Goal: Information Seeking & Learning: Learn about a topic

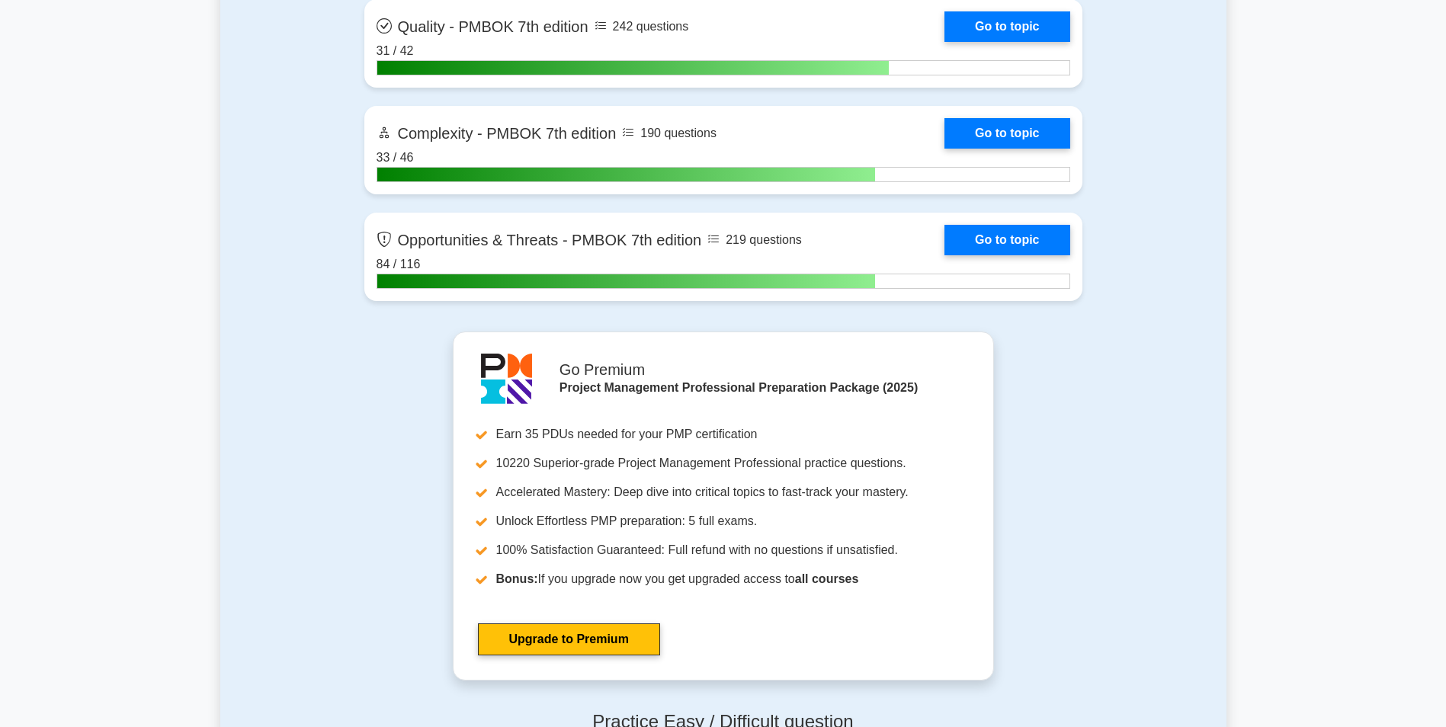
scroll to position [5028, 0]
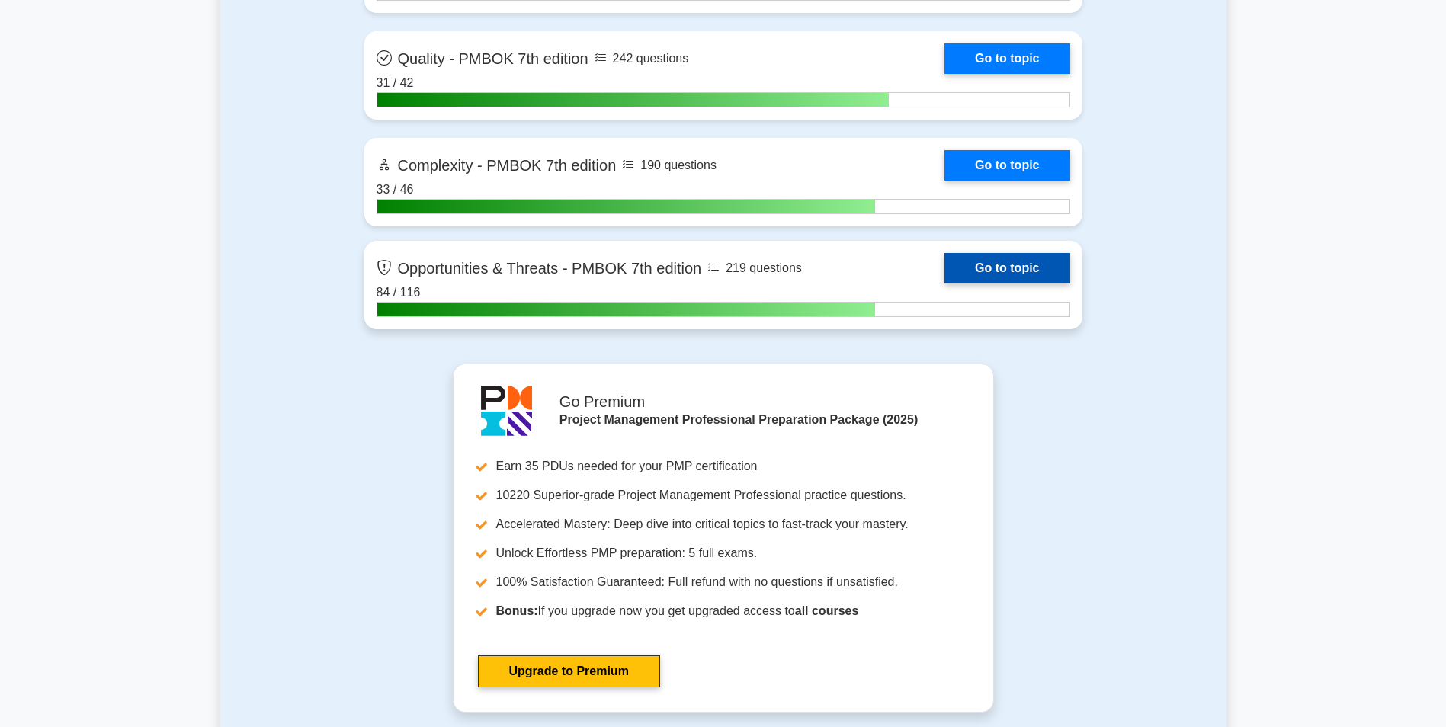
click at [957, 267] on link "Go to topic" at bounding box center [1006, 268] width 125 height 30
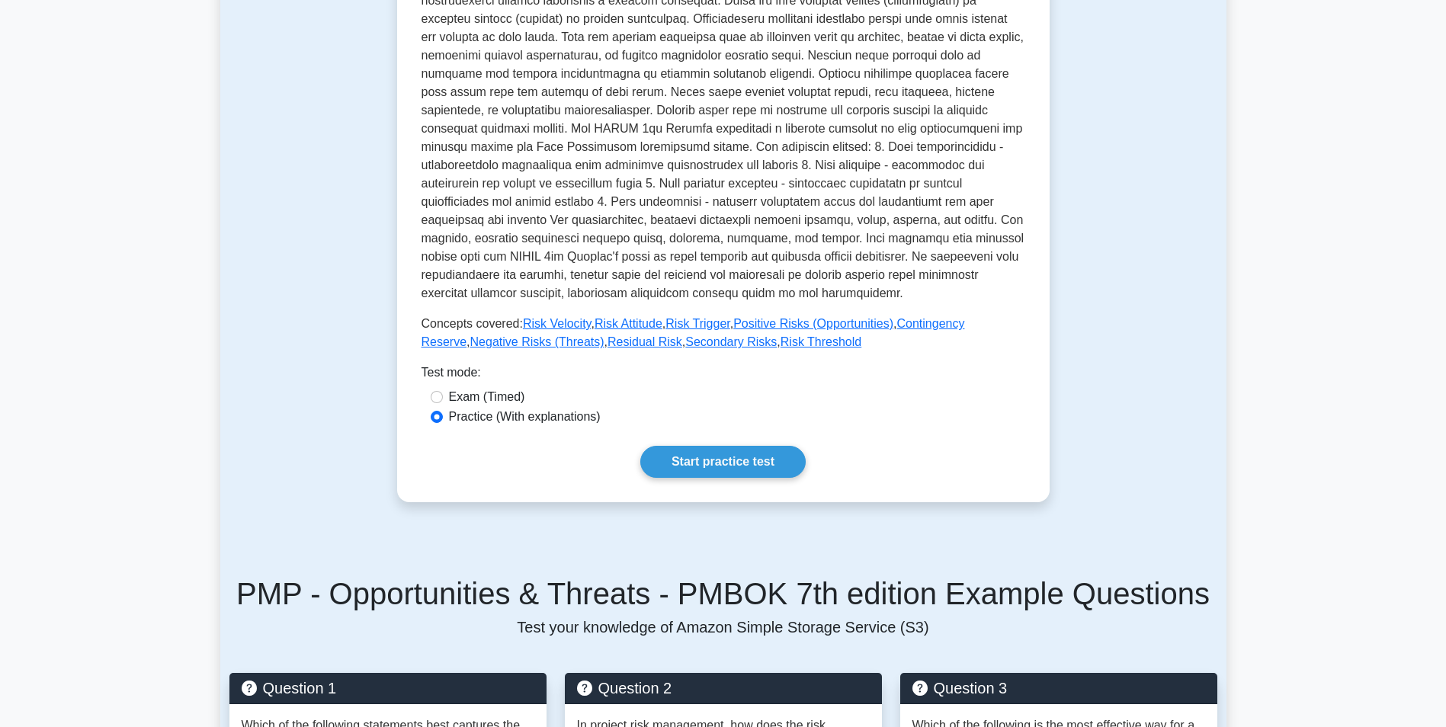
scroll to position [426, 0]
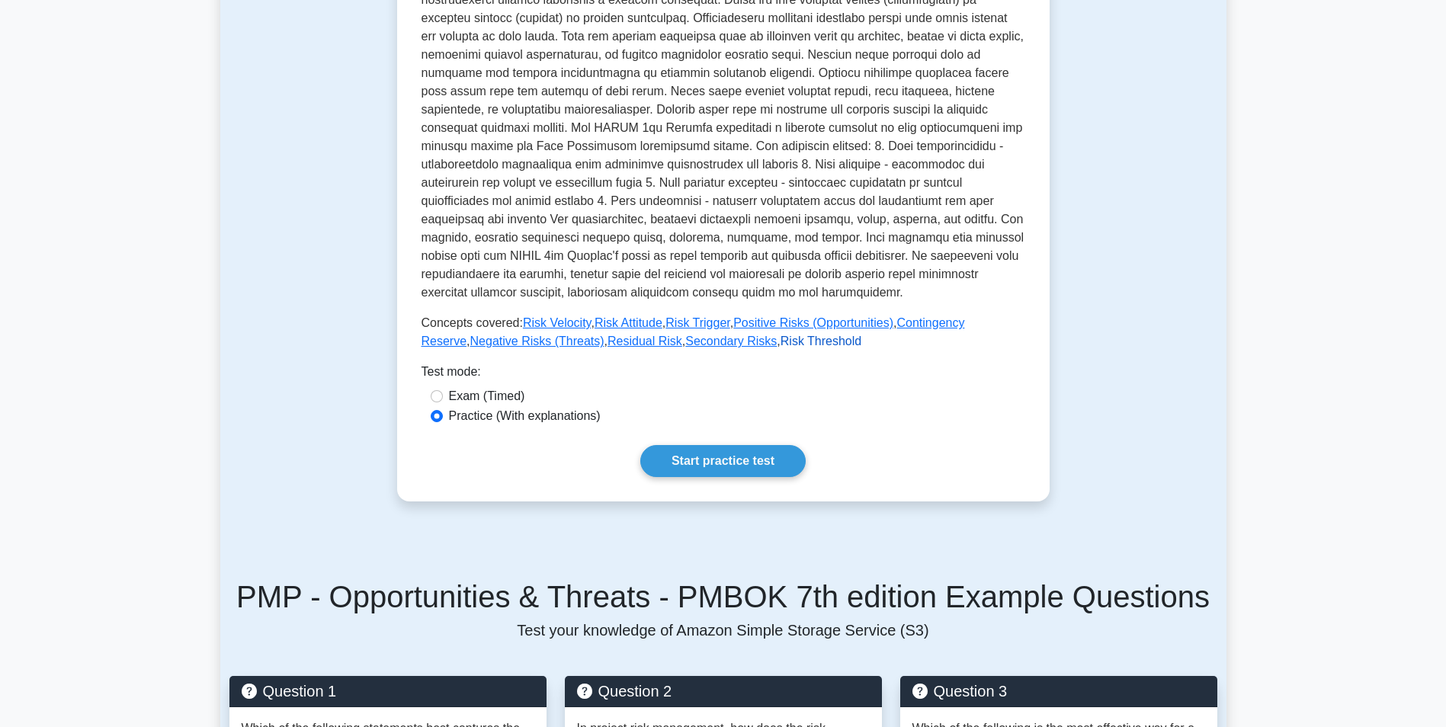
drag, startPoint x: 759, startPoint y: 348, endPoint x: 739, endPoint y: 344, distance: 20.2
click at [781, 344] on link "Risk Threshold" at bounding box center [821, 341] width 81 height 13
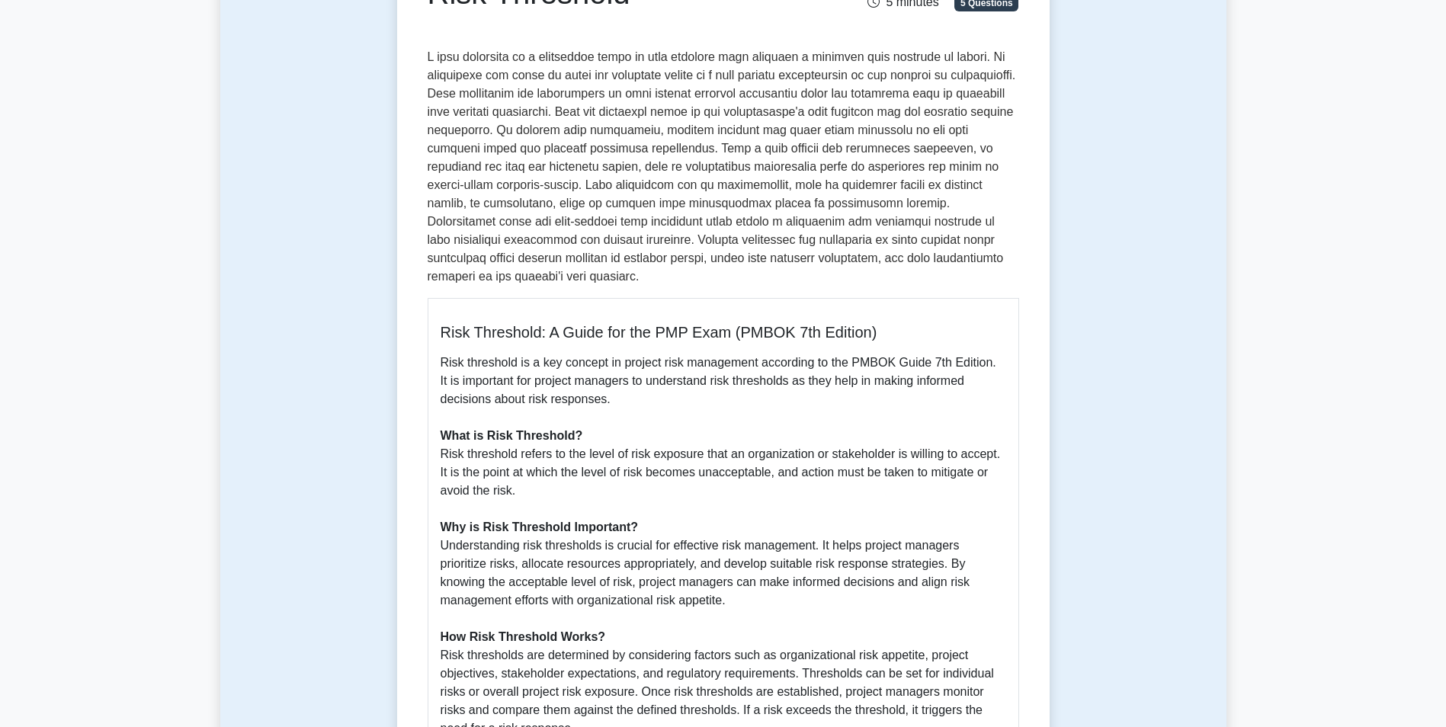
scroll to position [204, 0]
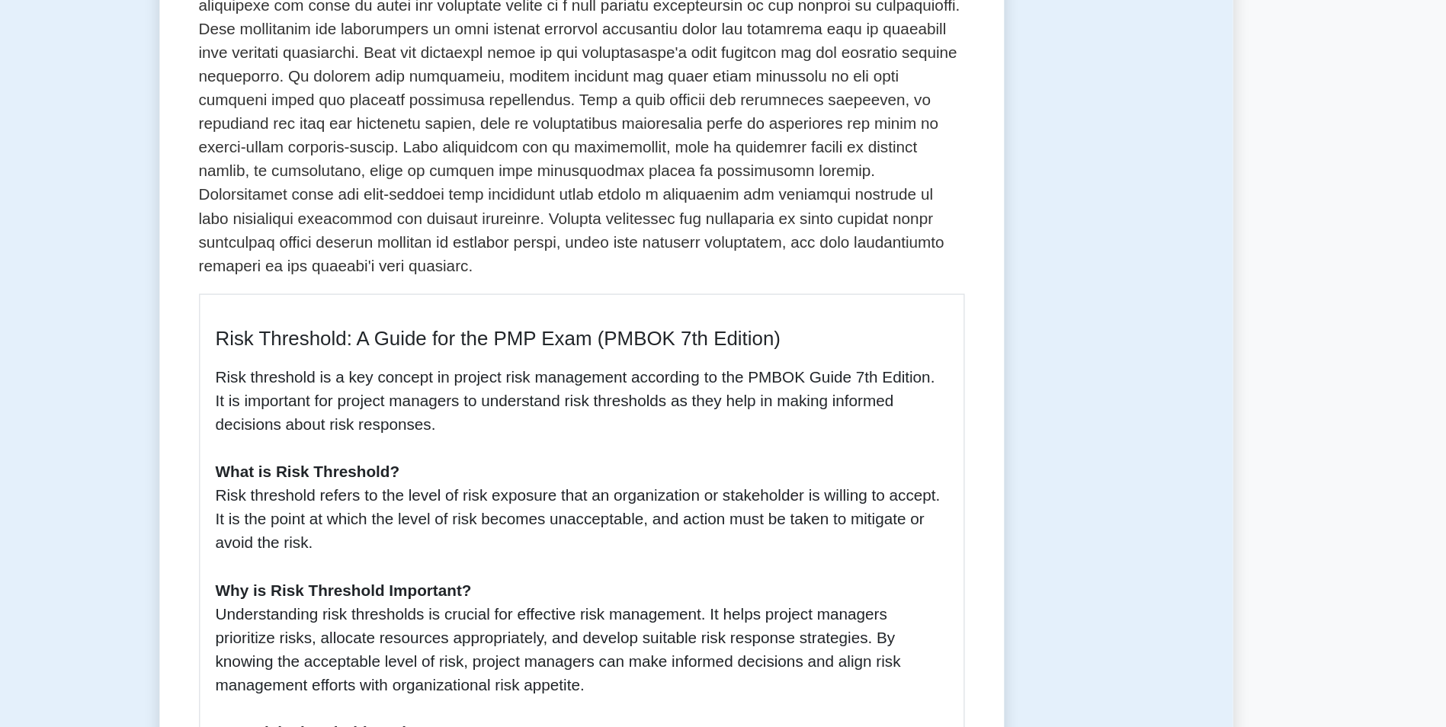
click at [1103, 325] on div "Risk Threshold 5 minutes 5 Questions Risk Threshold: A Guide for the PMP Exam (…" at bounding box center [723, 619] width 1006 height 1415
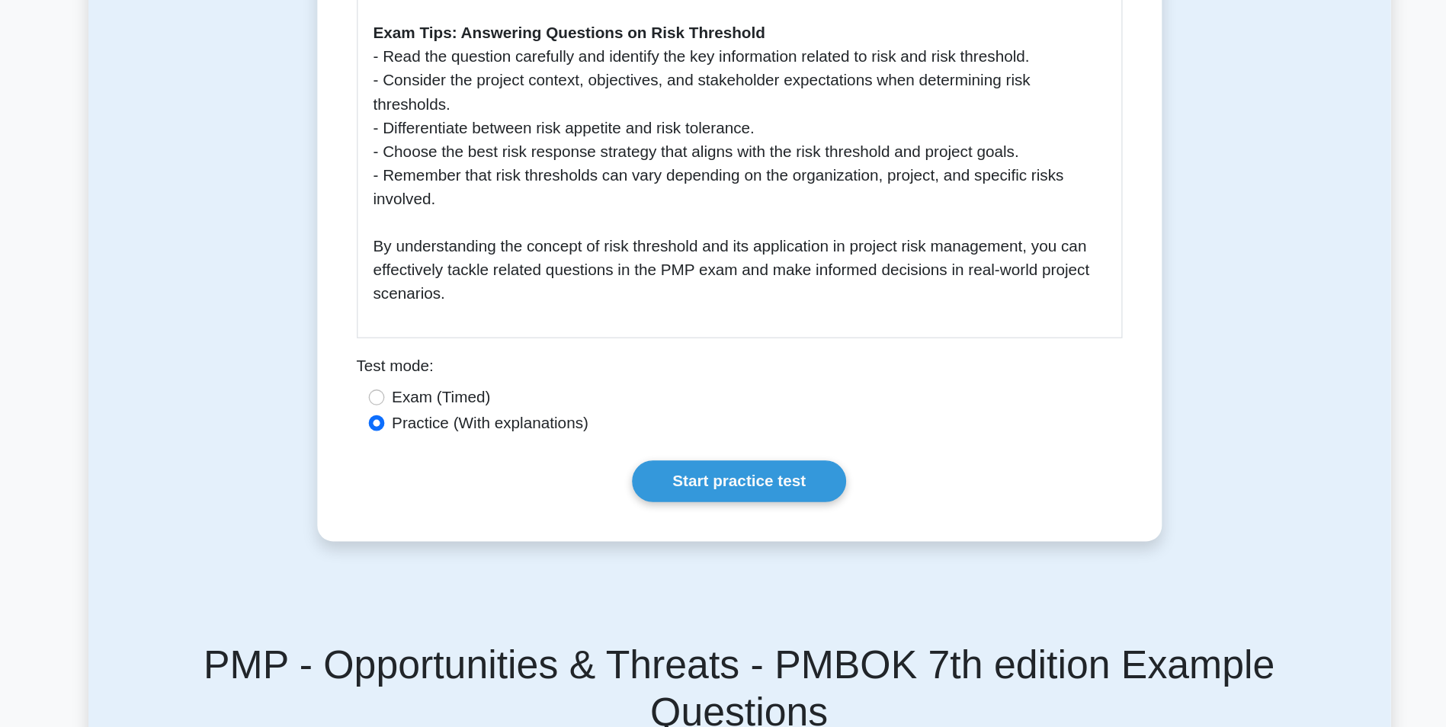
scroll to position [938, 0]
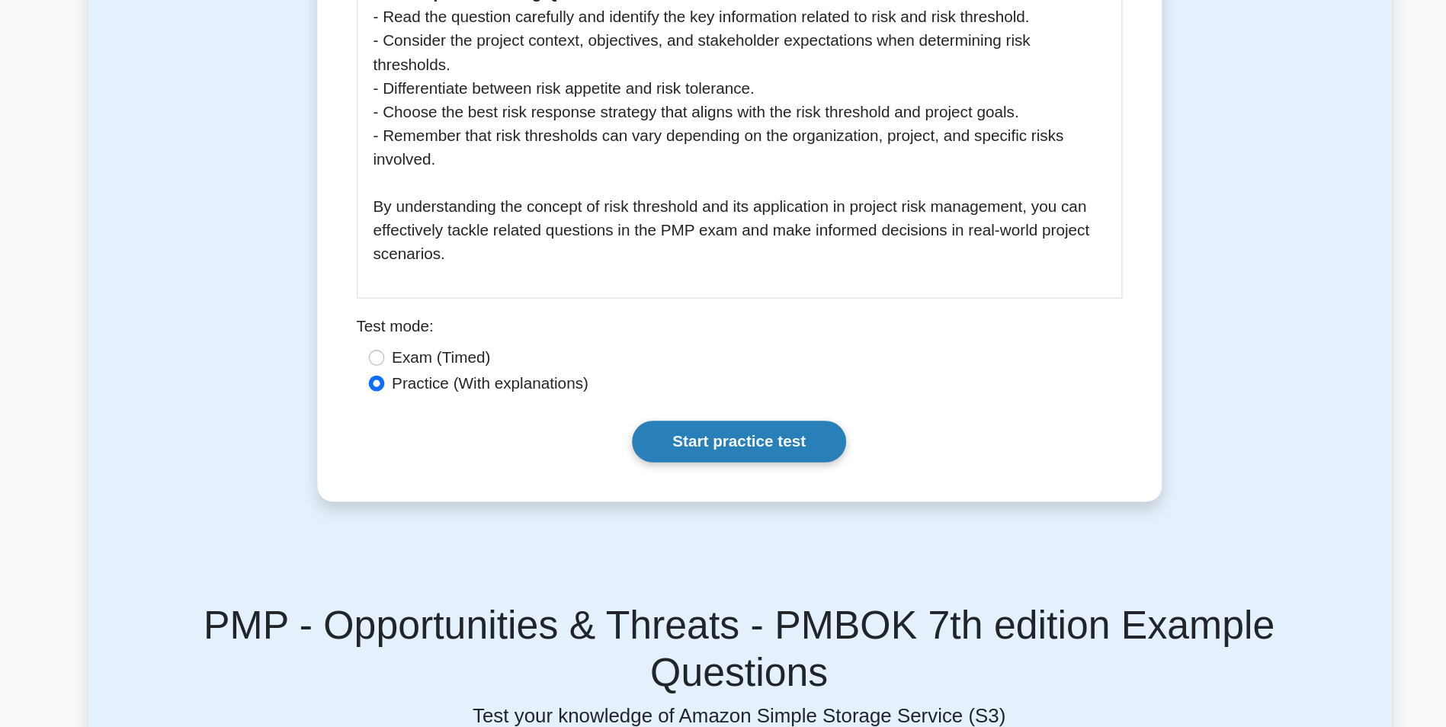
click at [789, 495] on link "Start practice test" at bounding box center [722, 506] width 165 height 32
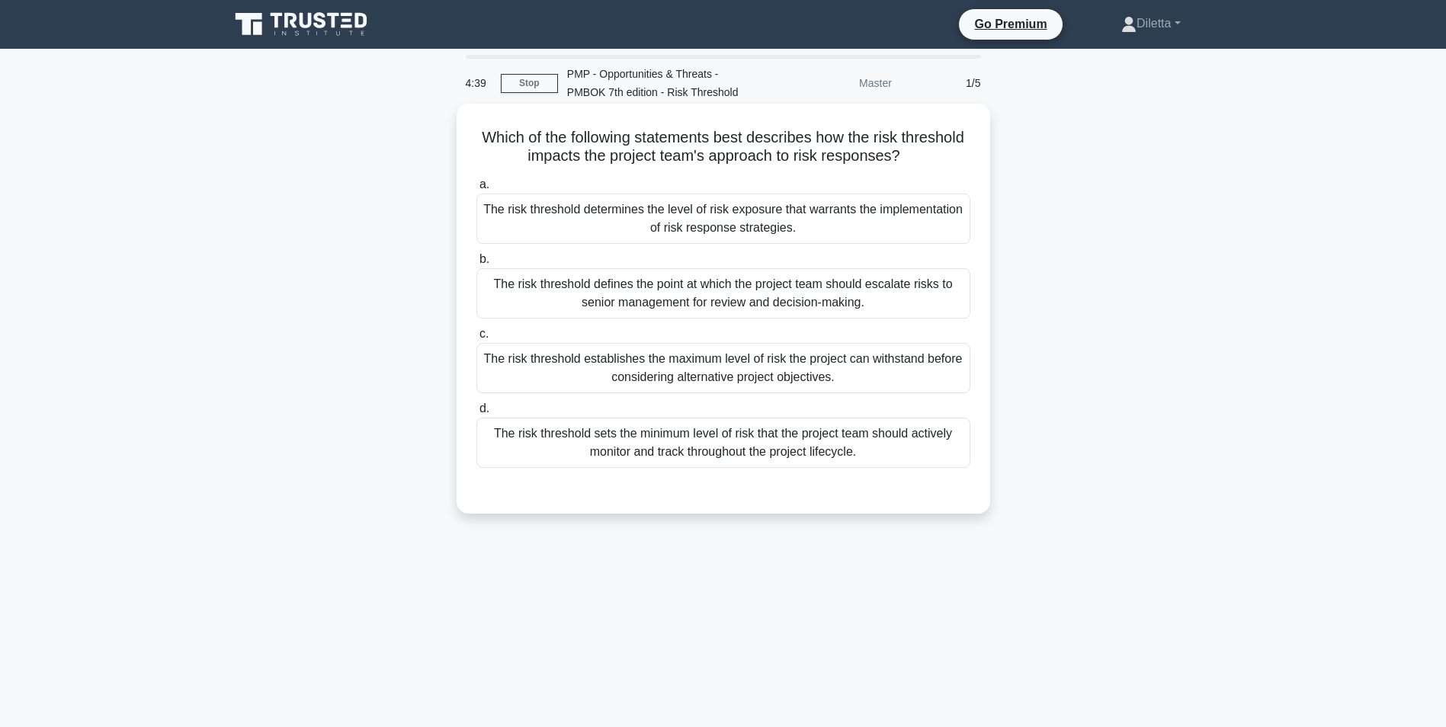
click at [938, 228] on div "The risk threshold determines the level of risk exposure that warrants the impl…" at bounding box center [723, 219] width 494 height 50
click at [476, 190] on input "a. The risk threshold determines the level of risk exposure that warrants the i…" at bounding box center [476, 185] width 0 height 10
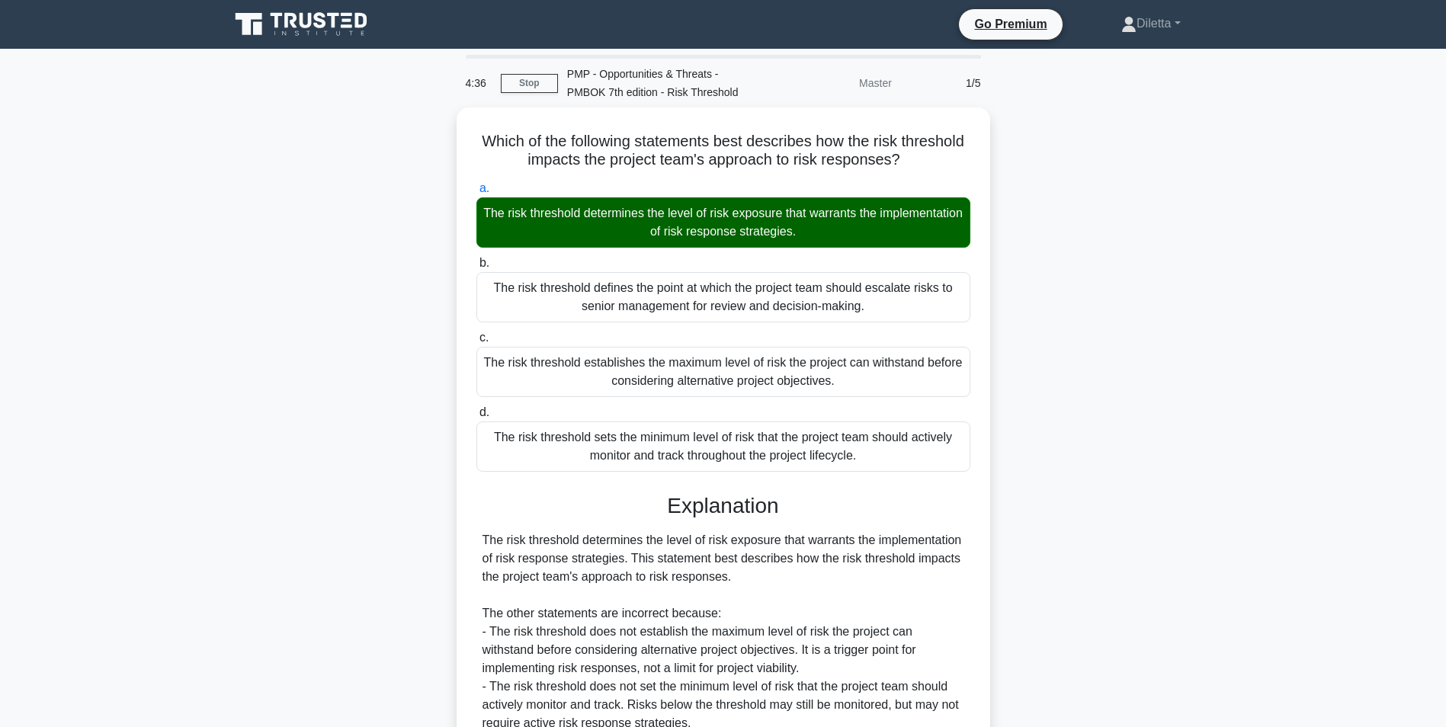
scroll to position [195, 0]
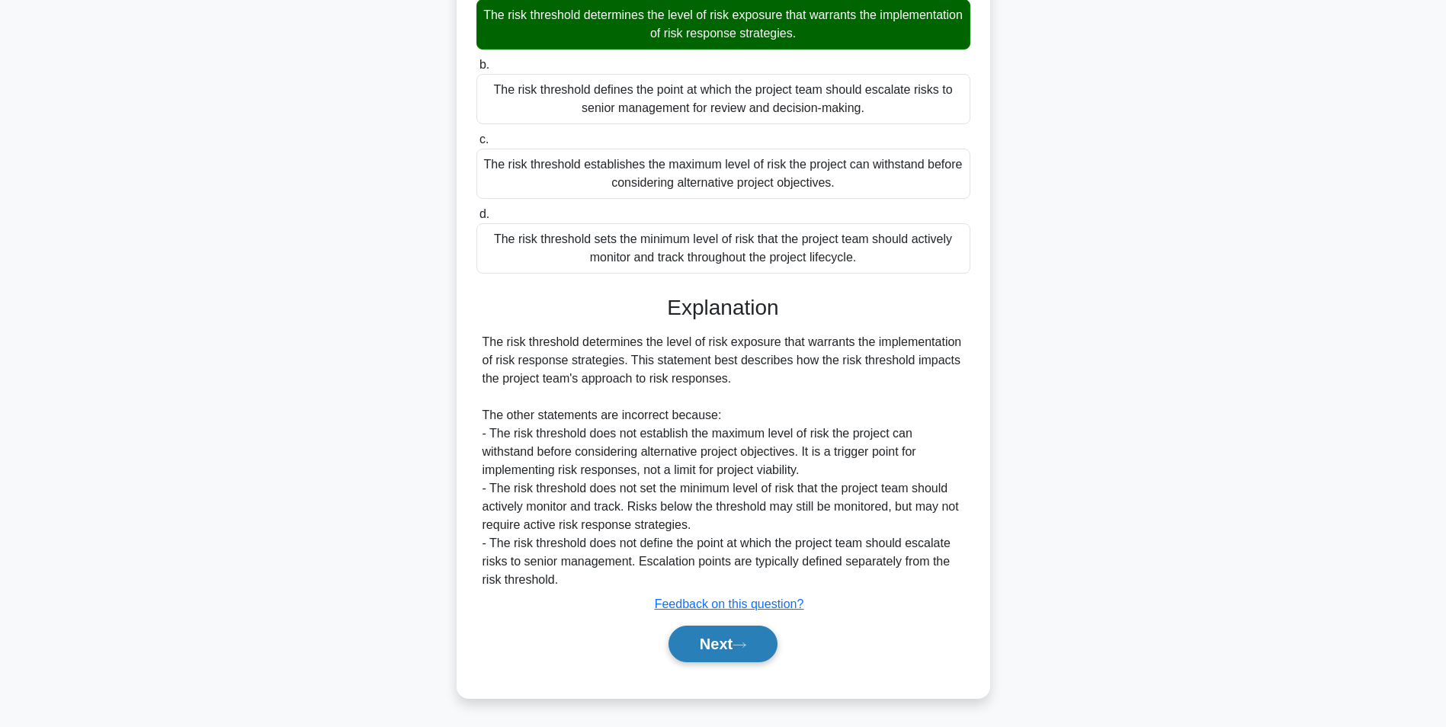
click at [768, 640] on button "Next" at bounding box center [722, 644] width 109 height 37
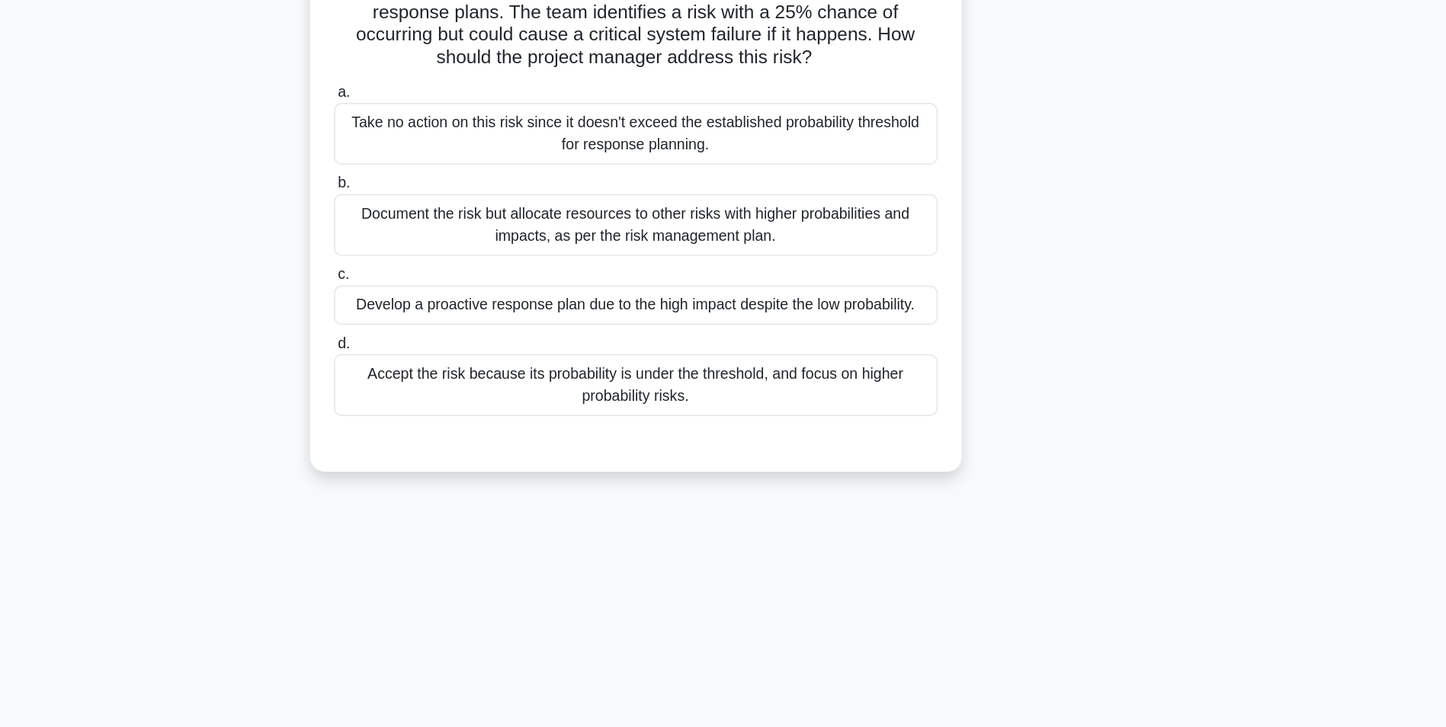
scroll to position [0, 0]
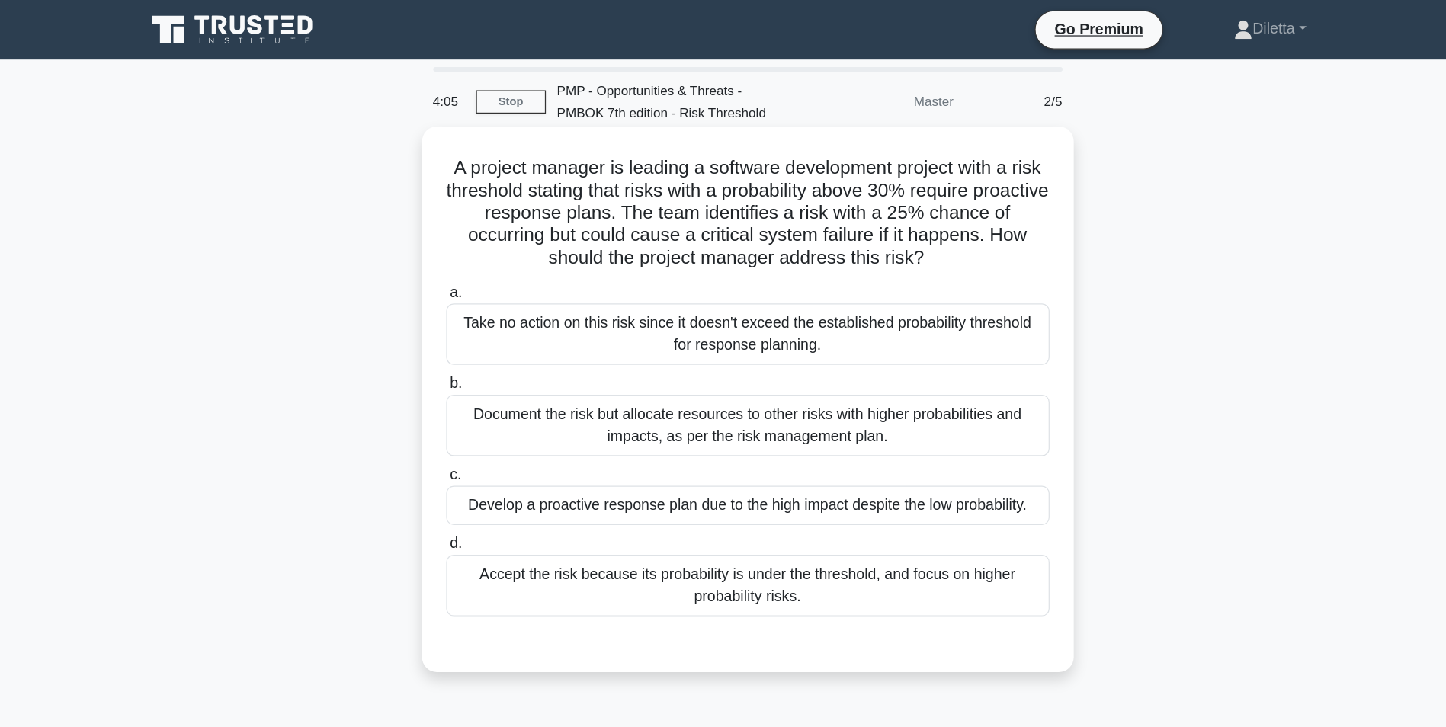
click at [913, 416] on div "Develop a proactive response plan due to the high impact despite the low probab…" at bounding box center [723, 414] width 494 height 32
click at [476, 394] on input "c. Develop a proactive response plan due to the high impact despite the low pro…" at bounding box center [476, 389] width 0 height 10
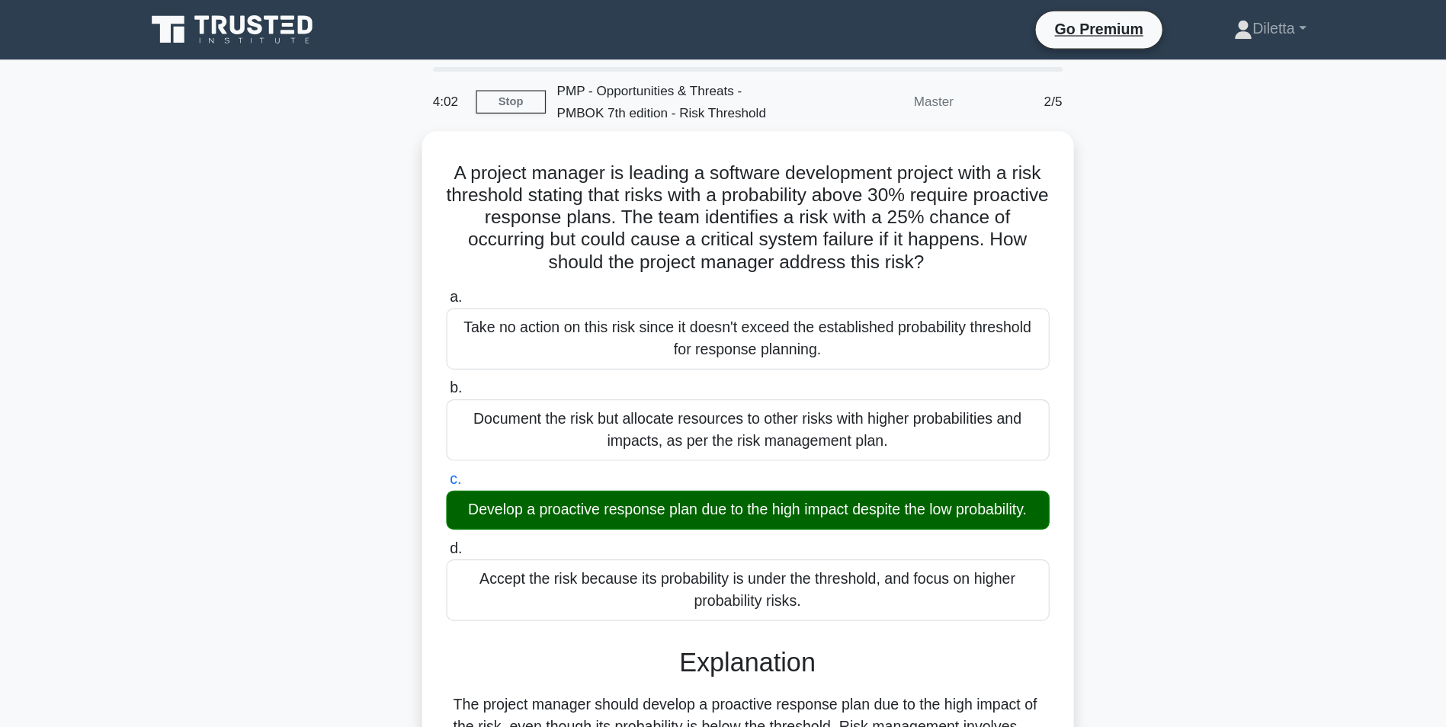
click at [1294, 479] on main "4:02 Stop PMP - Opportunities & Threats - PMBOK 7th edition - Risk Threshold Ma…" at bounding box center [723, 436] width 1446 height 774
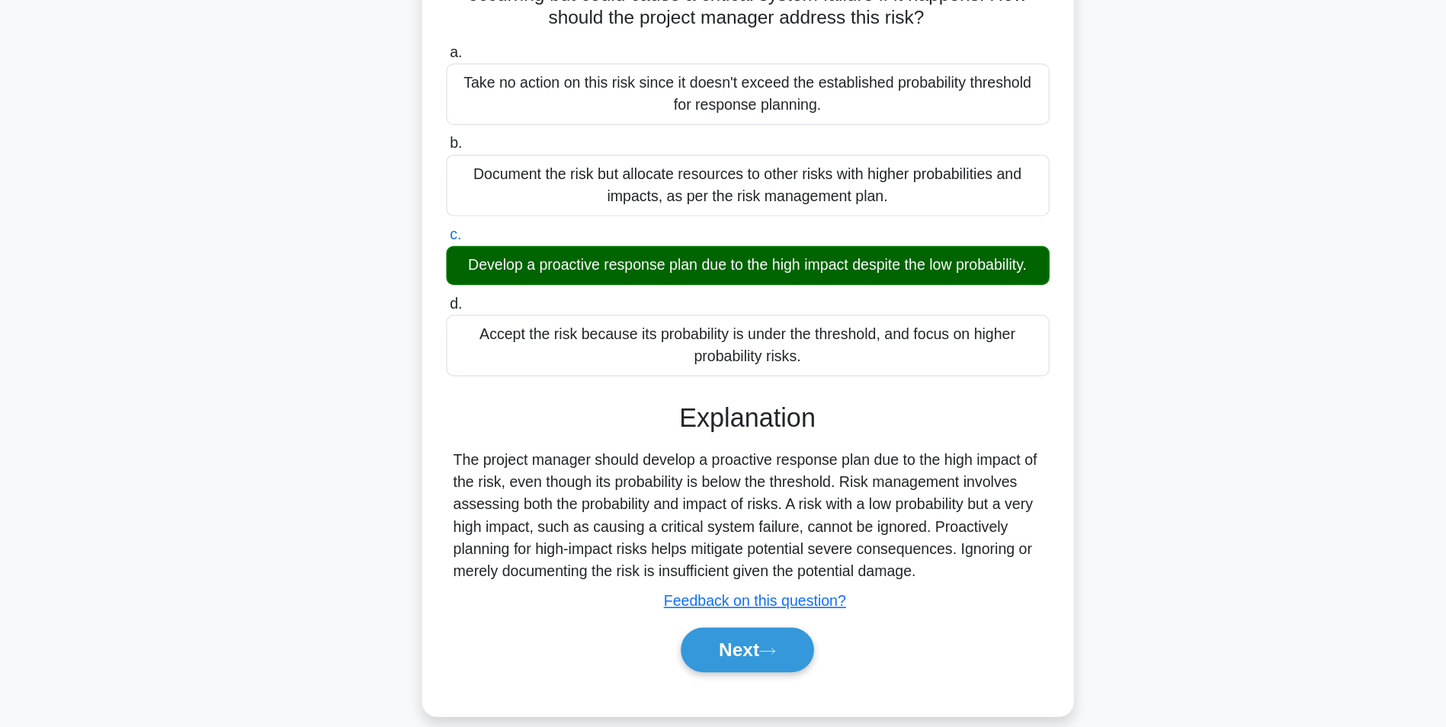
scroll to position [96, 0]
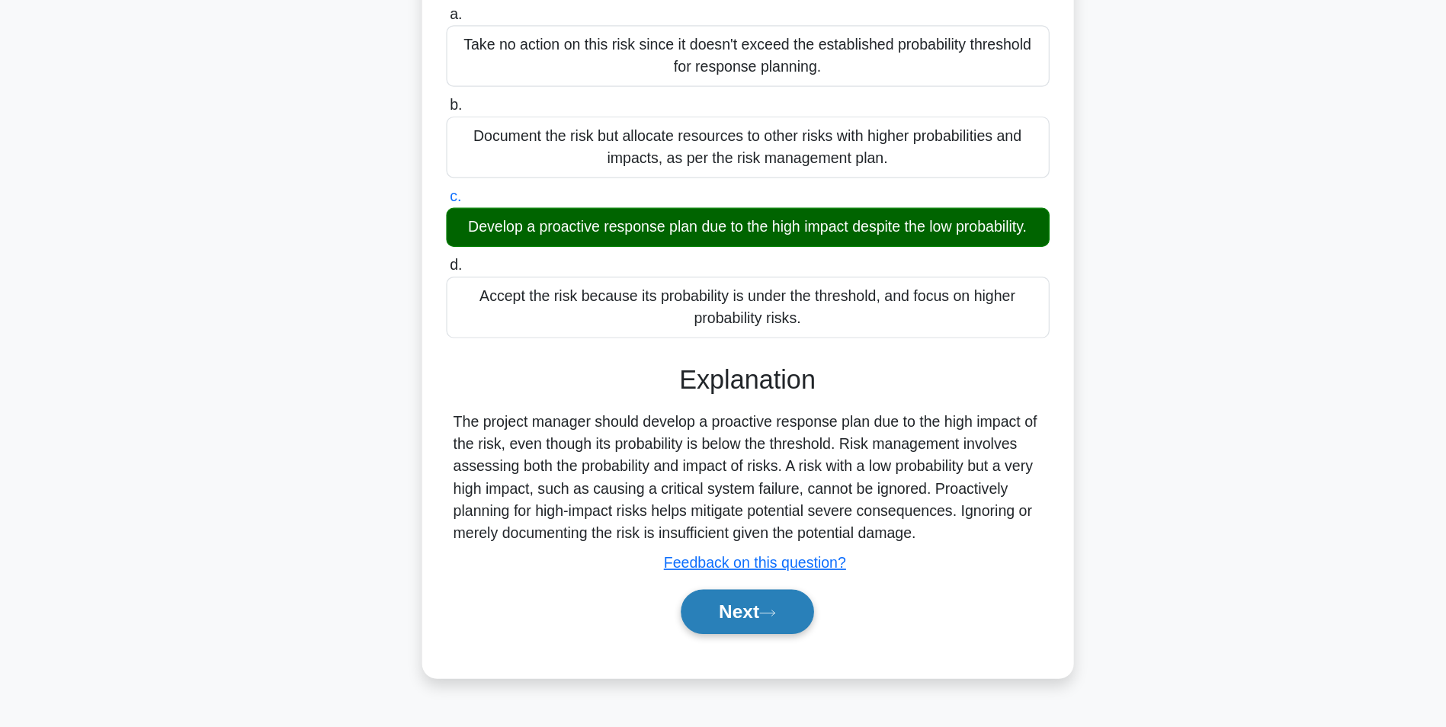
click at [772, 629] on button "Next" at bounding box center [722, 632] width 109 height 37
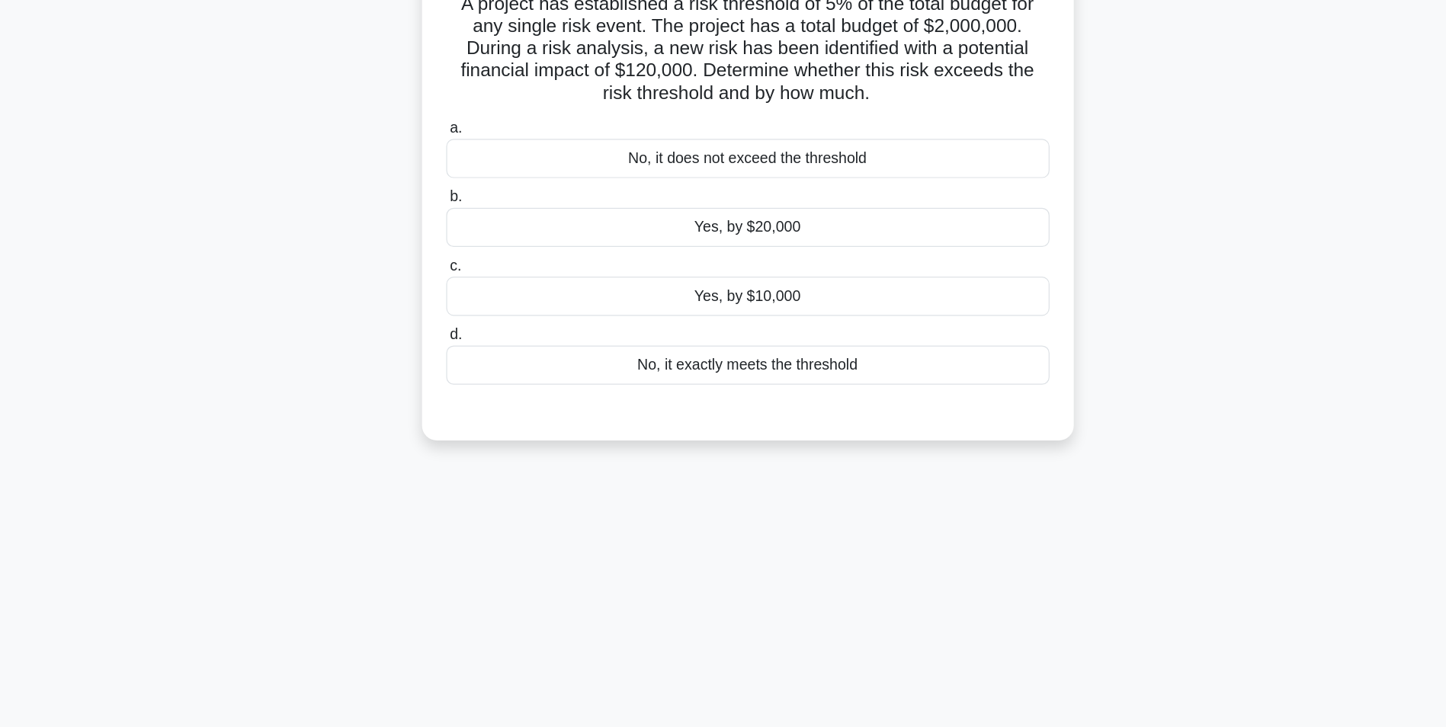
scroll to position [0, 0]
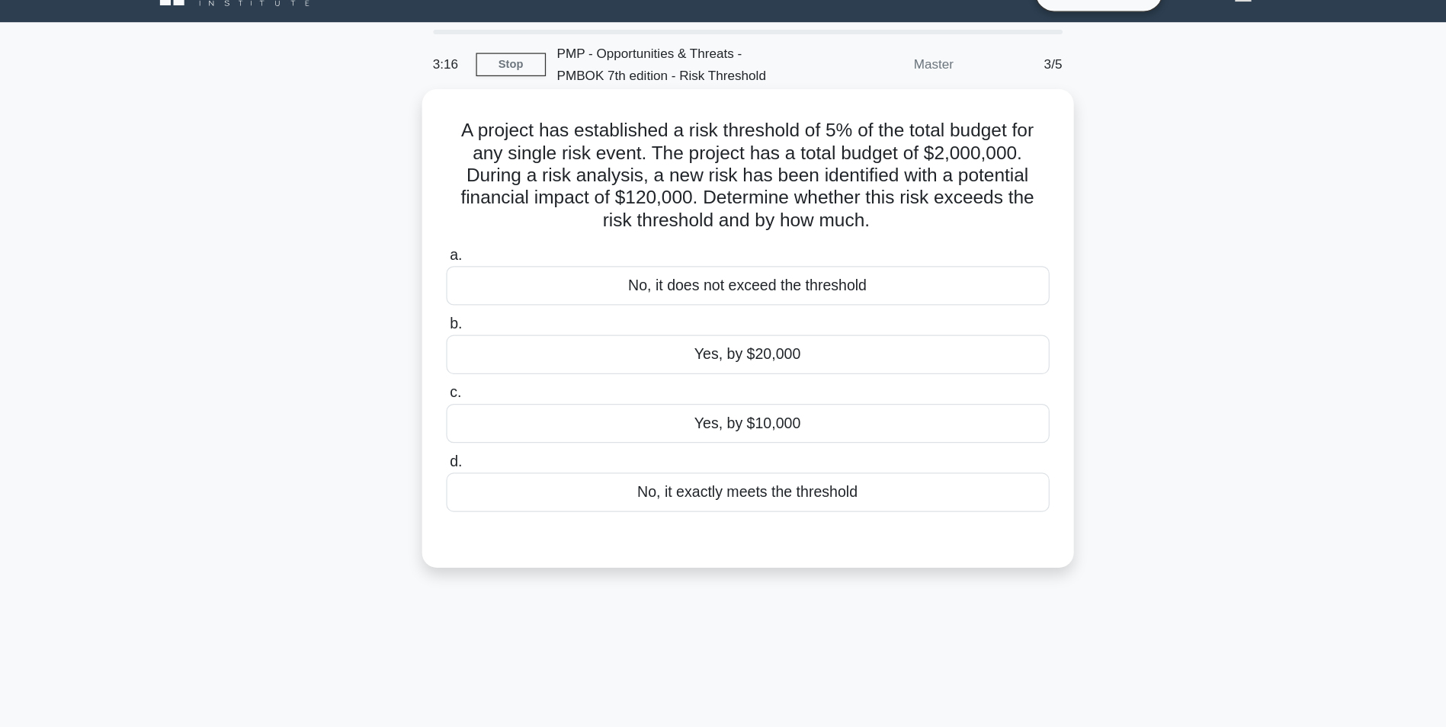
click at [894, 313] on div "Yes, by $20,000" at bounding box center [723, 321] width 494 height 32
click at [476, 301] on input "b. Yes, by $20,000" at bounding box center [476, 296] width 0 height 10
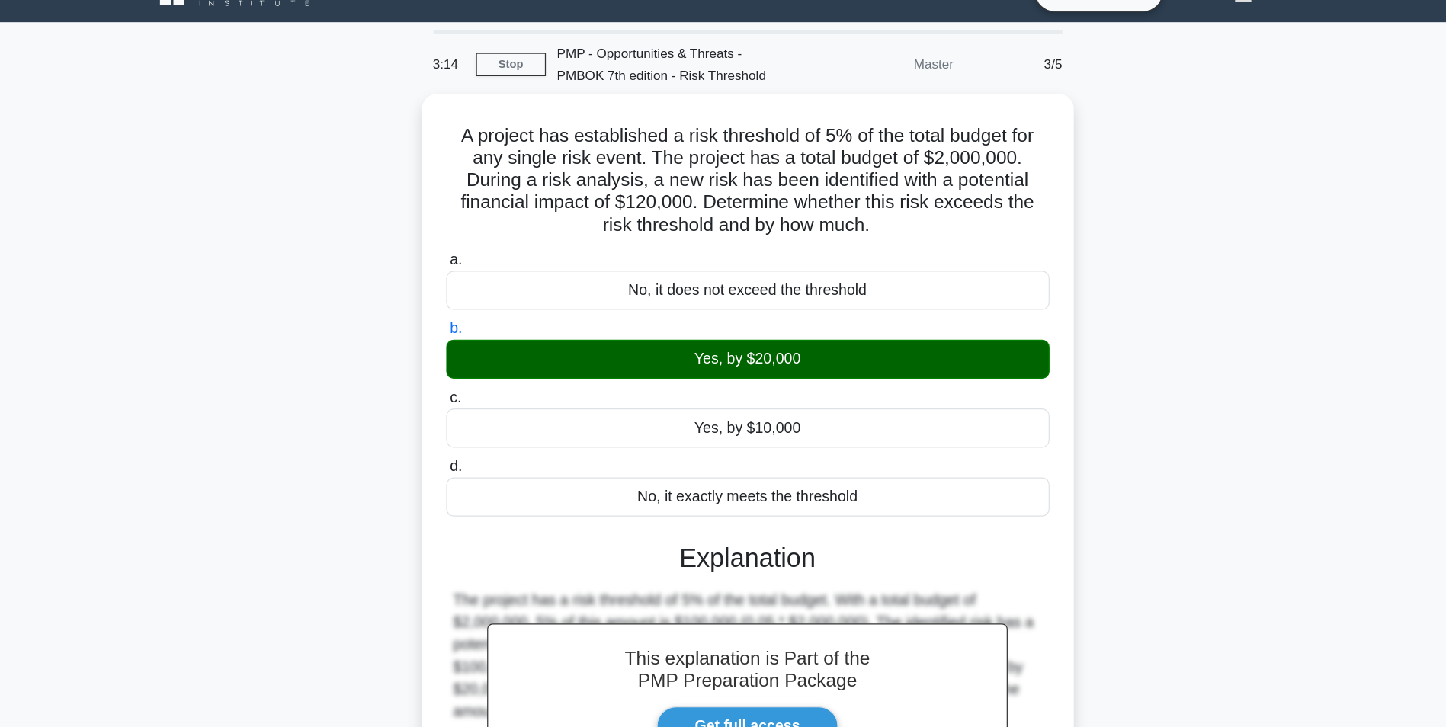
scroll to position [104, 0]
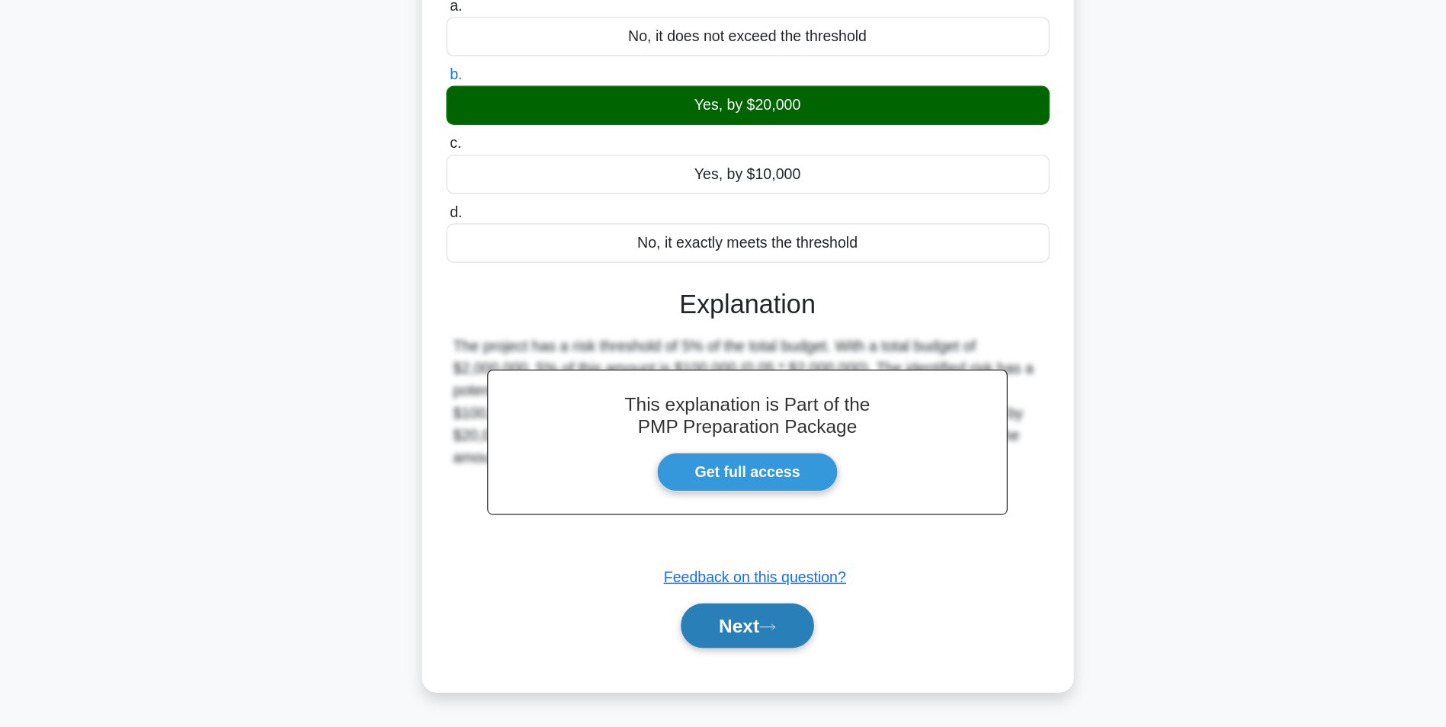
click at [716, 640] on button "Next" at bounding box center [722, 644] width 109 height 37
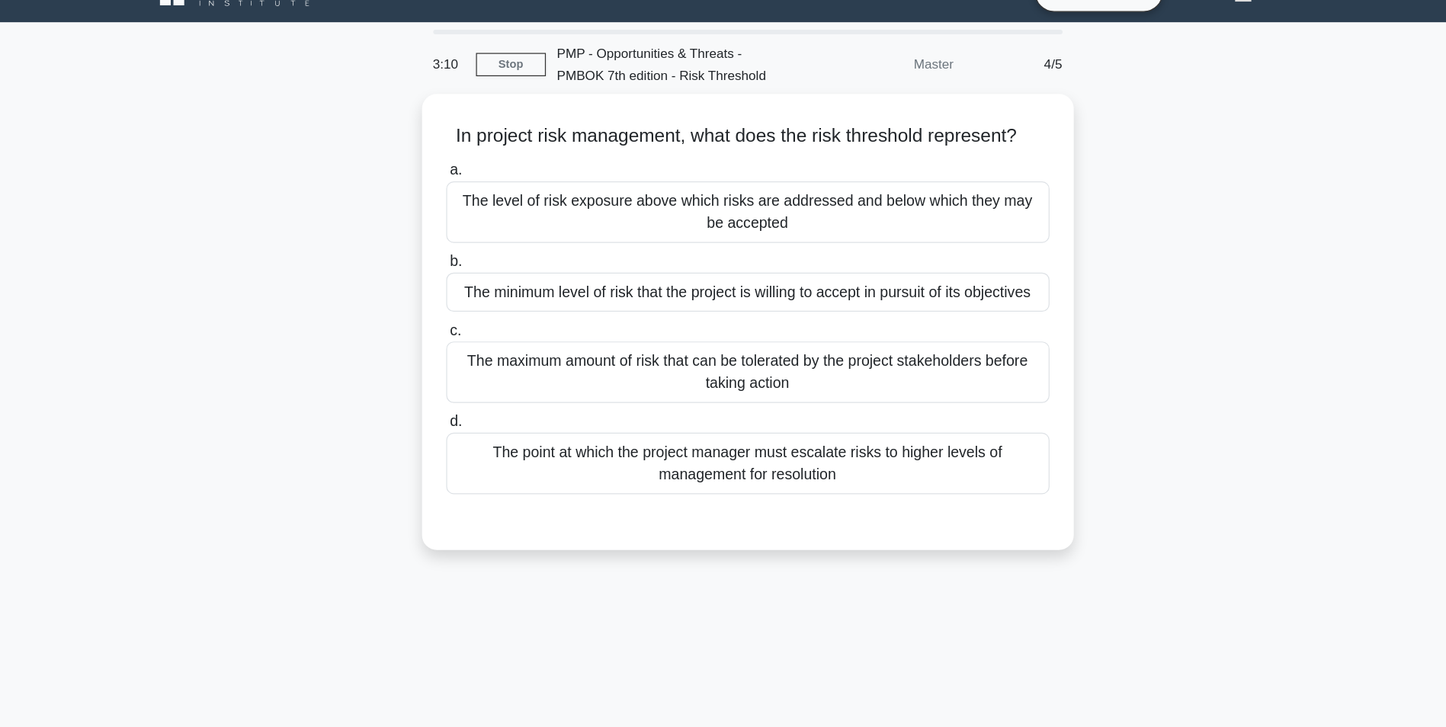
scroll to position [0, 0]
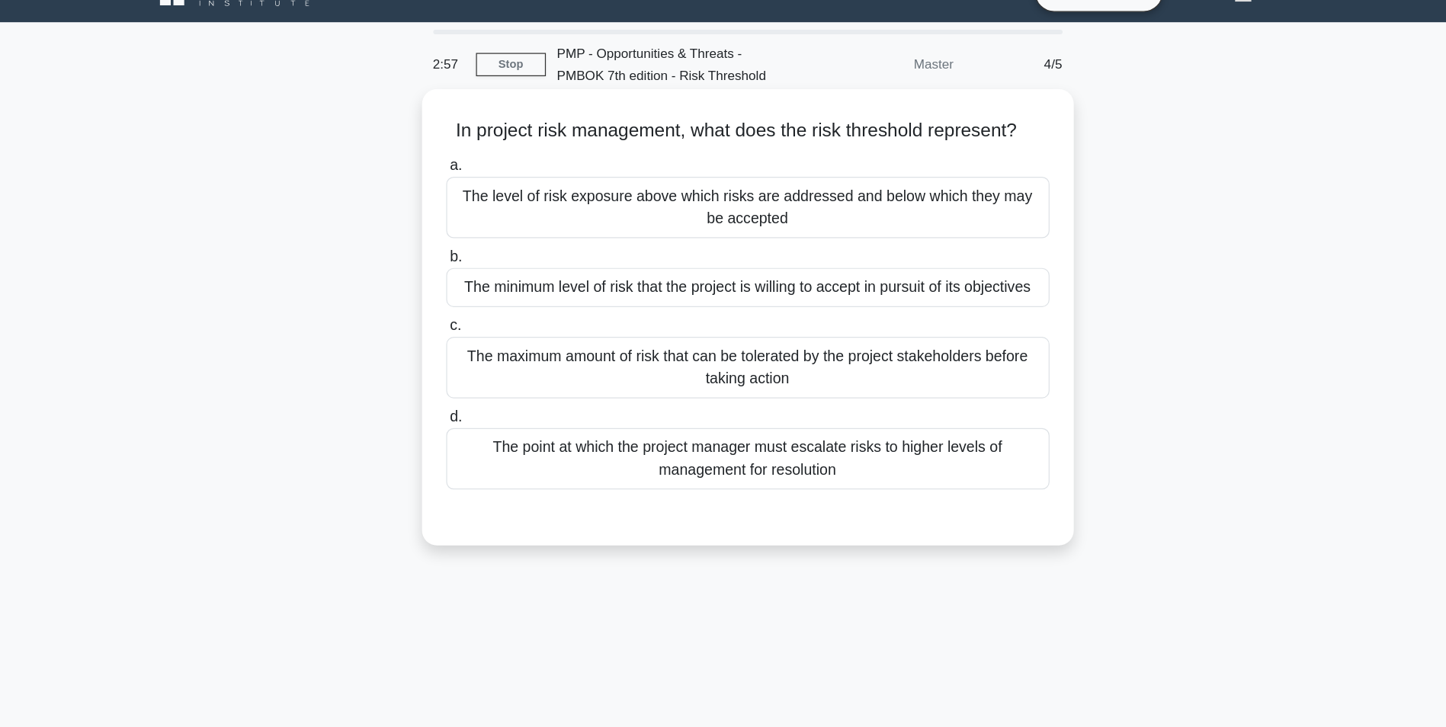
click at [934, 336] on div "The maximum amount of risk that can be tolerated by the project stakeholders be…" at bounding box center [723, 331] width 494 height 50
click at [476, 303] on input "c. The maximum amount of risk that can be tolerated by the project stakeholders…" at bounding box center [476, 298] width 0 height 10
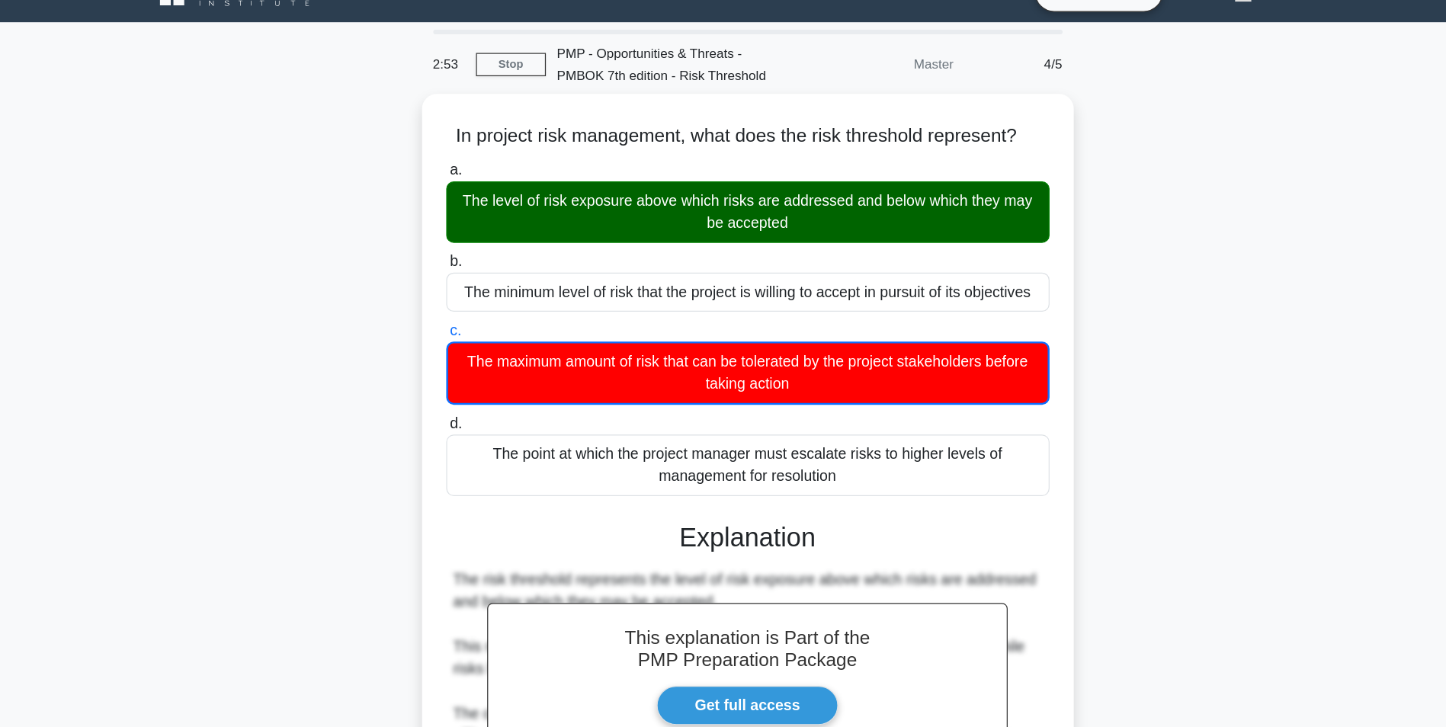
click at [476, 373] on input "d. The point at which the project manager must escalate risks to higher levels …" at bounding box center [476, 378] width 0 height 10
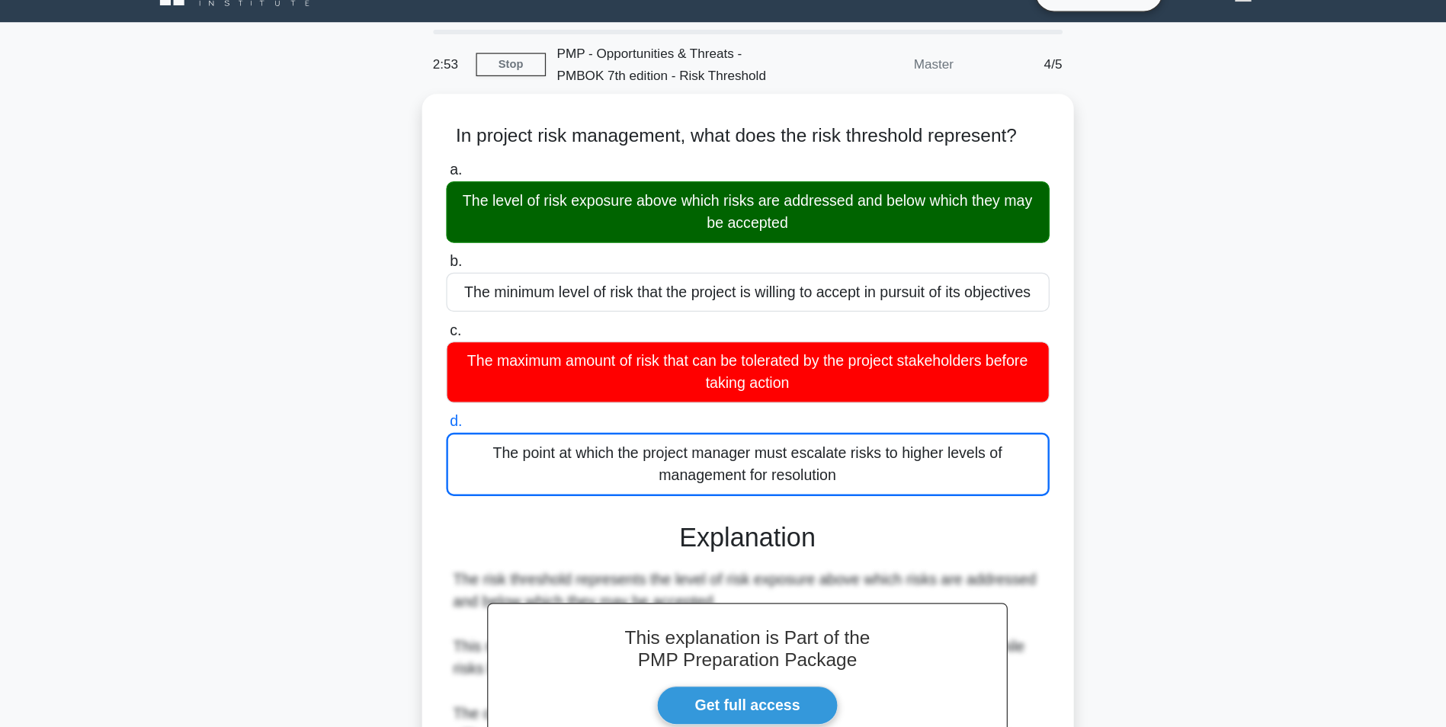
click at [476, 165] on input "a. The level of risk exposure above which risks are addressed and below which t…" at bounding box center [476, 170] width 0 height 10
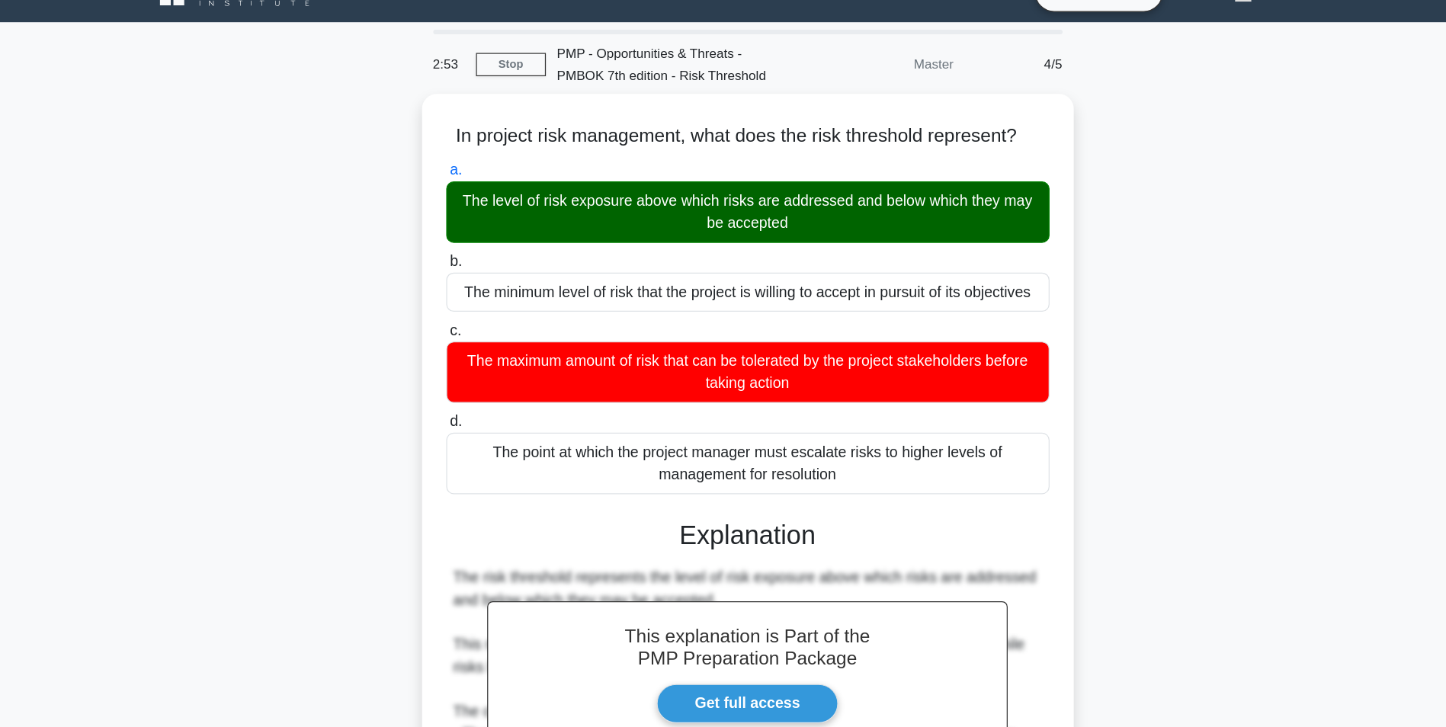
click at [476, 240] on input "b. The minimum level of risk that the project is willing to accept in pursuit o…" at bounding box center [476, 245] width 0 height 10
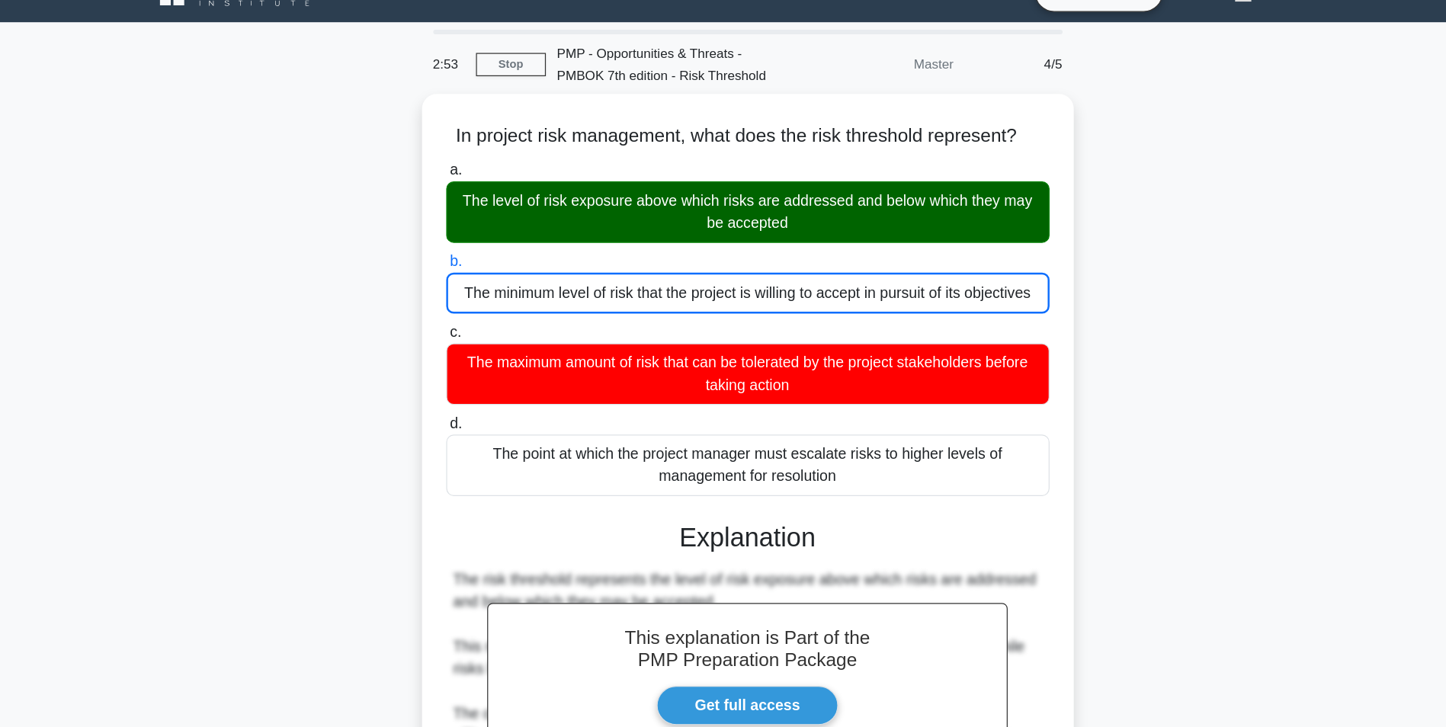
click at [476, 298] on input "c. The maximum amount of risk that can be tolerated by the project stakeholders…" at bounding box center [476, 303] width 0 height 10
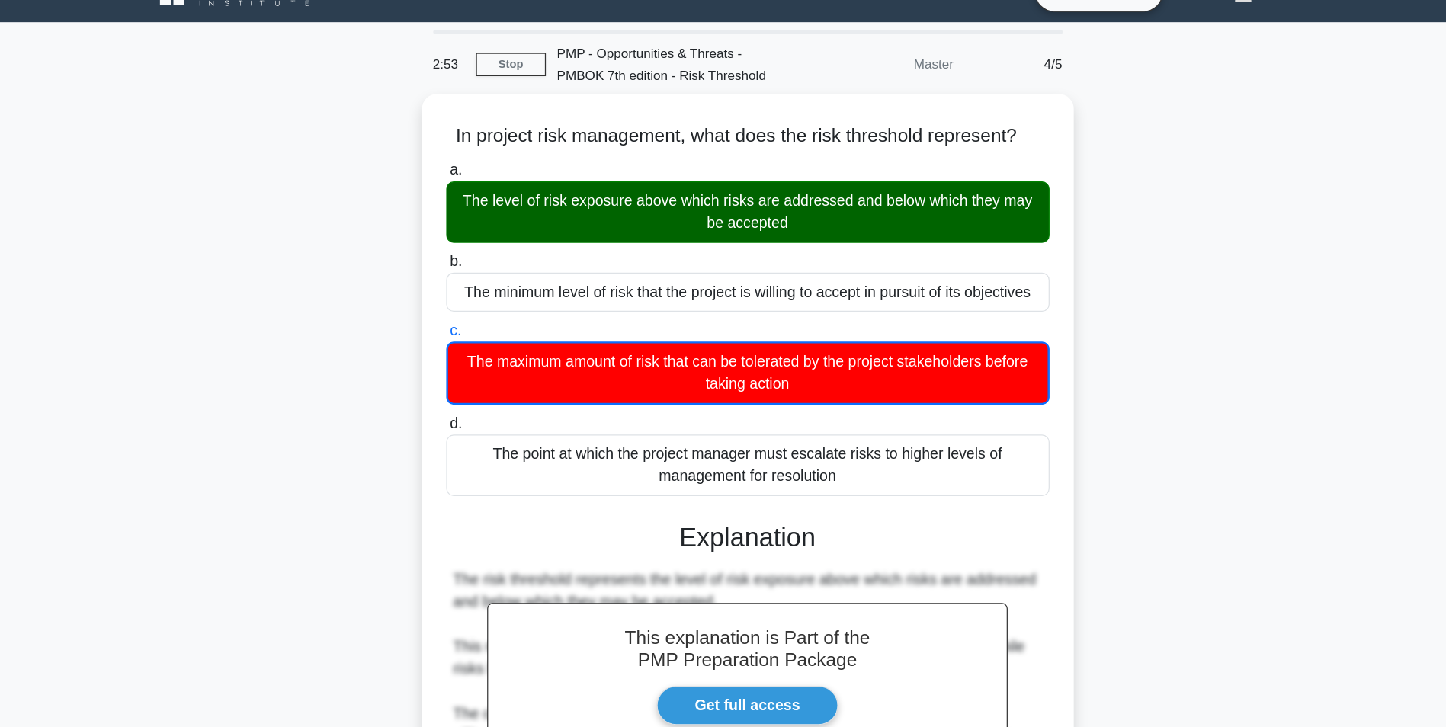
click at [476, 373] on input "d. The point at which the project manager must escalate risks to higher levels …" at bounding box center [476, 378] width 0 height 10
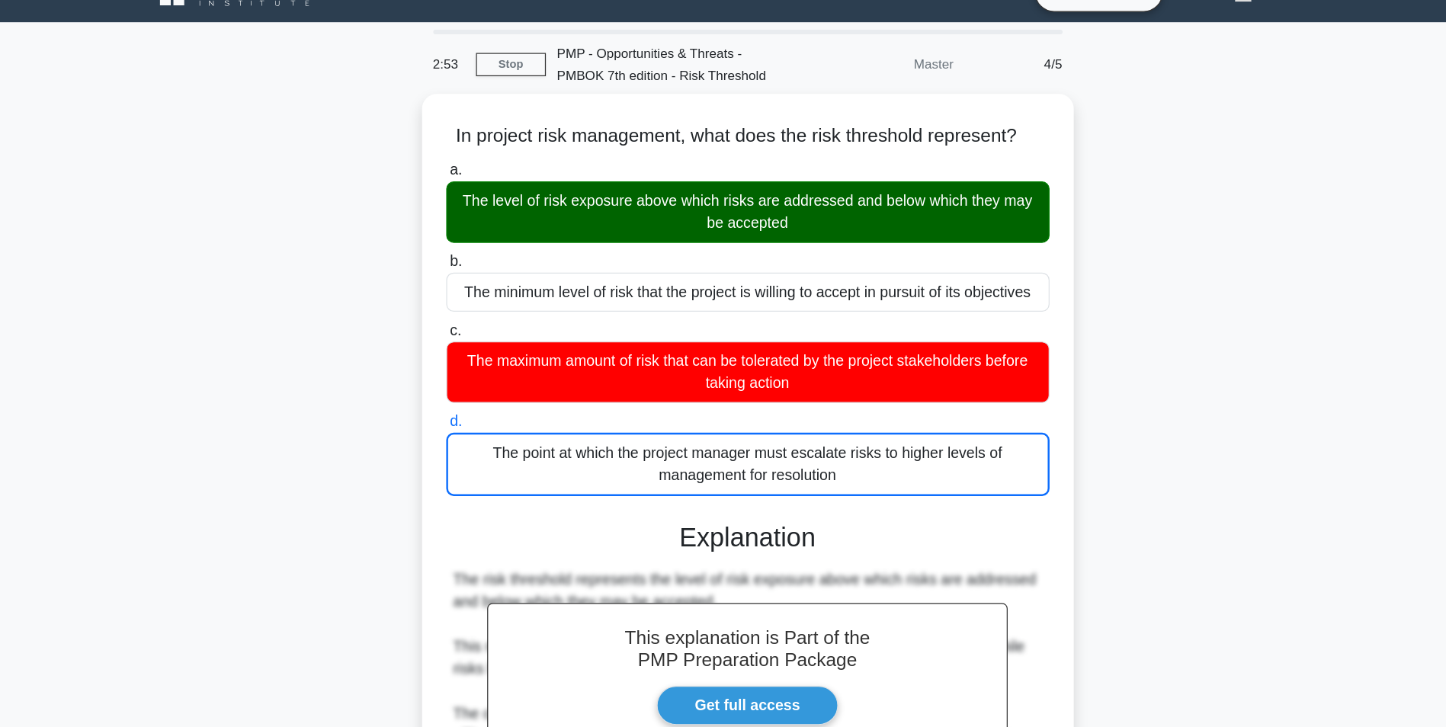
click at [476, 165] on input "a. The level of risk exposure above which risks are addressed and below which t…" at bounding box center [476, 170] width 0 height 10
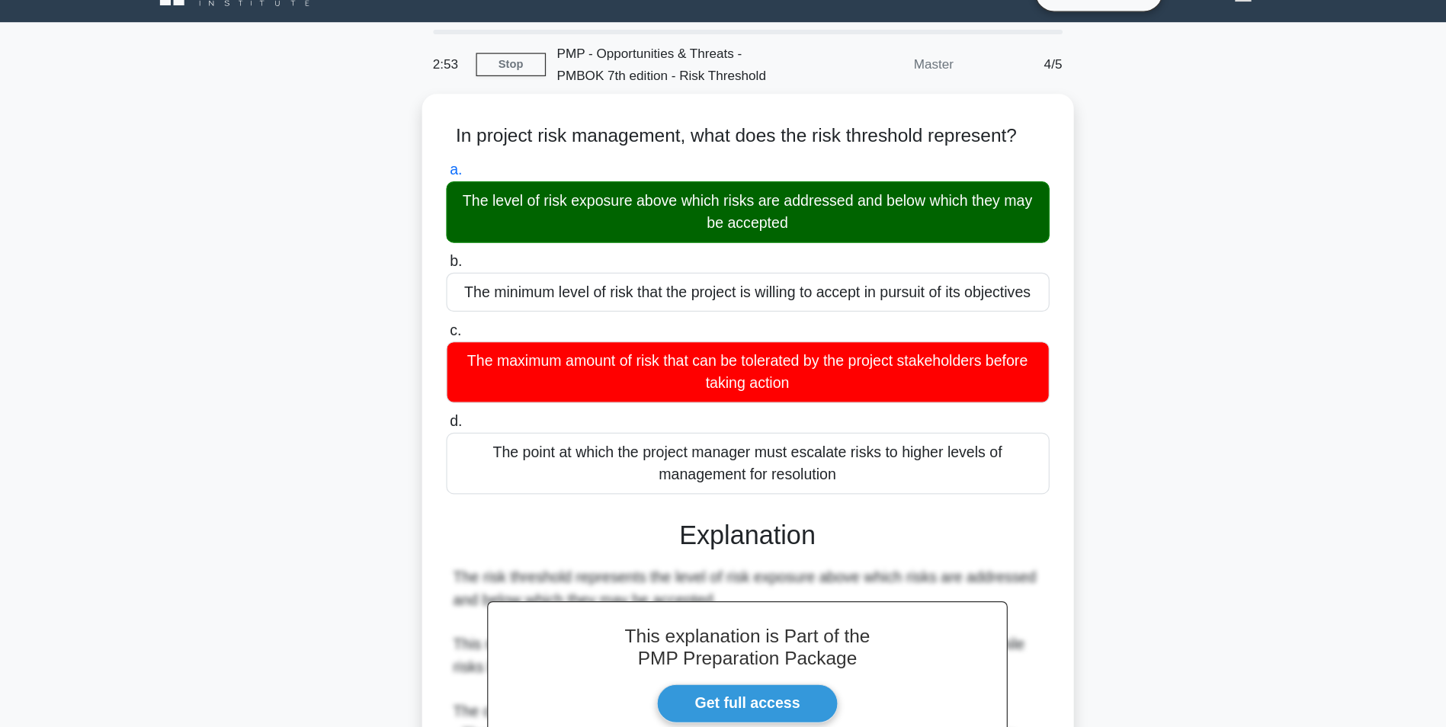
click at [476, 240] on input "b. The minimum level of risk that the project is willing to accept in pursuit o…" at bounding box center [476, 245] width 0 height 10
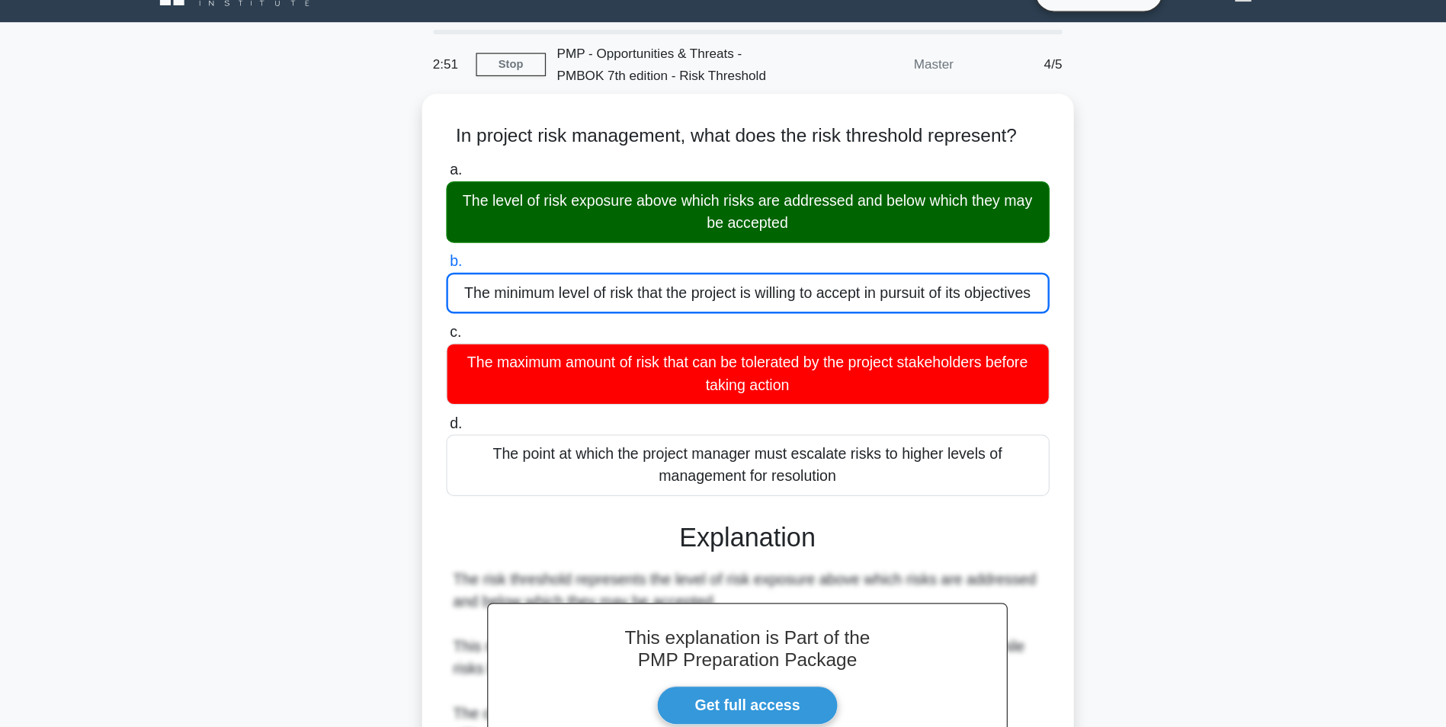
click at [1116, 320] on div "In project risk management, what does the risk threshold represent? .spinner_0X…" at bounding box center [723, 511] width 1006 height 809
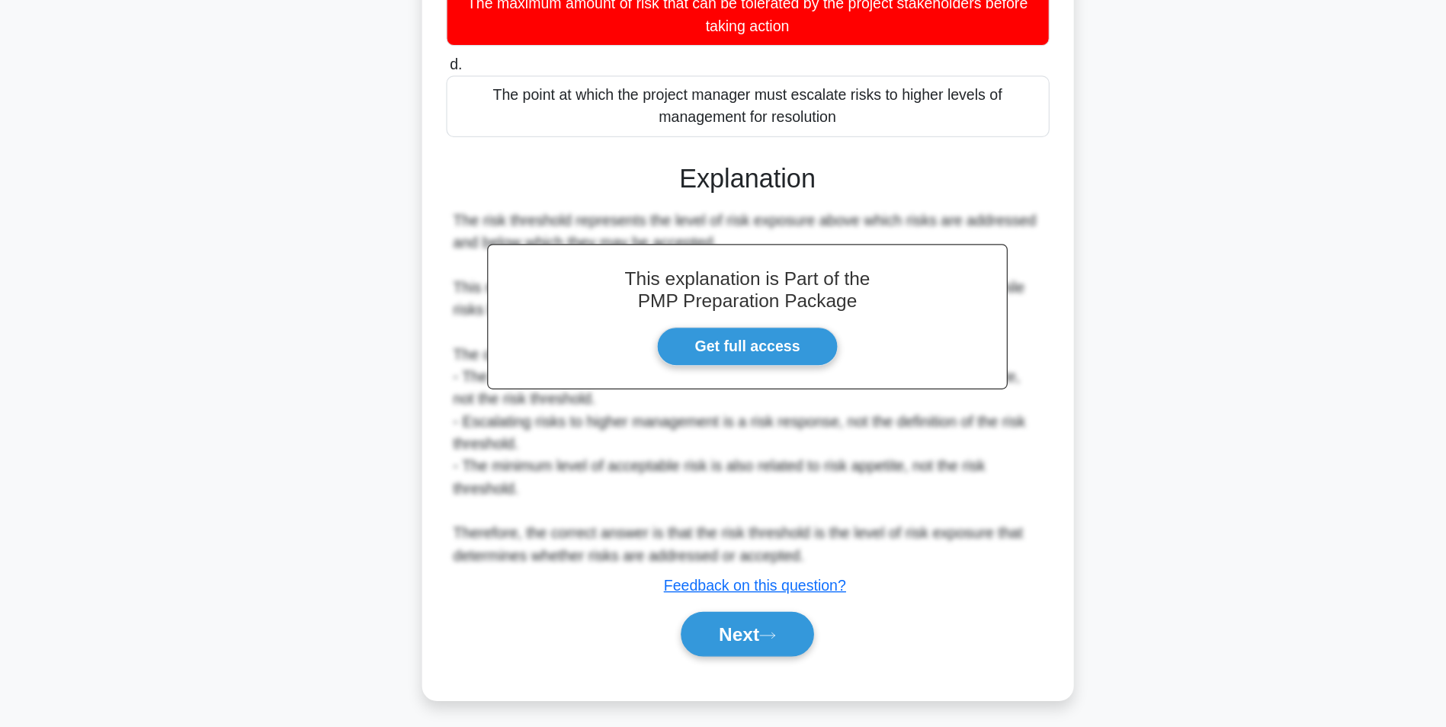
scroll to position [197, 0]
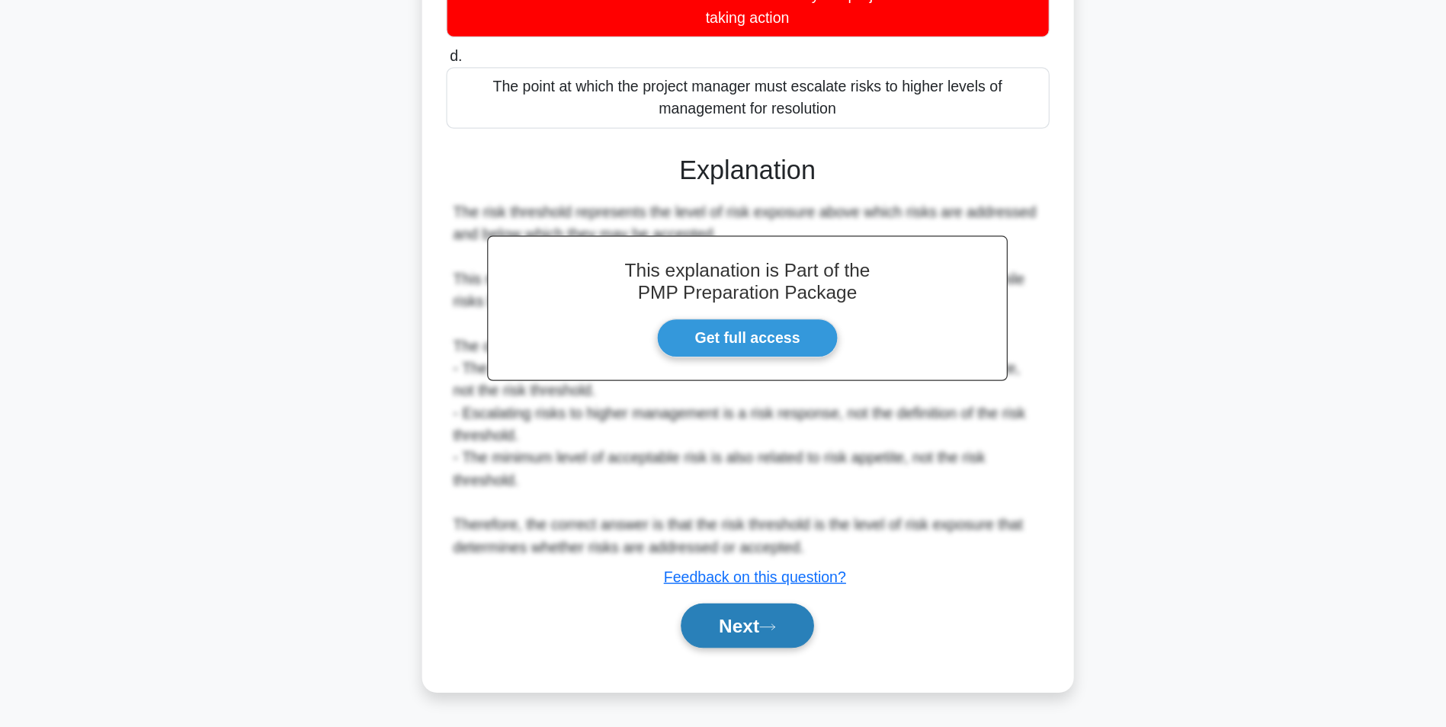
click at [752, 644] on button "Next" at bounding box center [722, 644] width 109 height 37
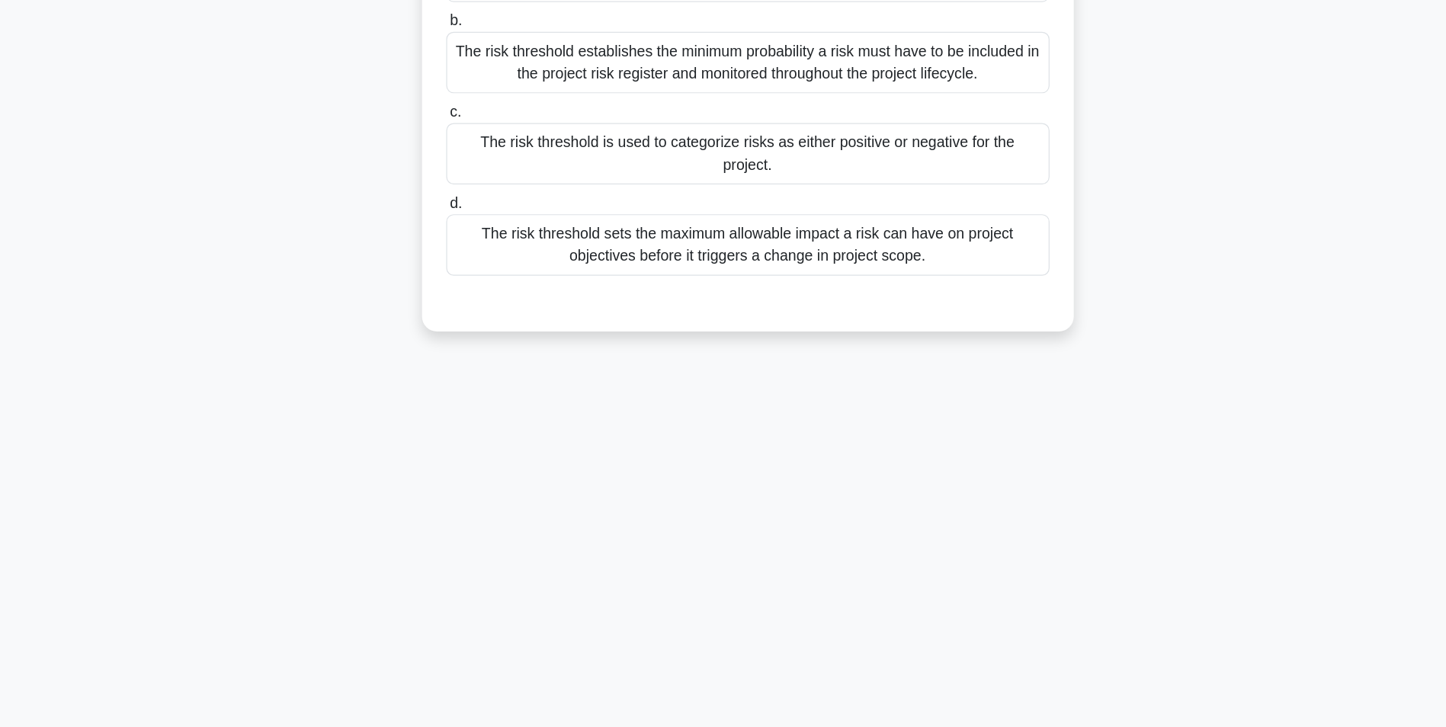
scroll to position [95, 0]
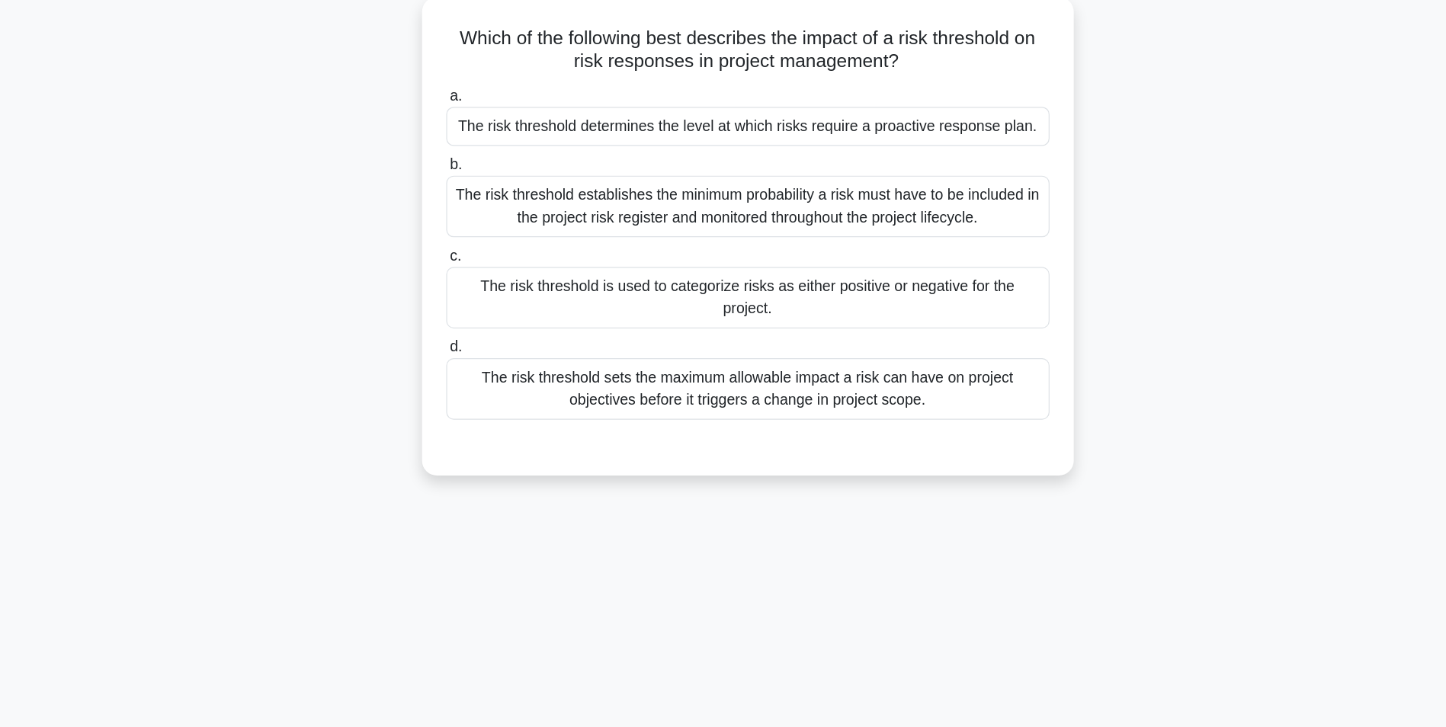
click at [923, 129] on div "The risk threshold determines the level at which risks require a proactive resp…" at bounding box center [723, 114] width 494 height 32
click at [476, 95] on input "a. The risk threshold determines the level at which risks require a proactive r…" at bounding box center [476, 90] width 0 height 10
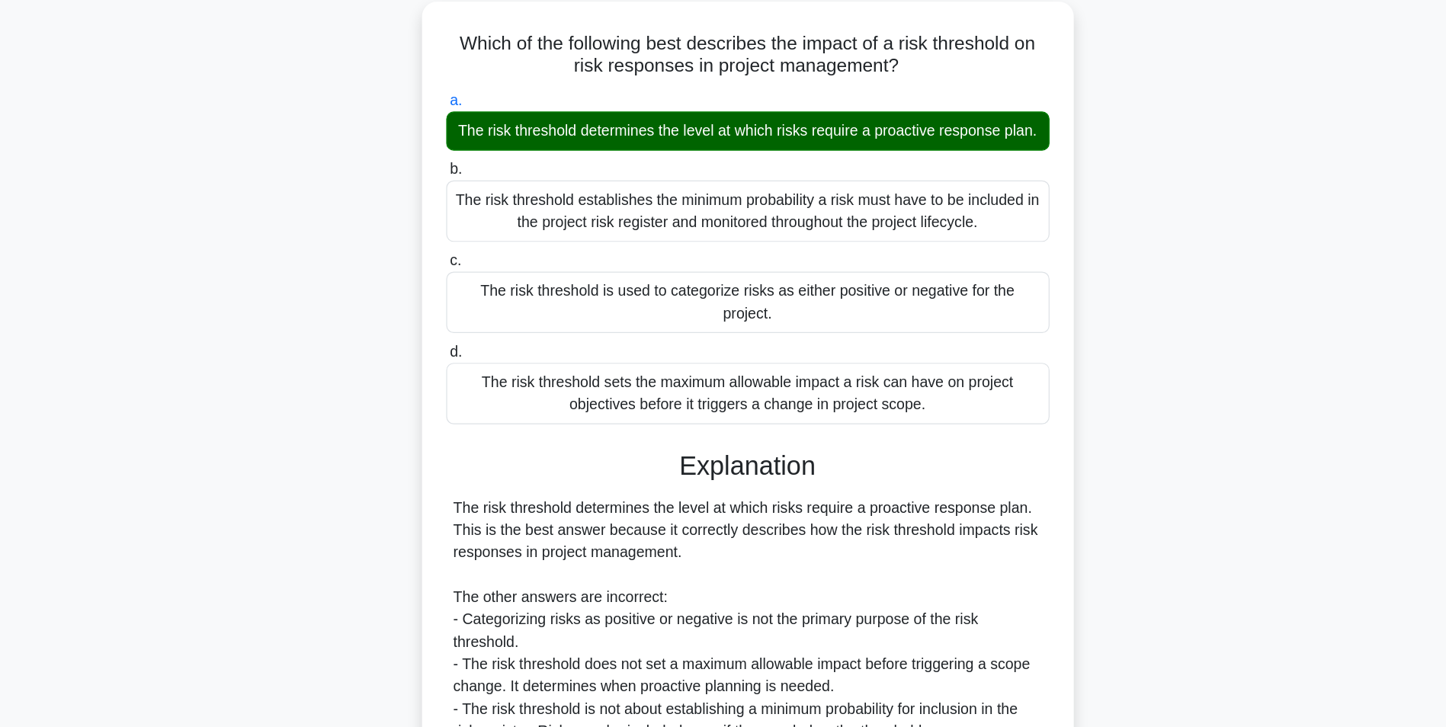
click at [476, 145] on input "b. The risk threshold establishes the minimum probability a risk must have to b…" at bounding box center [476, 150] width 0 height 10
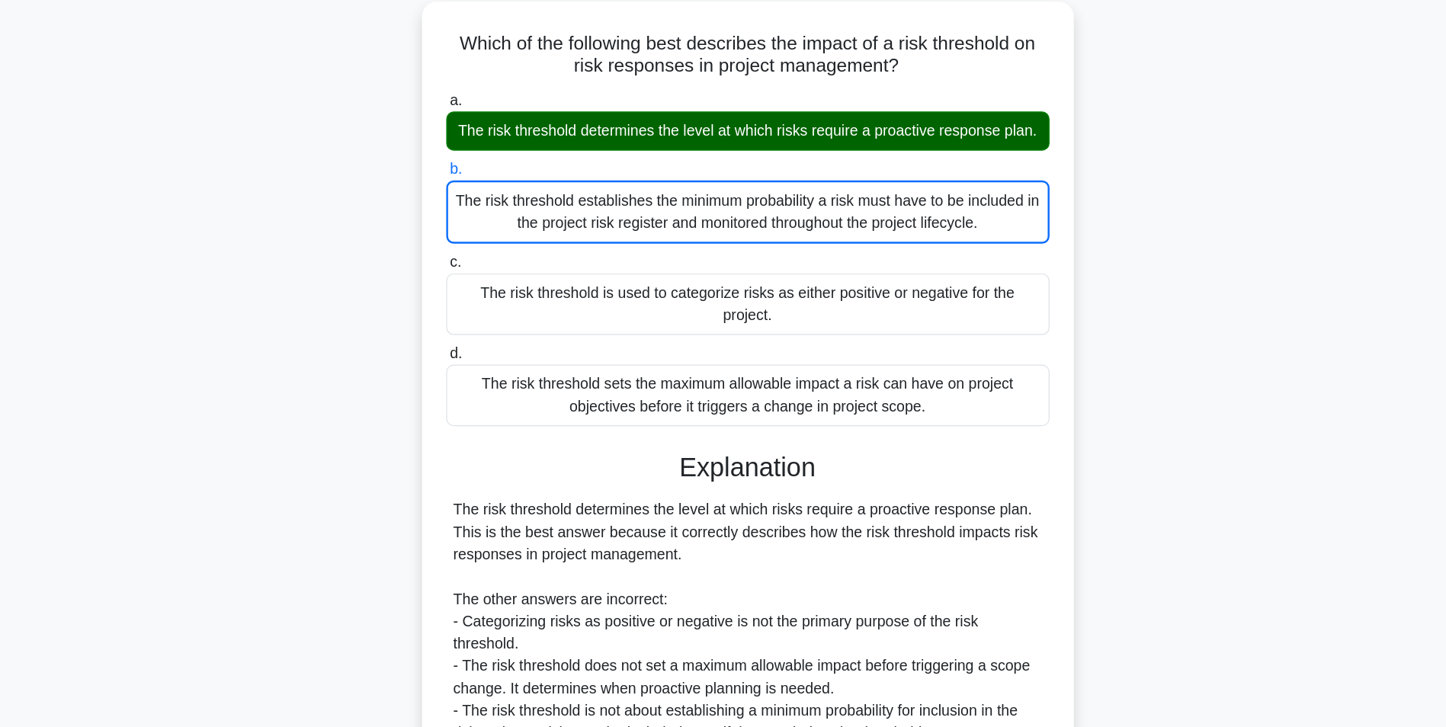
click at [476, 221] on input "c. The risk threshold is used to categorize risks as either positive or negativ…" at bounding box center [476, 226] width 0 height 10
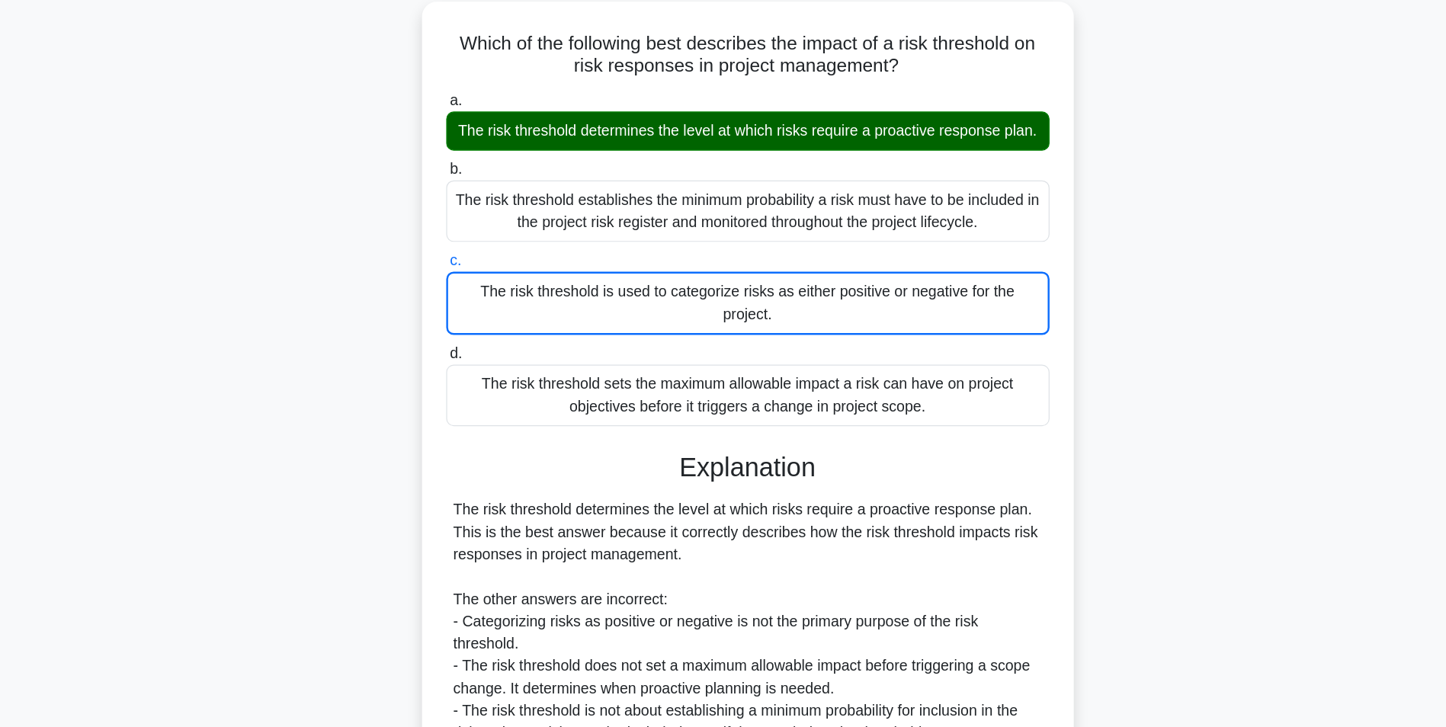
click at [476, 296] on input "d. The risk threshold sets the maximum allowable impact a risk can have on proj…" at bounding box center [476, 301] width 0 height 10
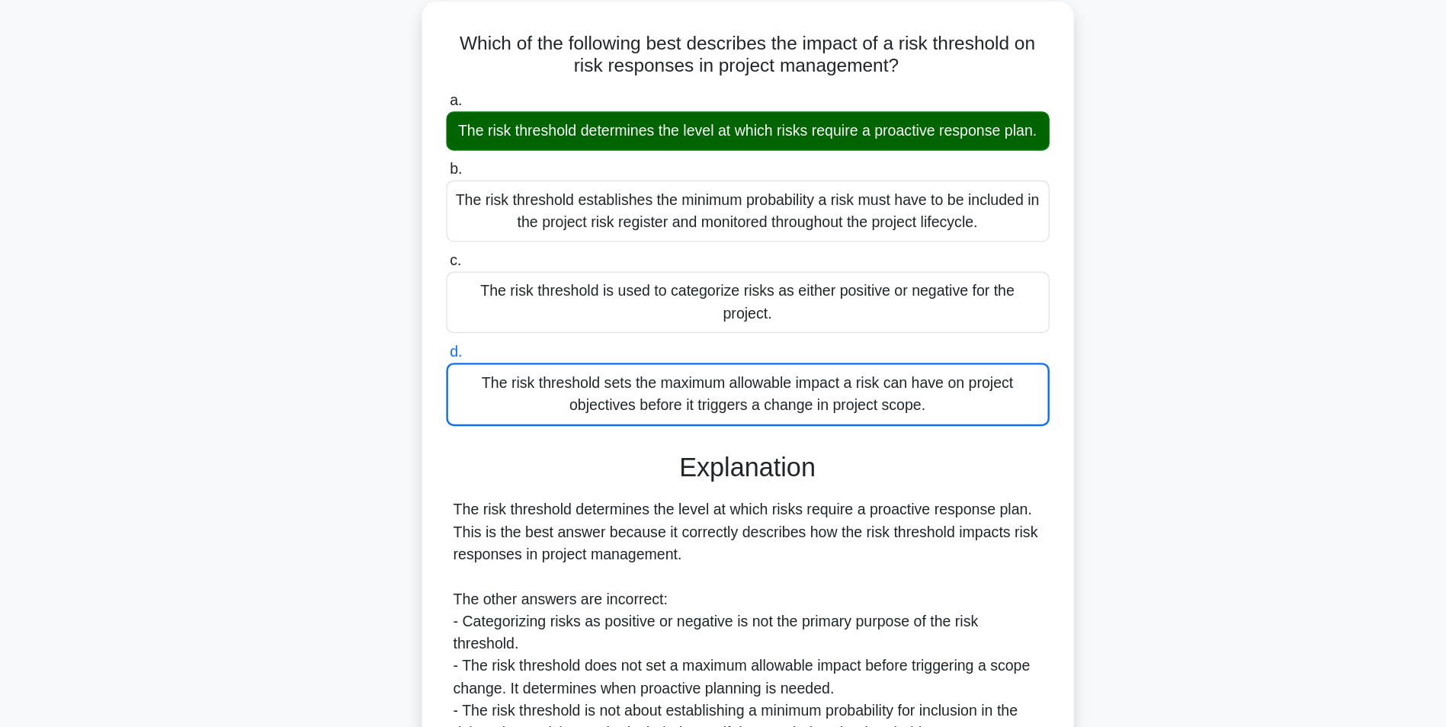
click at [476, 88] on input "a. The risk threshold determines the level at which risks require a proactive r…" at bounding box center [476, 93] width 0 height 10
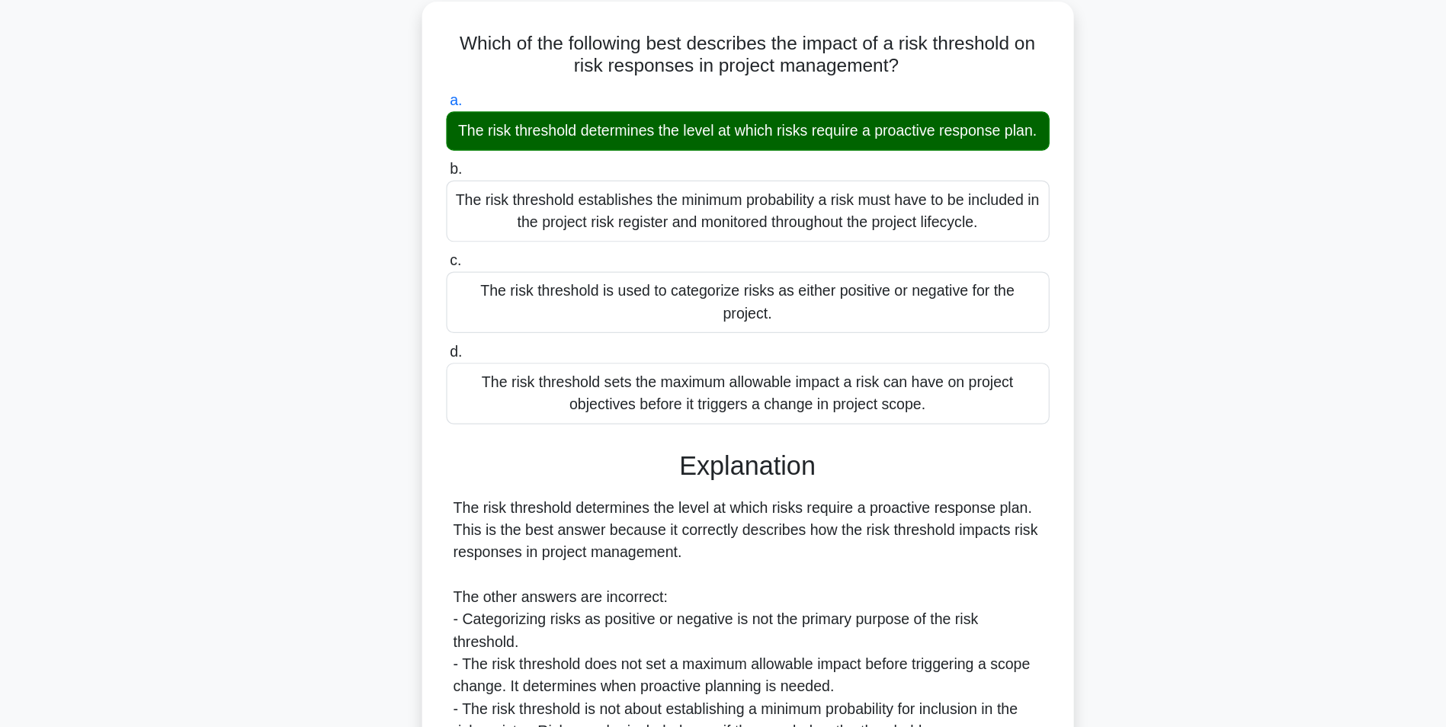
click at [476, 145] on input "b. The risk threshold establishes the minimum probability a risk must have to b…" at bounding box center [476, 150] width 0 height 10
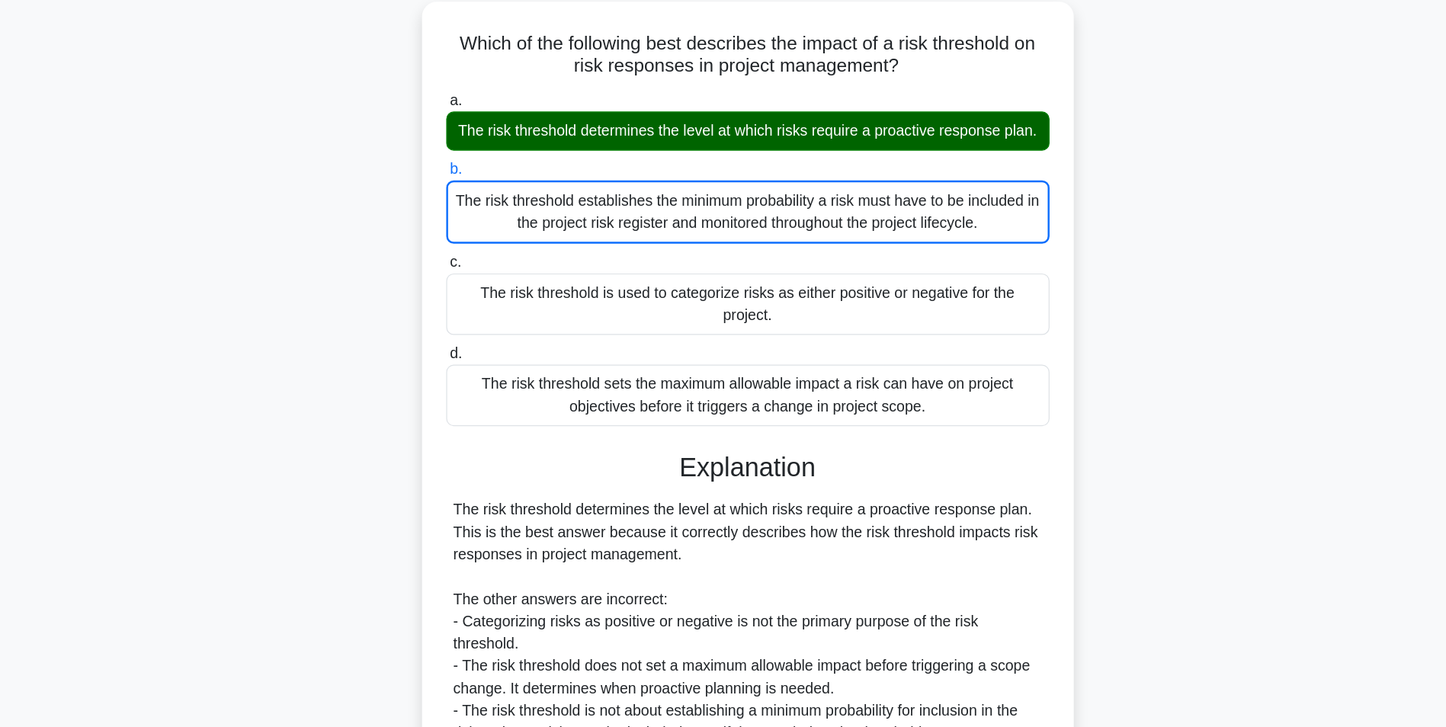
click at [476, 221] on input "c. The risk threshold is used to categorize risks as either positive or negativ…" at bounding box center [476, 226] width 0 height 10
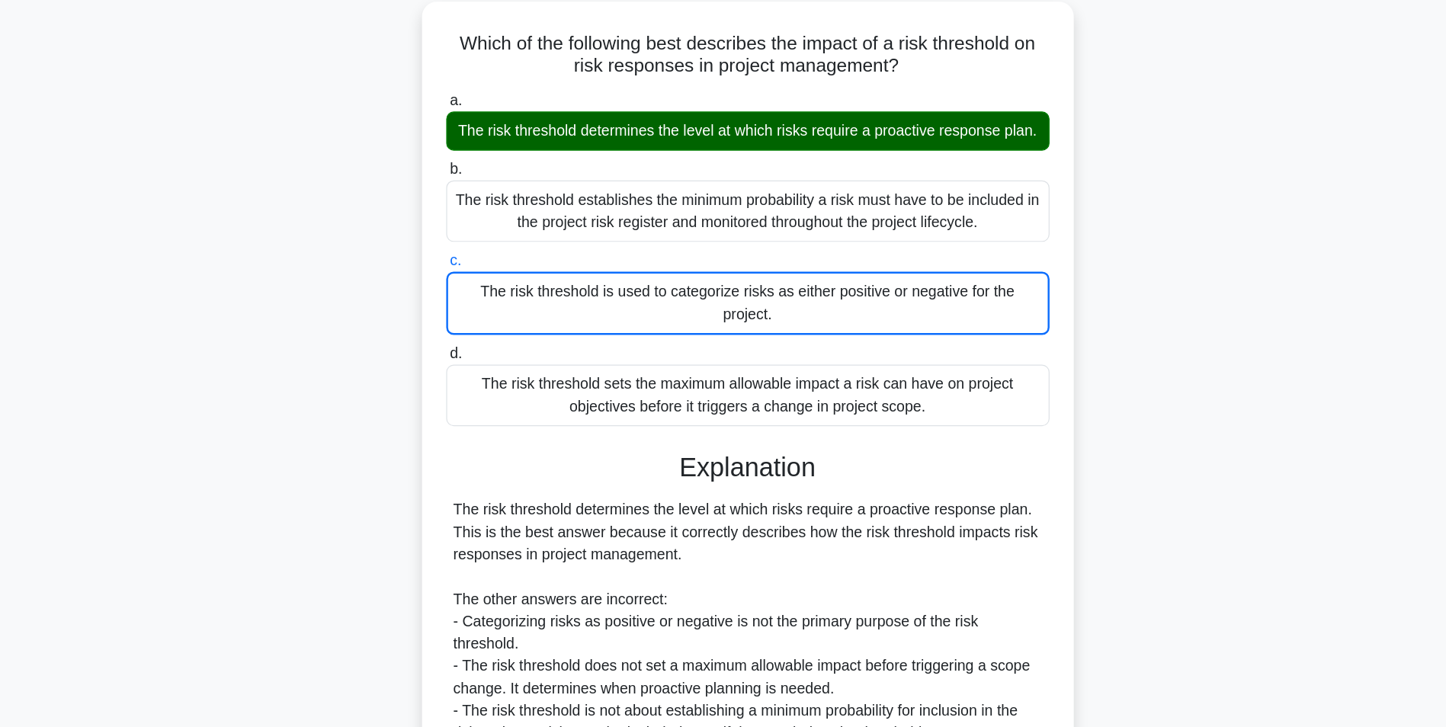
click at [476, 296] on input "d. The risk threshold sets the maximum allowable impact a risk can have on proj…" at bounding box center [476, 301] width 0 height 10
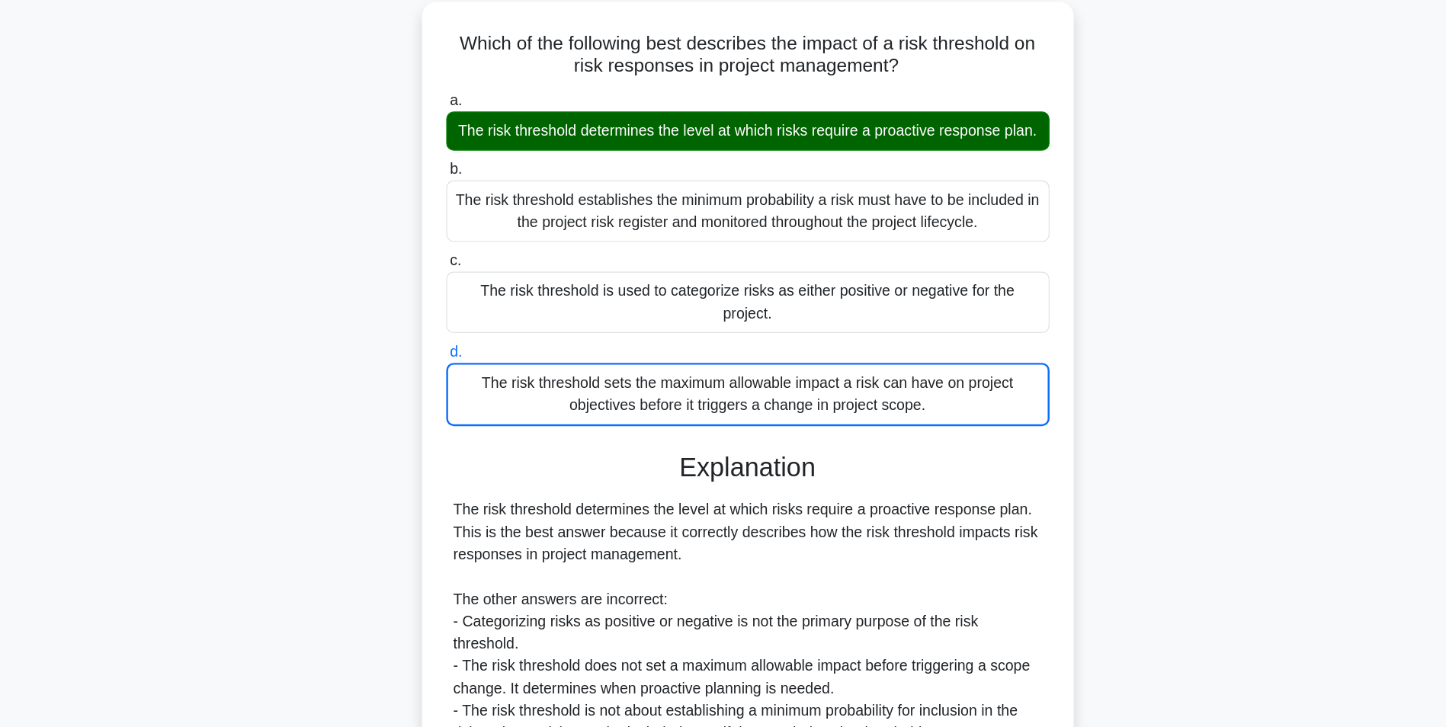
click at [476, 88] on input "a. The risk threshold determines the level at which risks require a proactive r…" at bounding box center [476, 93] width 0 height 10
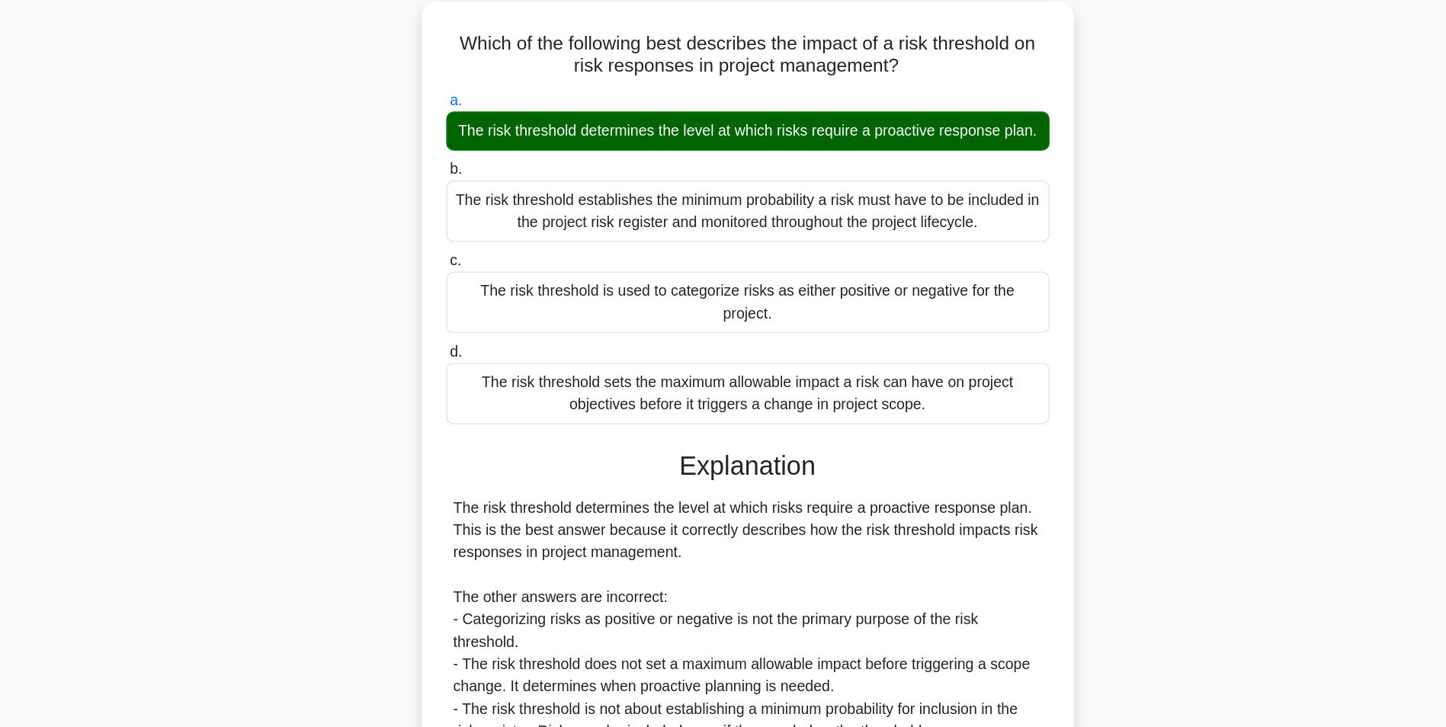
click at [476, 145] on input "b. The risk threshold establishes the minimum probability a risk must have to b…" at bounding box center [476, 150] width 0 height 10
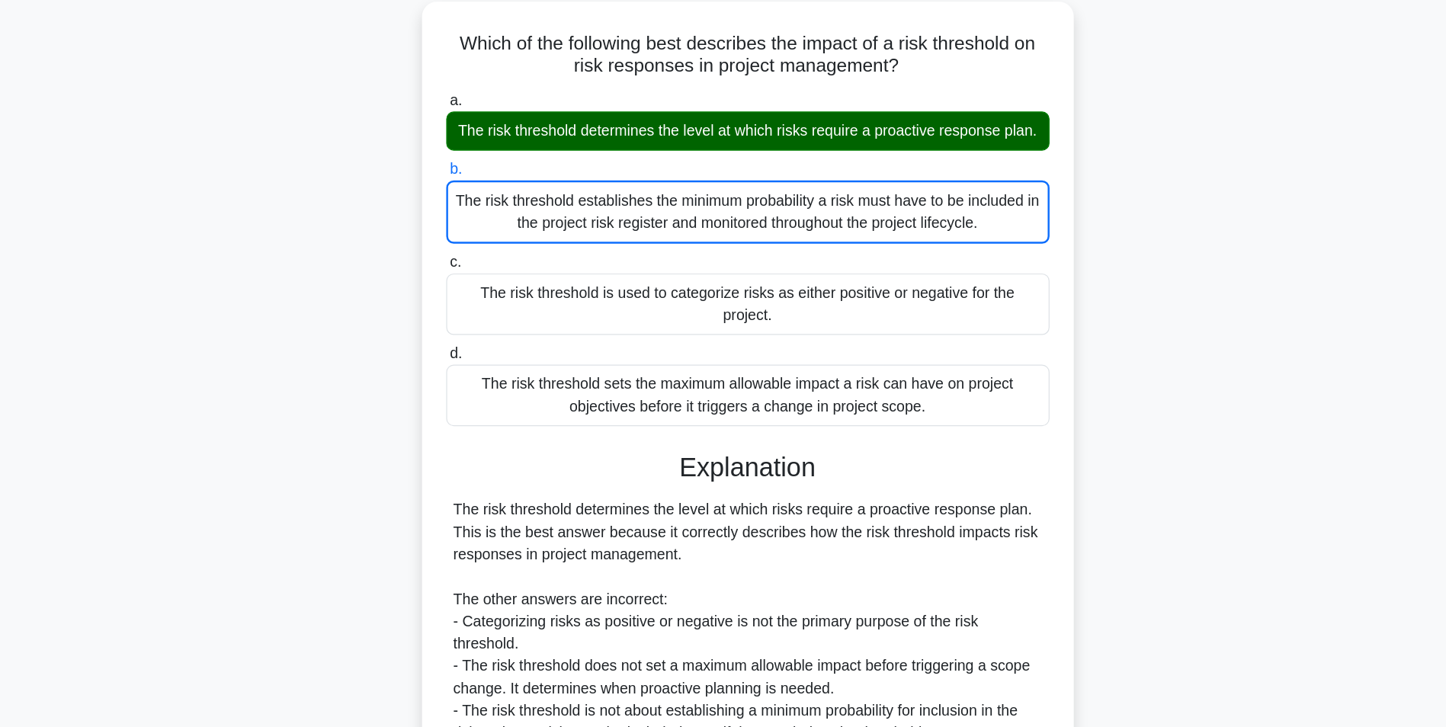
click at [476, 221] on input "c. The risk threshold is used to categorize risks as either positive or negativ…" at bounding box center [476, 226] width 0 height 10
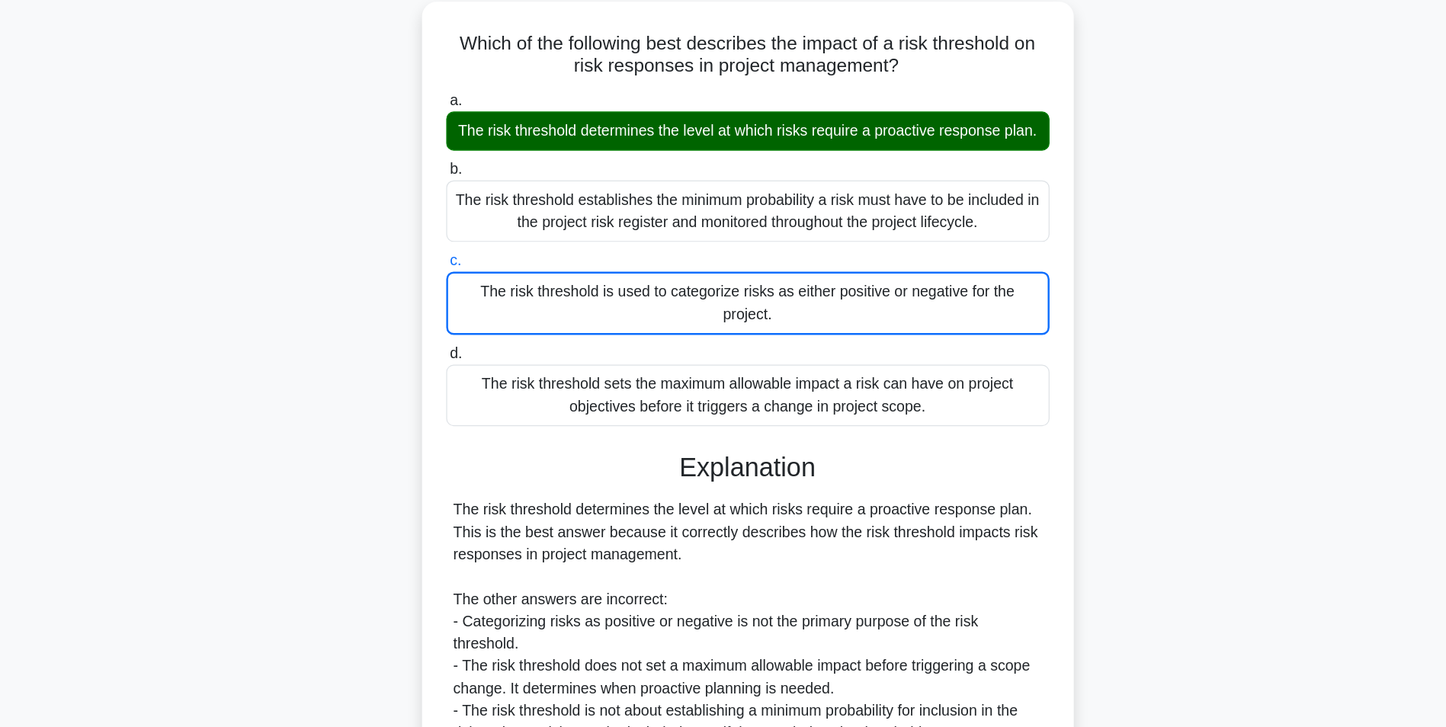
click at [476, 296] on input "d. The risk threshold sets the maximum allowable impact a risk can have on proj…" at bounding box center [476, 301] width 0 height 10
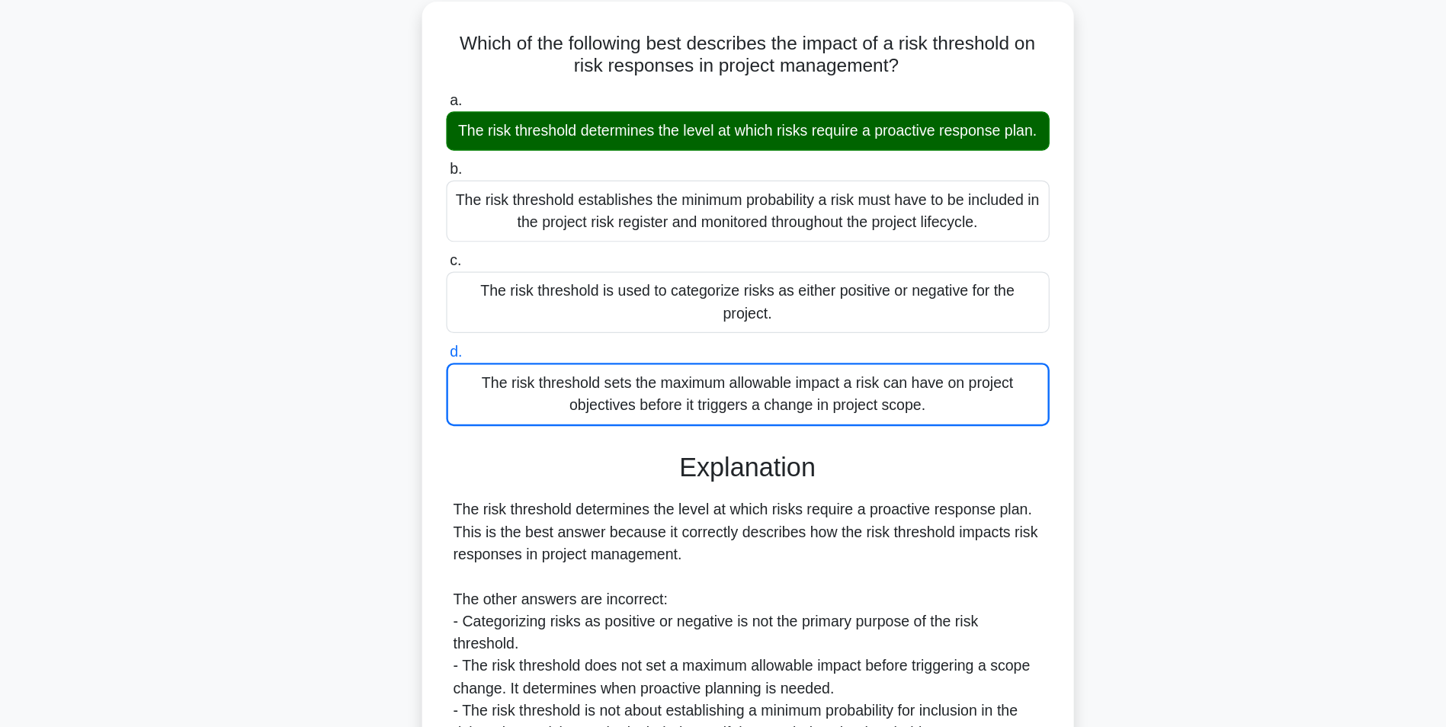
click at [476, 88] on input "a. The risk threshold determines the level at which risks require a proactive r…" at bounding box center [476, 93] width 0 height 10
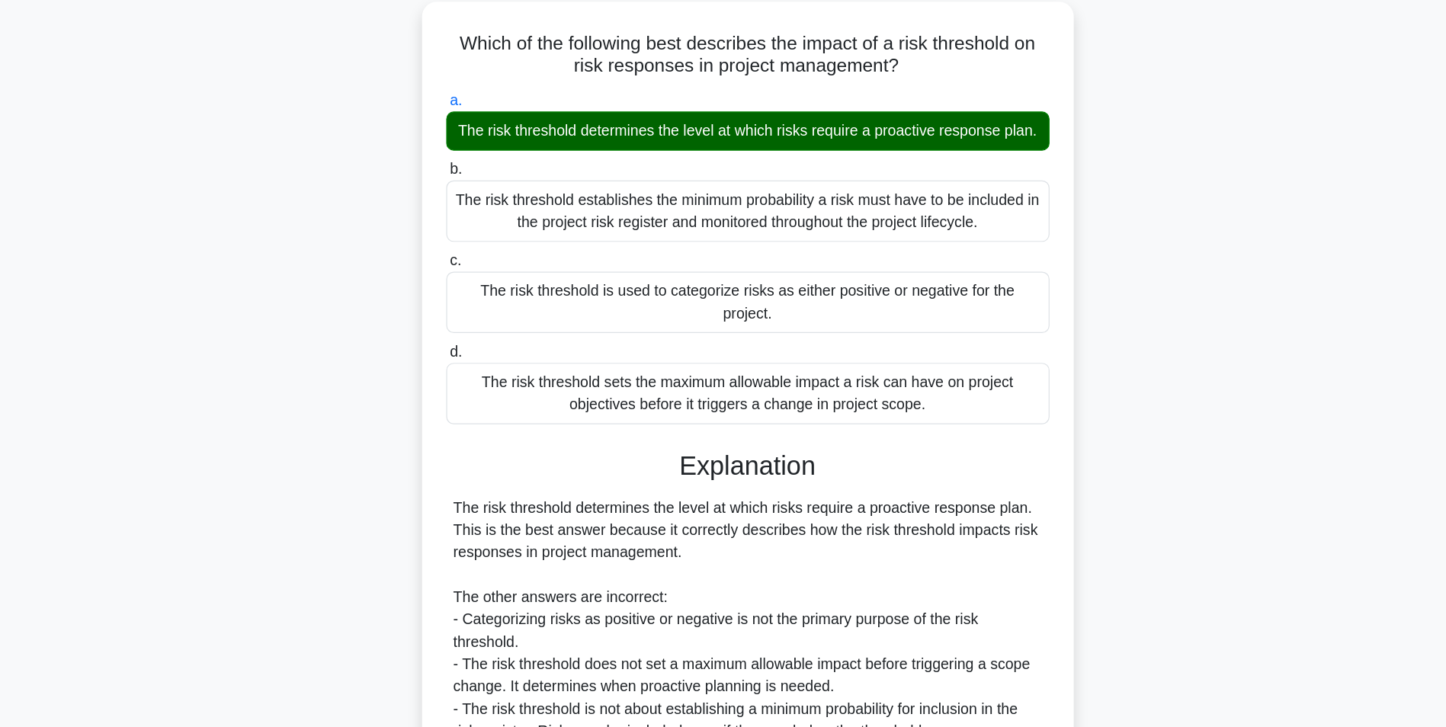
click at [476, 145] on input "b. The risk threshold establishes the minimum probability a risk must have to b…" at bounding box center [476, 150] width 0 height 10
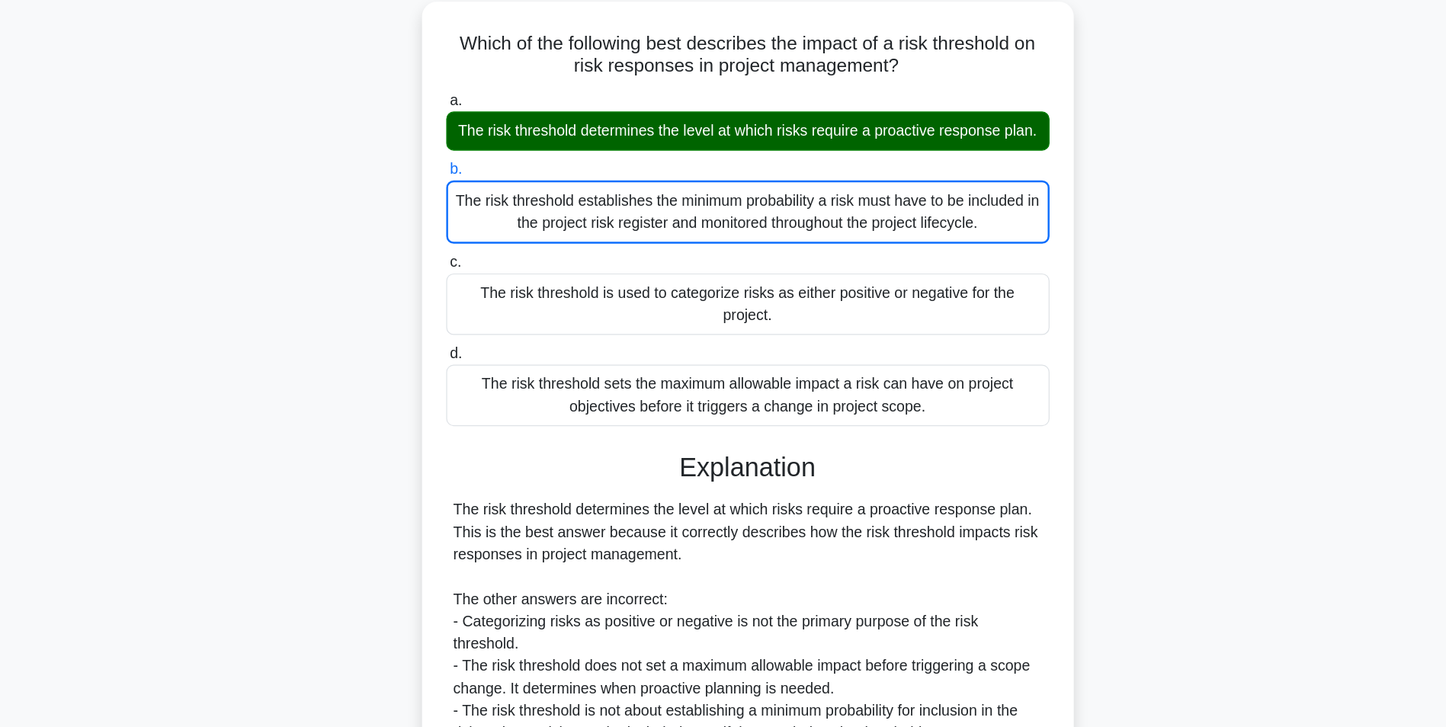
click at [476, 221] on input "c. The risk threshold is used to categorize risks as either positive or negativ…" at bounding box center [476, 226] width 0 height 10
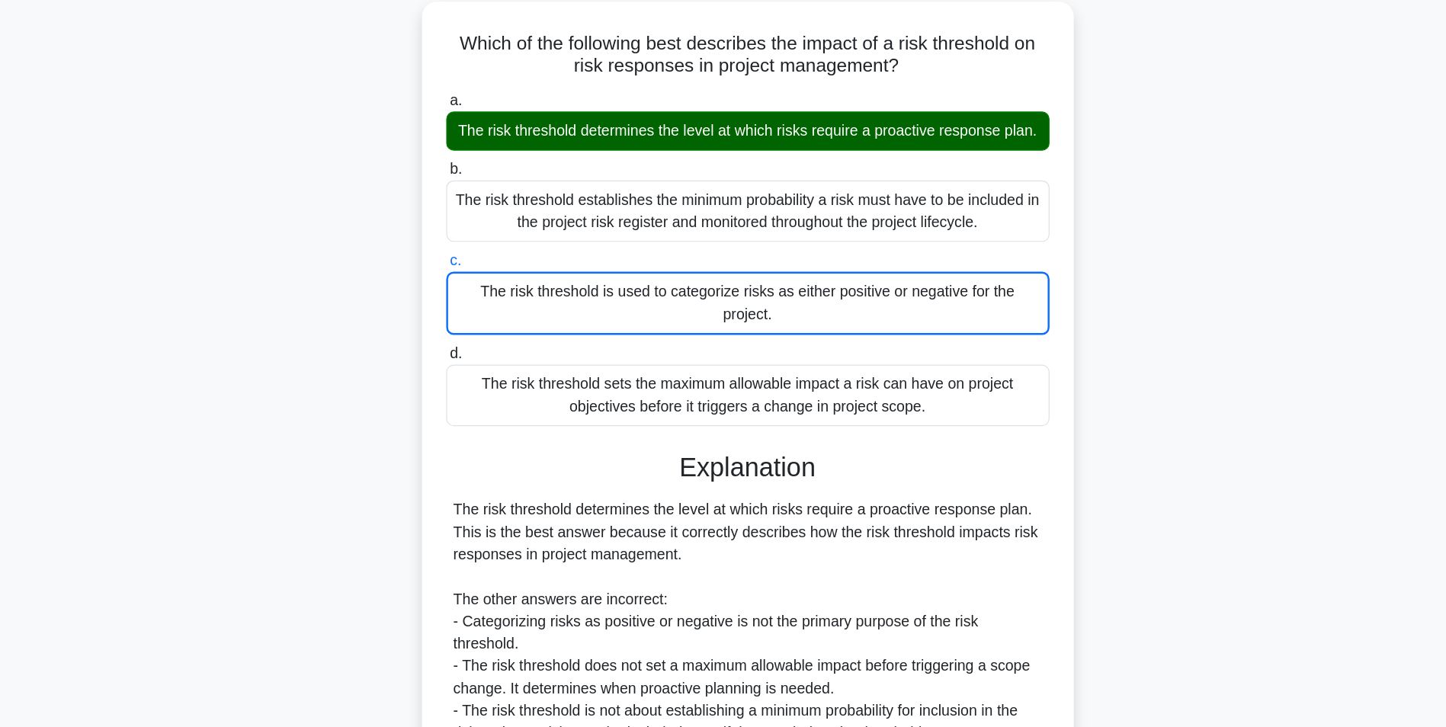
click at [476, 296] on input "d. The risk threshold sets the maximum allowable impact a risk can have on proj…" at bounding box center [476, 301] width 0 height 10
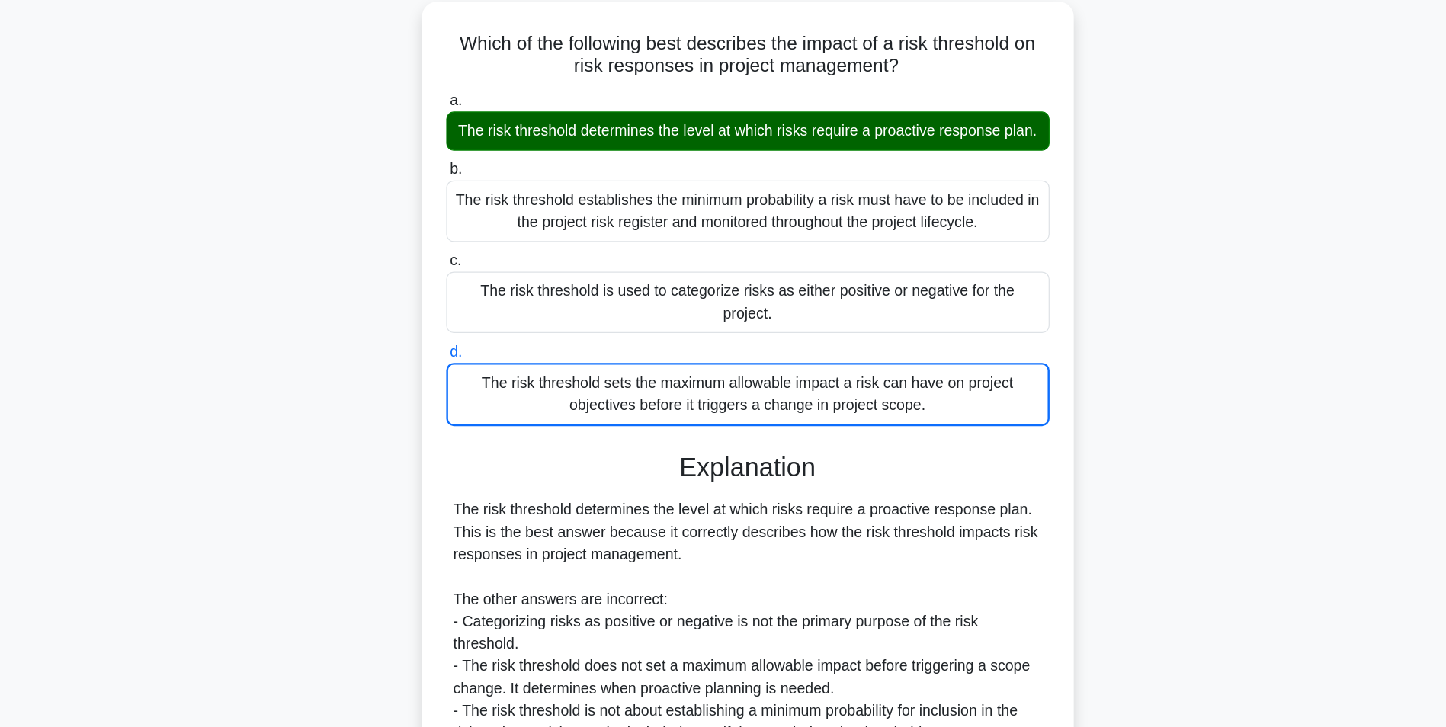
click at [476, 88] on input "a. The risk threshold determines the level at which risks require a proactive r…" at bounding box center [476, 93] width 0 height 10
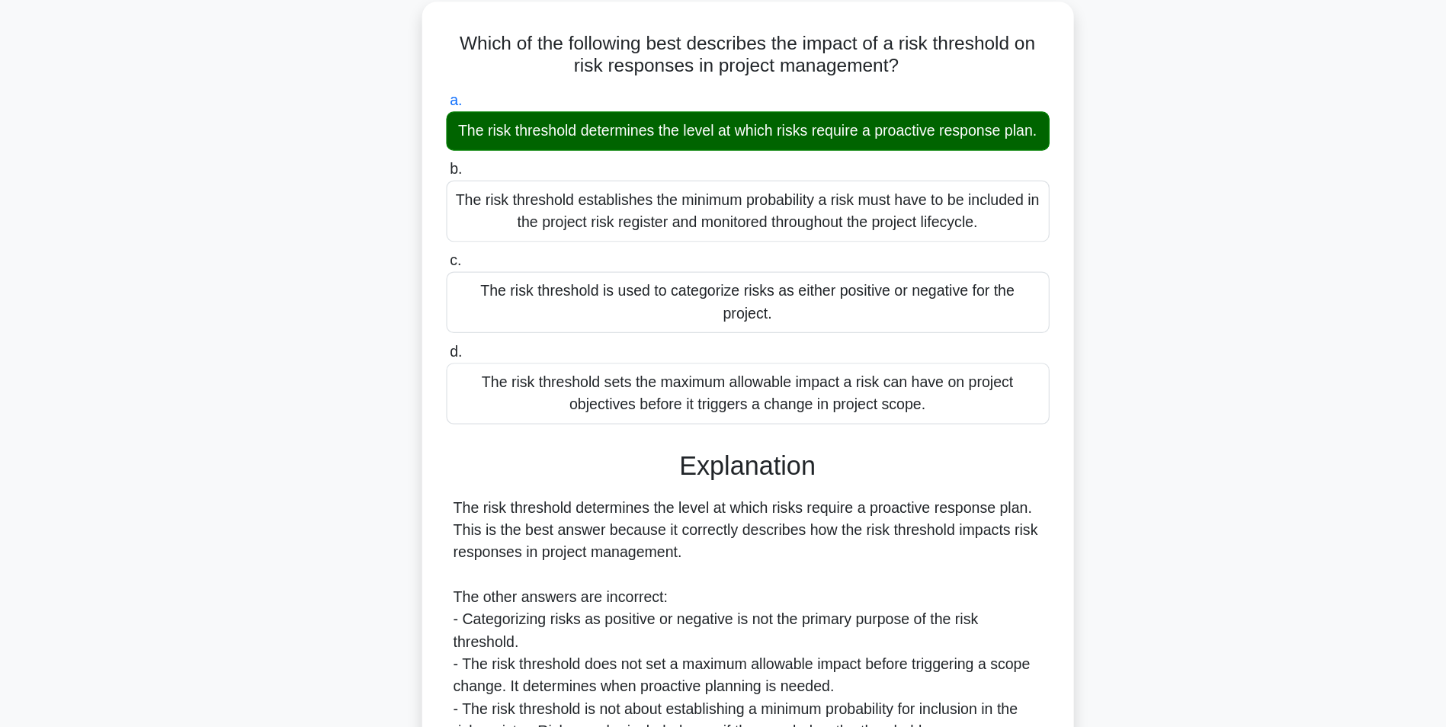
click at [476, 145] on input "b. The risk threshold establishes the minimum probability a risk must have to b…" at bounding box center [476, 150] width 0 height 10
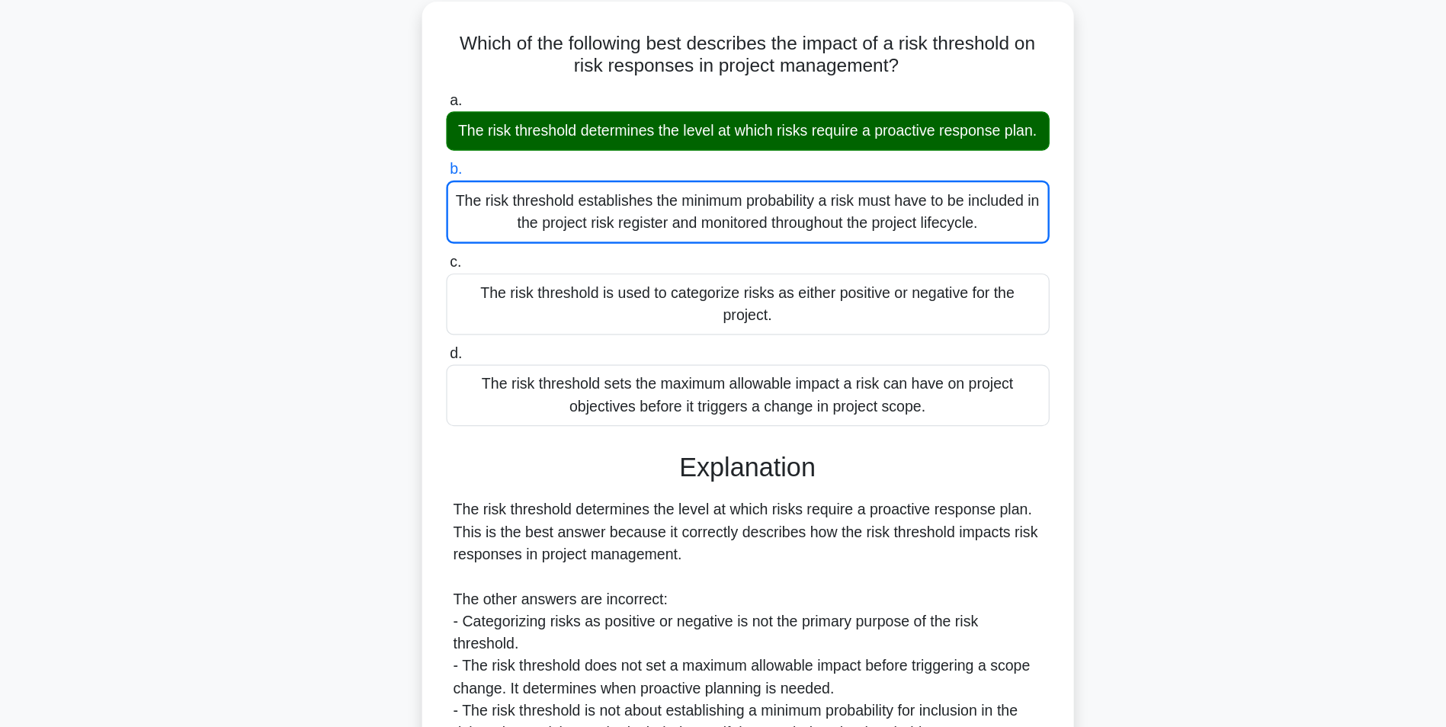
click at [1178, 261] on div "Which of the following best describes the impact of a risk threshold on risk re…" at bounding box center [723, 380] width 1006 height 736
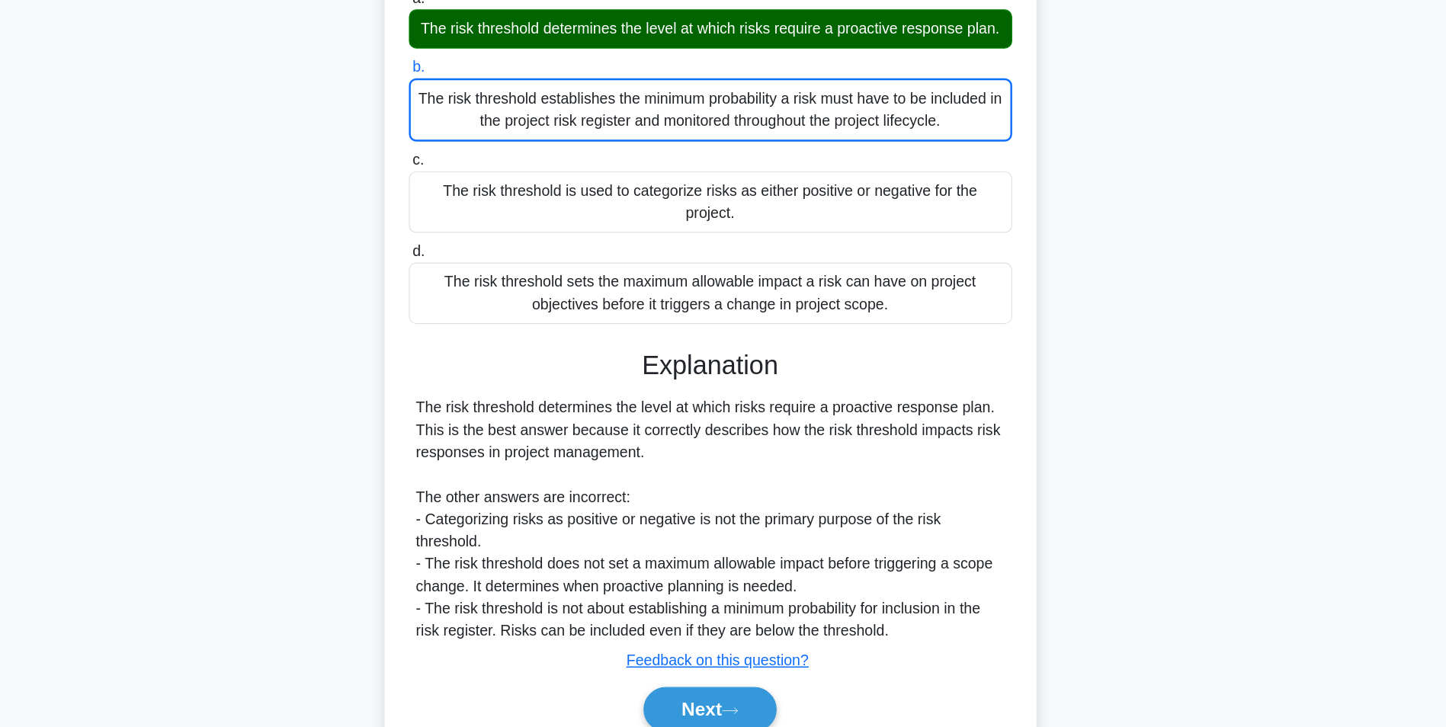
scroll to position [123, 0]
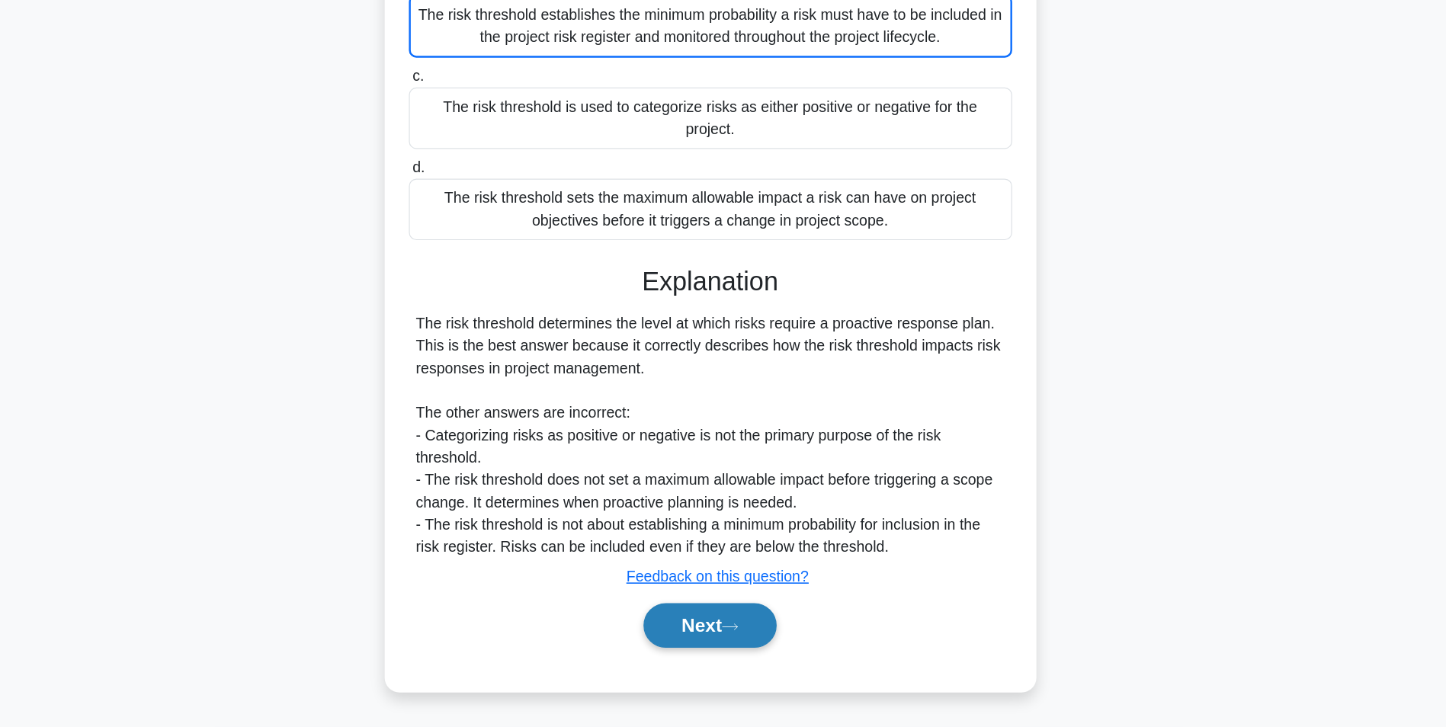
click at [769, 635] on button "Next" at bounding box center [722, 644] width 109 height 37
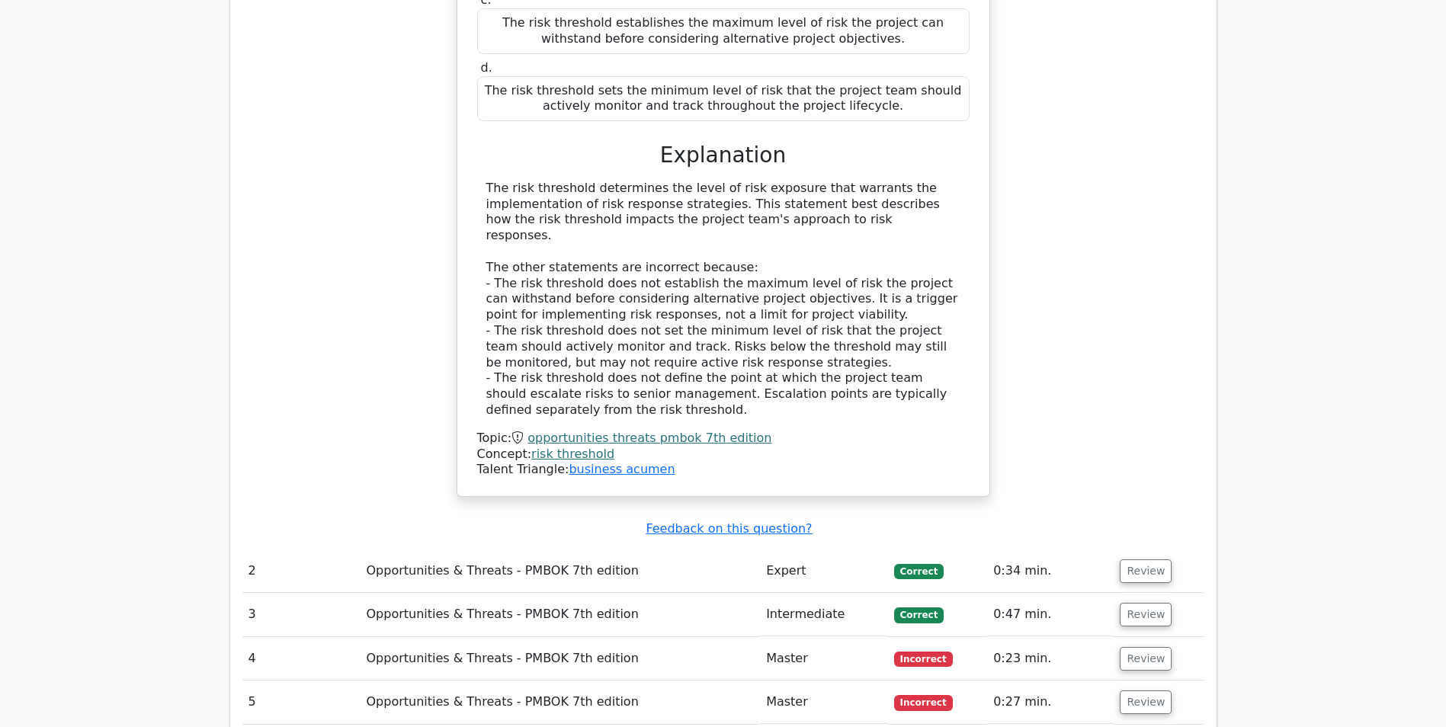
scroll to position [1515, 0]
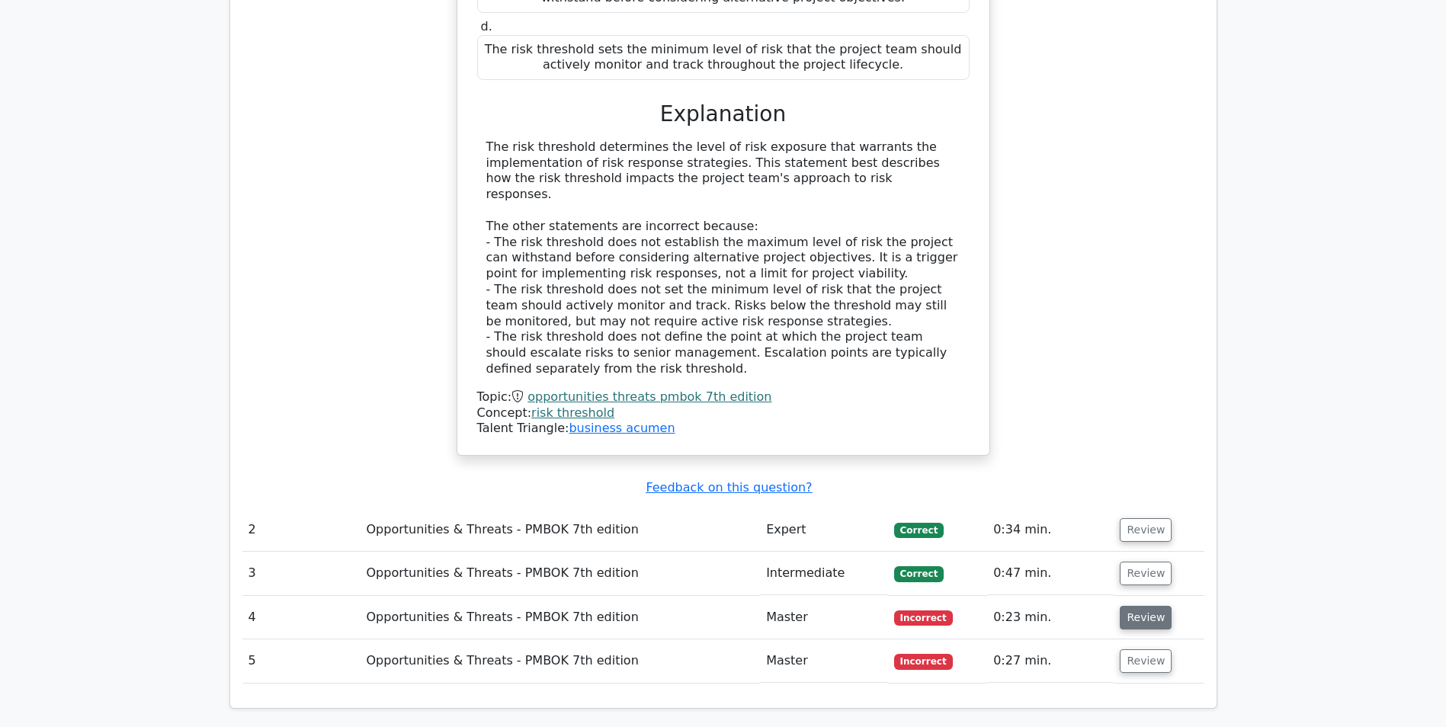
click at [1155, 606] on button "Review" at bounding box center [1146, 618] width 52 height 24
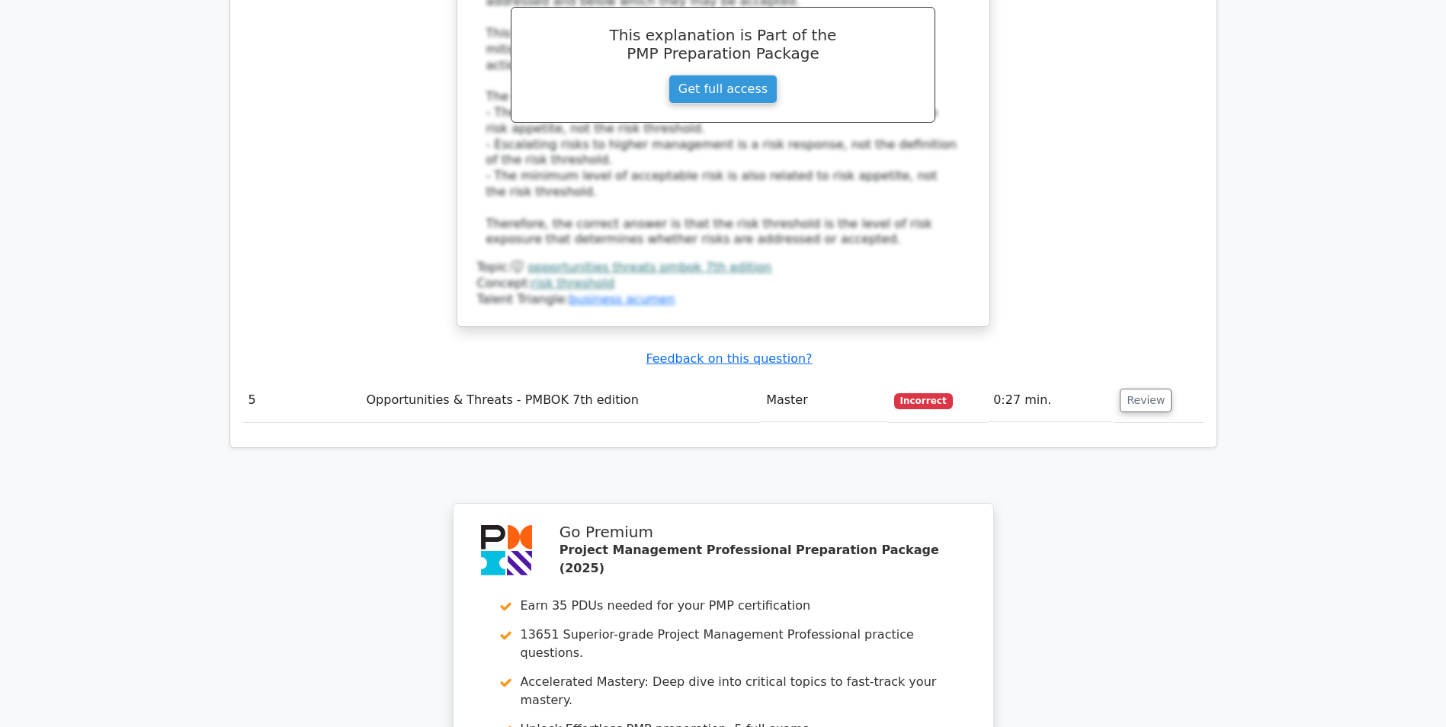
scroll to position [2581, 0]
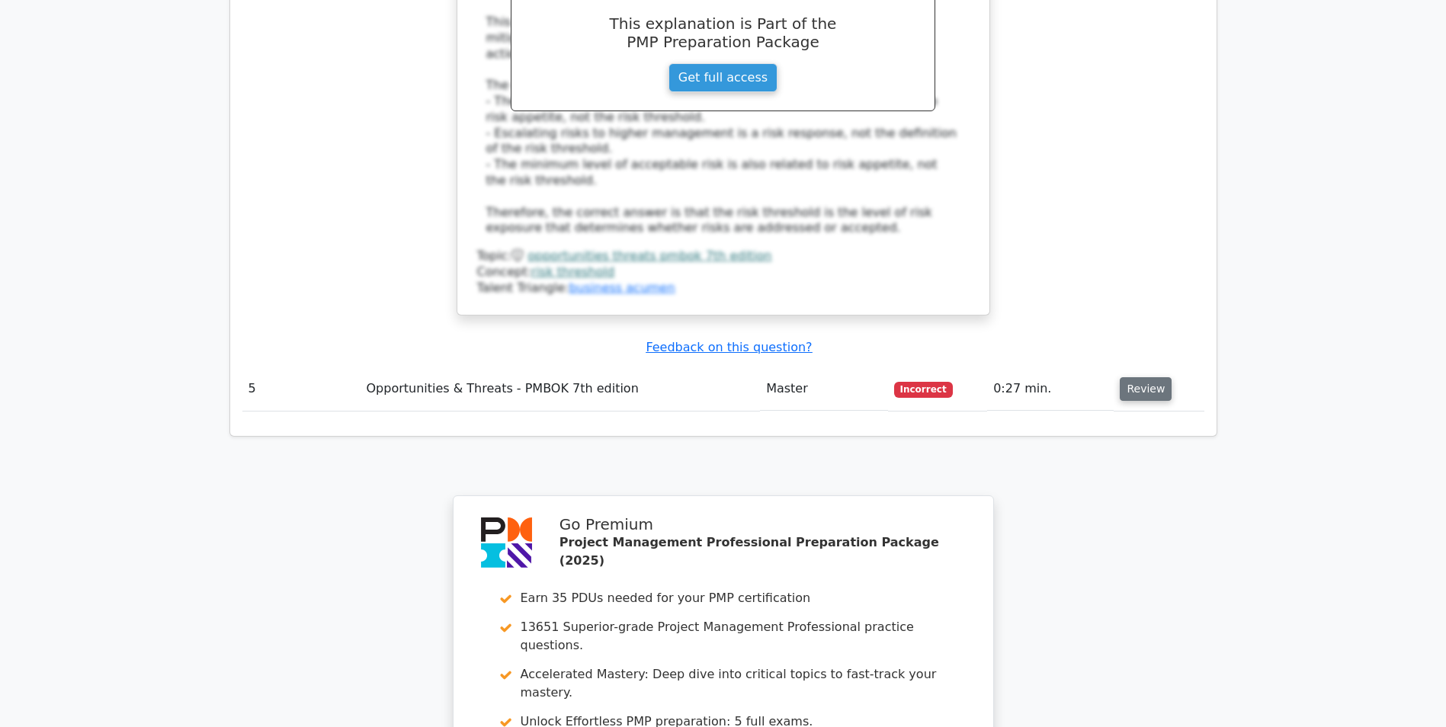
click at [1152, 377] on button "Review" at bounding box center [1146, 389] width 52 height 24
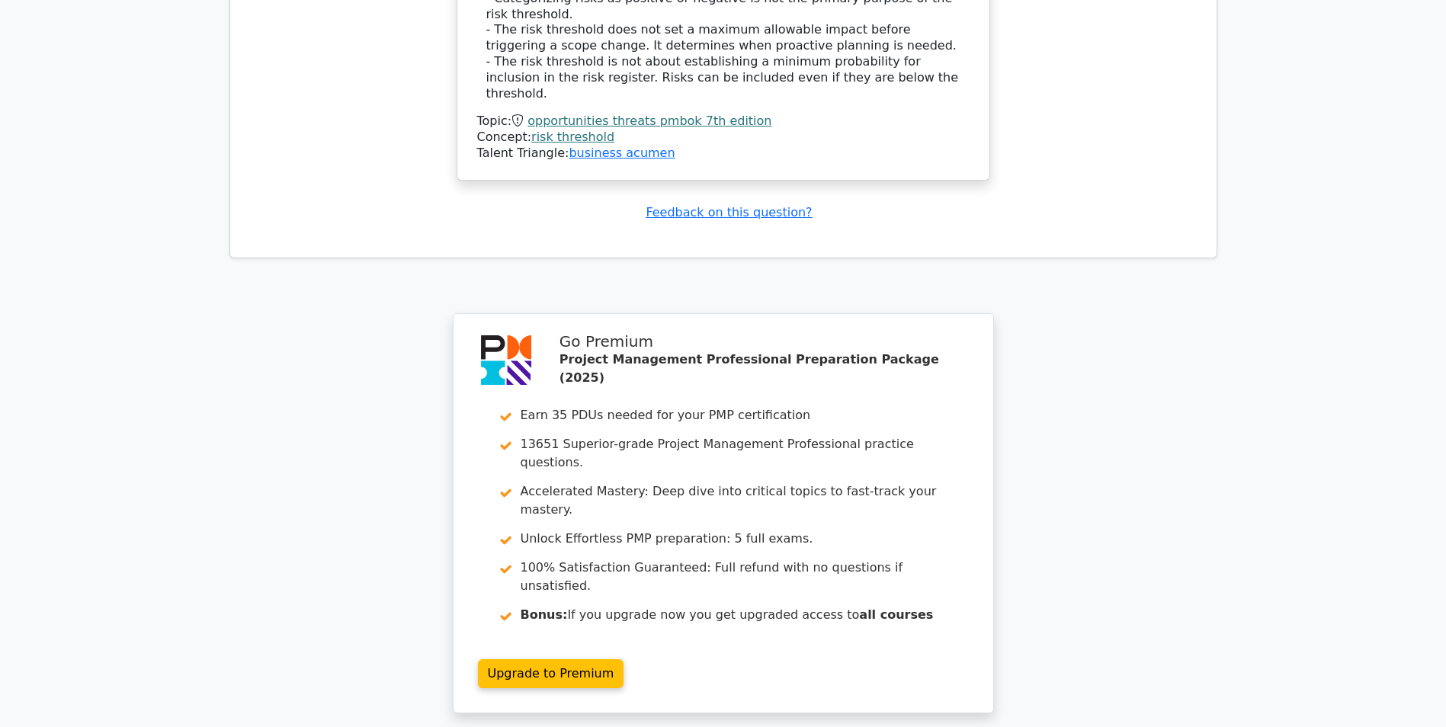
scroll to position [3532, 0]
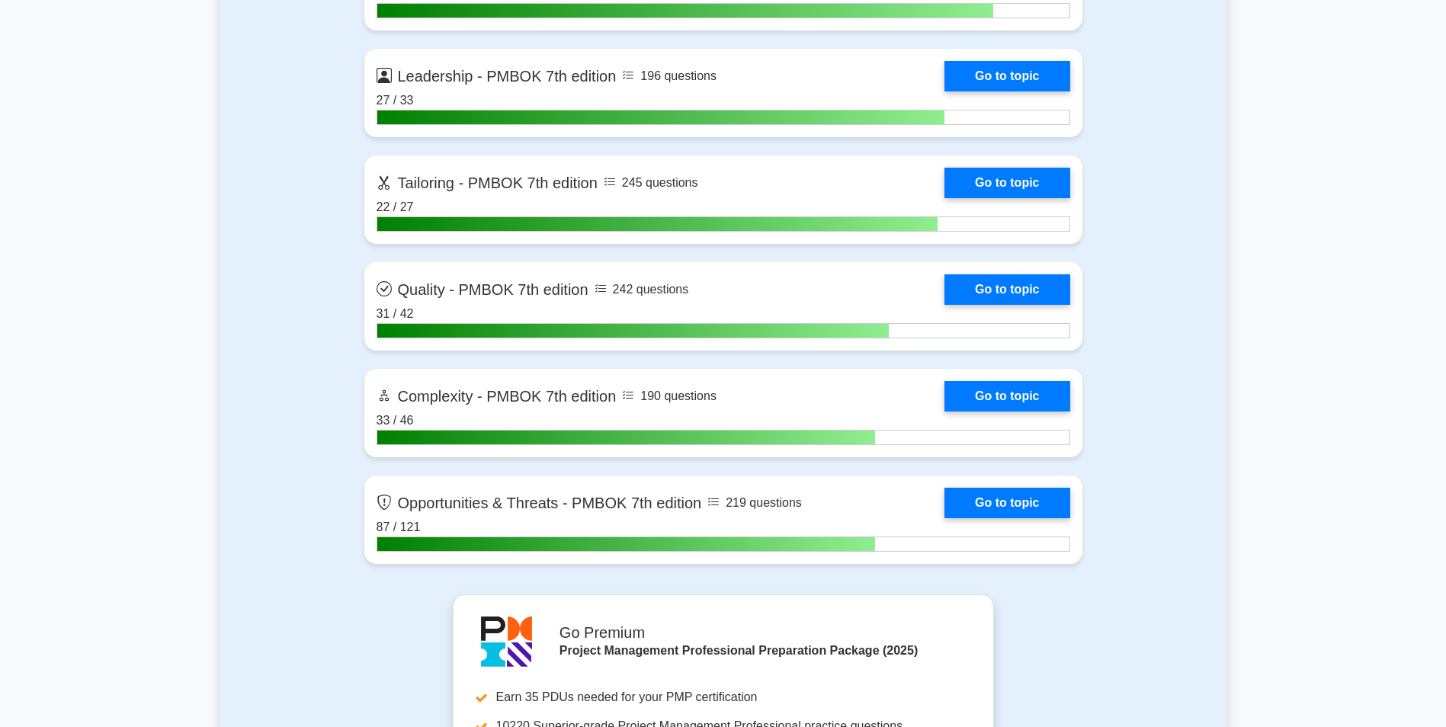
scroll to position [4748, 0]
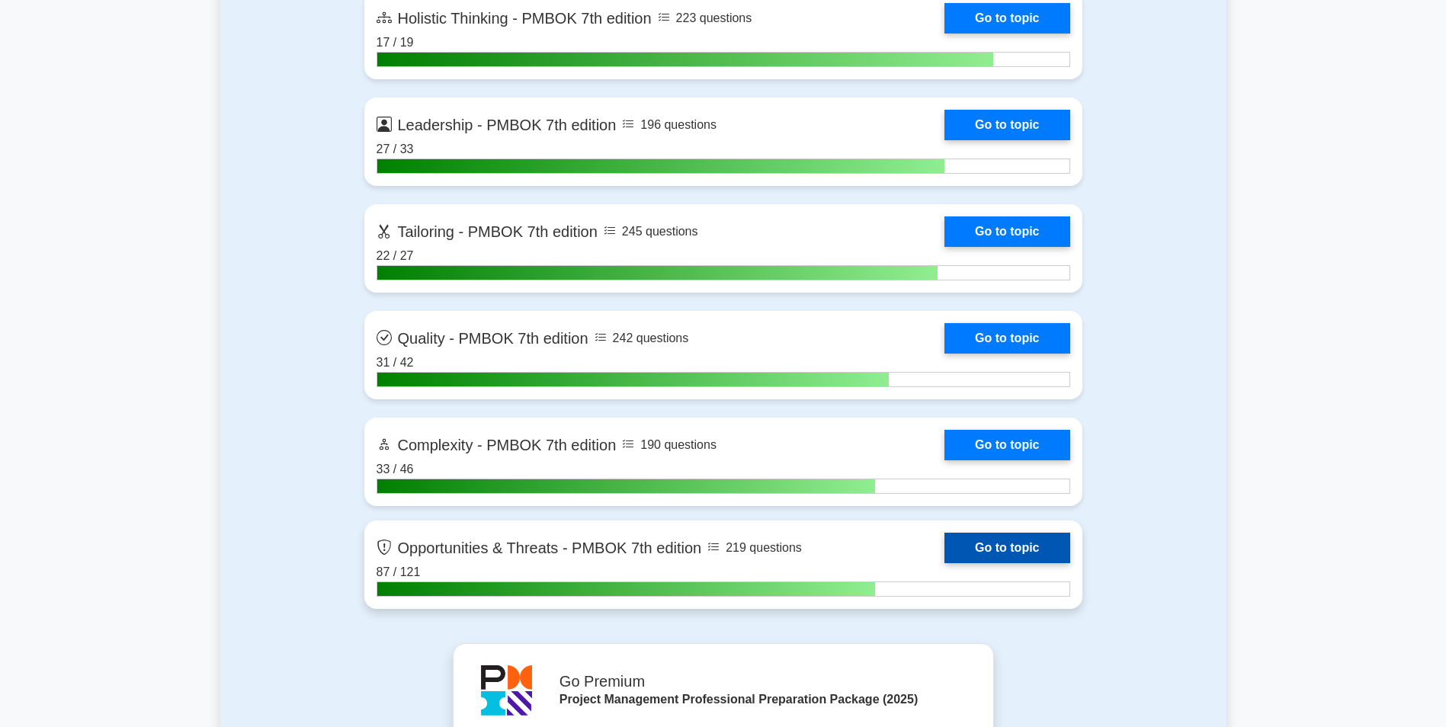
click at [1022, 543] on link "Go to topic" at bounding box center [1006, 548] width 125 height 30
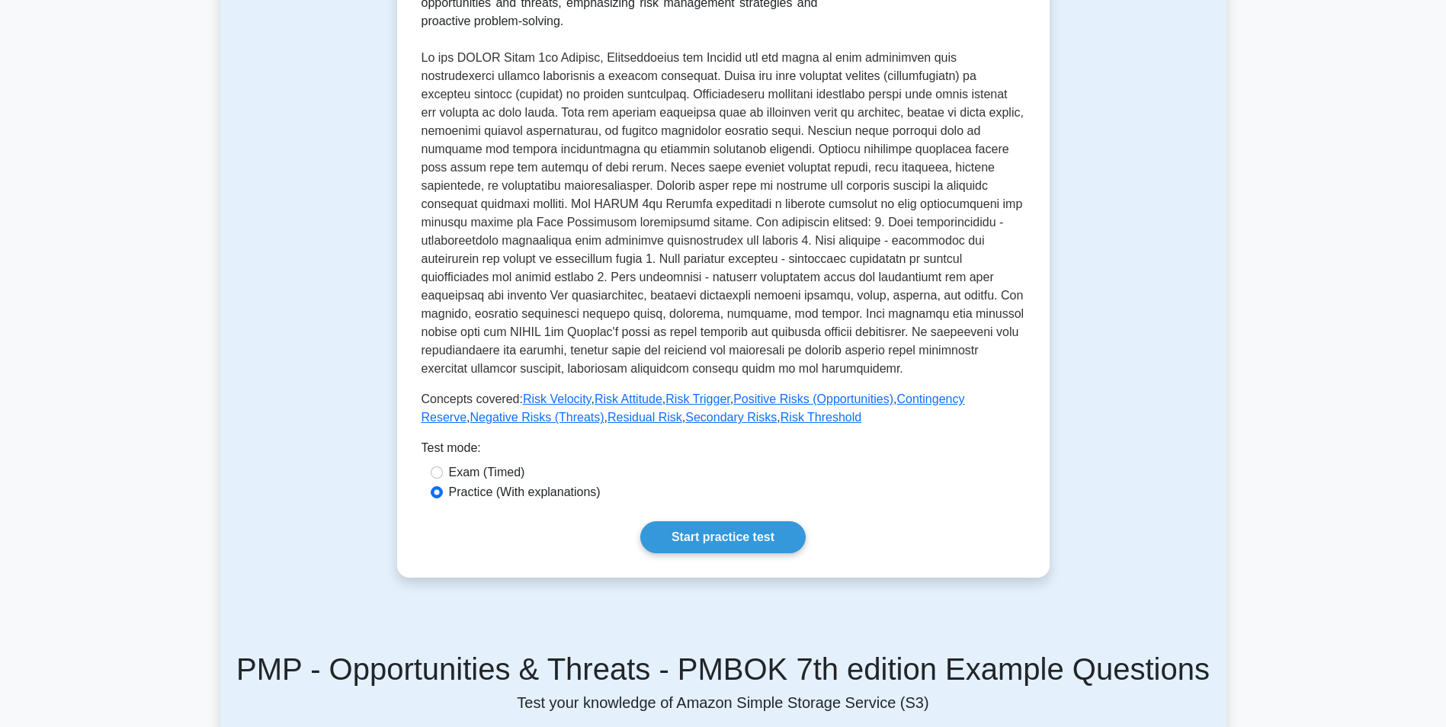
scroll to position [359, 0]
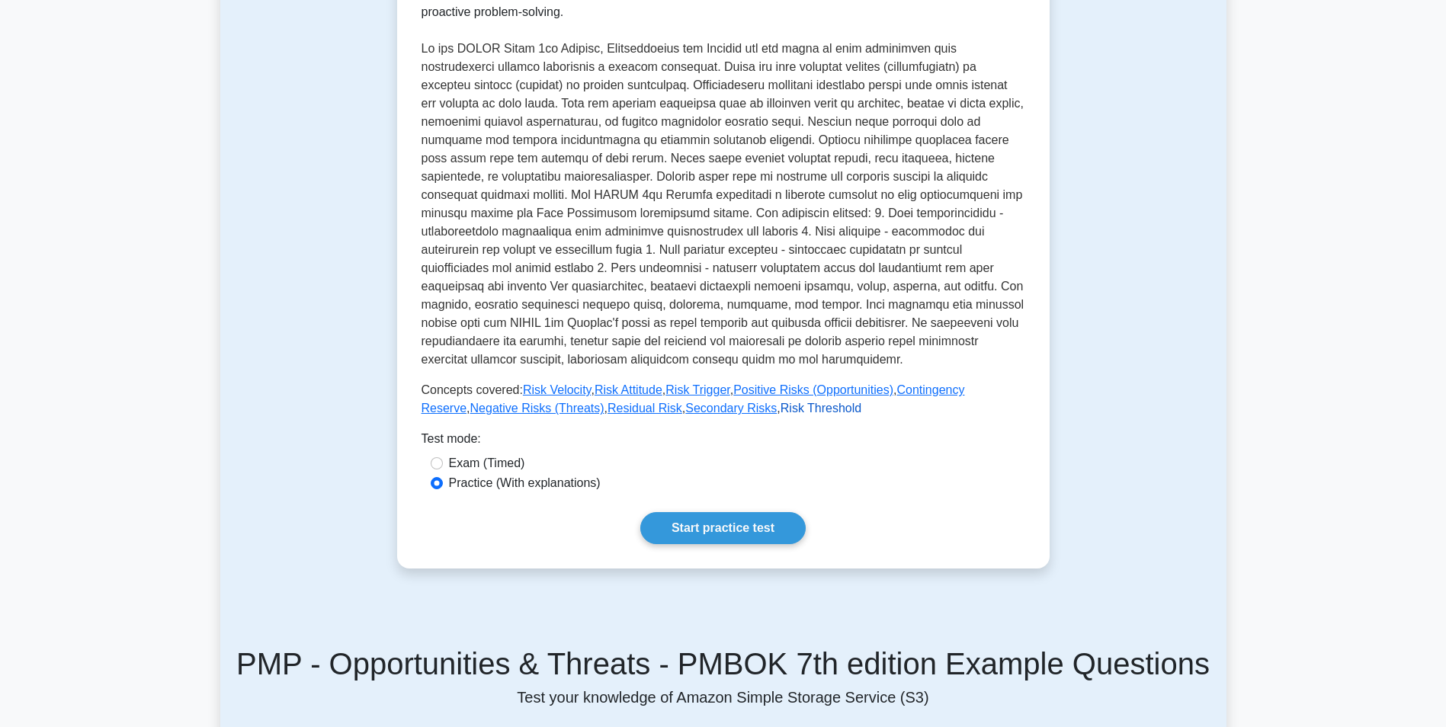
click at [781, 410] on link "Risk Threshold" at bounding box center [821, 408] width 81 height 13
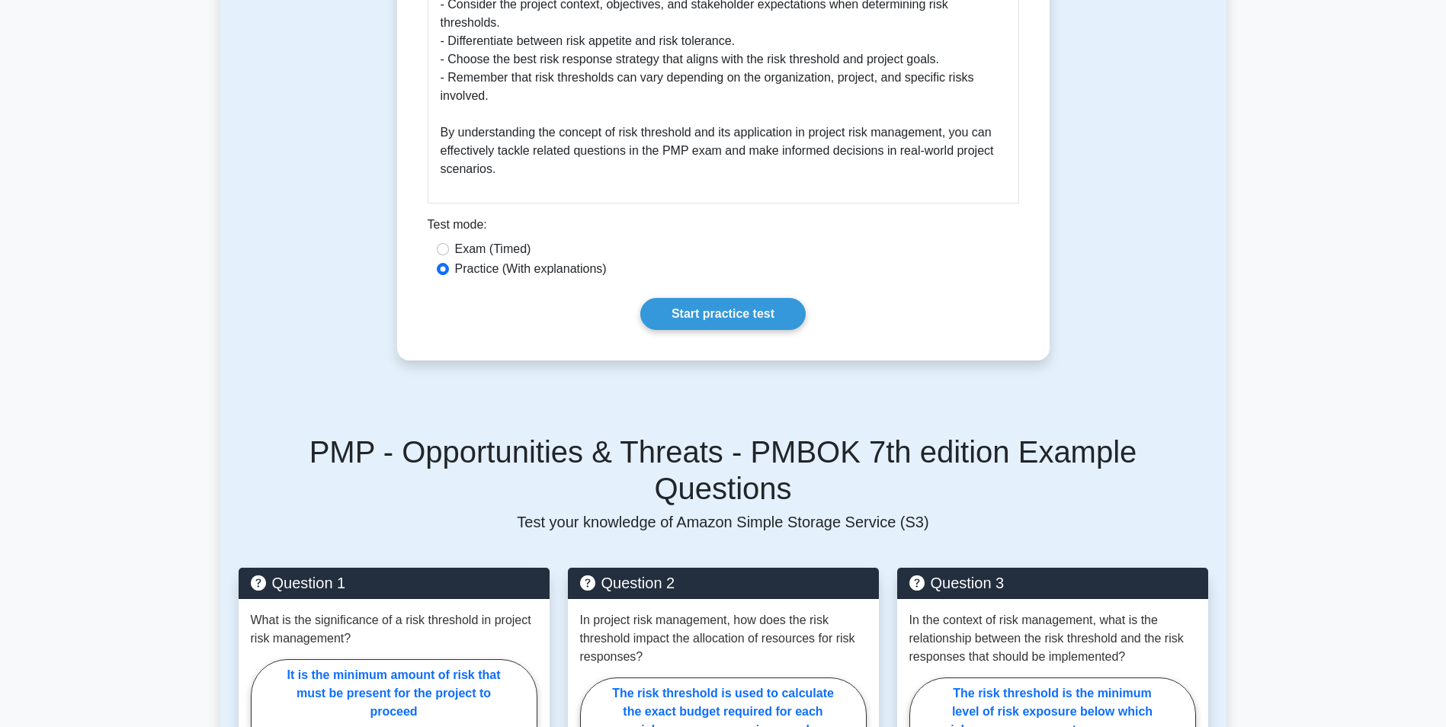
scroll to position [1267, 0]
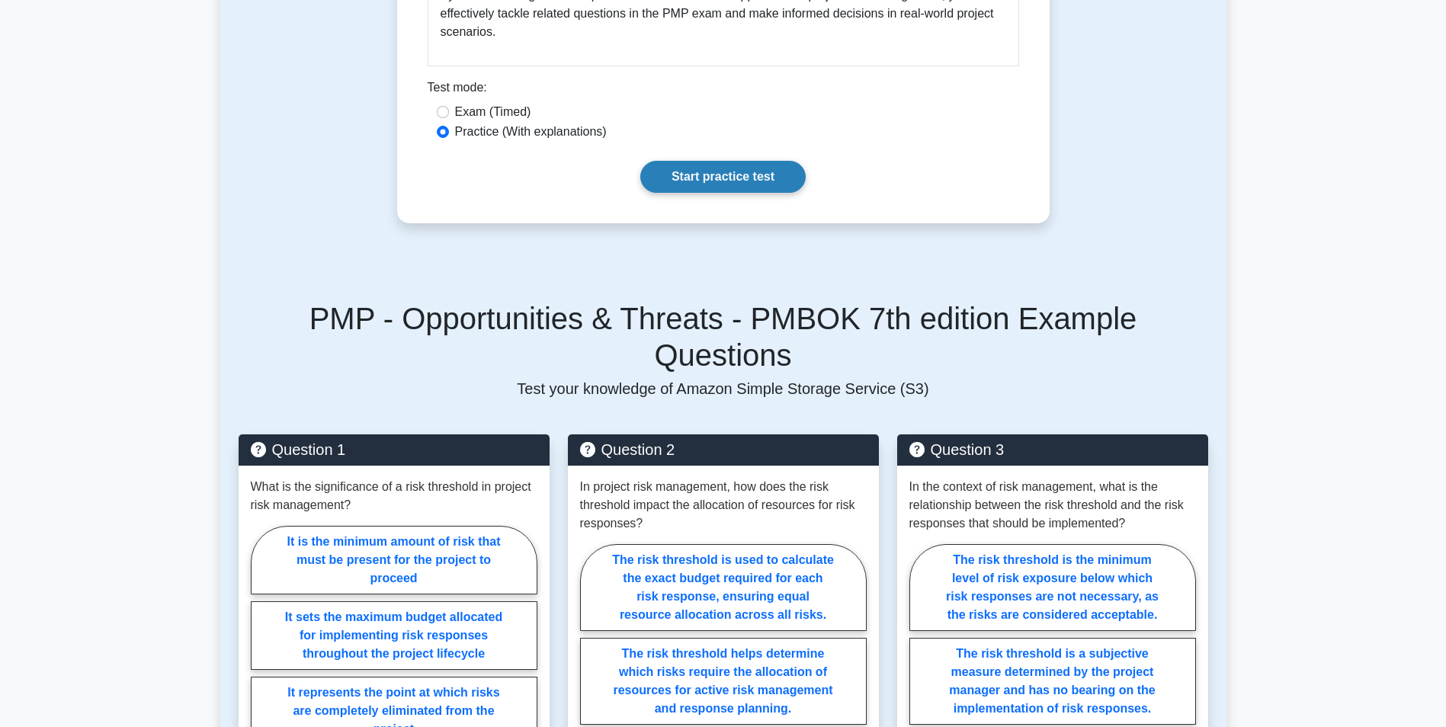
click at [756, 177] on link "Start practice test" at bounding box center [722, 177] width 165 height 32
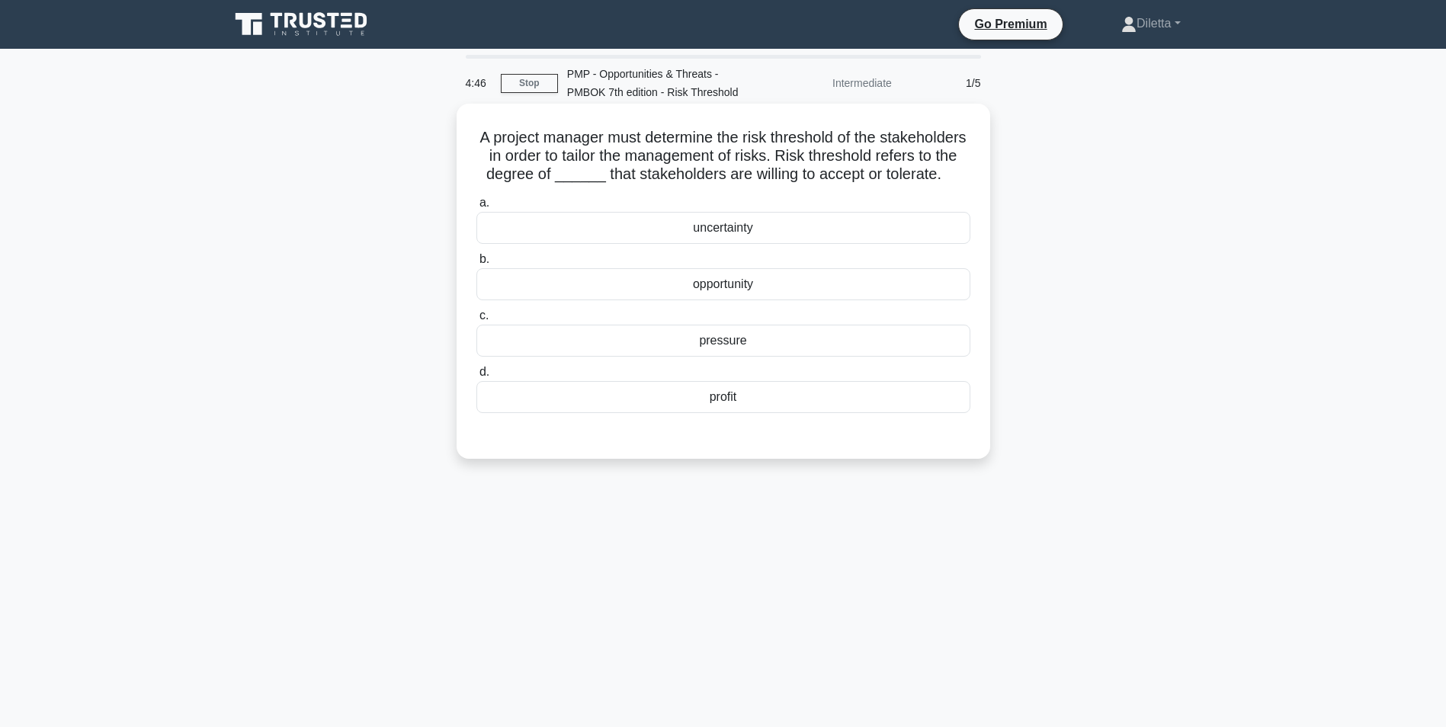
click at [848, 244] on div "uncertainty" at bounding box center [723, 228] width 494 height 32
click at [476, 208] on input "a. uncertainty" at bounding box center [476, 203] width 0 height 10
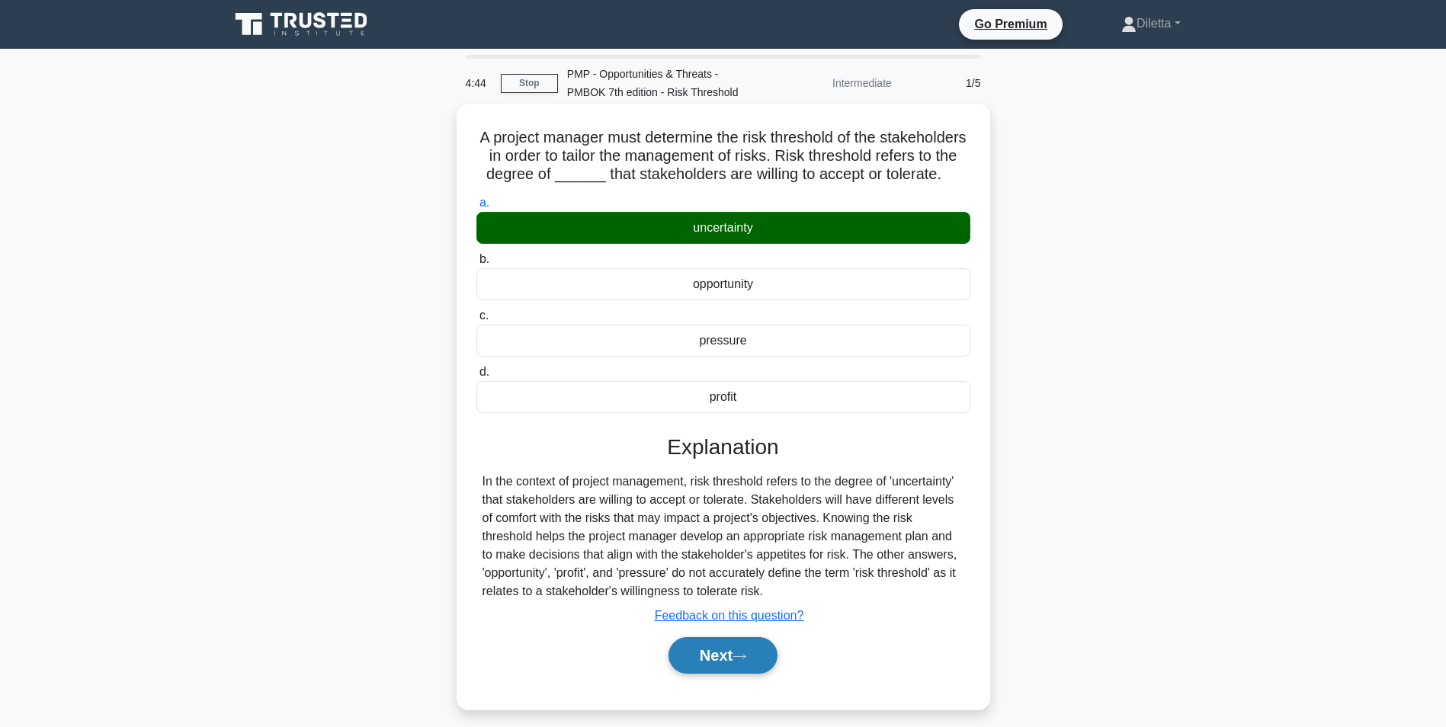
click at [716, 665] on button "Next" at bounding box center [722, 655] width 109 height 37
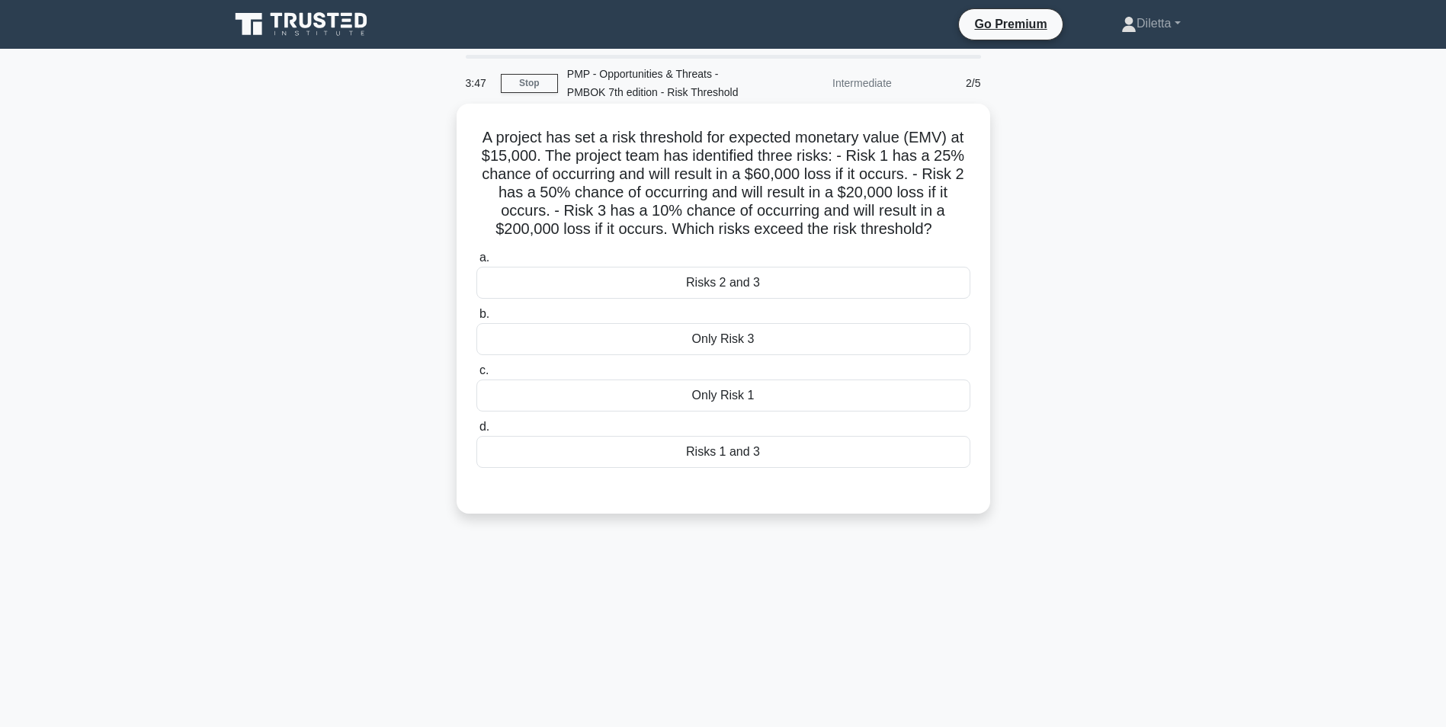
click at [849, 457] on div "Risks 1 and 3" at bounding box center [723, 452] width 494 height 32
click at [476, 432] on input "d. Risks 1 and 3" at bounding box center [476, 427] width 0 height 10
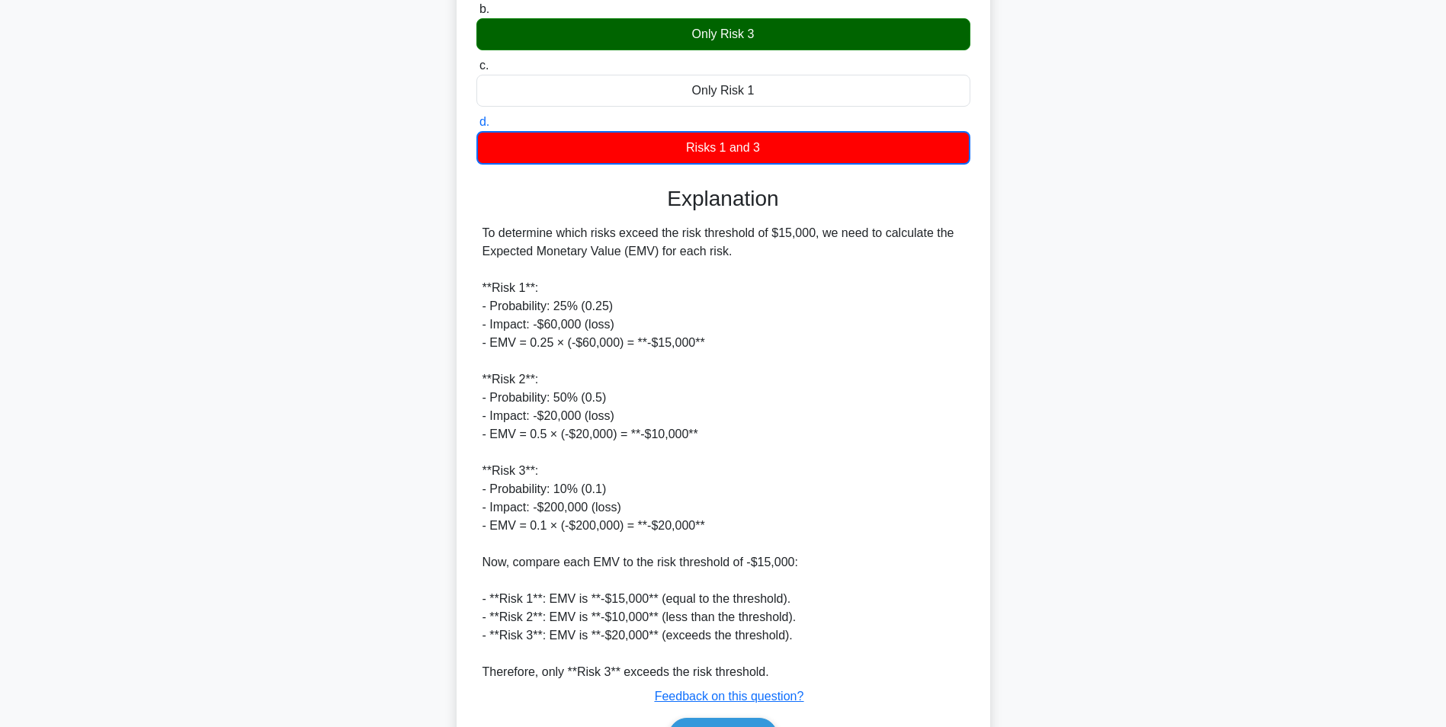
scroll to position [398, 0]
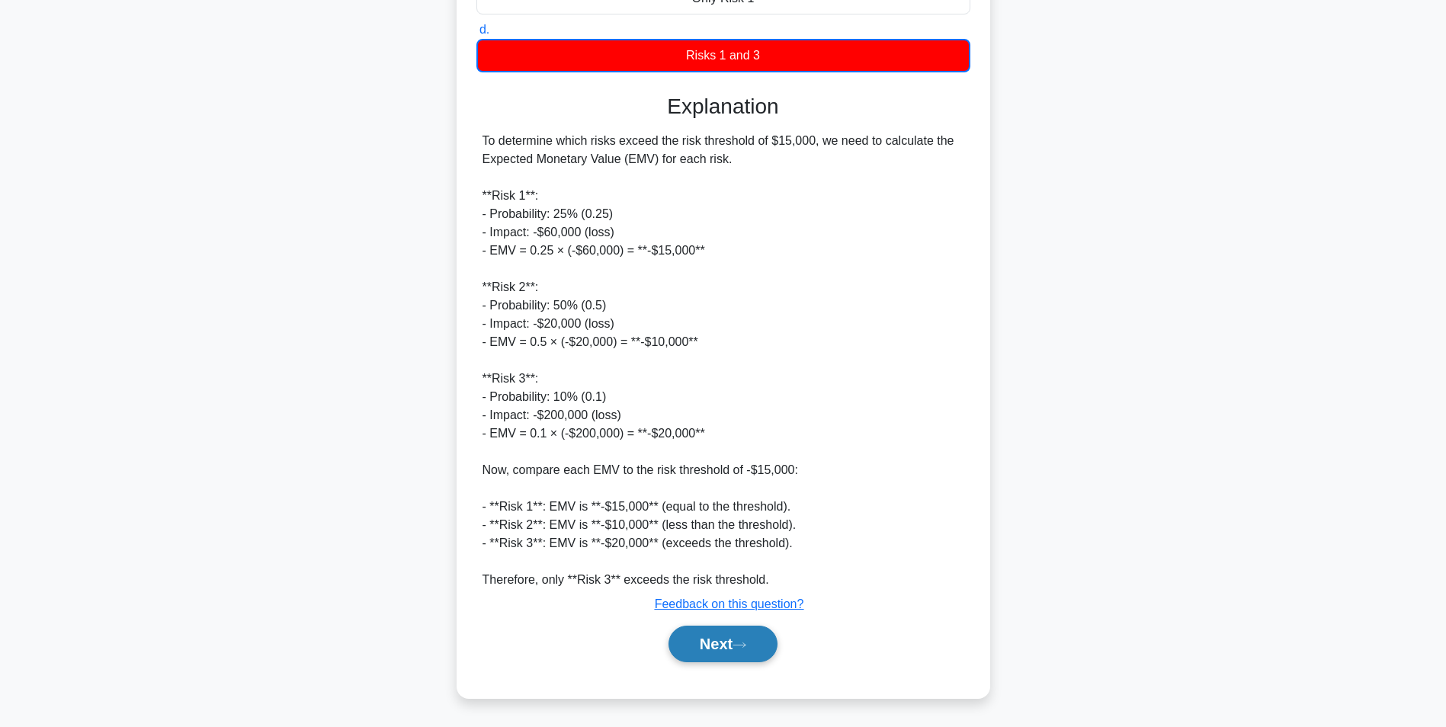
click at [767, 640] on button "Next" at bounding box center [722, 644] width 109 height 37
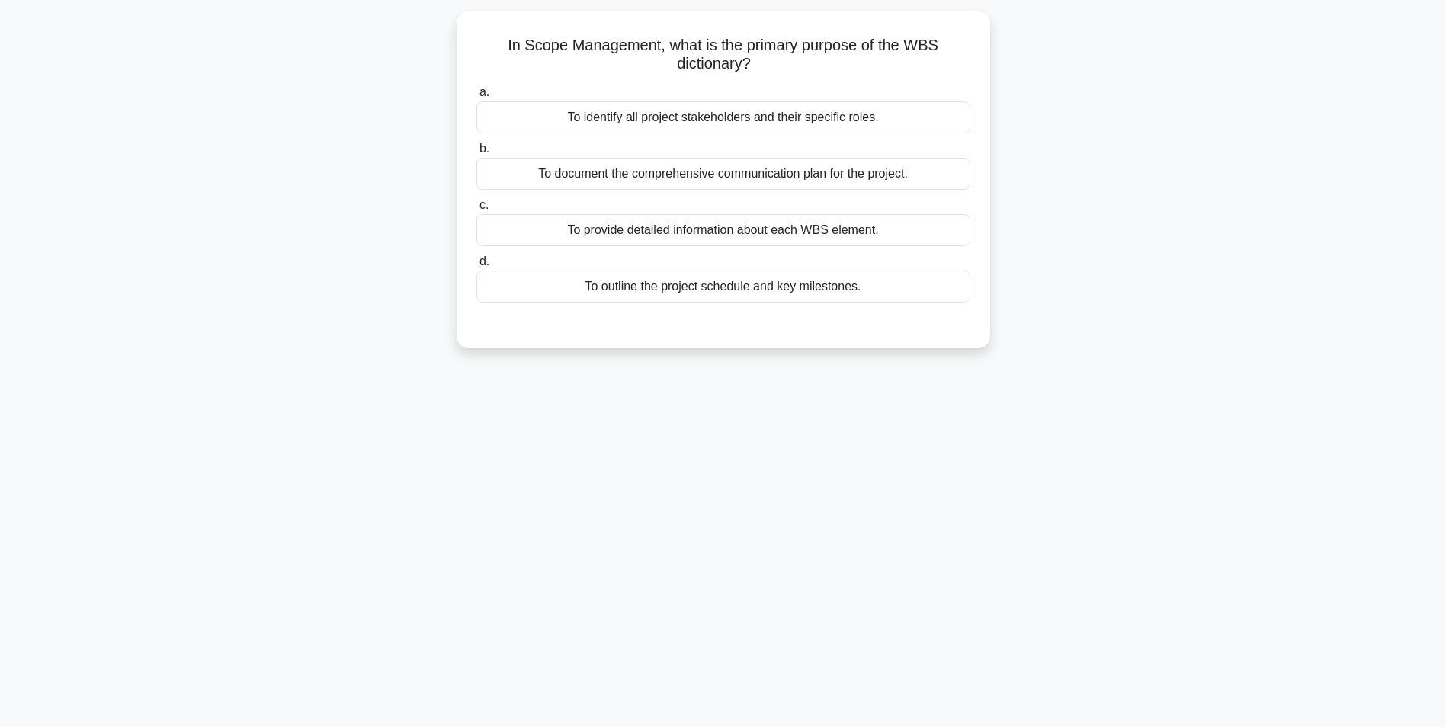
scroll to position [96, 0]
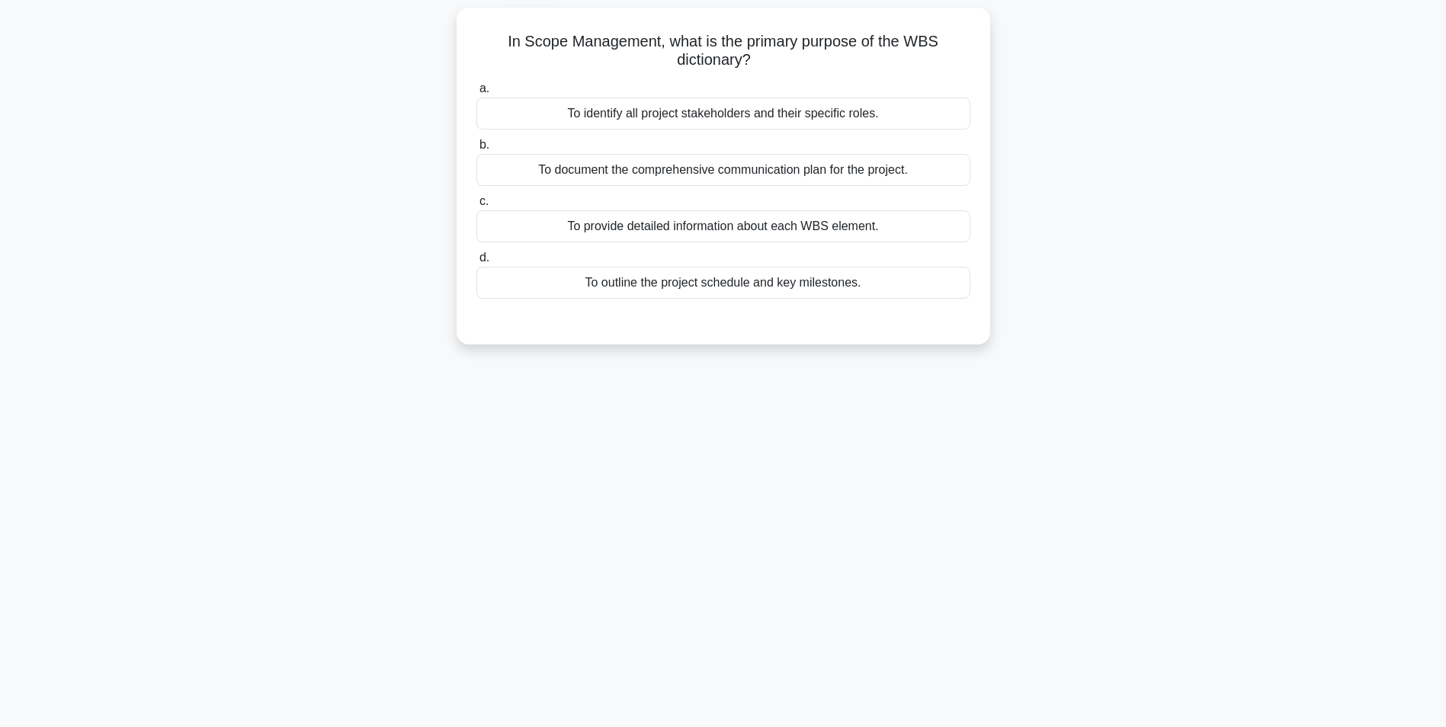
click at [809, 234] on div "To provide detailed information about each WBS element." at bounding box center [723, 226] width 494 height 32
click at [476, 207] on input "c. To provide detailed information about each WBS element." at bounding box center [476, 202] width 0 height 10
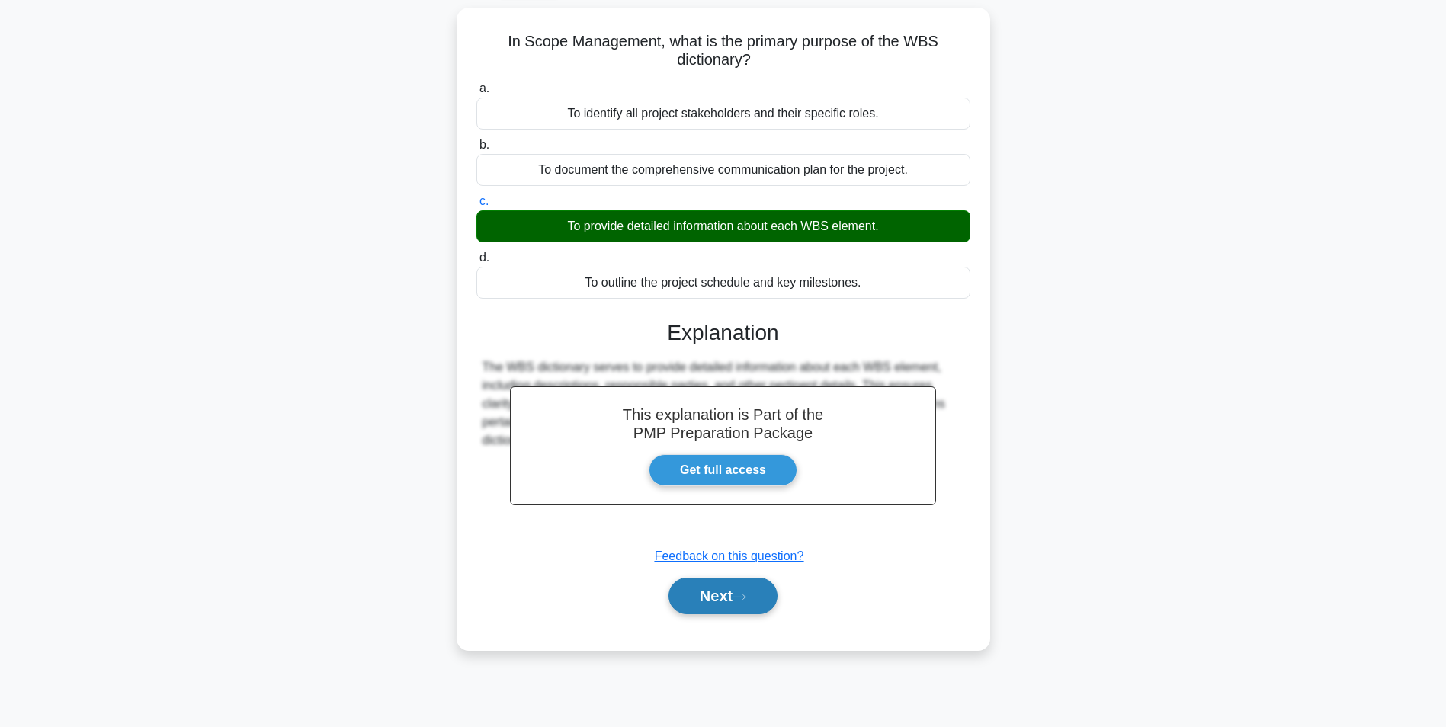
click at [722, 588] on button "Next" at bounding box center [722, 596] width 109 height 37
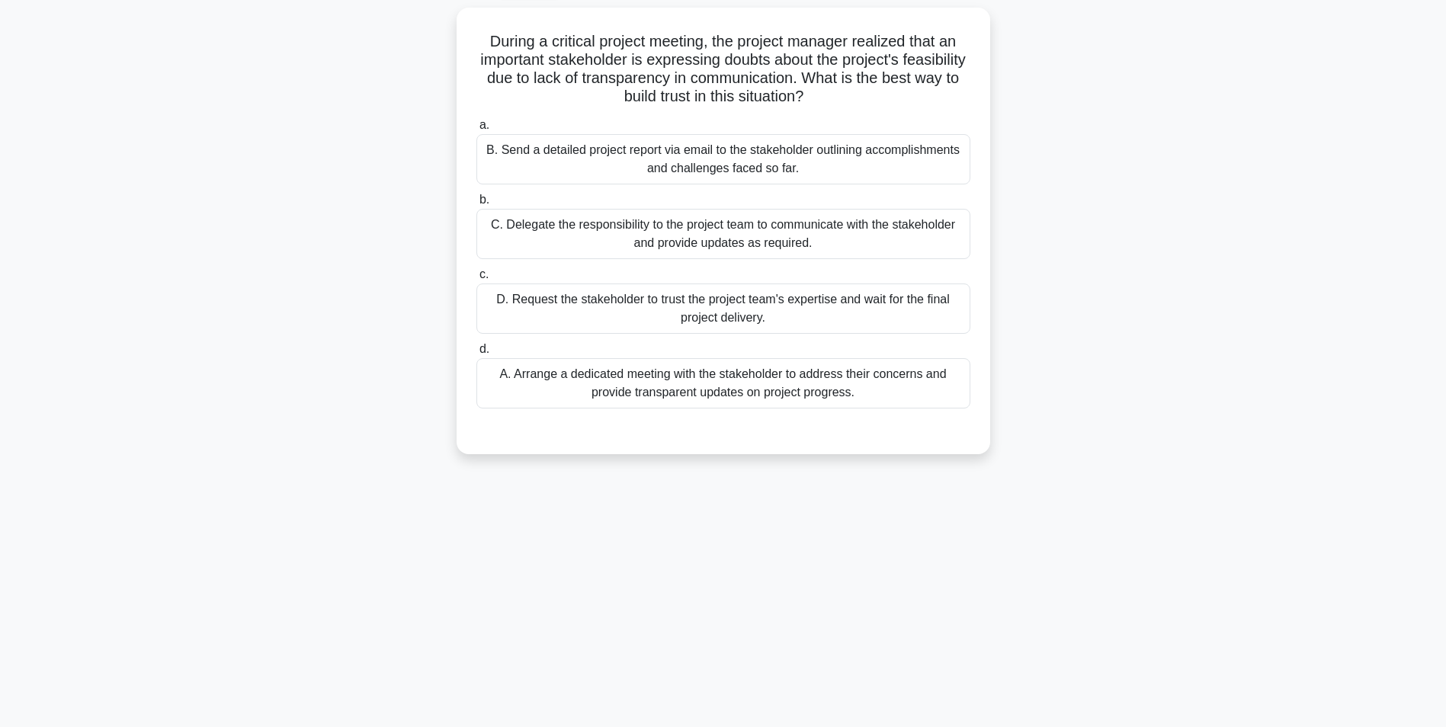
click at [832, 372] on div "A. Arrange a dedicated meeting with the stakeholder to address their concerns a…" at bounding box center [723, 383] width 494 height 50
click at [476, 354] on input "d. A. Arrange a dedicated meeting with the stakeholder to address their concern…" at bounding box center [476, 350] width 0 height 10
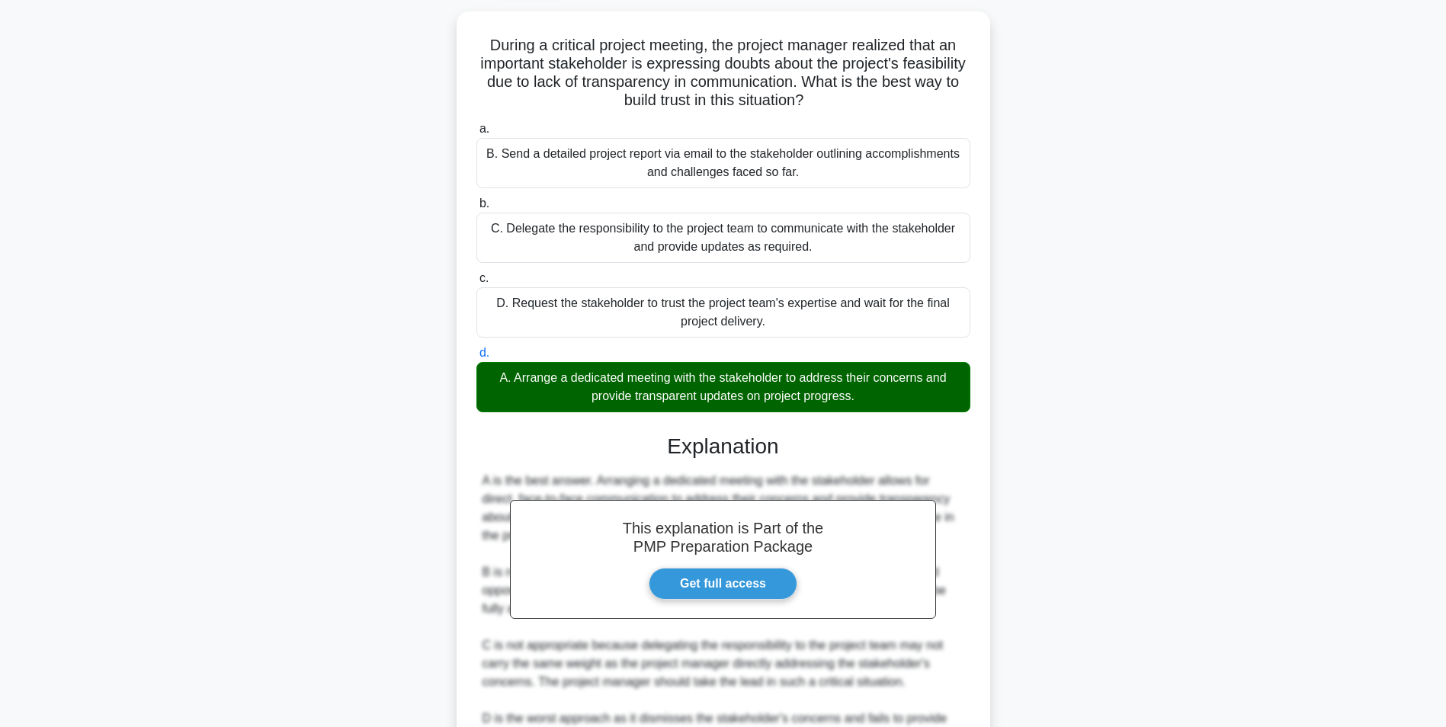
click at [1144, 348] on div "During a critical project meeting, the project manager realized that an importa…" at bounding box center [723, 451] width 1006 height 880
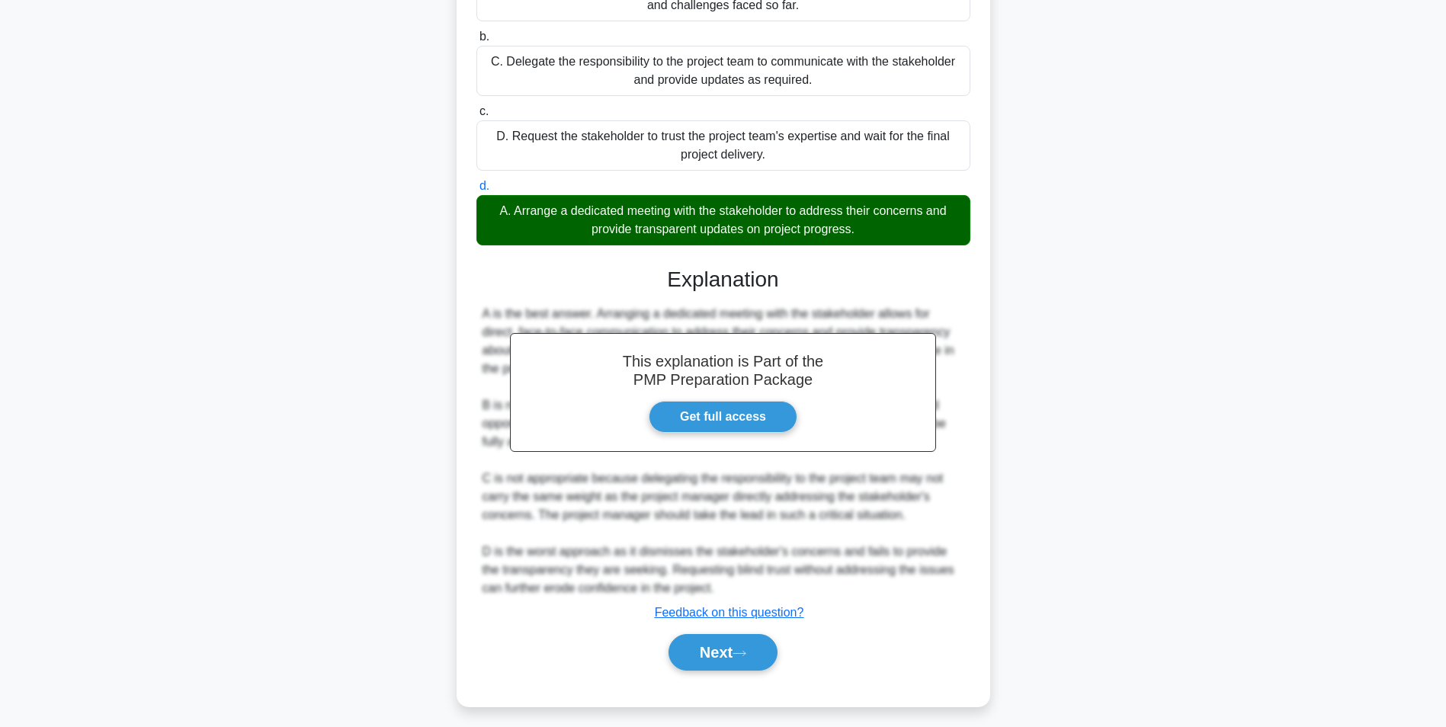
scroll to position [268, 0]
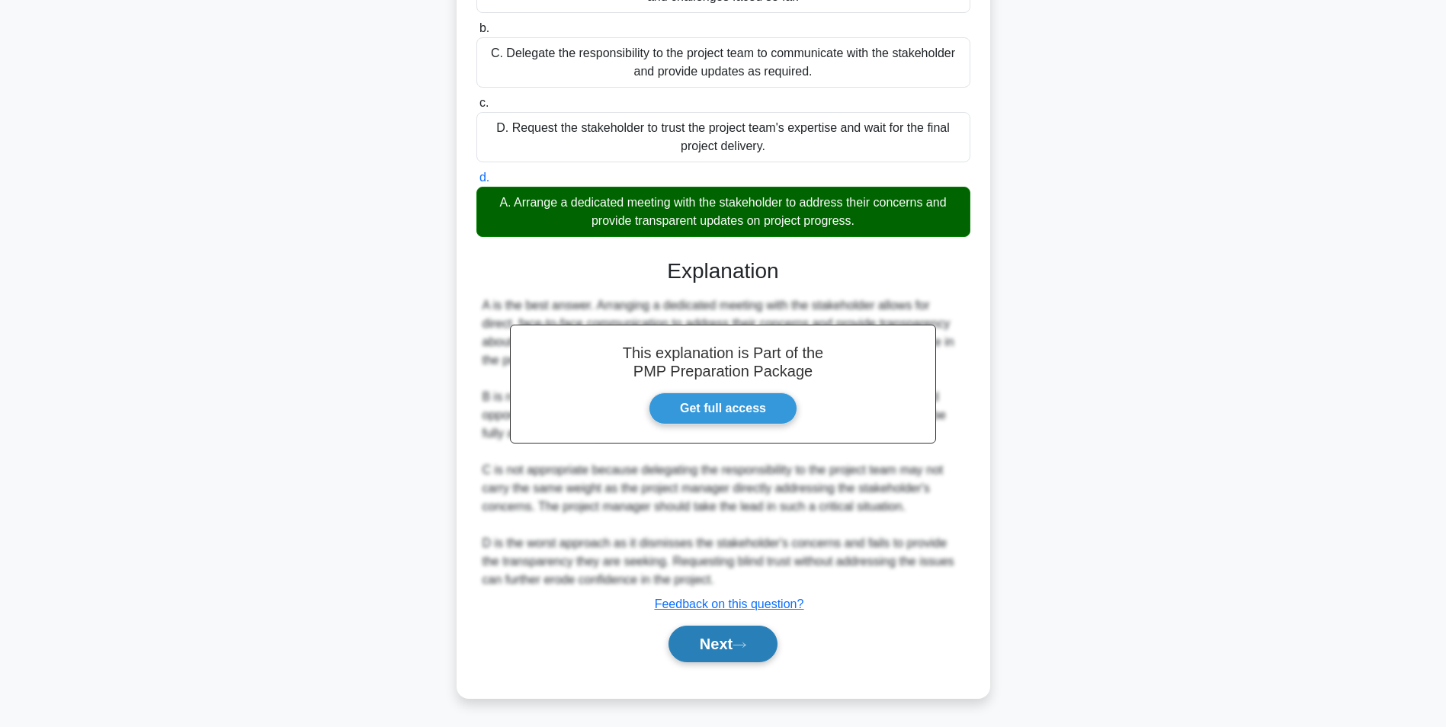
click at [733, 644] on button "Next" at bounding box center [722, 644] width 109 height 37
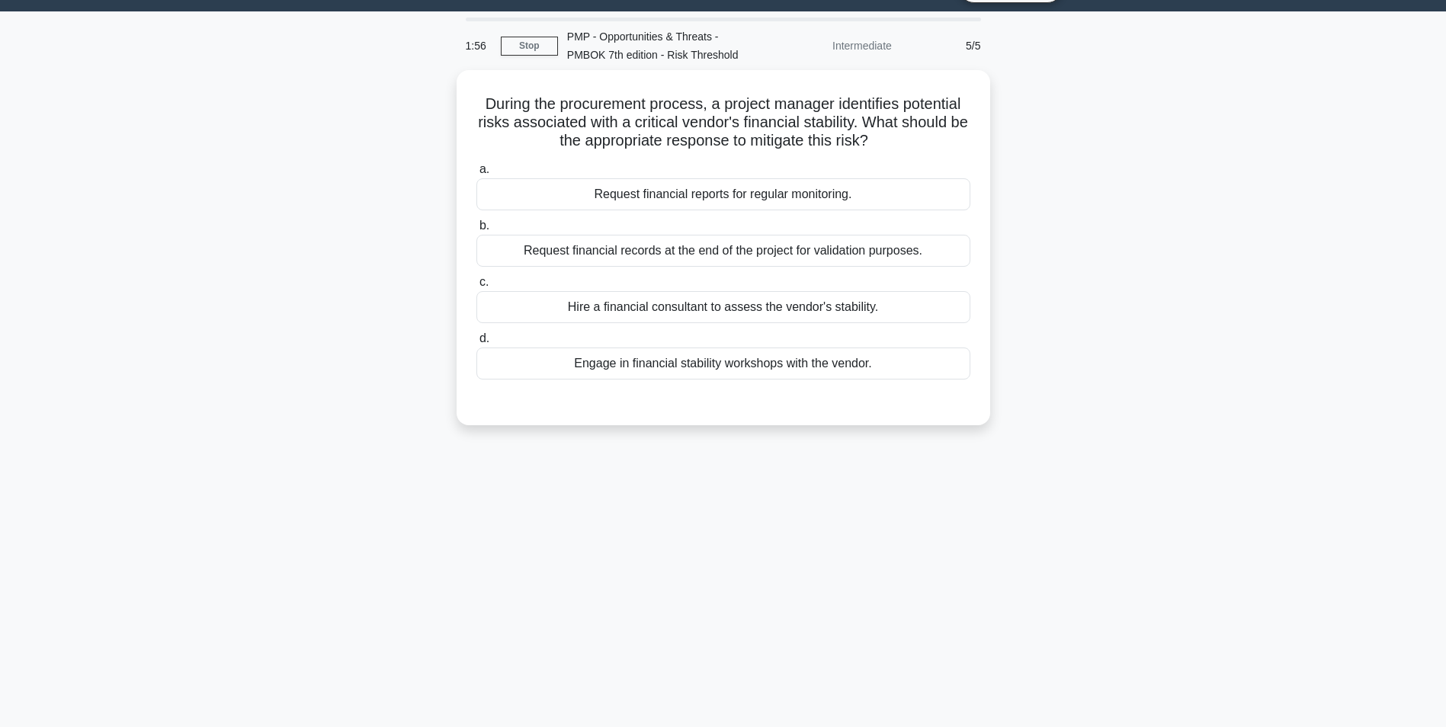
scroll to position [35, 0]
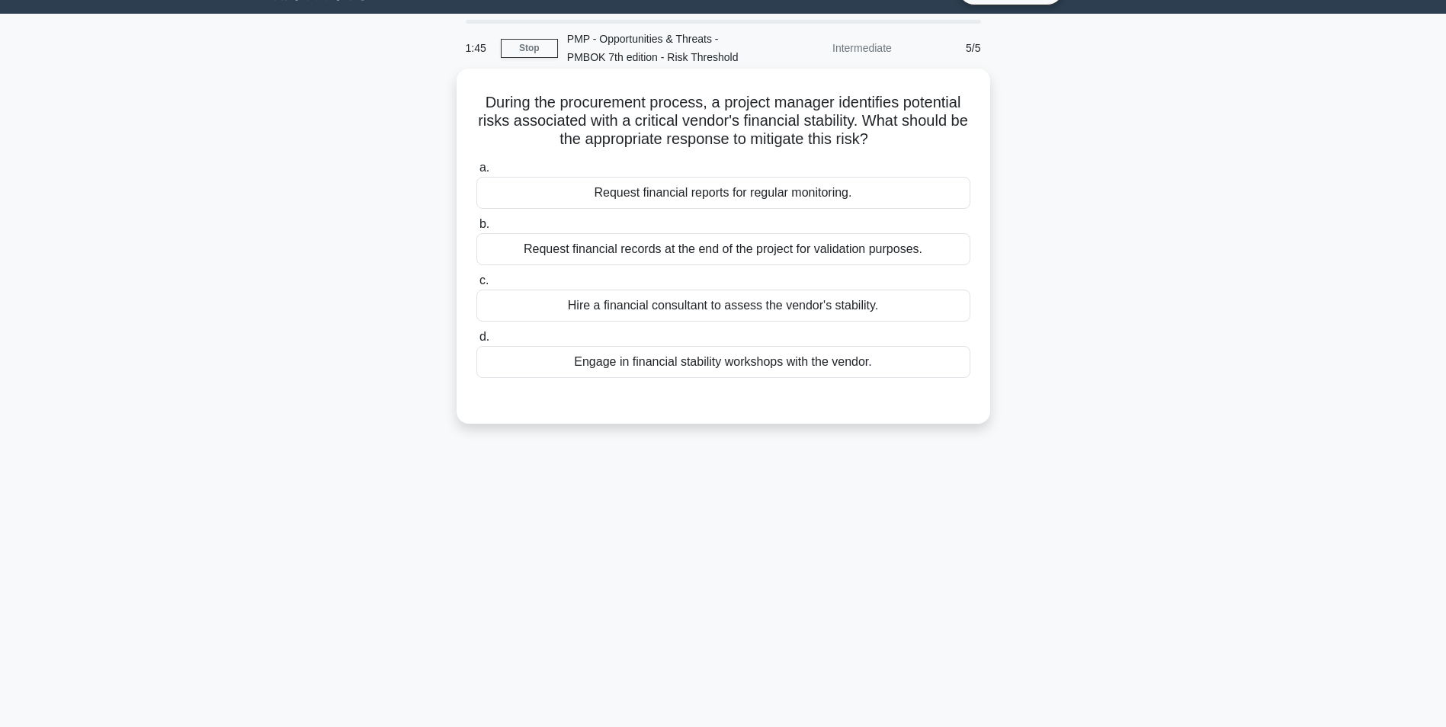
click at [687, 370] on div "Engage in financial stability workshops with the vendor." at bounding box center [723, 362] width 494 height 32
click at [476, 342] on input "d. Engage in financial stability workshops with the vendor." at bounding box center [476, 337] width 0 height 10
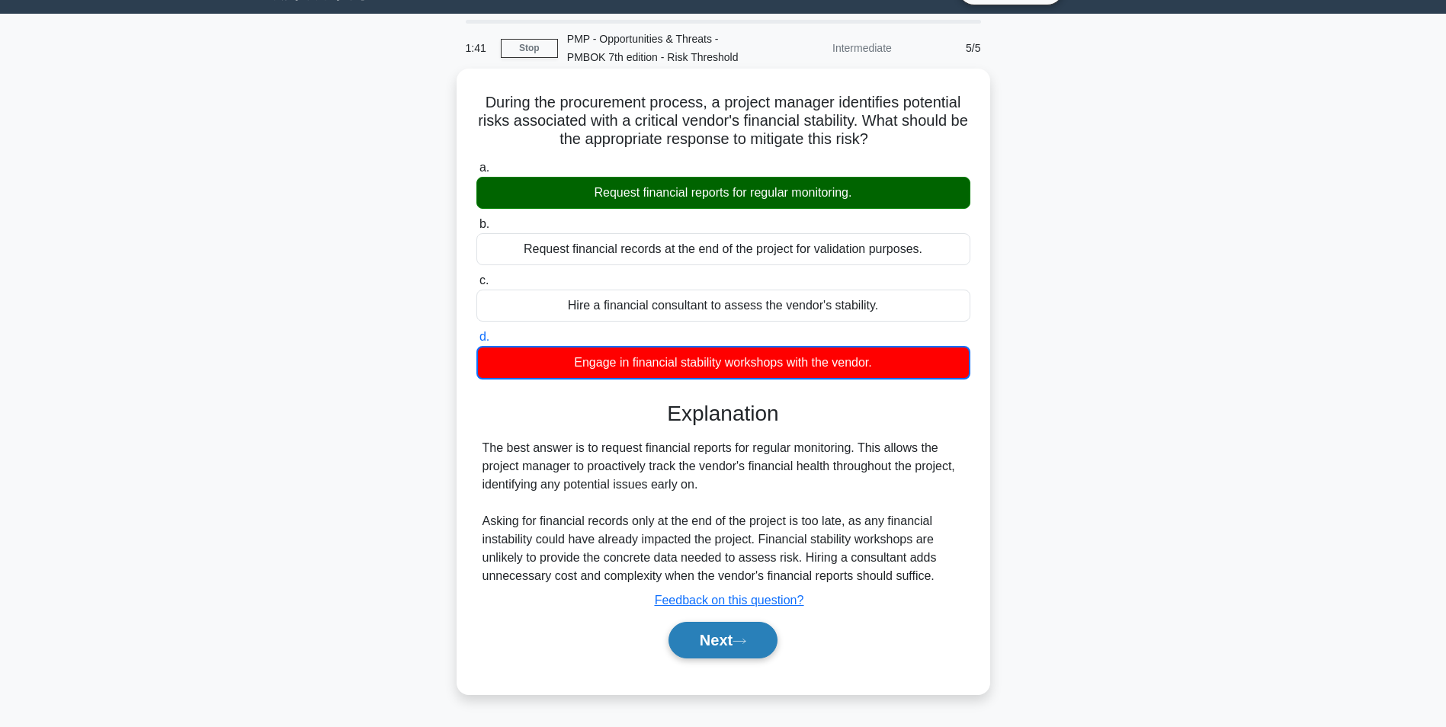
click at [691, 628] on button "Next" at bounding box center [722, 640] width 109 height 37
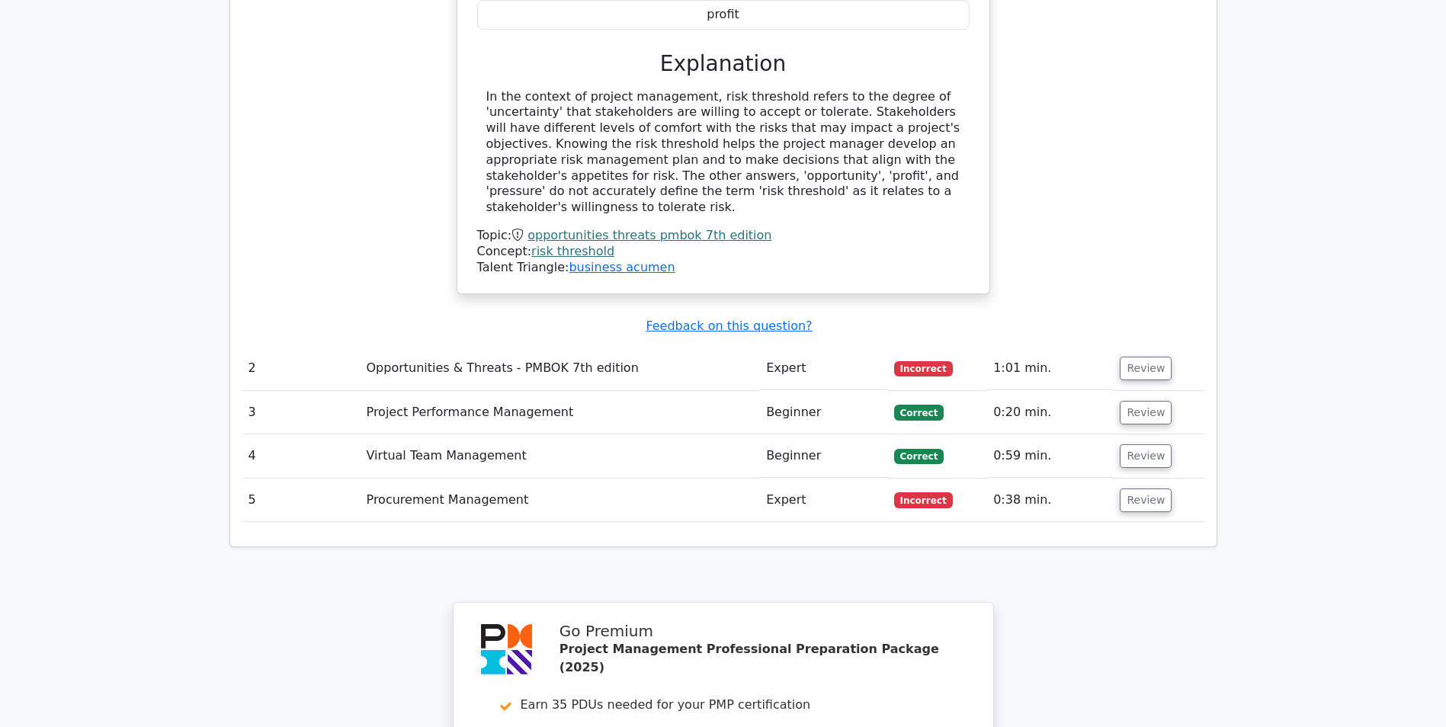
scroll to position [1986, 0]
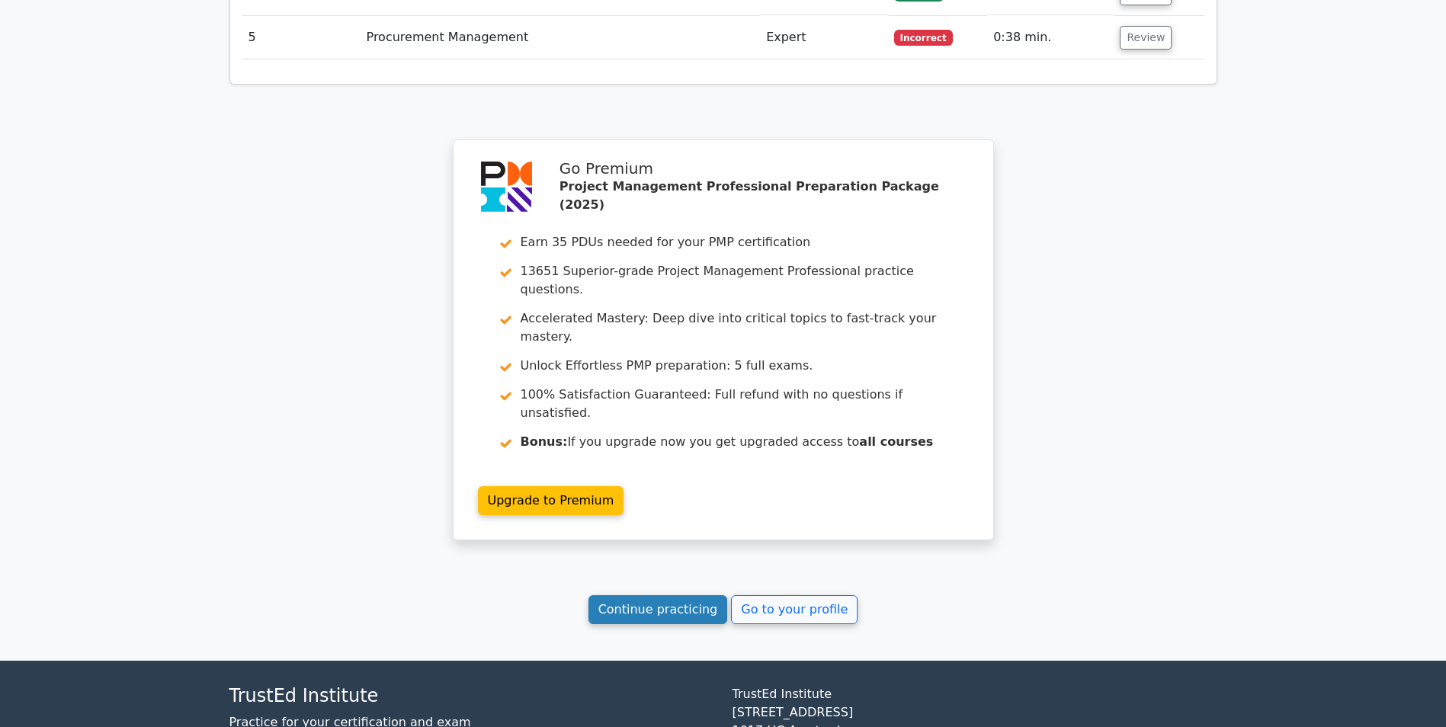
click at [620, 595] on link "Continue practicing" at bounding box center [657, 609] width 139 height 29
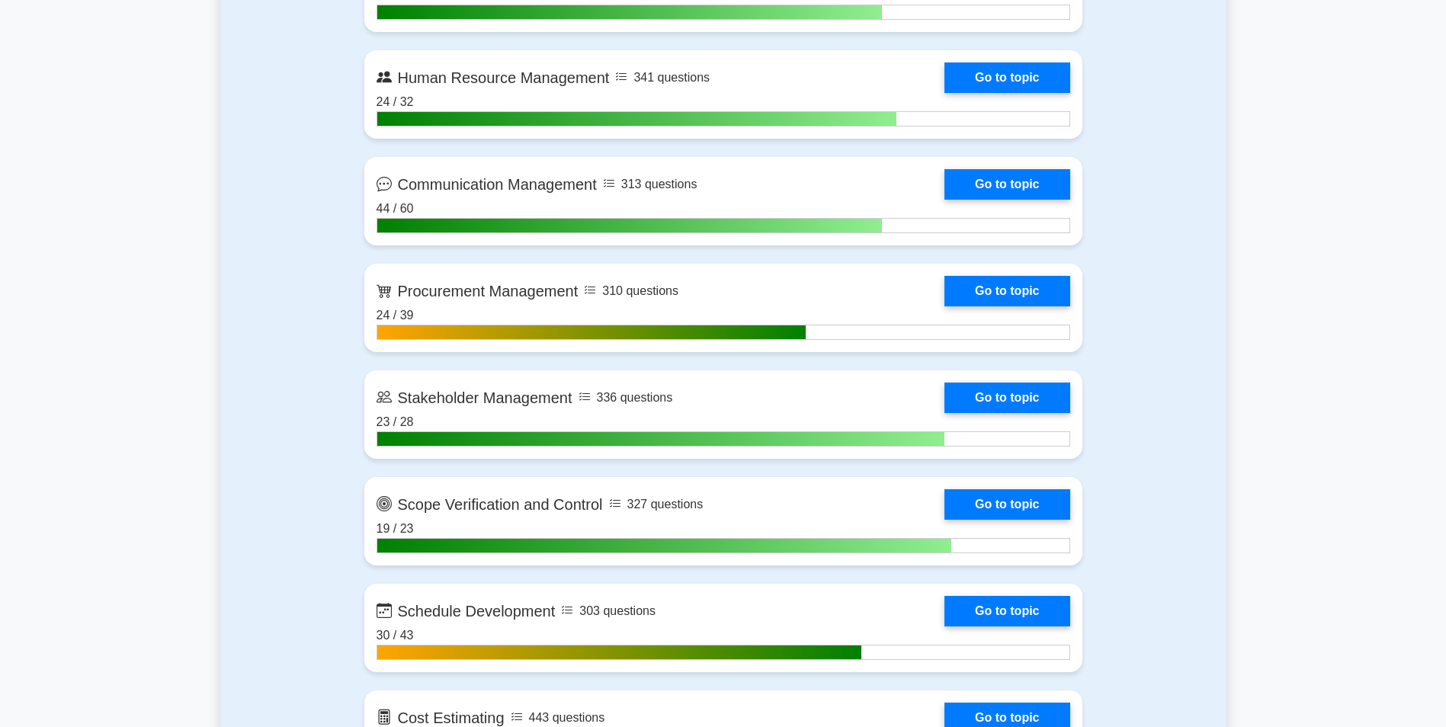
scroll to position [1677, 0]
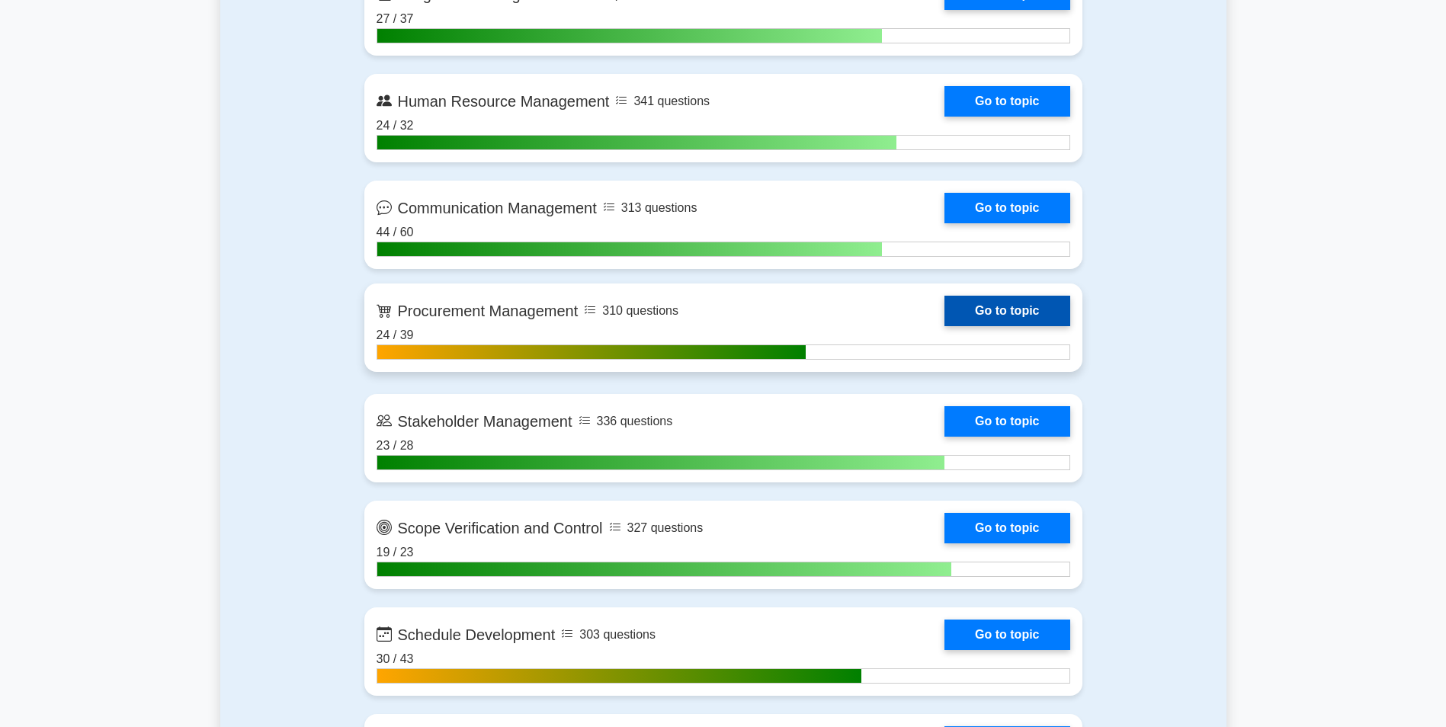
click at [1024, 316] on link "Go to topic" at bounding box center [1006, 311] width 125 height 30
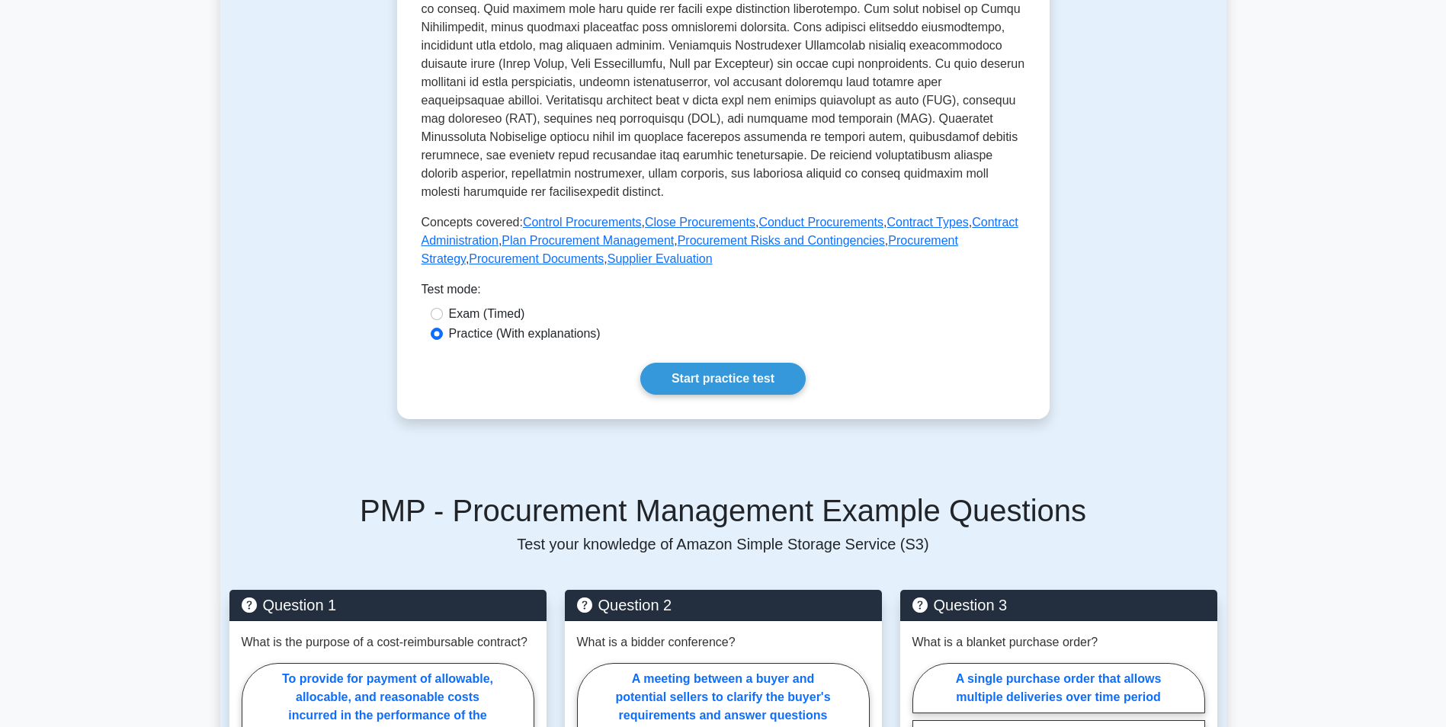
scroll to position [528, 0]
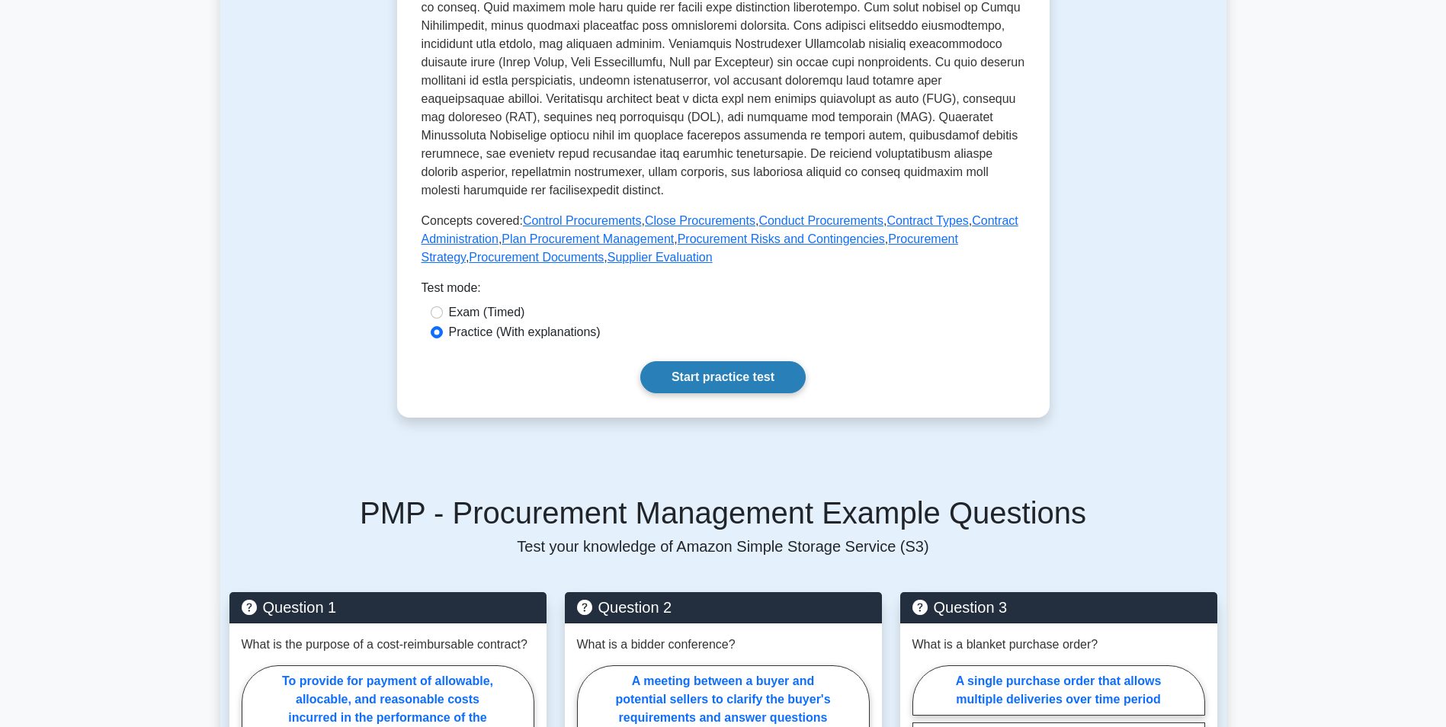
click at [755, 393] on link "Start practice test" at bounding box center [722, 377] width 165 height 32
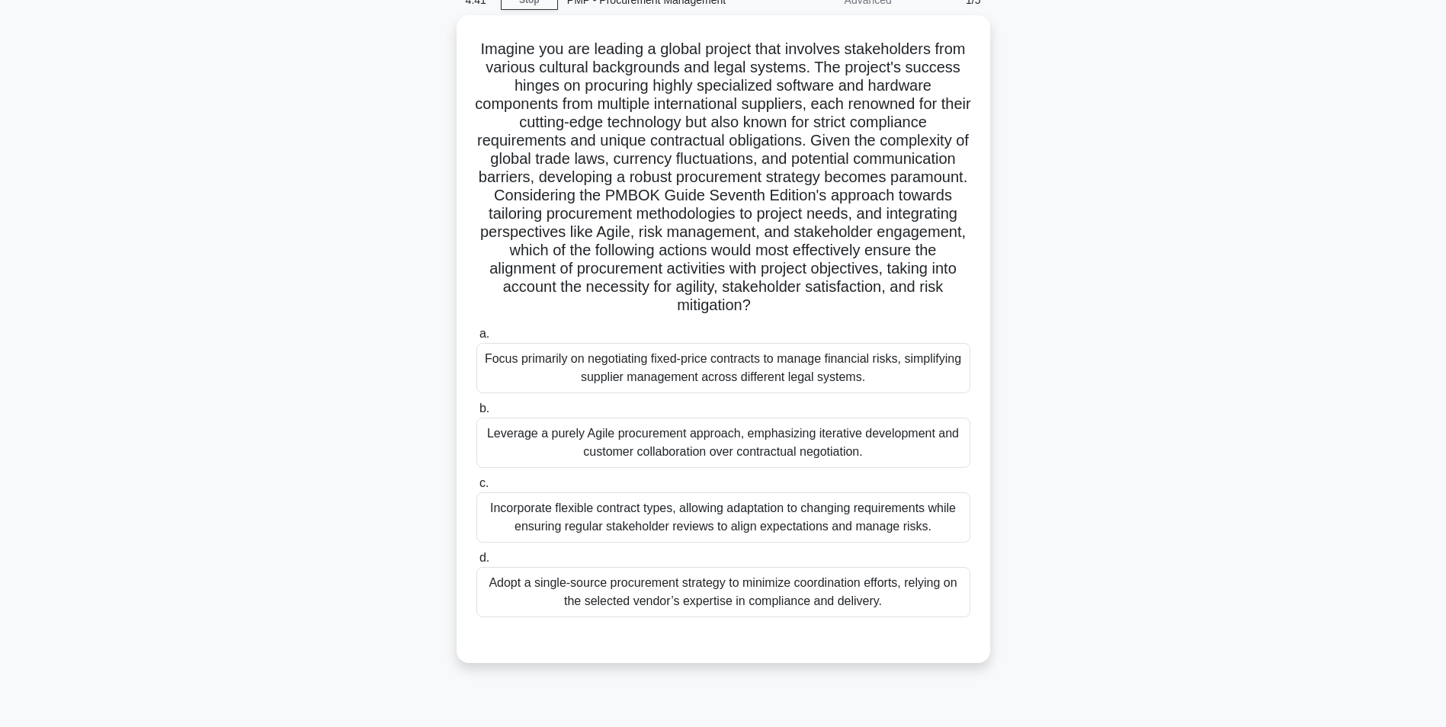
scroll to position [96, 0]
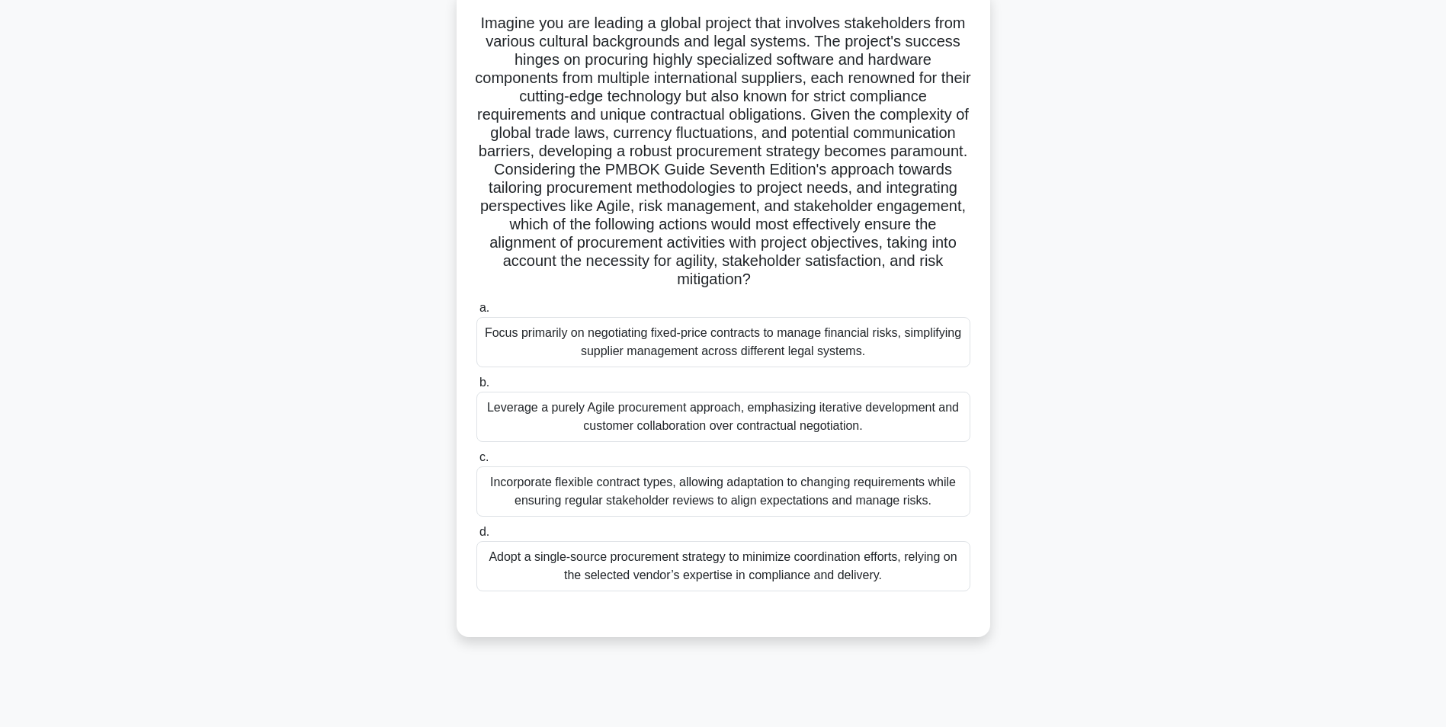
click at [864, 498] on div "Incorporate flexible contract types, allowing adaptation to changing requiremen…" at bounding box center [723, 491] width 494 height 50
click at [476, 463] on input "c. Incorporate flexible contract types, allowing adaptation to changing require…" at bounding box center [476, 458] width 0 height 10
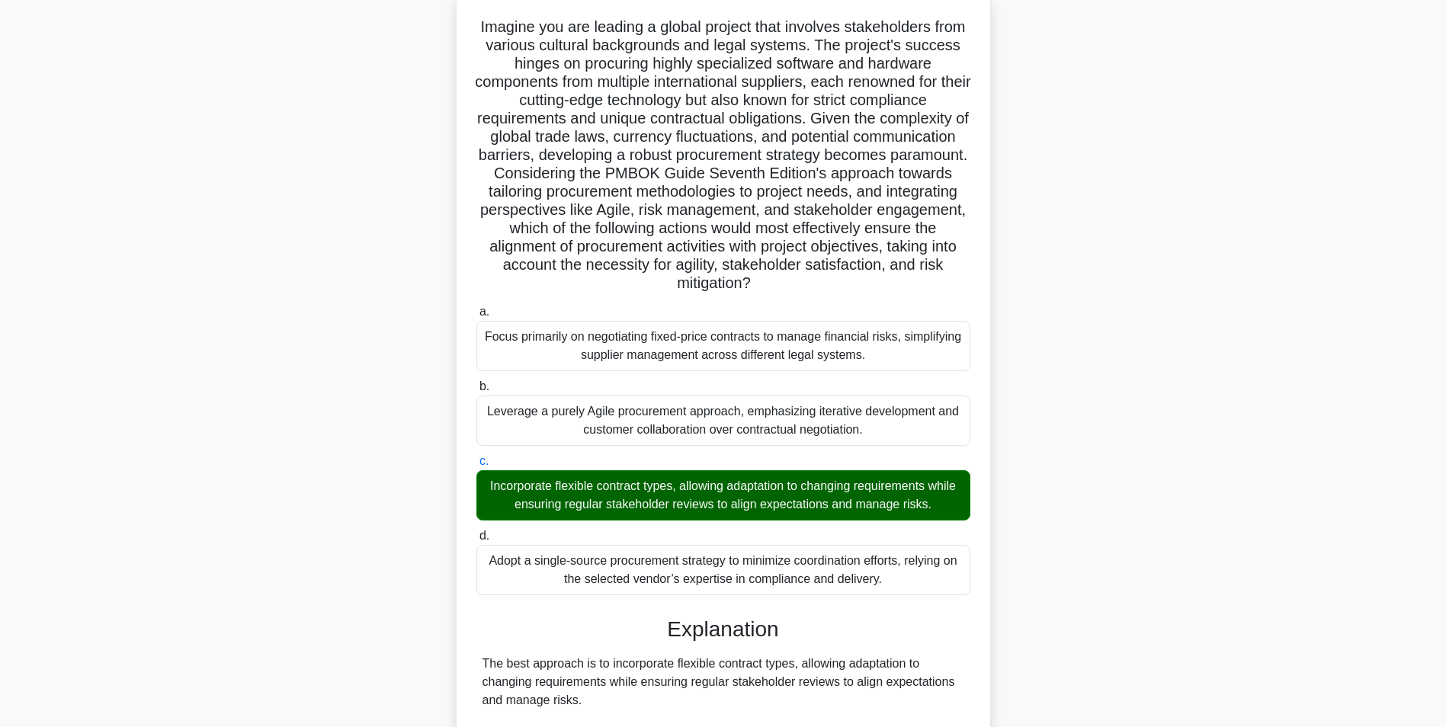
click at [476, 531] on input "d. Adopt a single-source procurement strategy to minimize coordination efforts,…" at bounding box center [476, 536] width 0 height 10
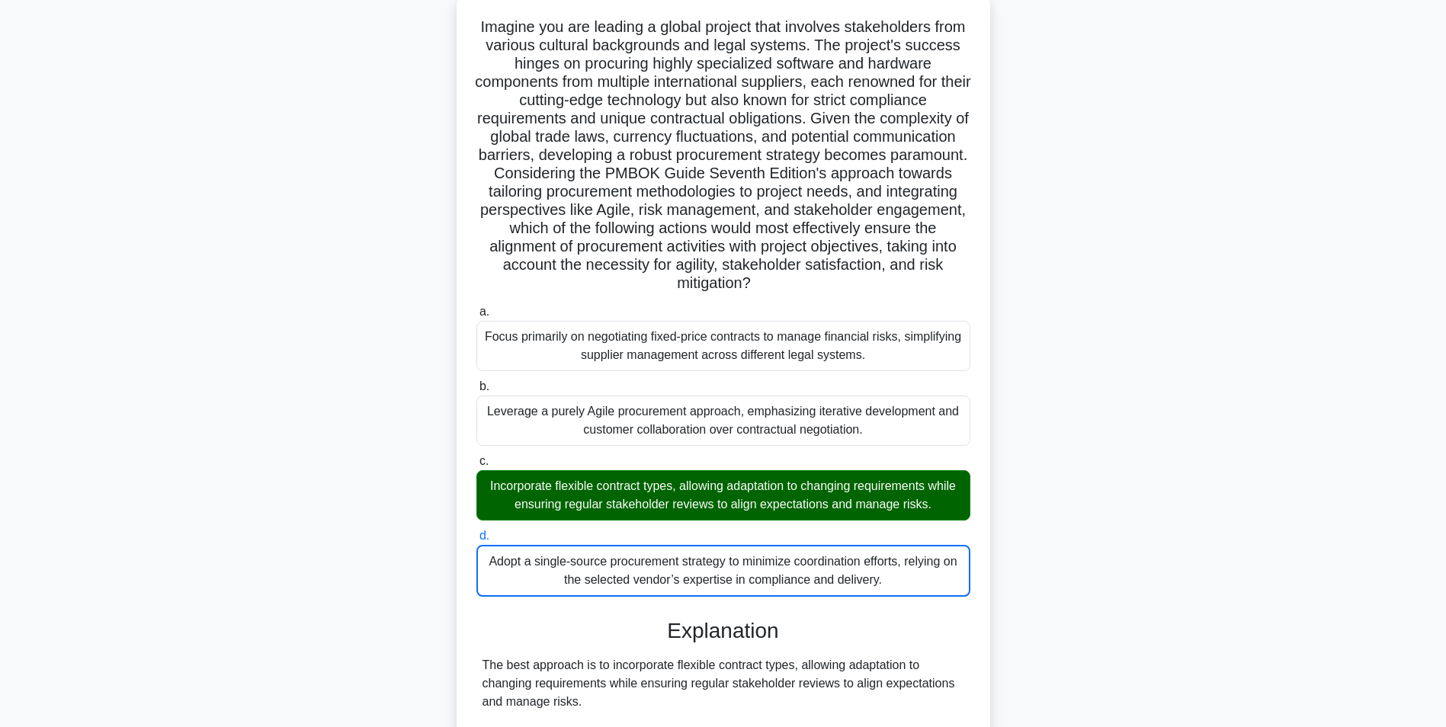
click at [1426, 379] on main "4:25 Stop PMP - Procurement Management Advanced 1/5 .spinner_0XTQ{transform-ori…" at bounding box center [723, 563] width 1446 height 1221
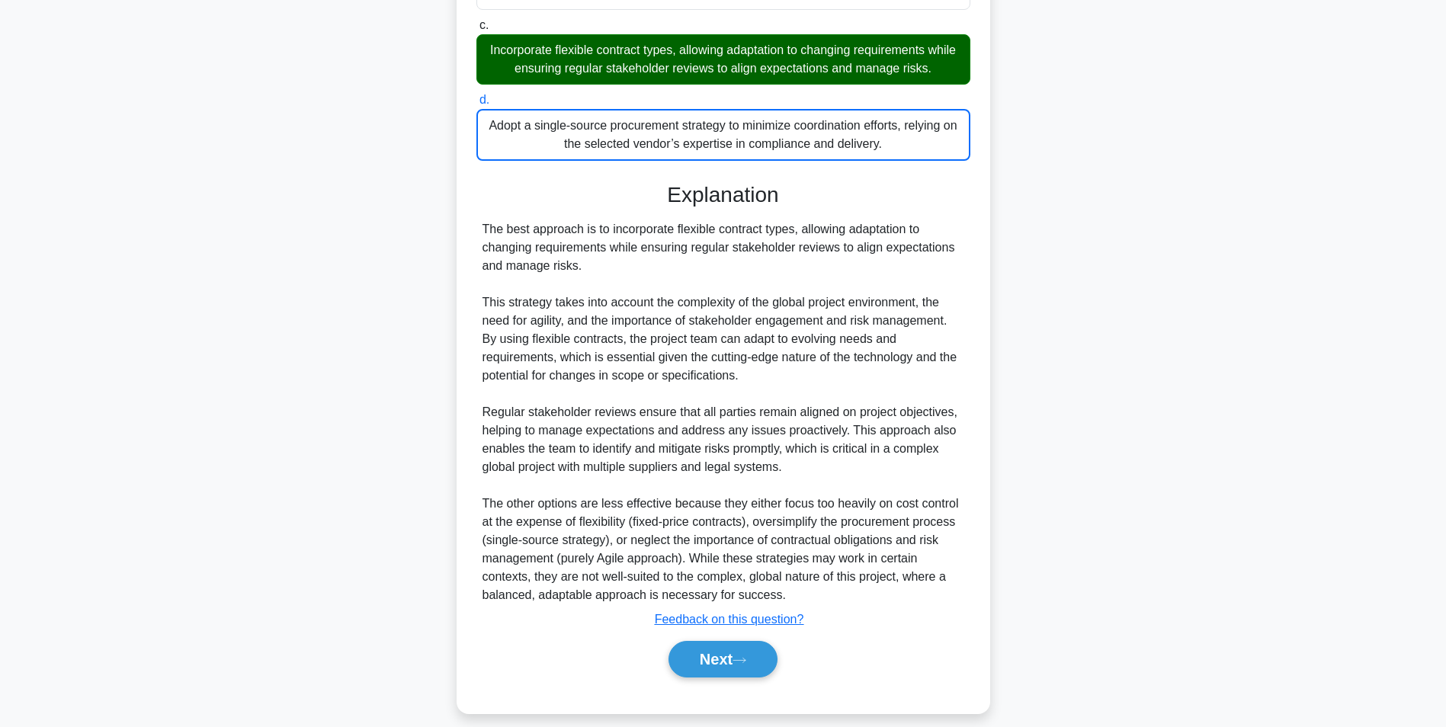
scroll to position [544, 0]
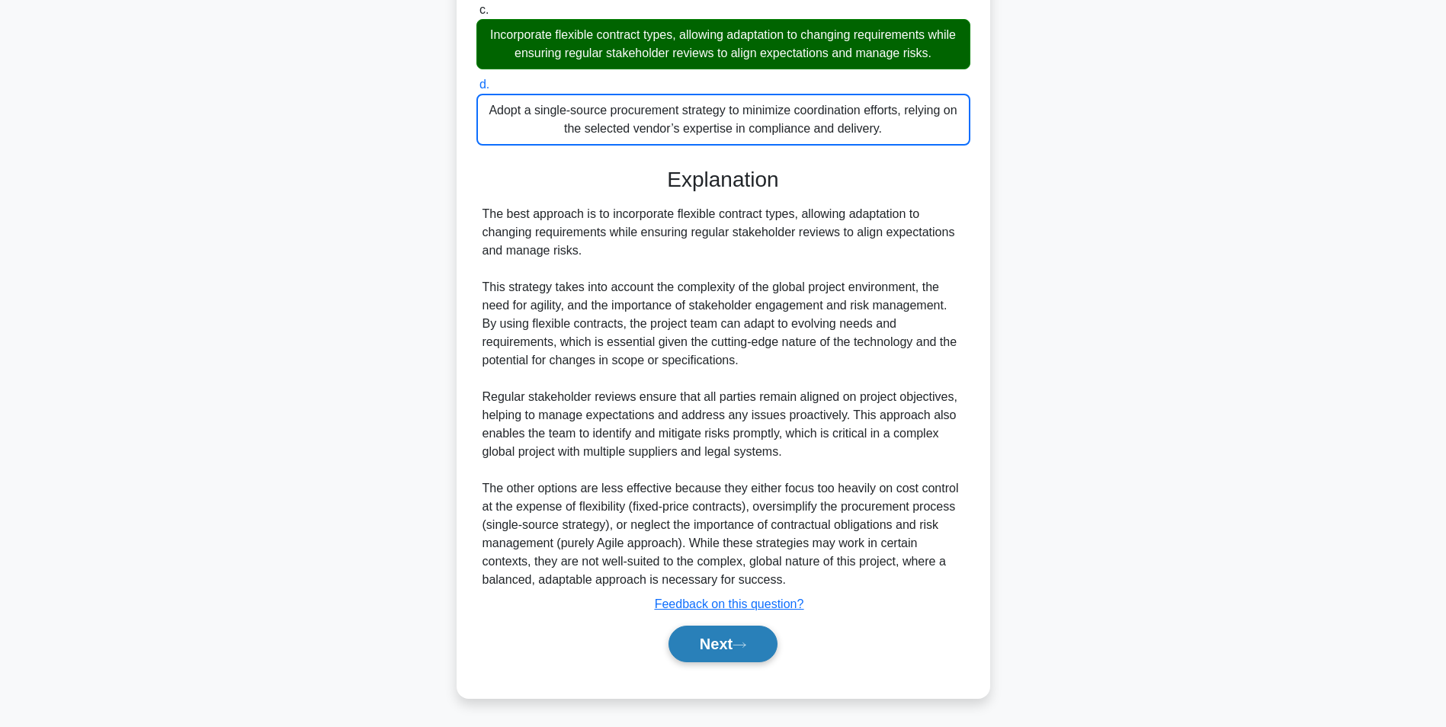
click at [752, 640] on button "Next" at bounding box center [722, 644] width 109 height 37
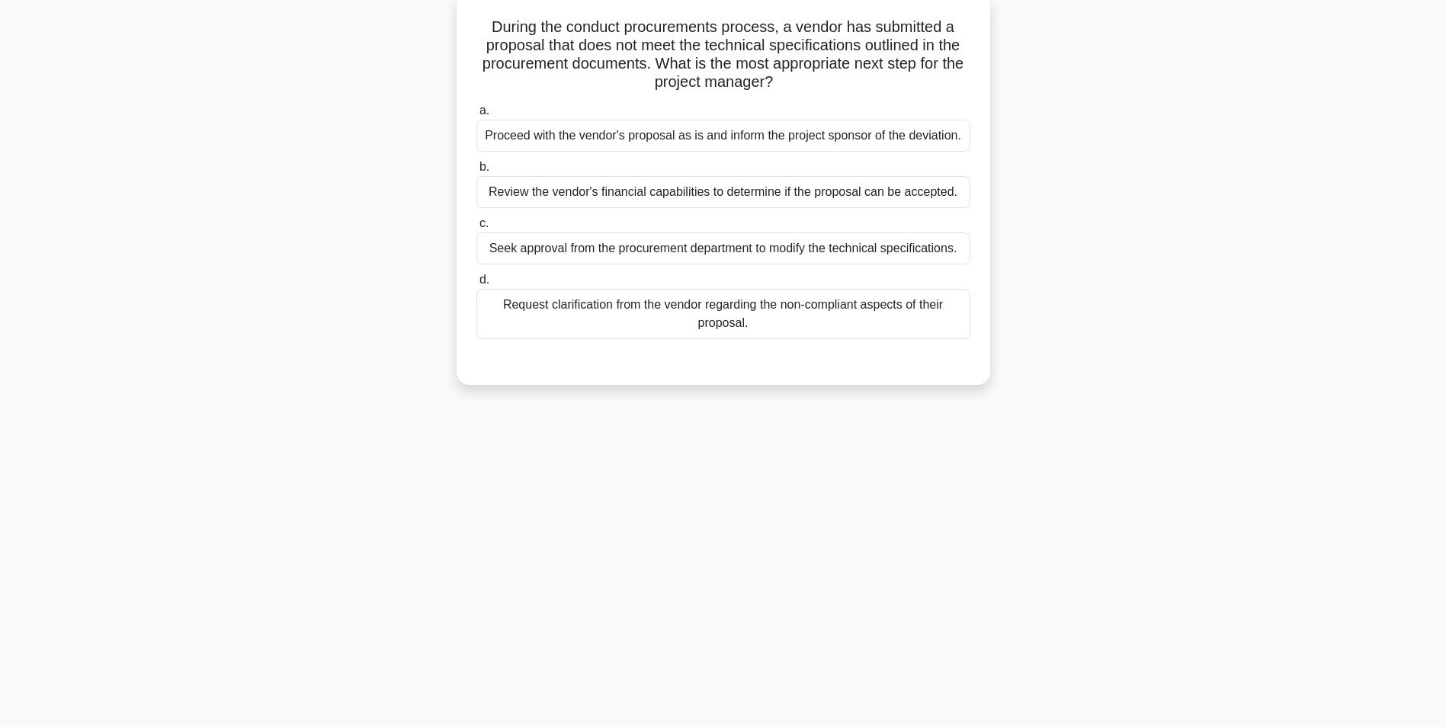
scroll to position [96, 0]
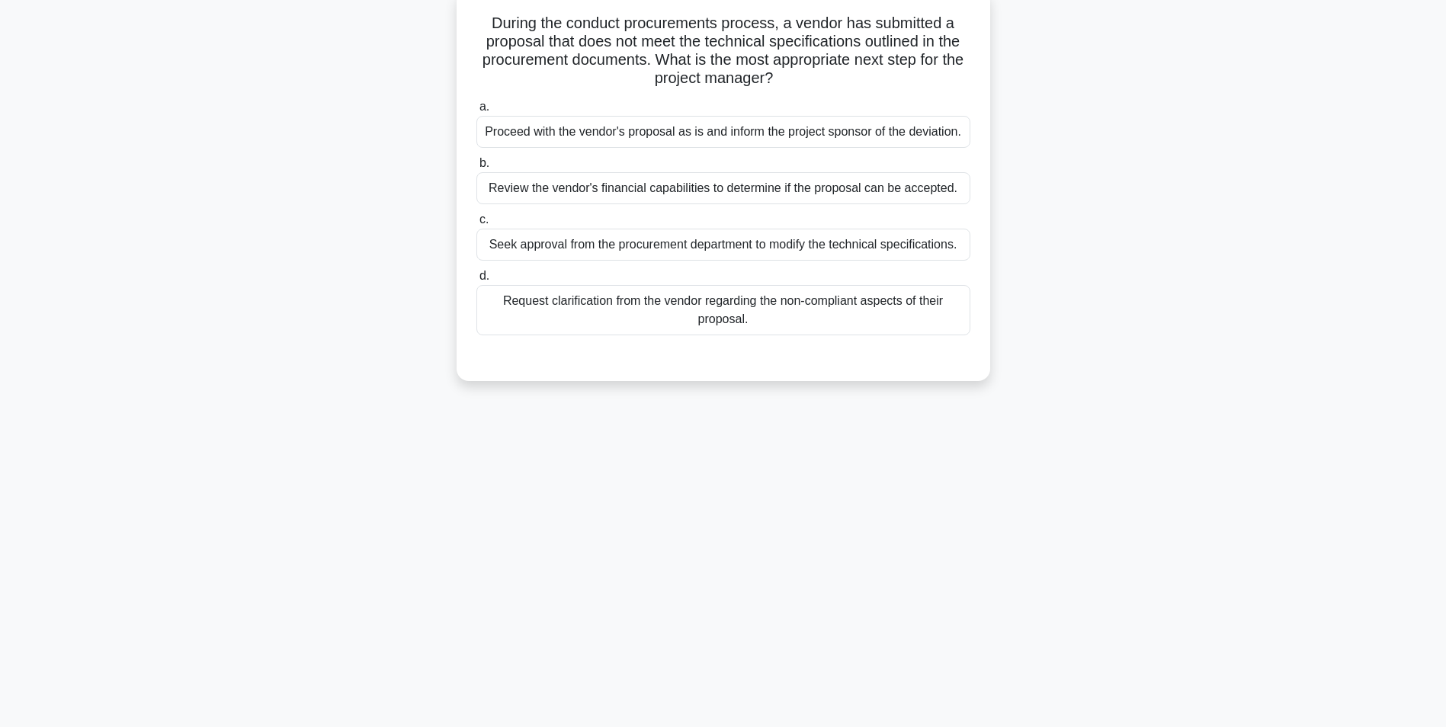
click at [796, 311] on div "Request clarification from the vendor regarding the non-compliant aspects of th…" at bounding box center [723, 310] width 494 height 50
click at [476, 281] on input "d. Request clarification from the vendor regarding the non-compliant aspects of…" at bounding box center [476, 276] width 0 height 10
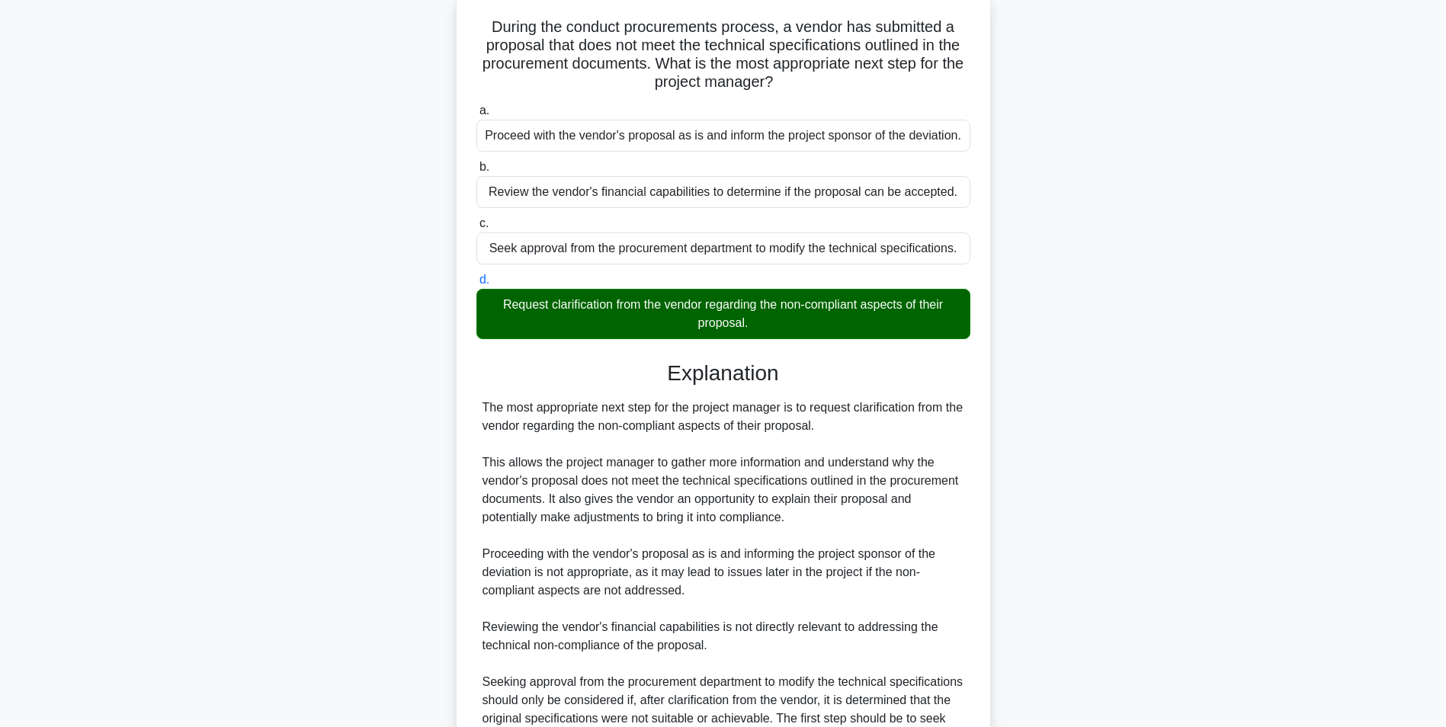
click at [1088, 476] on div "During the conduct procurements process, a vendor has submitted a proposal that…" at bounding box center [723, 433] width 1006 height 880
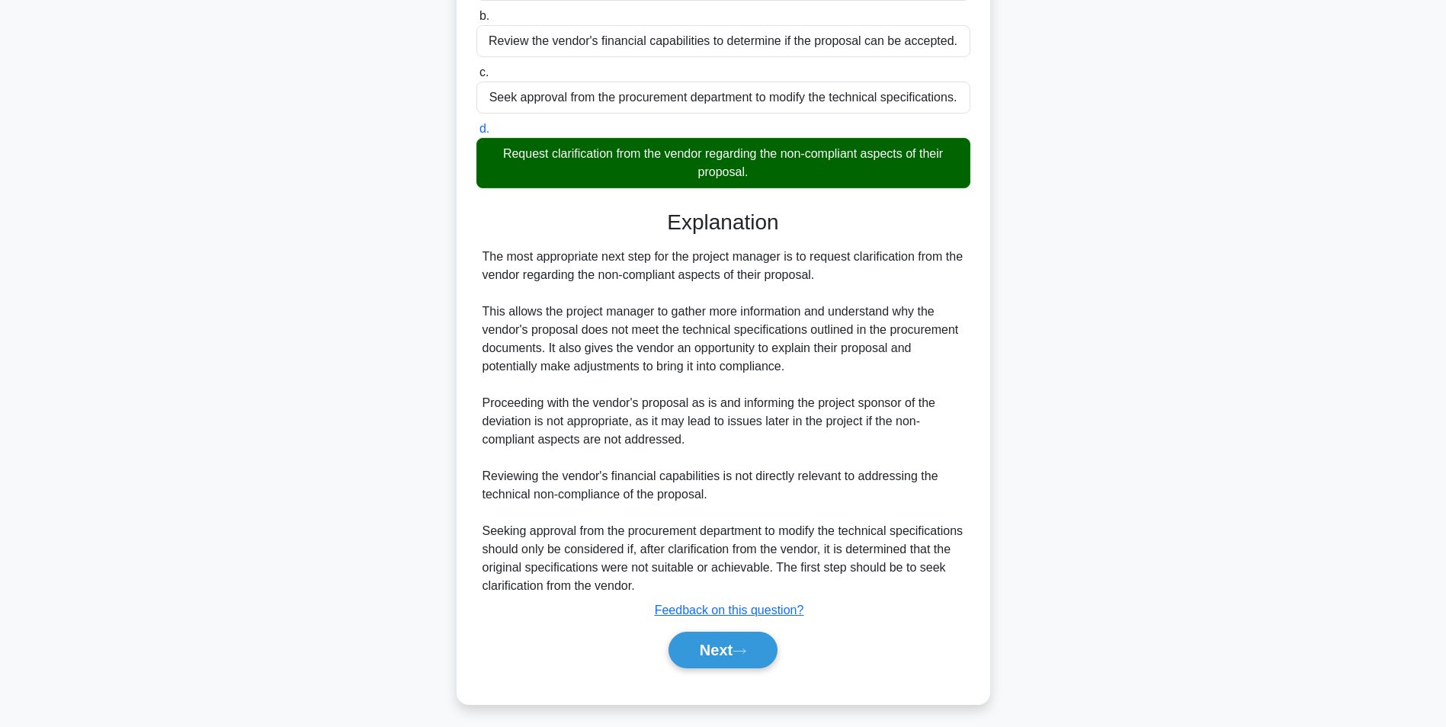
scroll to position [250, 0]
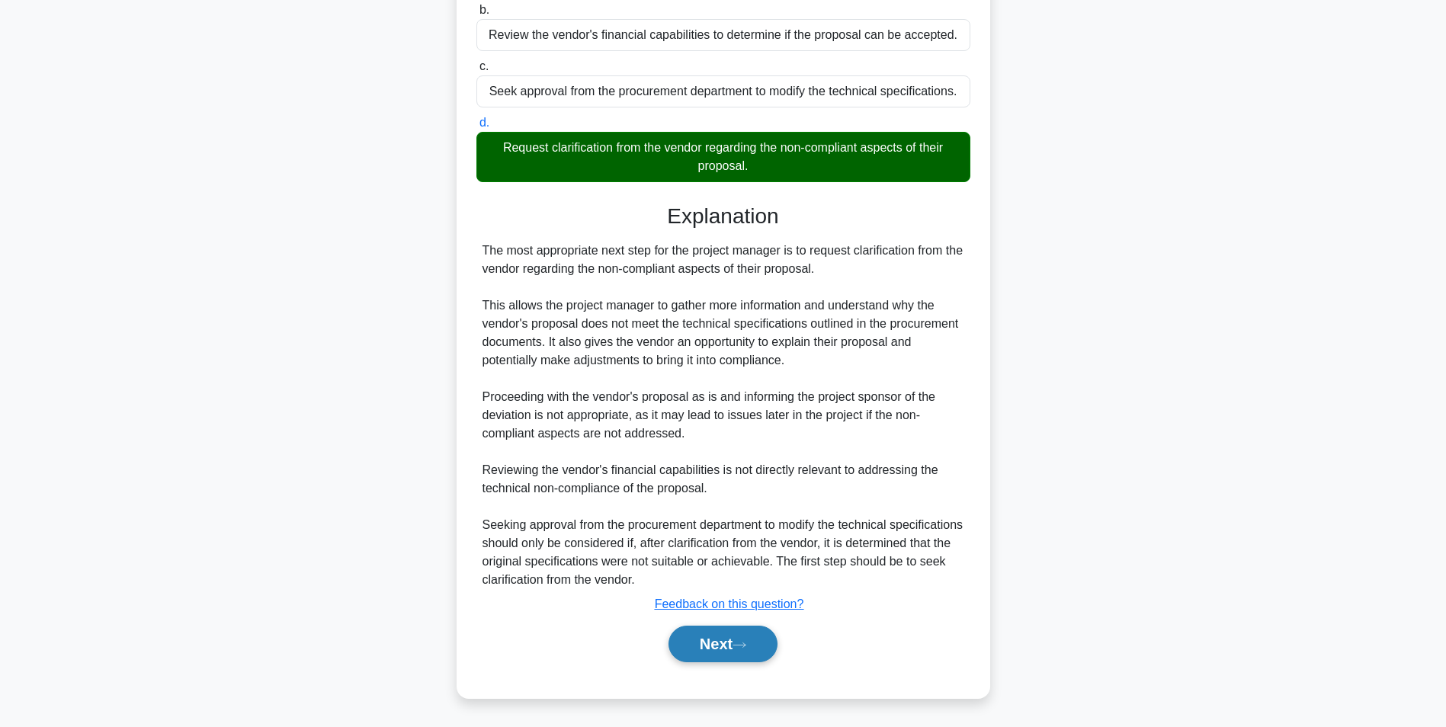
click at [768, 630] on button "Next" at bounding box center [722, 644] width 109 height 37
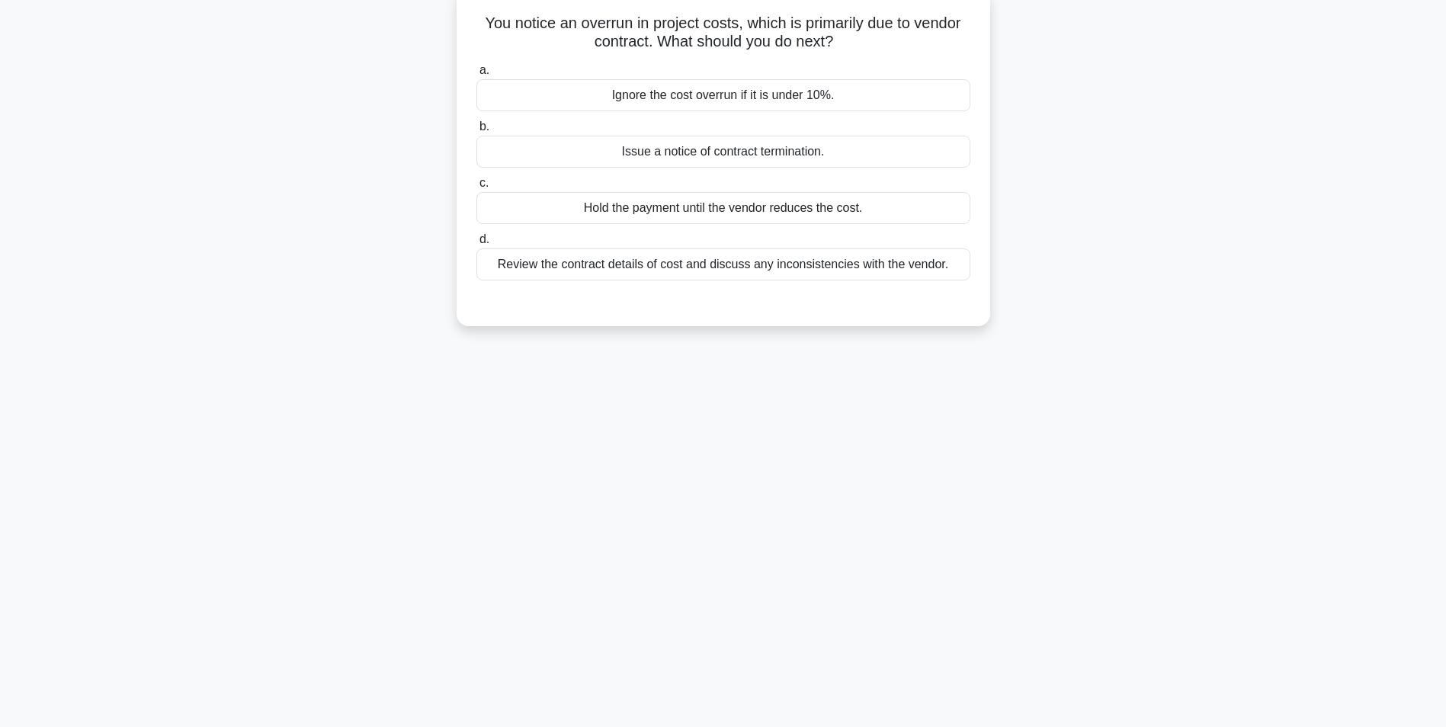
click at [792, 264] on div "Review the contract details of cost and discuss any inconsistencies with the ve…" at bounding box center [723, 264] width 494 height 32
click at [476, 245] on input "d. Review the contract details of cost and discuss any inconsistencies with the…" at bounding box center [476, 240] width 0 height 10
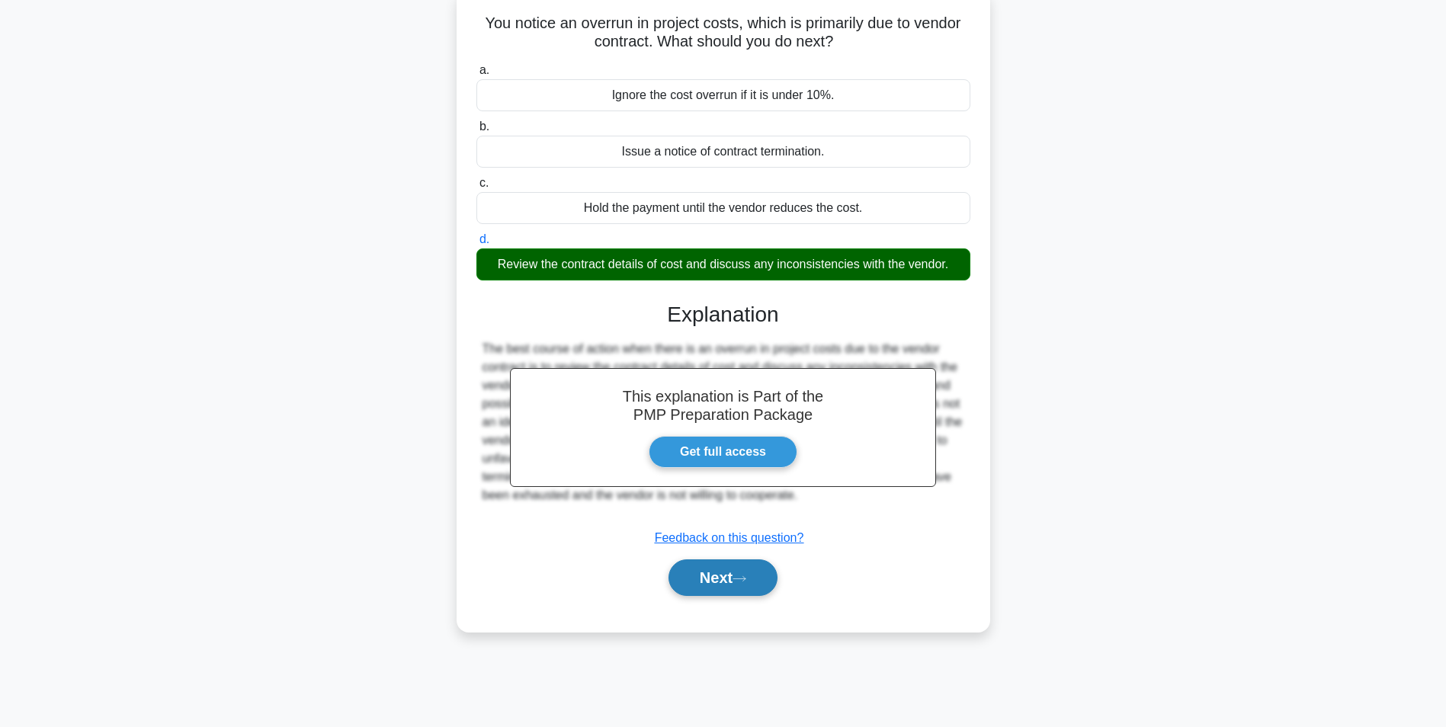
click at [716, 575] on button "Next" at bounding box center [722, 577] width 109 height 37
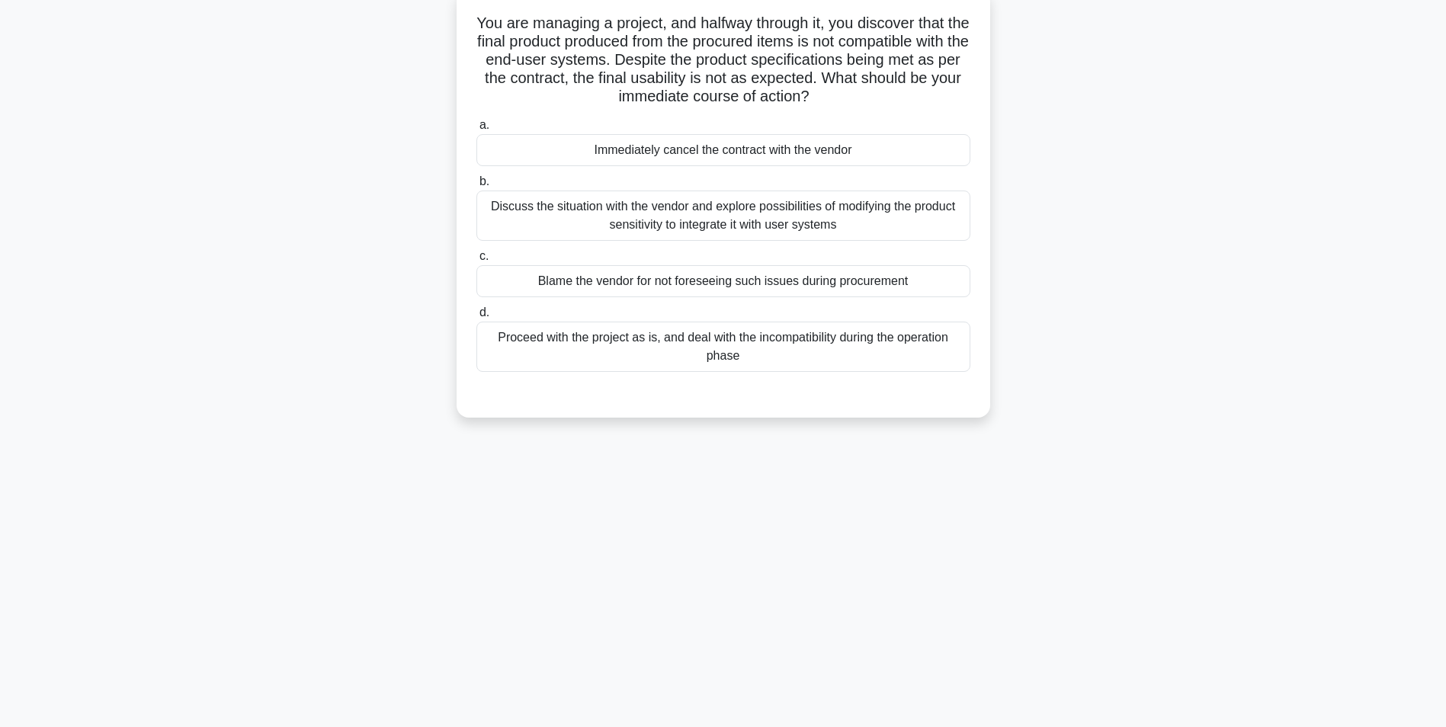
click at [865, 221] on div "Discuss the situation with the vendor and explore possibilities of modifying th…" at bounding box center [723, 216] width 494 height 50
click at [476, 187] on input "b. Discuss the situation with the vendor and explore possibilities of modifying…" at bounding box center [476, 182] width 0 height 10
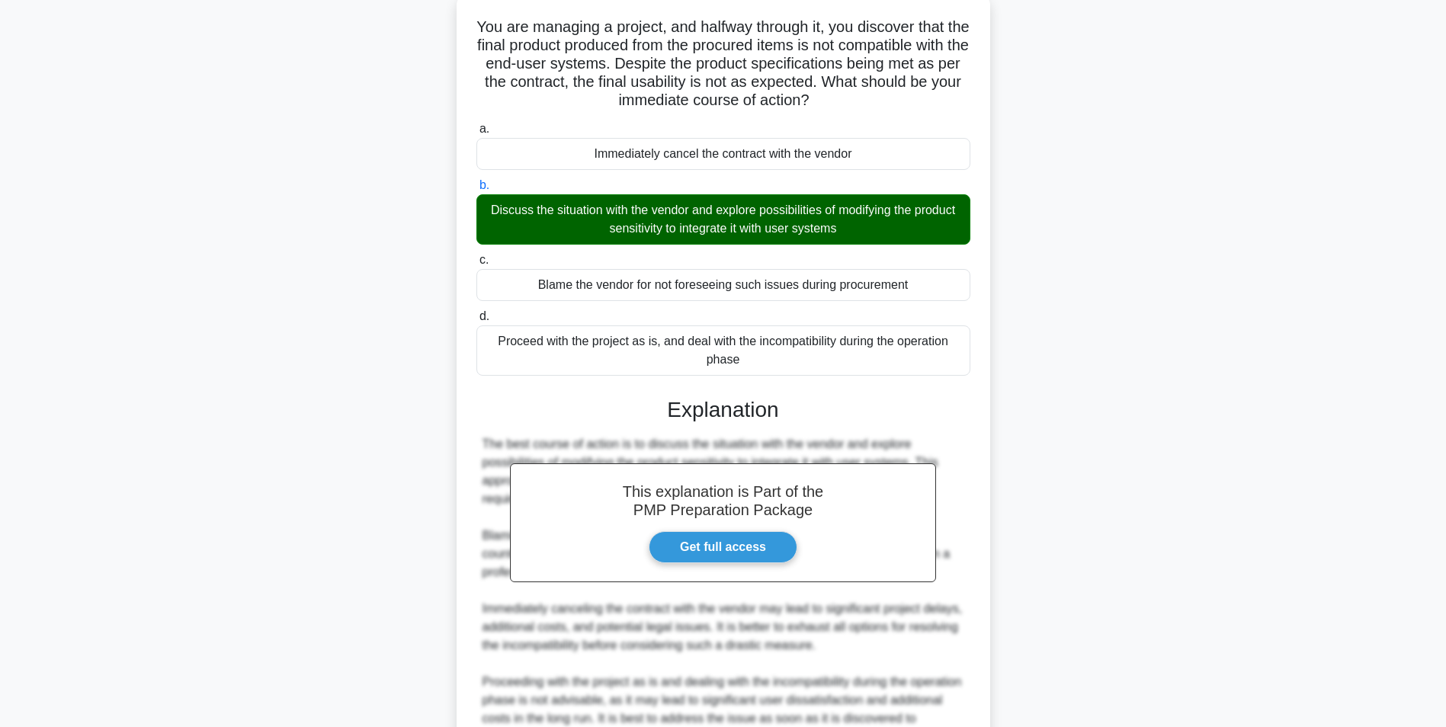
click at [1227, 390] on main "3:10 Stop PMP - Procurement Management Advanced 4/5 You are managing a project,…" at bounding box center [723, 416] width 1446 height 927
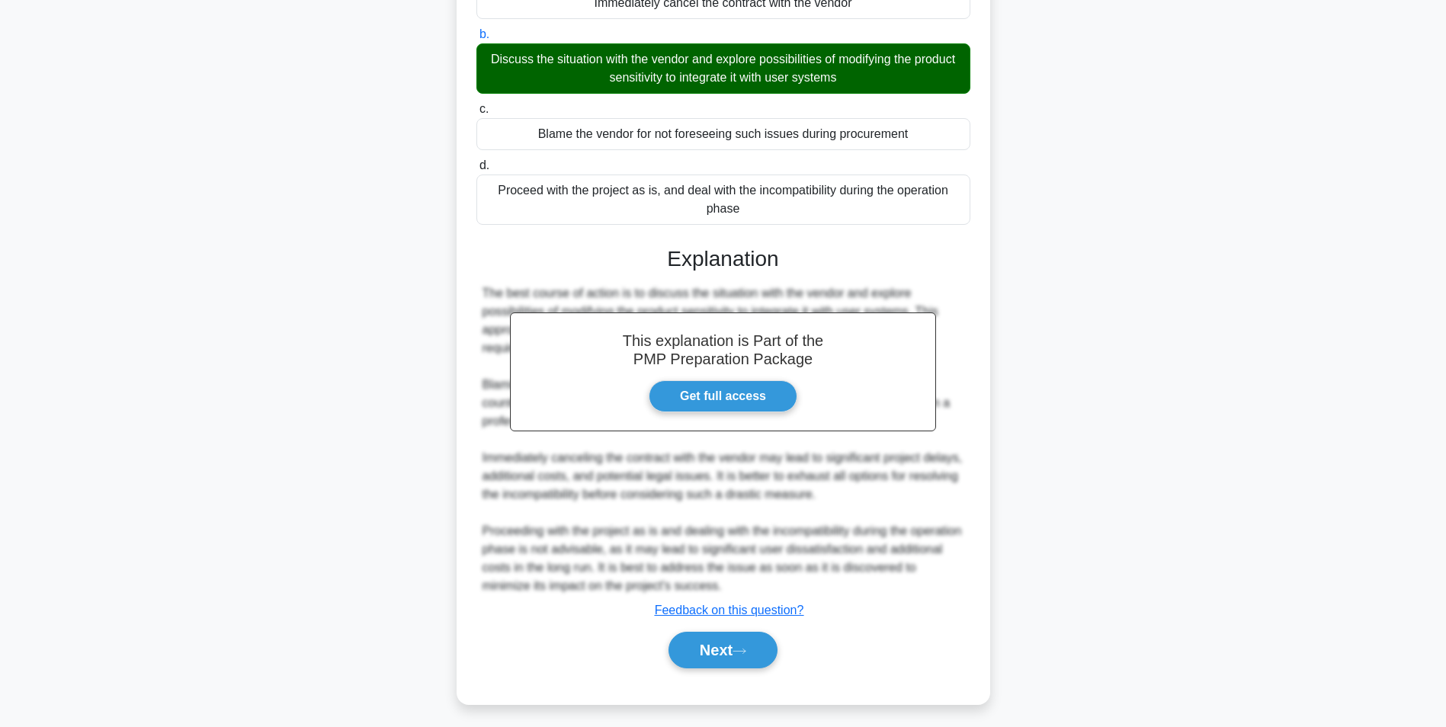
scroll to position [250, 0]
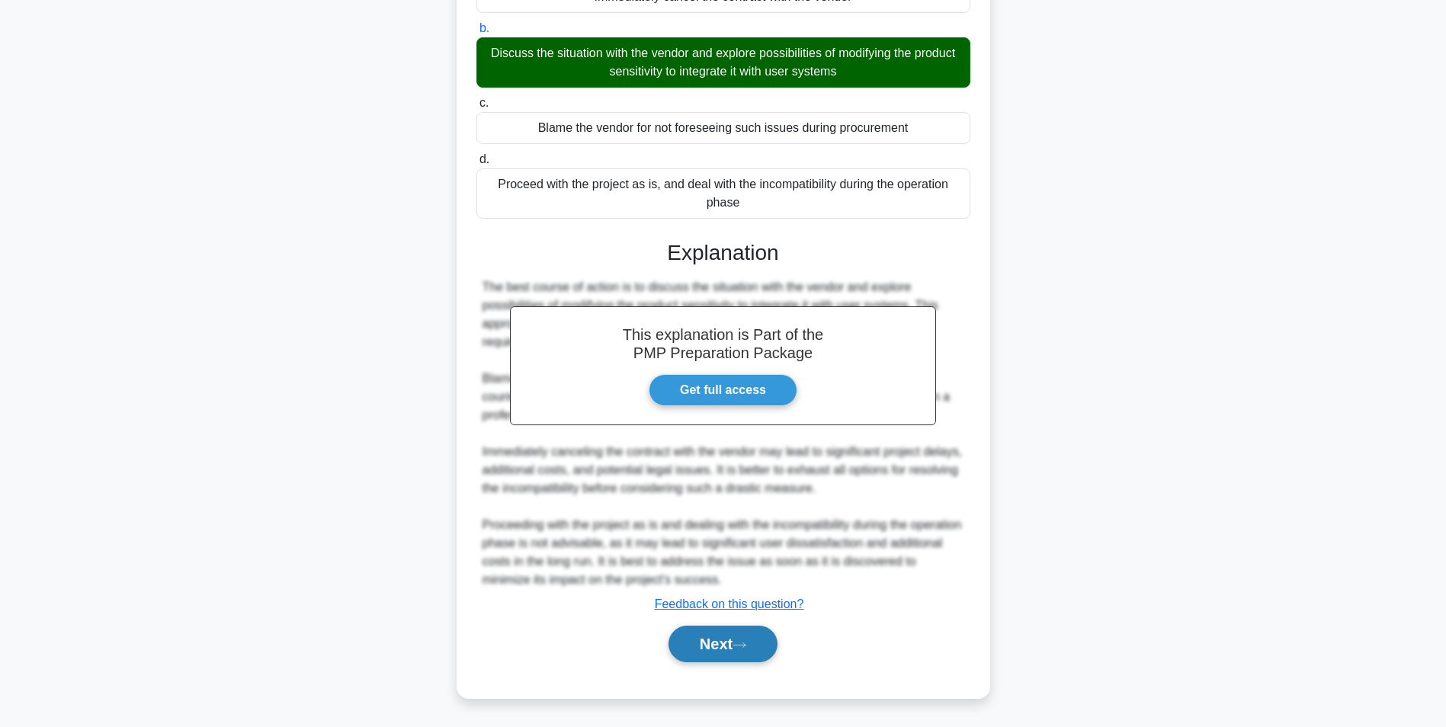
click at [708, 626] on button "Next" at bounding box center [722, 644] width 109 height 37
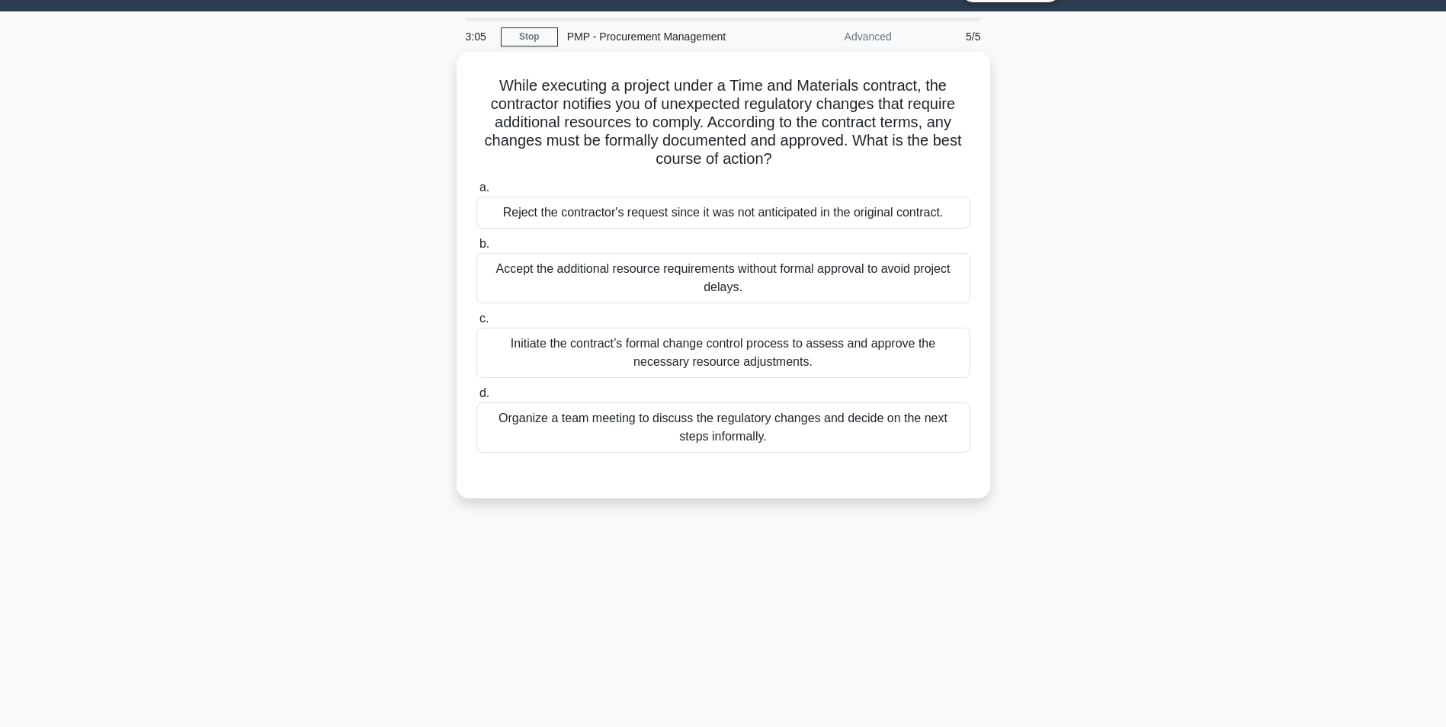
scroll to position [35, 0]
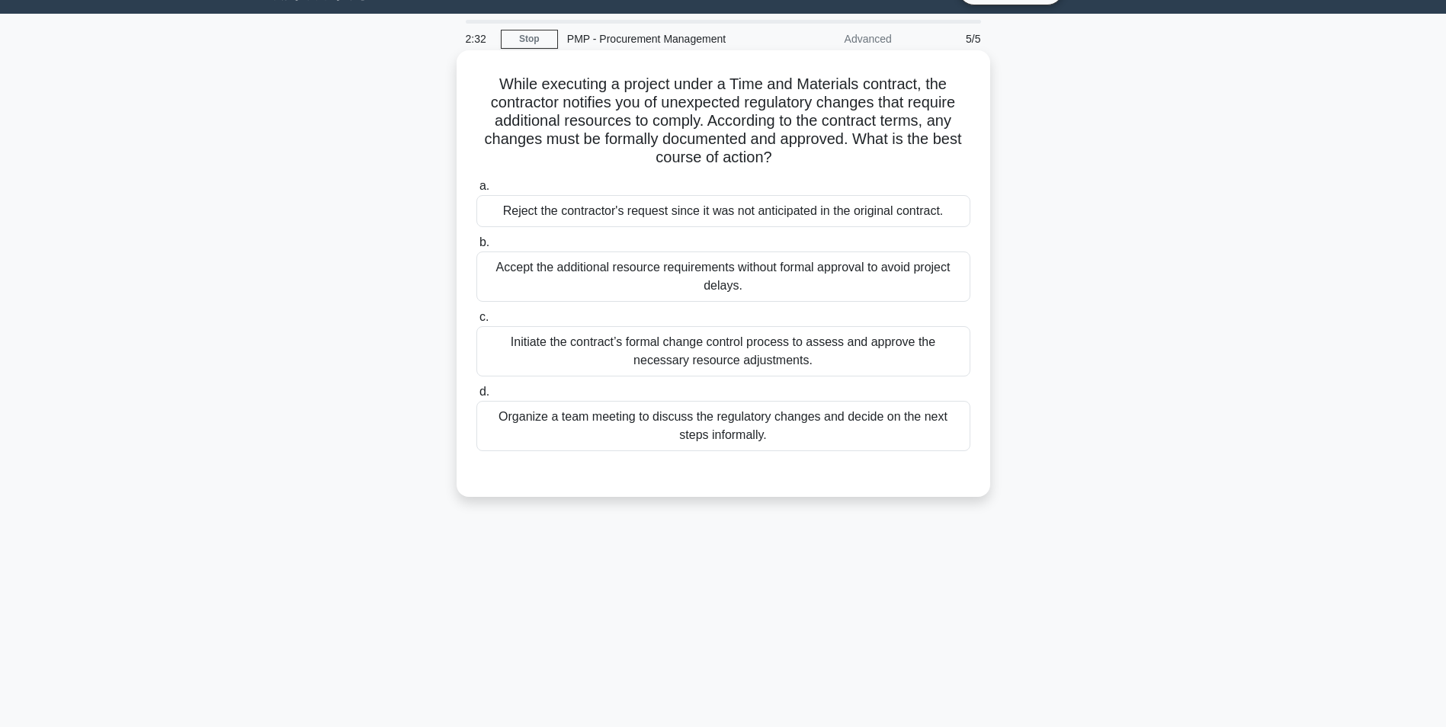
click at [944, 344] on div "Initiate the contract’s formal change control process to assess and approve the…" at bounding box center [723, 351] width 494 height 50
click at [476, 322] on input "c. Initiate the contract’s formal change control process to assess and approve …" at bounding box center [476, 318] width 0 height 10
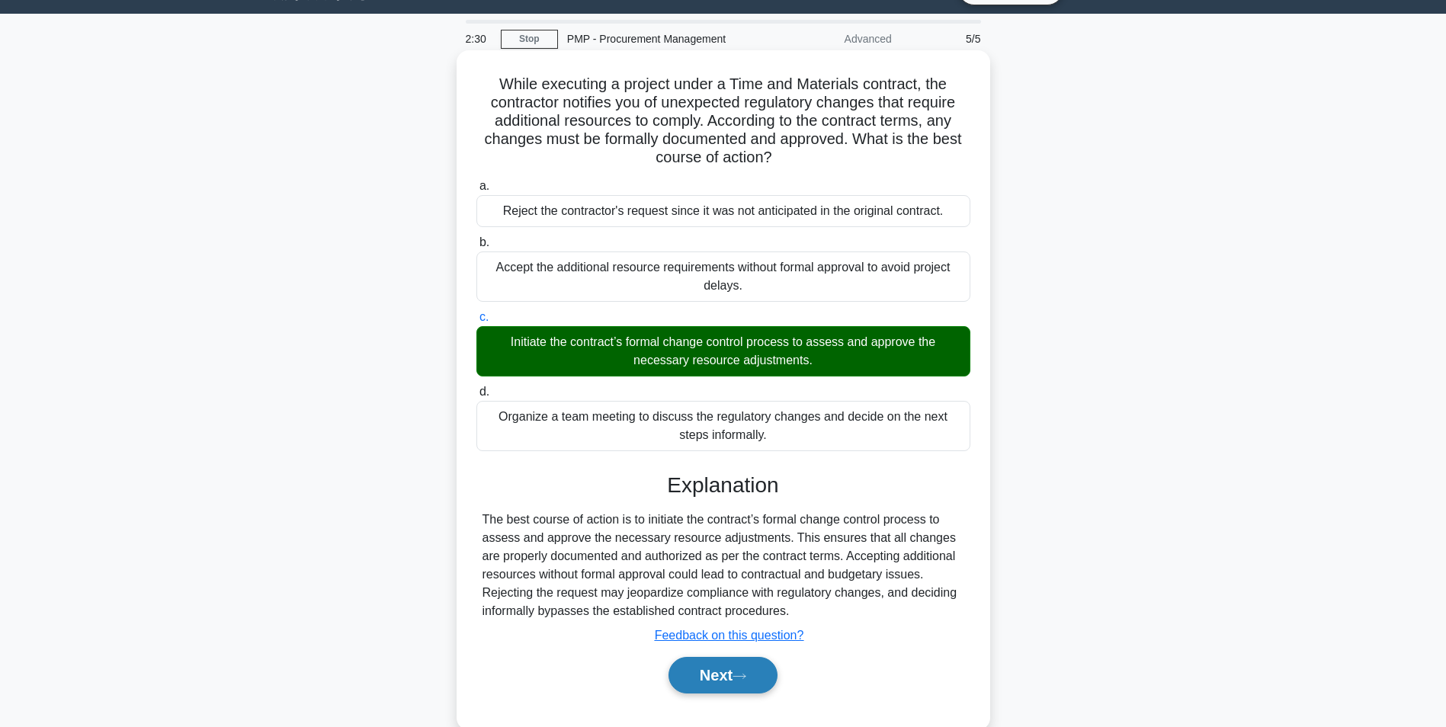
click at [718, 677] on button "Next" at bounding box center [722, 675] width 109 height 37
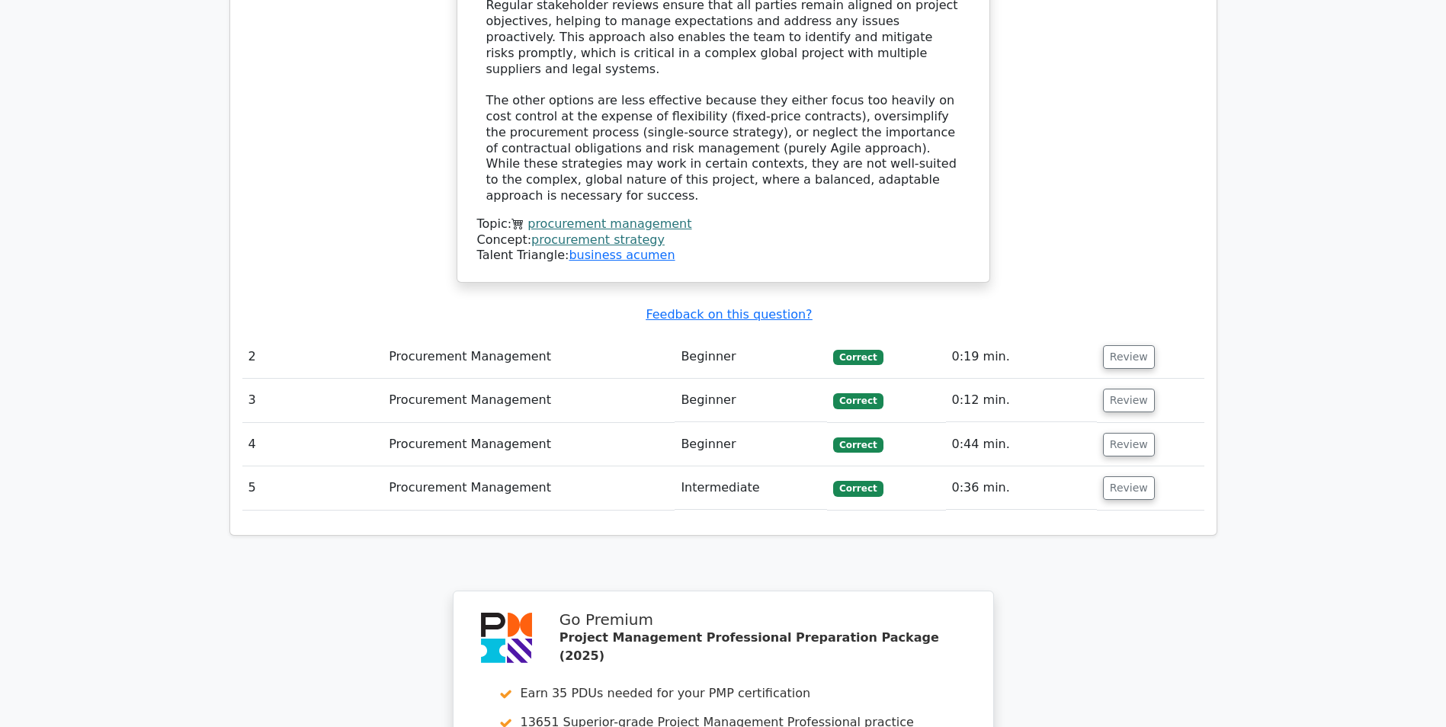
scroll to position [2473, 0]
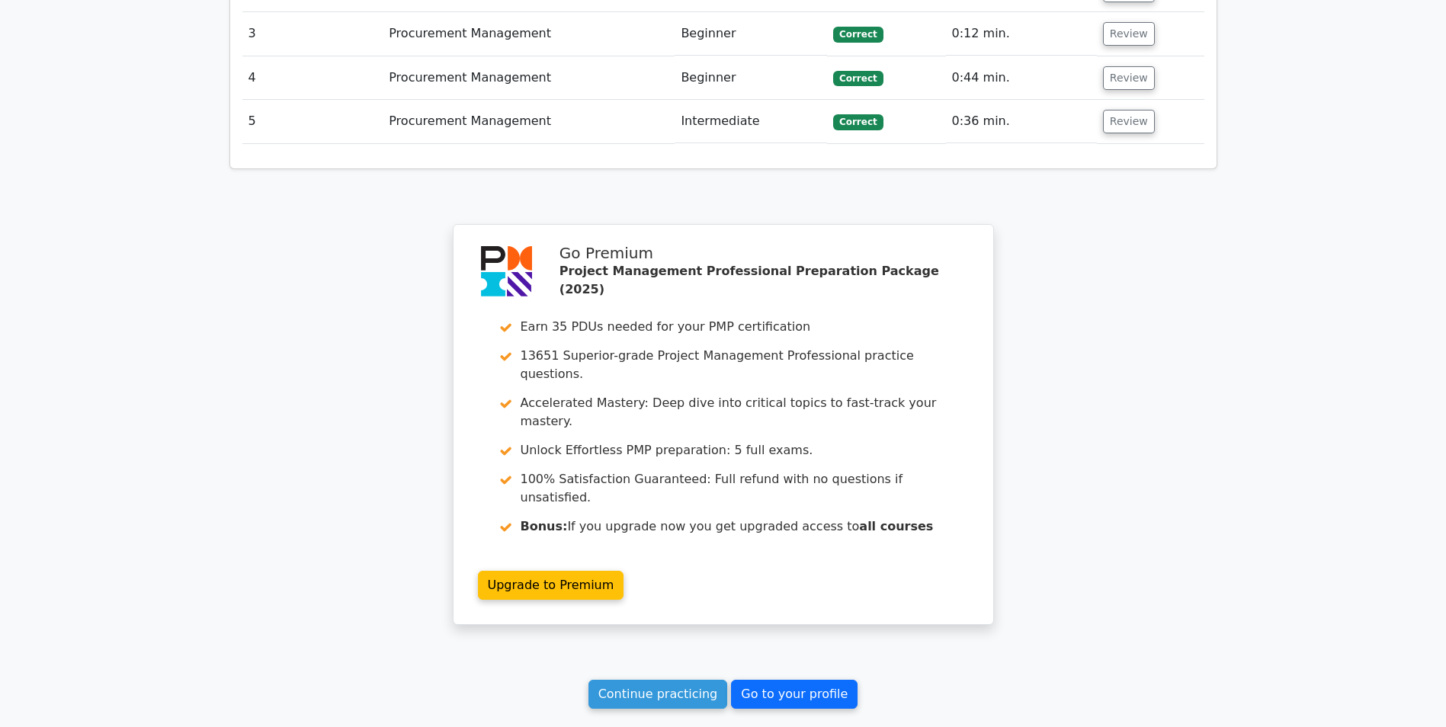
click at [800, 680] on link "Go to your profile" at bounding box center [794, 694] width 127 height 29
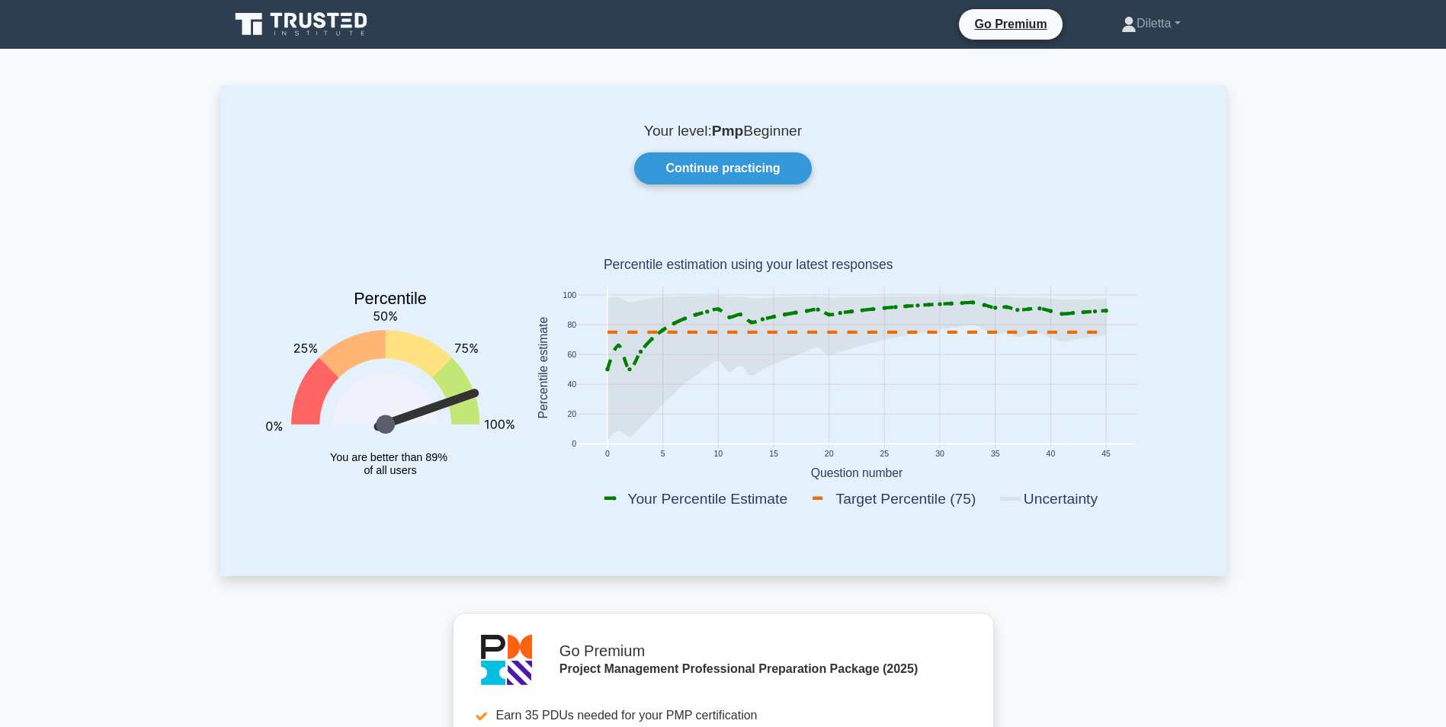
click at [757, 172] on link "Continue practicing" at bounding box center [722, 168] width 177 height 32
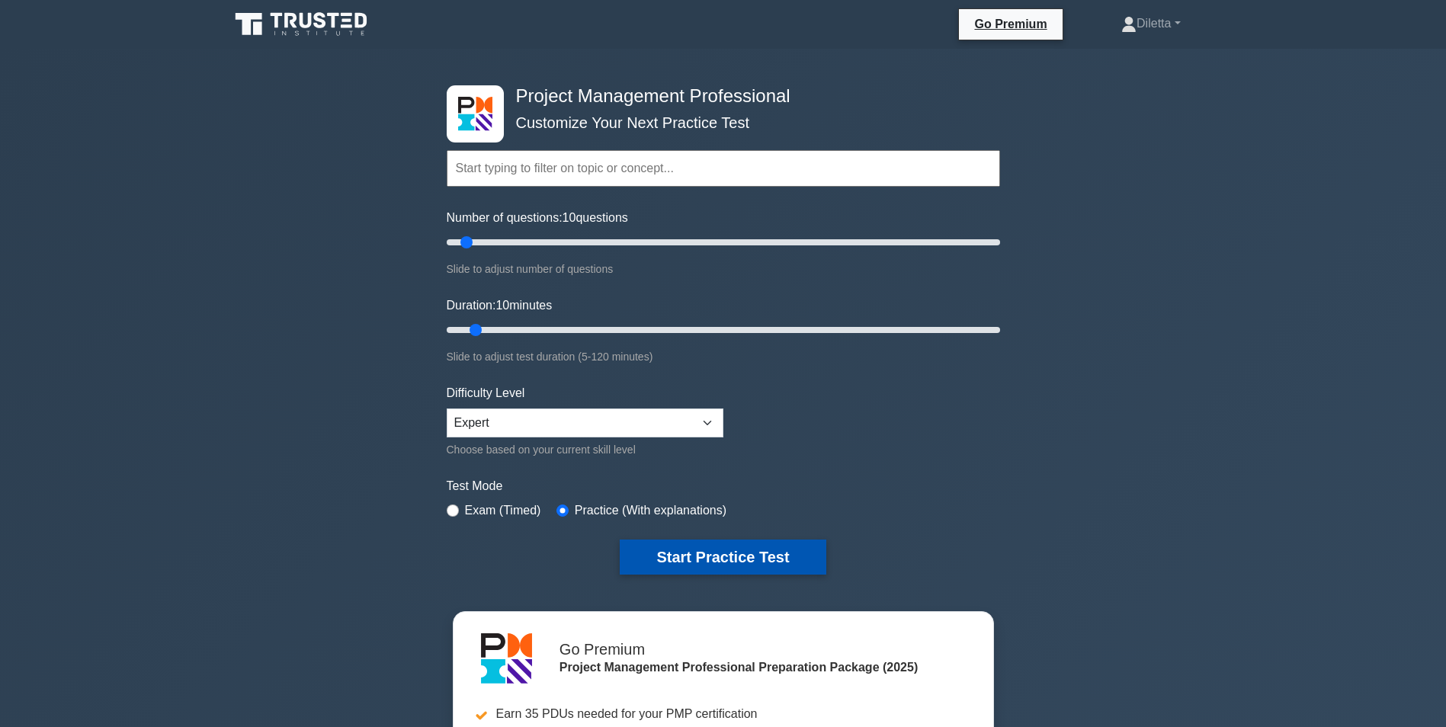
click at [698, 572] on button "Start Practice Test" at bounding box center [723, 557] width 206 height 35
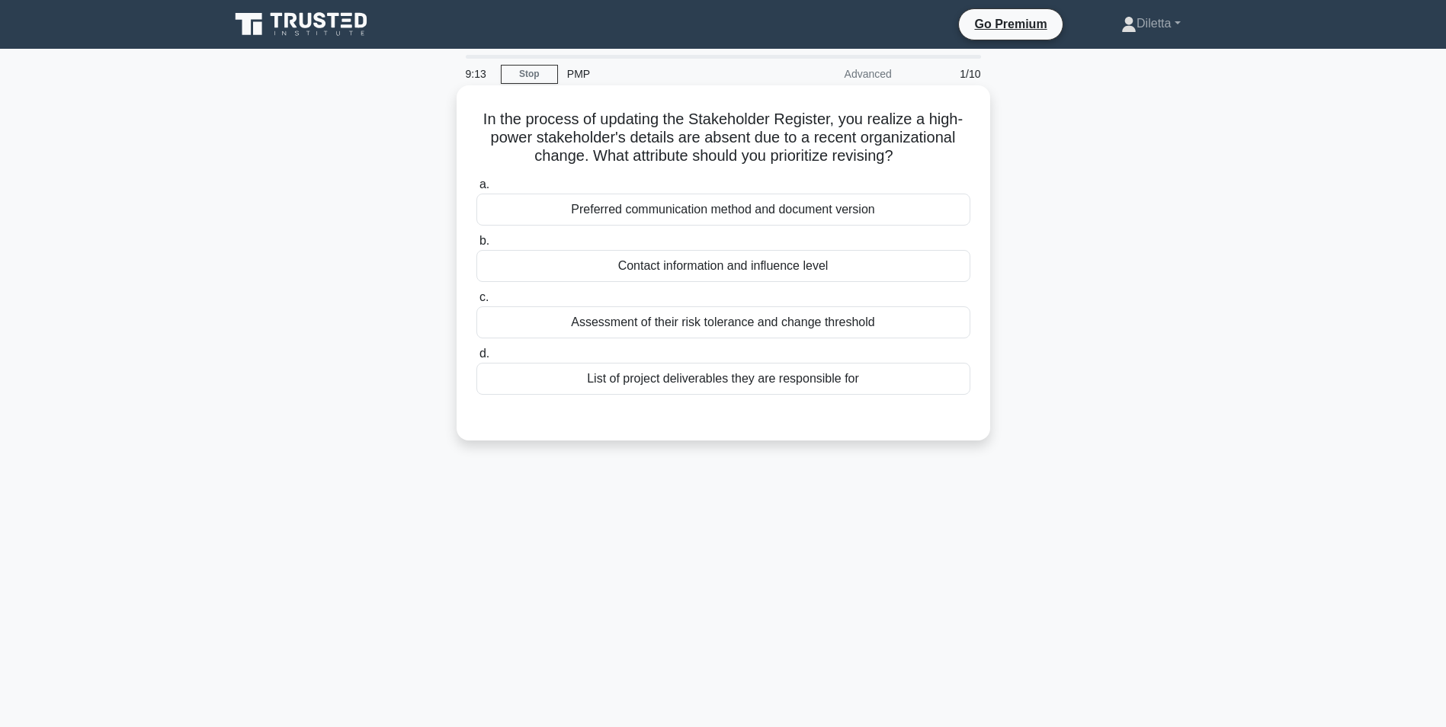
click at [726, 264] on div "Contact information and influence level" at bounding box center [723, 266] width 494 height 32
click at [476, 246] on input "b. Contact information and influence level" at bounding box center [476, 241] width 0 height 10
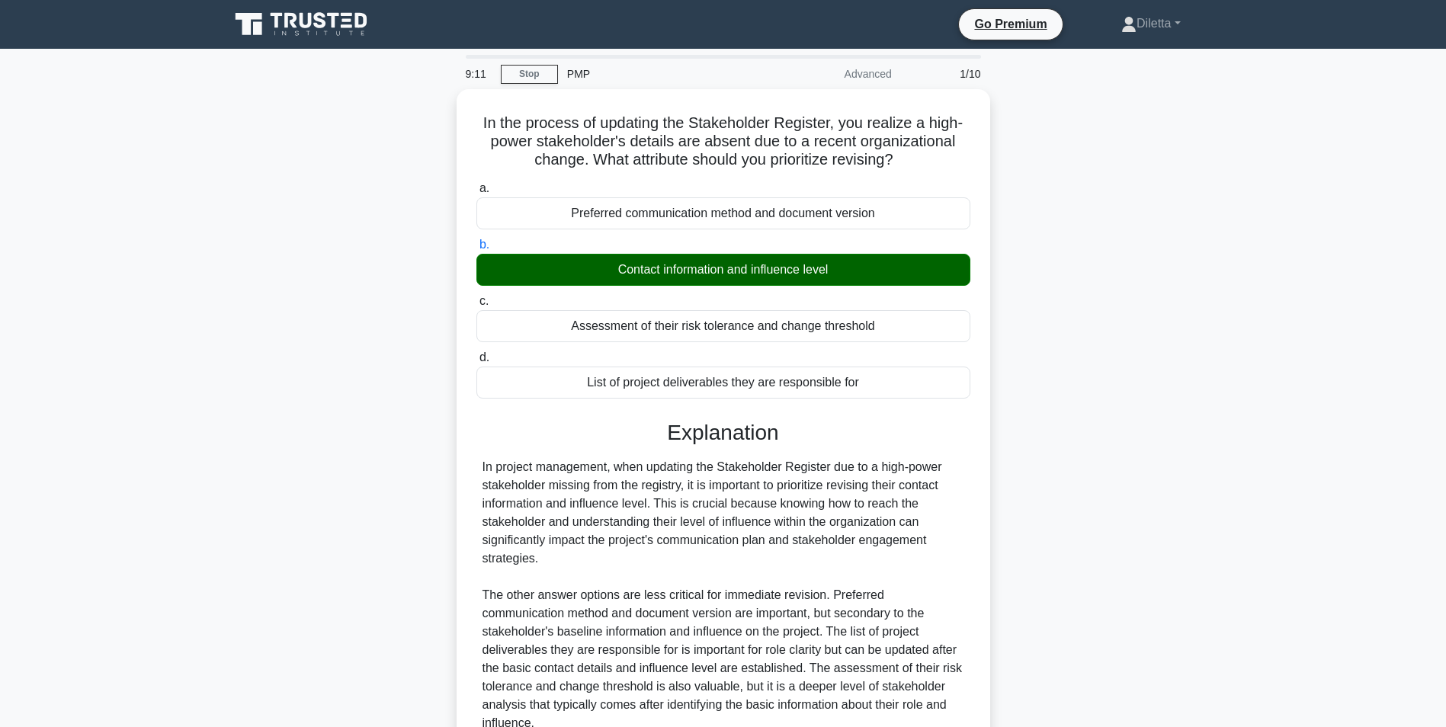
click at [1337, 357] on main "9:11 Stop PMP Advanced 1/10 In the process of updating the Stakeholder Register…" at bounding box center [723, 457] width 1446 height 817
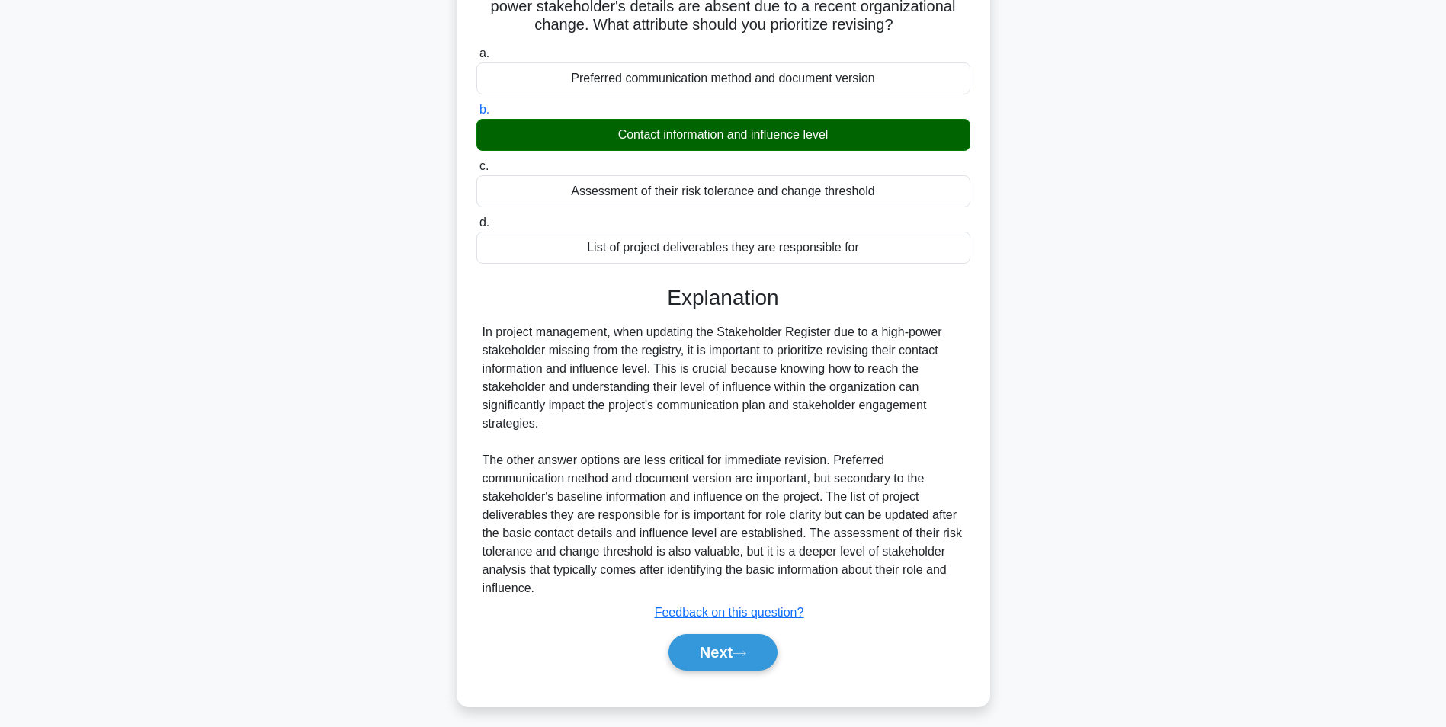
scroll to position [140, 0]
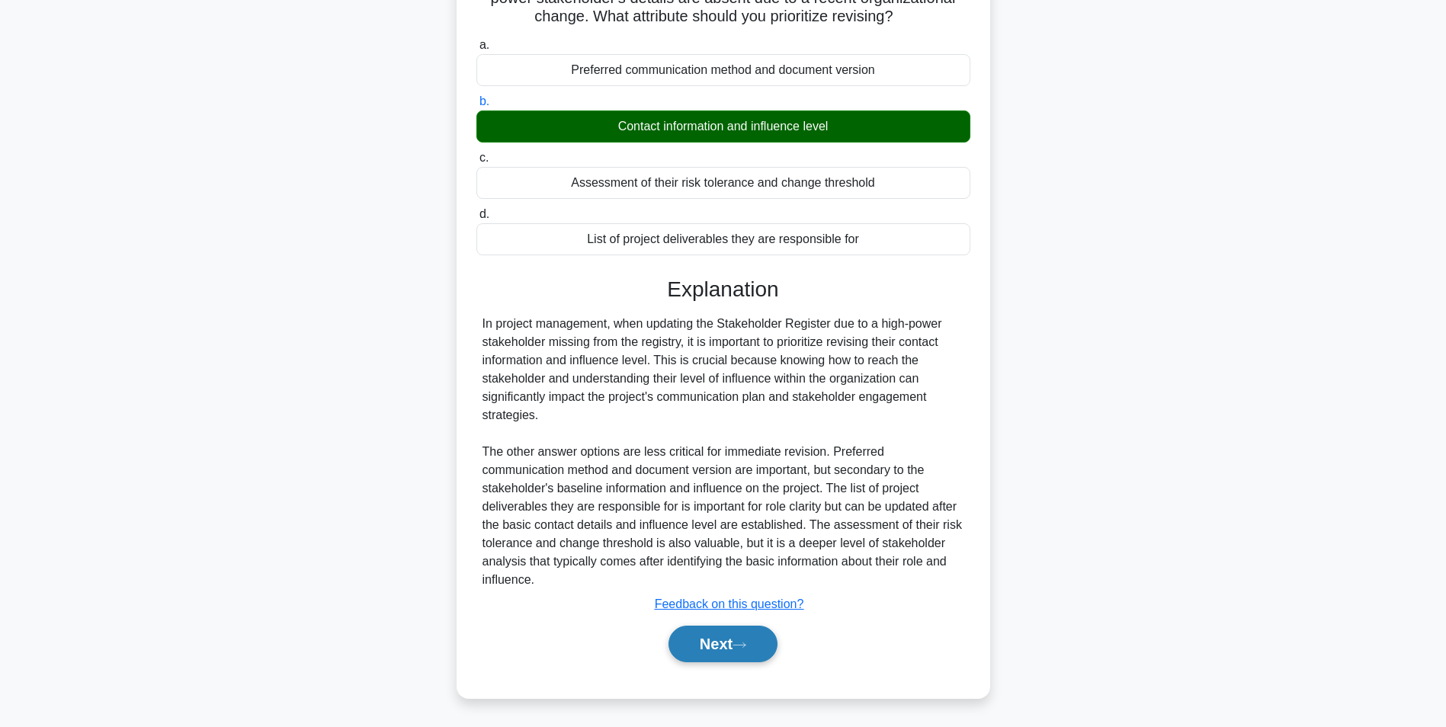
click at [752, 637] on button "Next" at bounding box center [722, 644] width 109 height 37
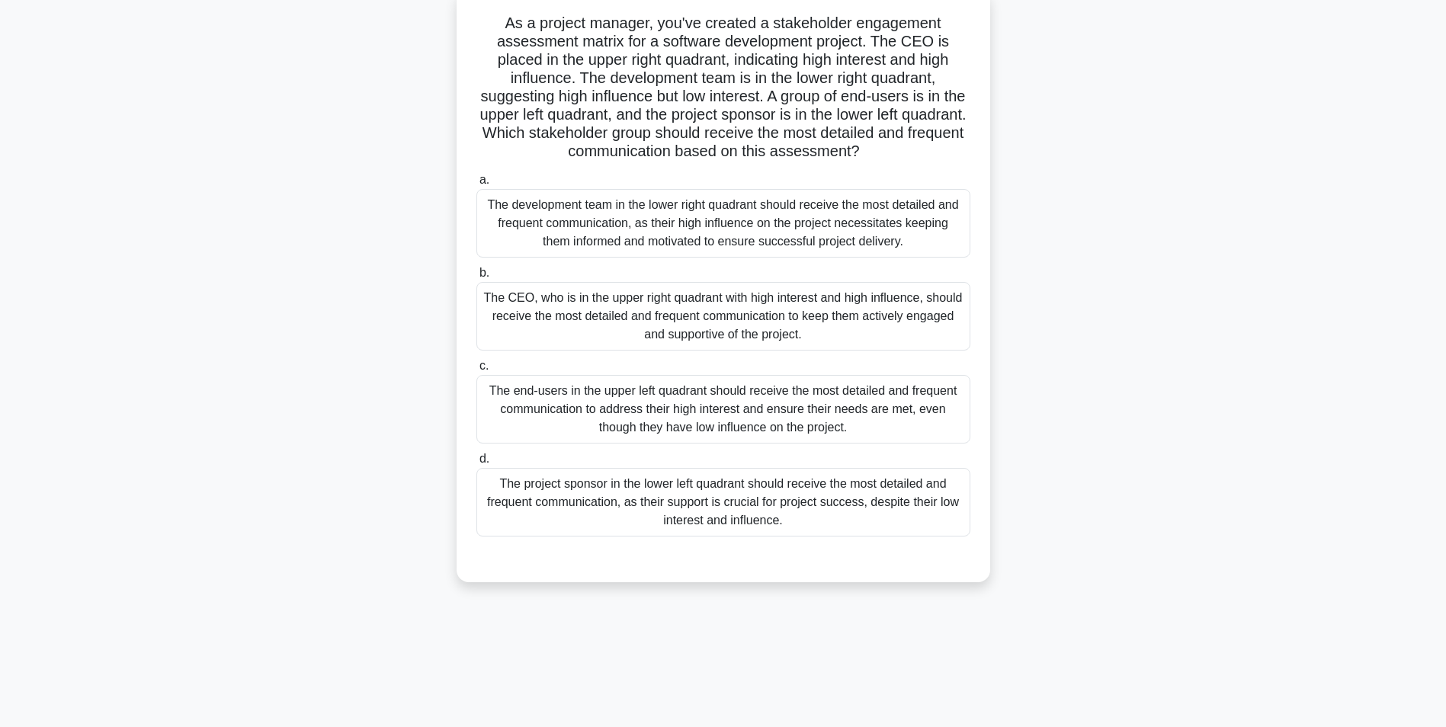
click at [793, 313] on div "The CEO, who is in the upper right quadrant with high interest and high influen…" at bounding box center [723, 316] width 494 height 69
click at [476, 278] on input "b. The CEO, who is in the upper right quadrant with high interest and high infl…" at bounding box center [476, 273] width 0 height 10
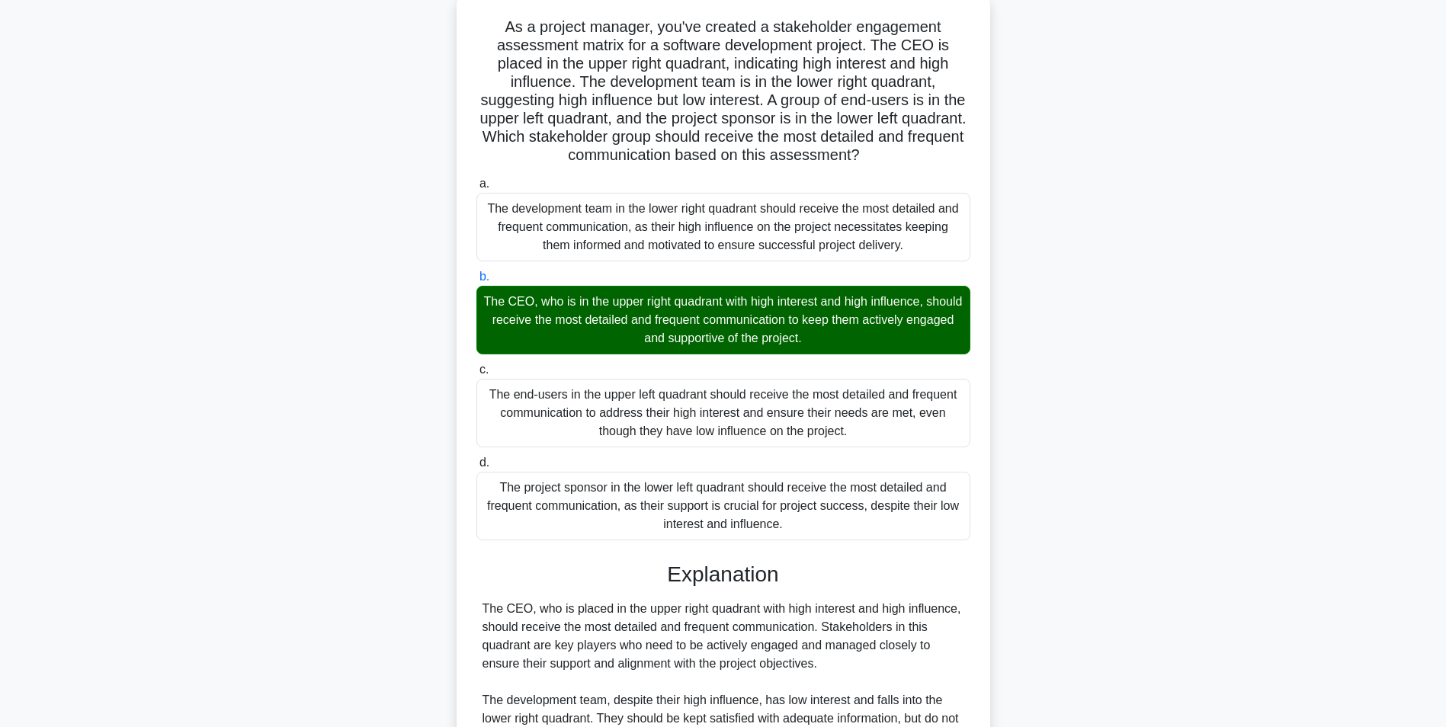
click at [1088, 429] on div "As a project manager, you've created a stakeholder engagement assessment matrix…" at bounding box center [723, 506] width 1006 height 1027
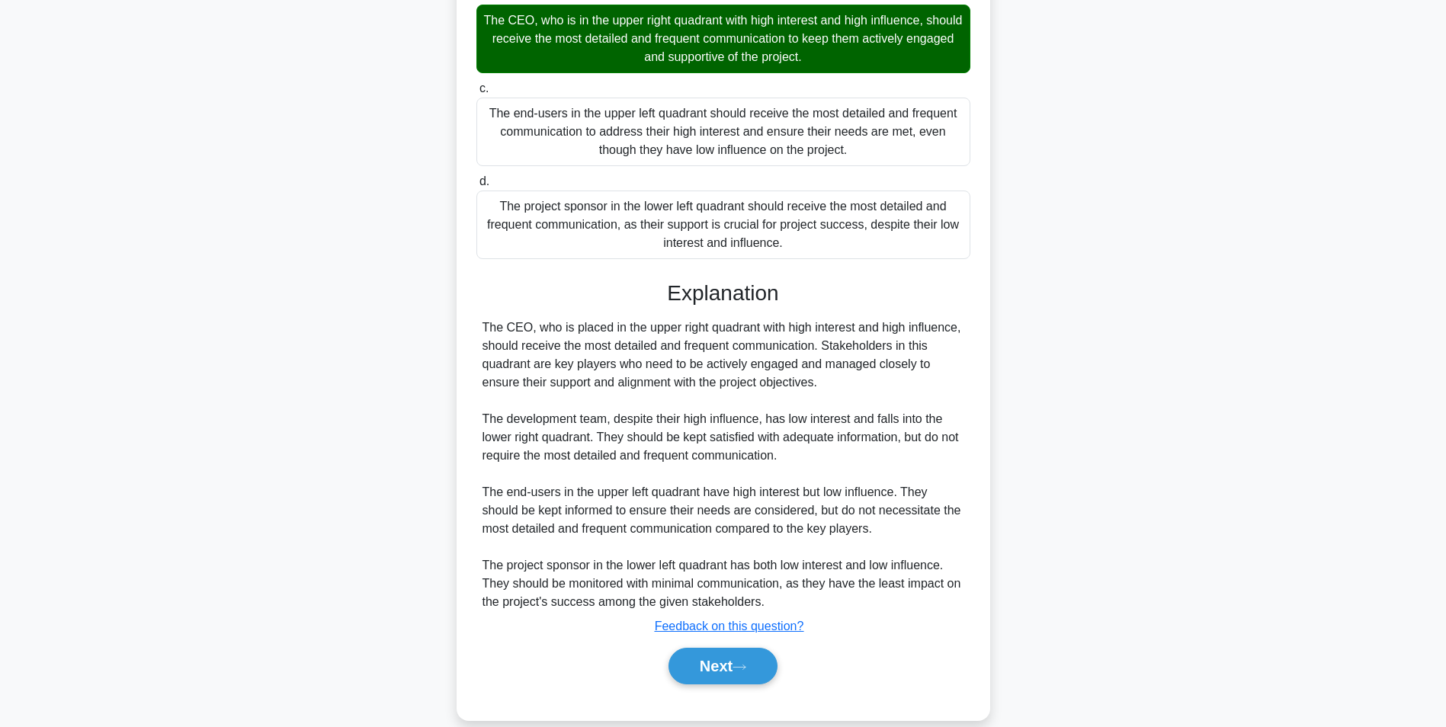
scroll to position [396, 0]
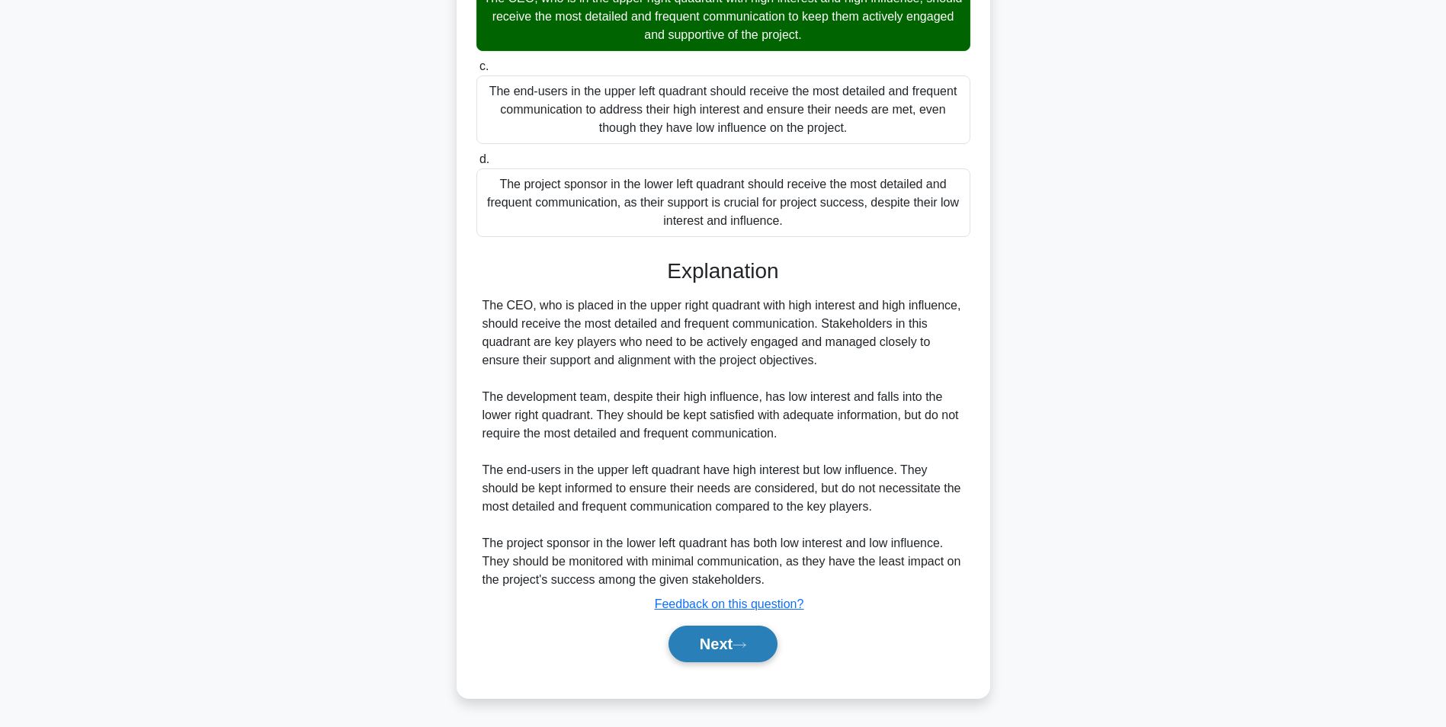
click at [706, 634] on button "Next" at bounding box center [722, 644] width 109 height 37
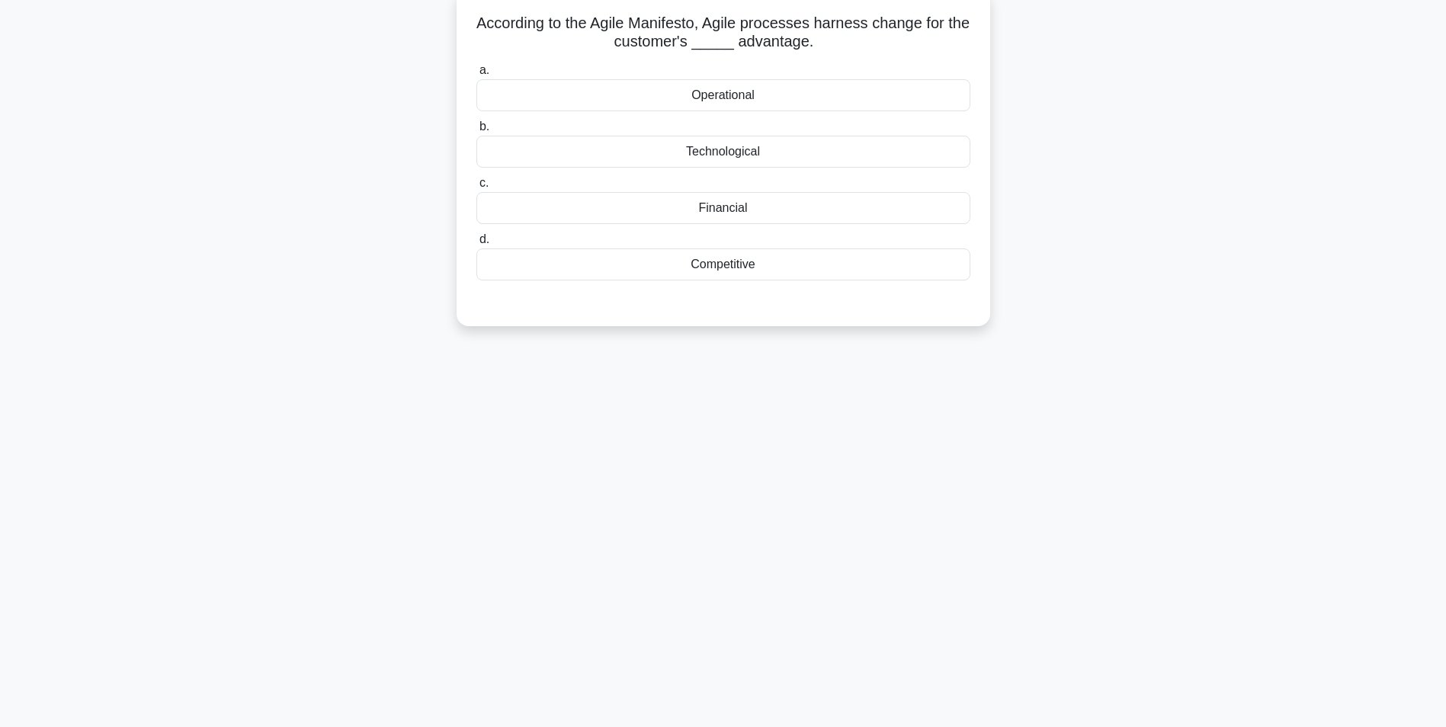
click at [848, 98] on div "Operational" at bounding box center [723, 95] width 494 height 32
click at [476, 75] on input "a. Operational" at bounding box center [476, 71] width 0 height 10
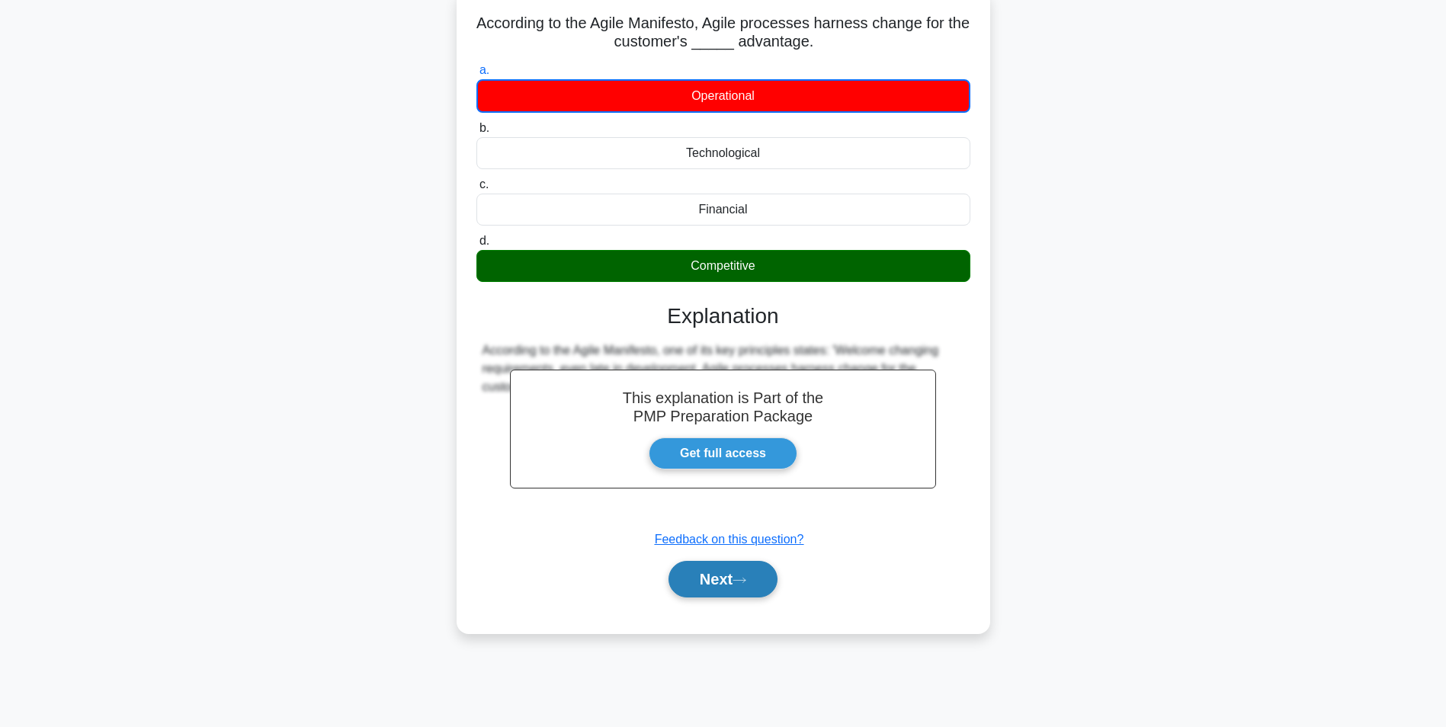
click at [728, 566] on button "Next" at bounding box center [722, 579] width 109 height 37
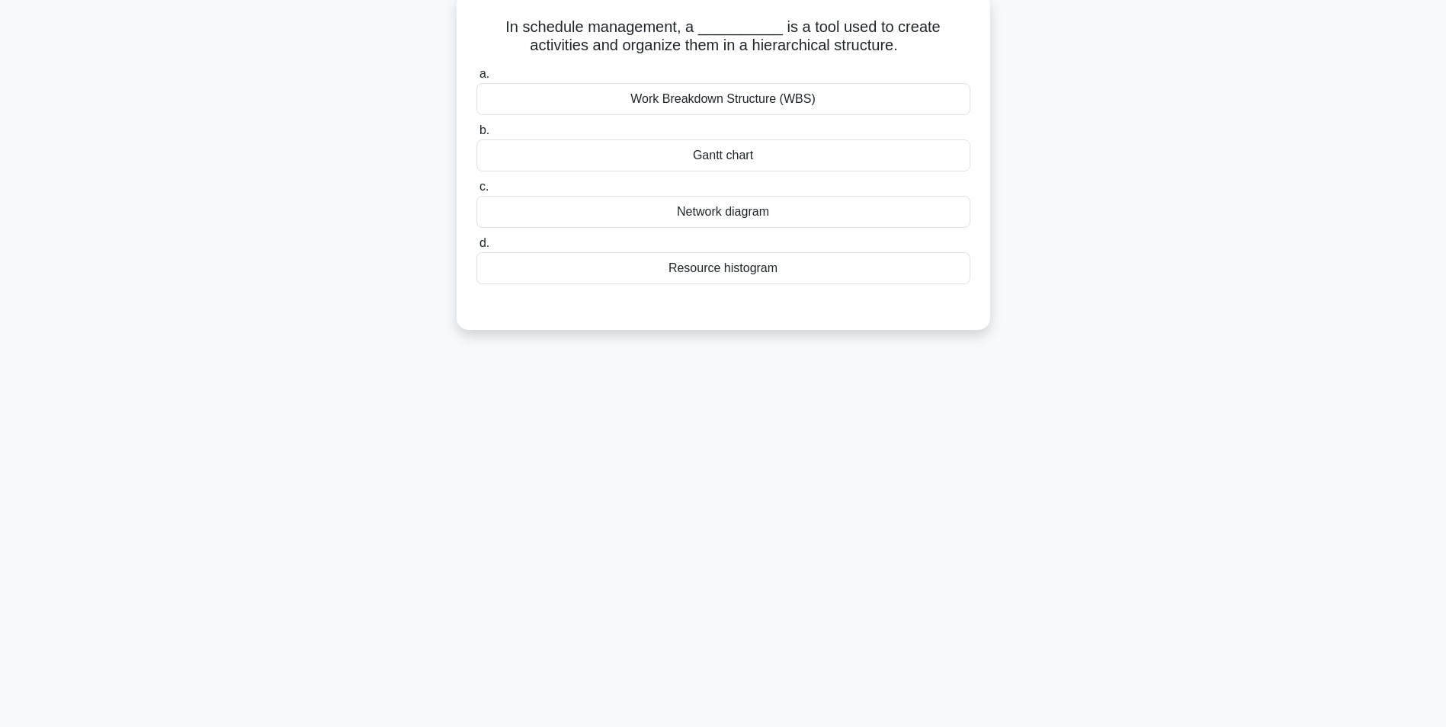
click at [1059, 186] on div "In schedule management, a __________ is a tool used to create activities and or…" at bounding box center [723, 170] width 1006 height 355
click at [896, 107] on div "Work Breakdown Structure (WBS)" at bounding box center [723, 95] width 494 height 32
click at [476, 75] on input "a. Work Breakdown Structure (WBS)" at bounding box center [476, 71] width 0 height 10
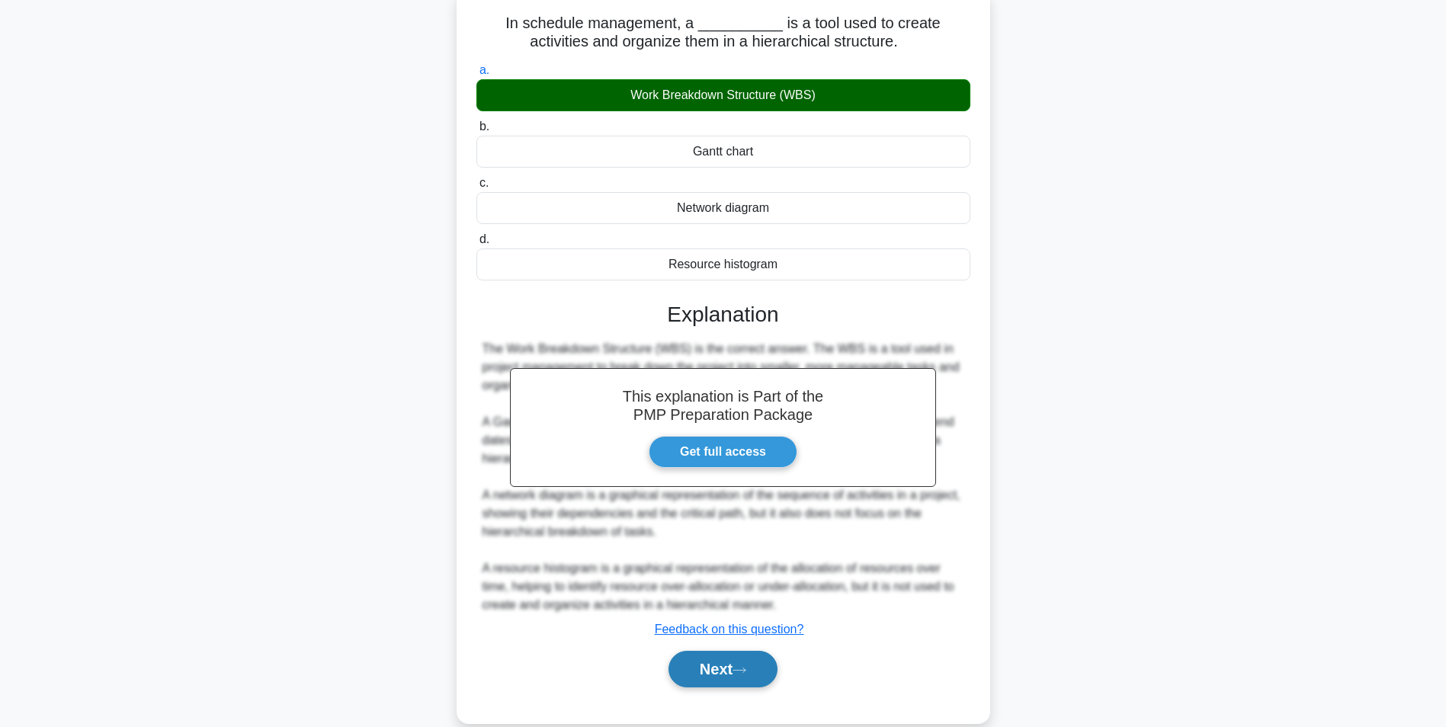
click at [739, 663] on button "Next" at bounding box center [722, 669] width 109 height 37
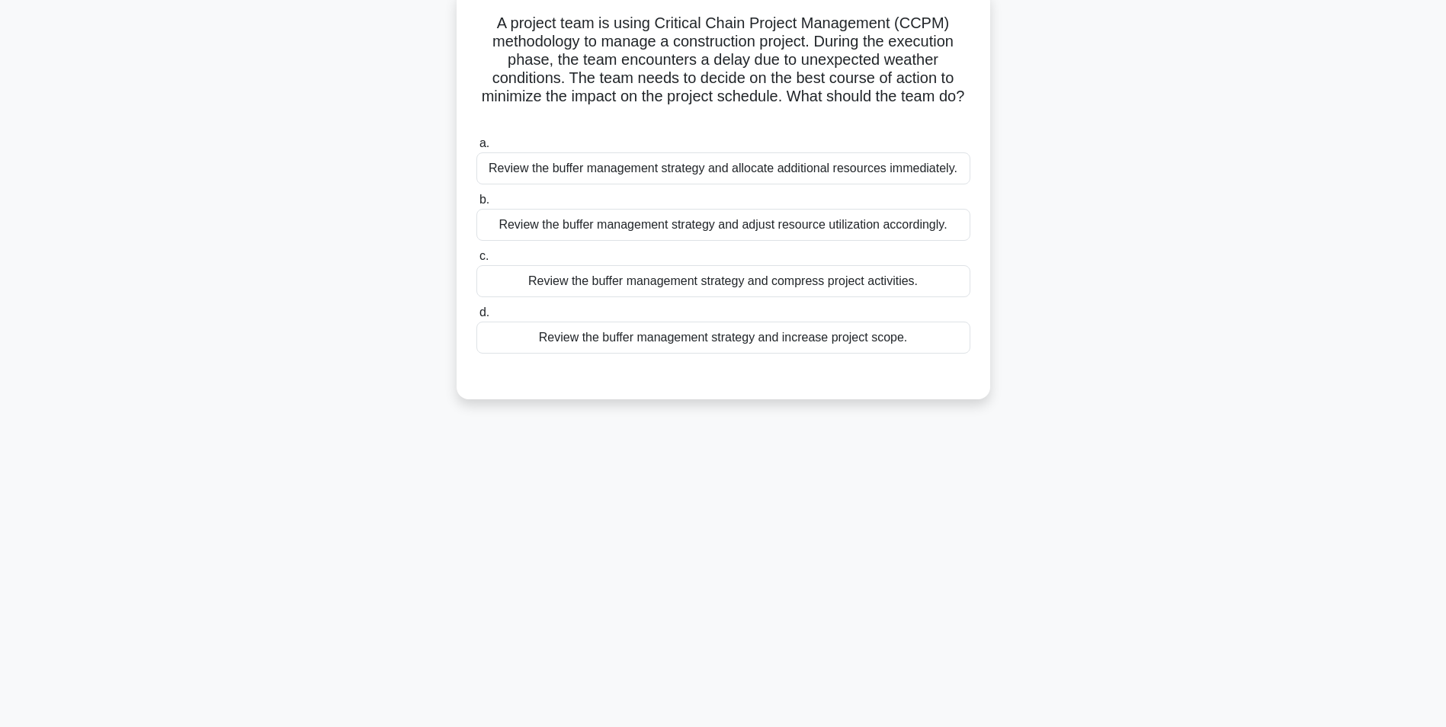
click at [952, 227] on div "Review the buffer management strategy and adjust resource utilization according…" at bounding box center [723, 225] width 494 height 32
click at [476, 205] on input "b. Review the buffer management strategy and adjust resource utilization accord…" at bounding box center [476, 200] width 0 height 10
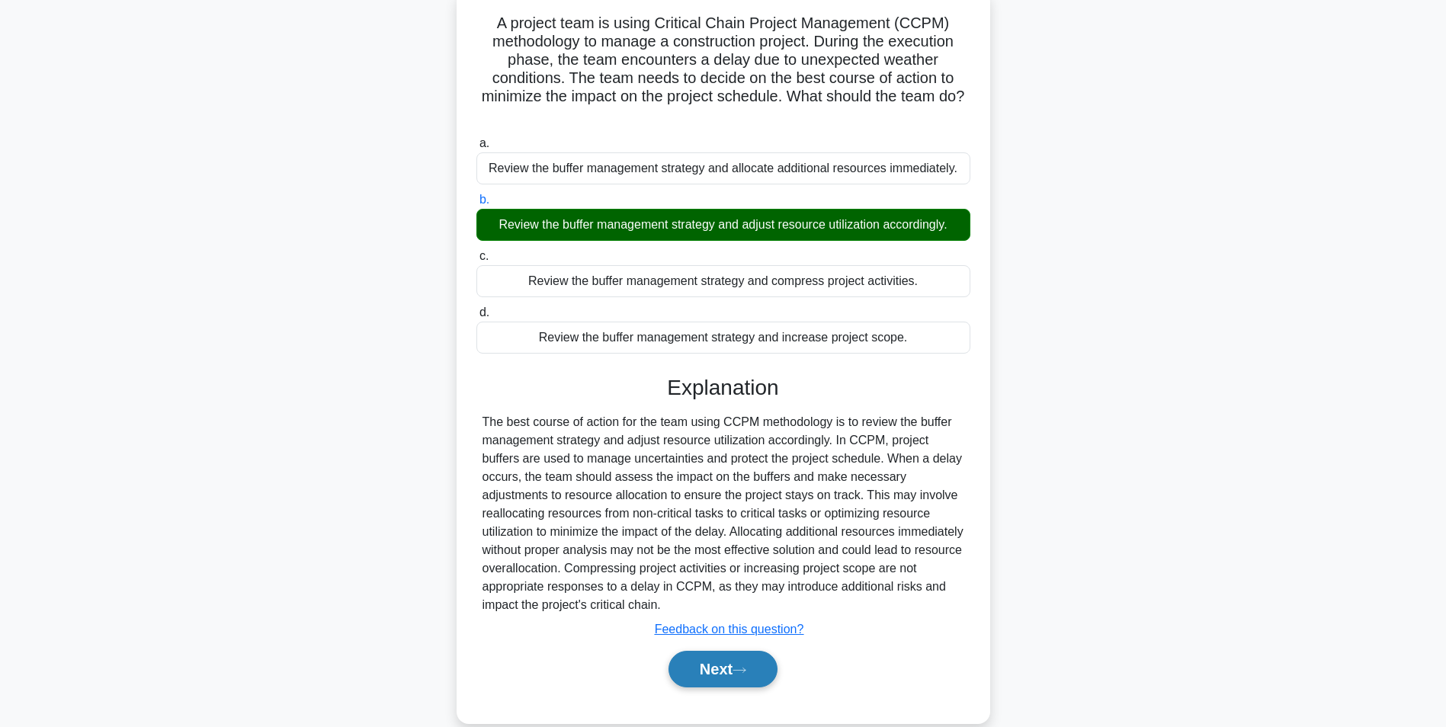
click at [723, 659] on button "Next" at bounding box center [722, 669] width 109 height 37
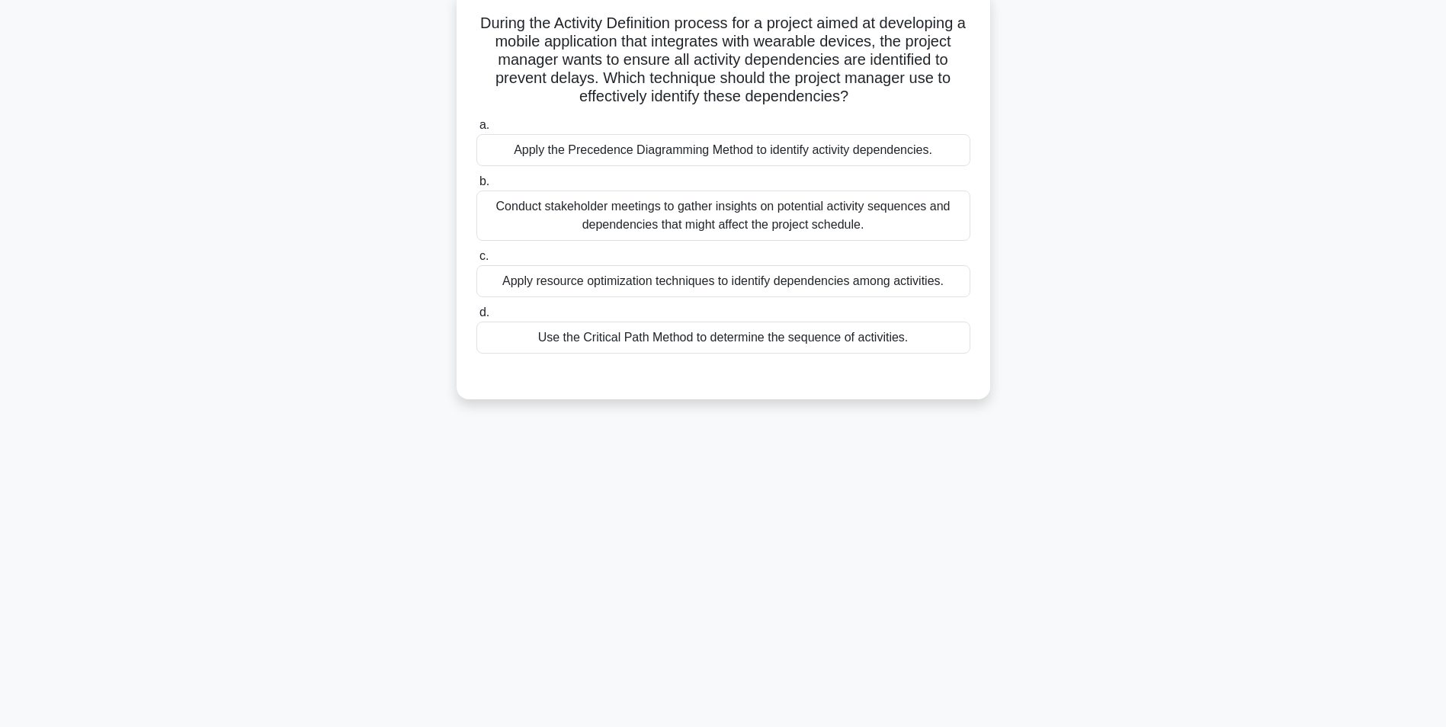
click at [946, 152] on div "Apply the Precedence Diagramming Method to identify activity dependencies." at bounding box center [723, 150] width 494 height 32
click at [476, 130] on input "a. Apply the Precedence Diagramming Method to identify activity dependencies." at bounding box center [476, 125] width 0 height 10
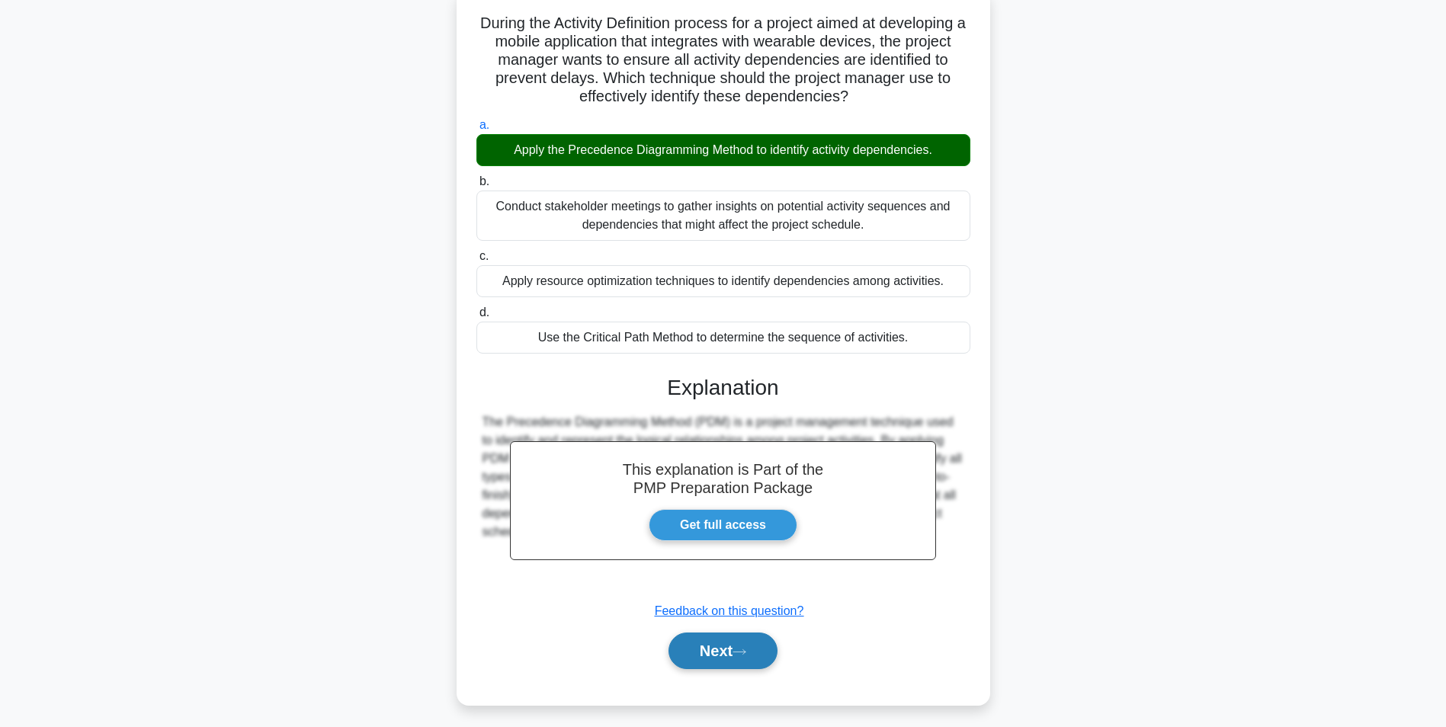
click at [735, 646] on button "Next" at bounding box center [722, 651] width 109 height 37
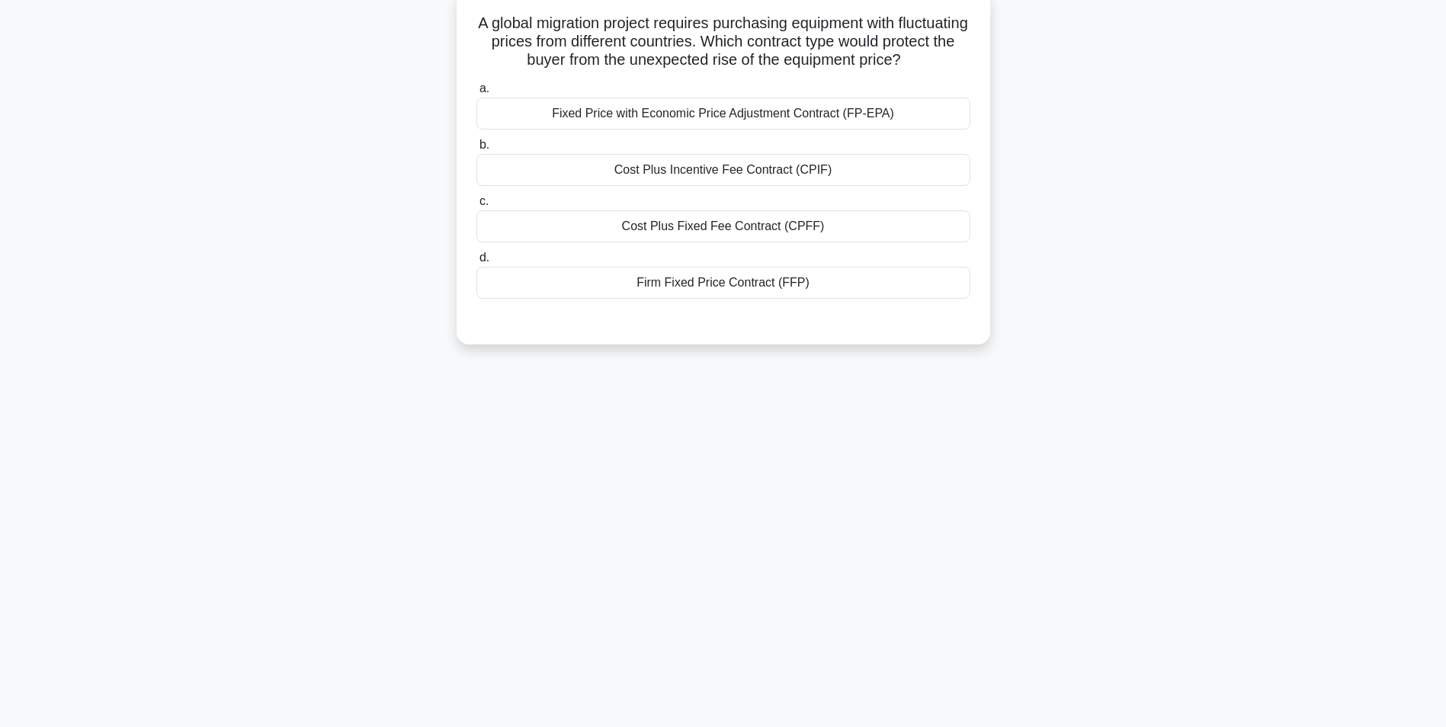
click at [882, 112] on div "Fixed Price with Economic Price Adjustment Contract (FP-EPA)" at bounding box center [723, 114] width 494 height 32
click at [476, 94] on input "a. Fixed Price with Economic Price Adjustment Contract (FP-EPA)" at bounding box center [476, 89] width 0 height 10
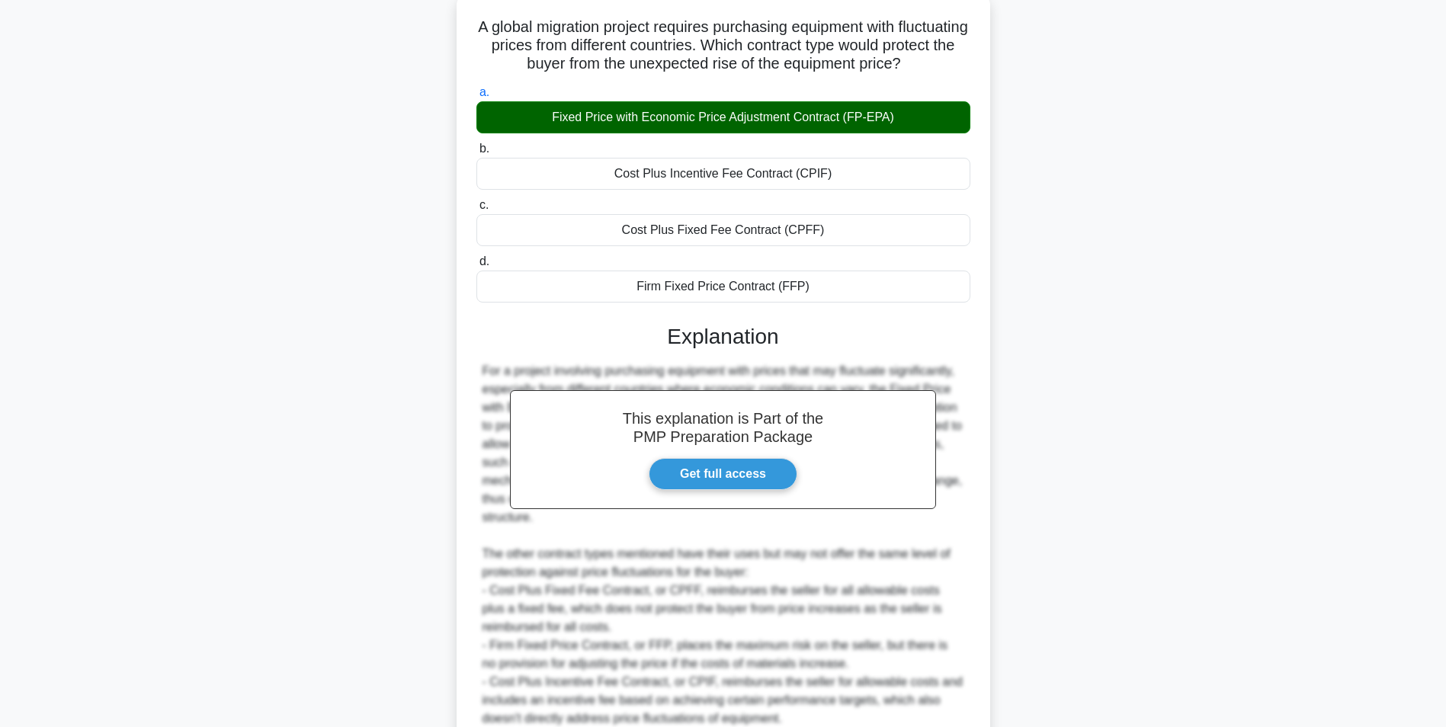
click at [1438, 268] on main "6:40 Stop PMP Advanced 7/10 A global migration project requires purchasing equi…" at bounding box center [723, 407] width 1446 height 909
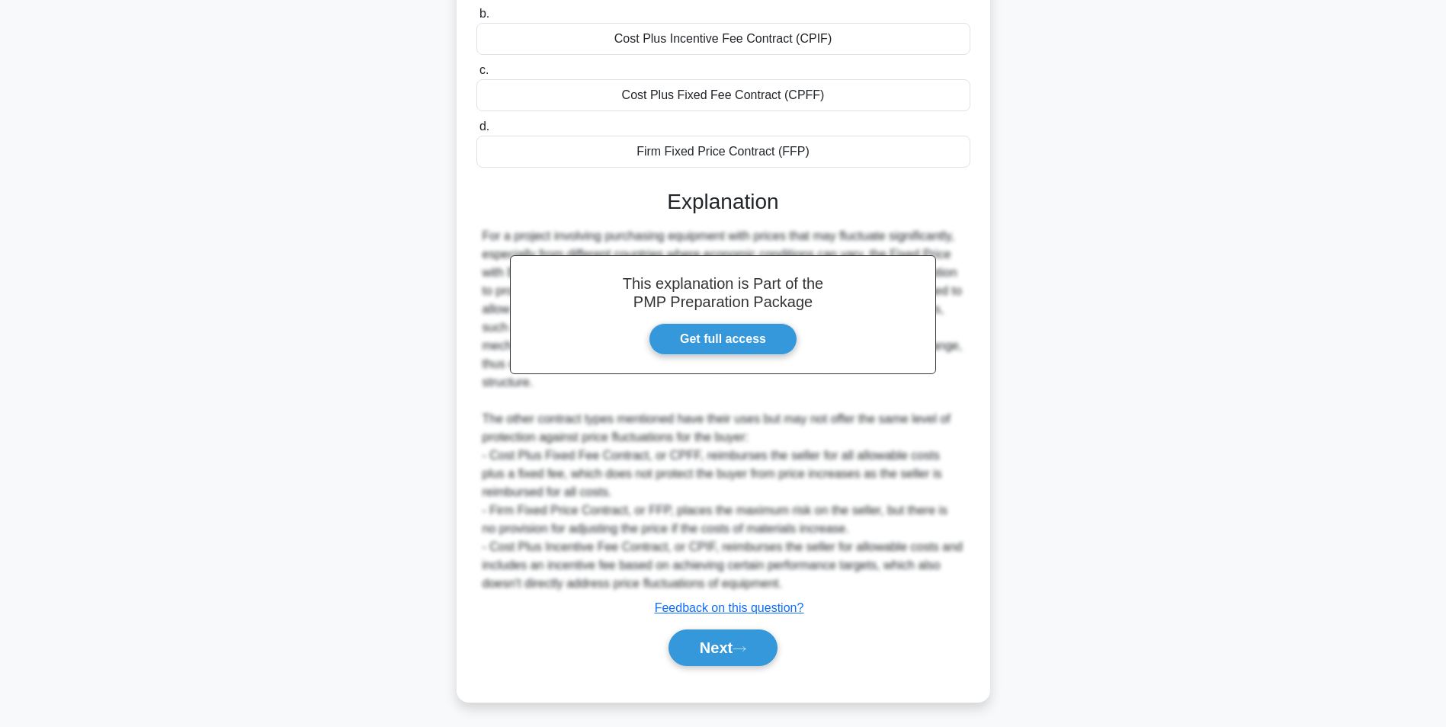
scroll to position [232, 0]
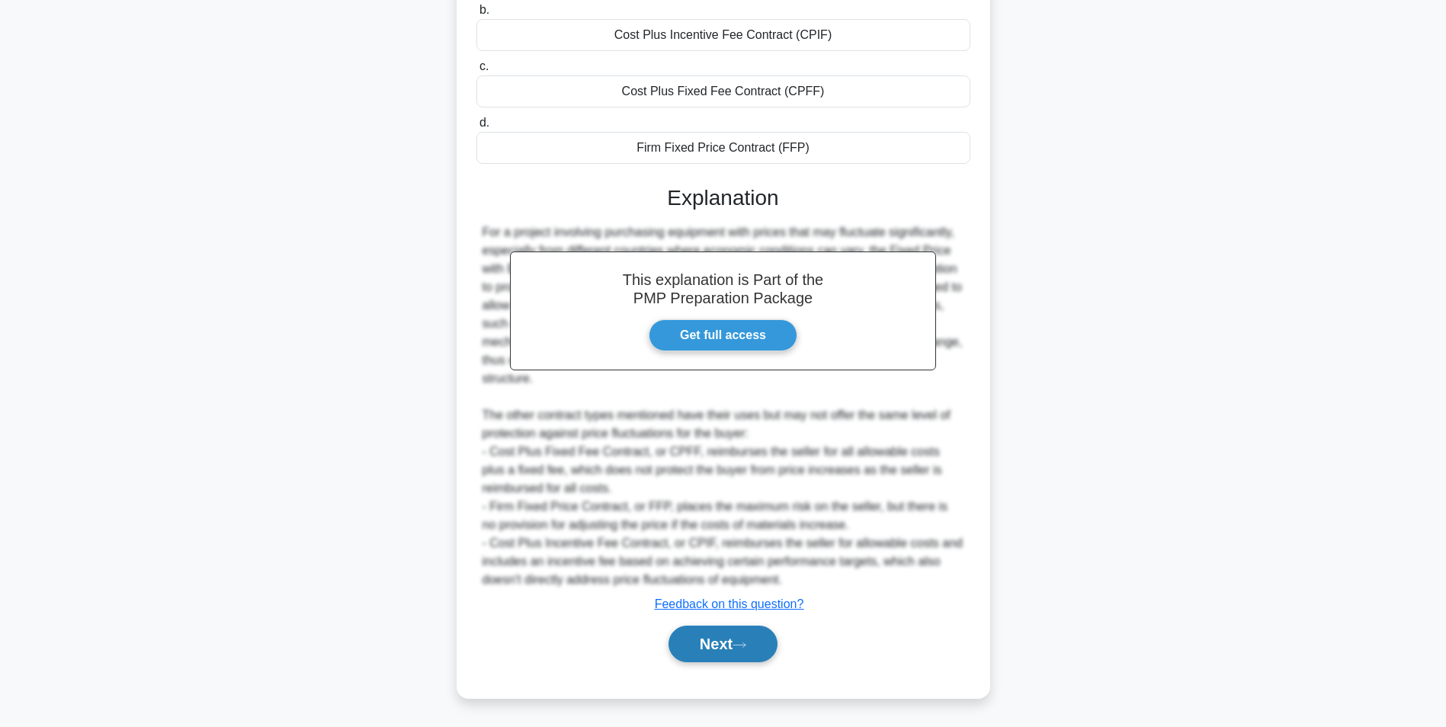
click at [761, 641] on button "Next" at bounding box center [722, 644] width 109 height 37
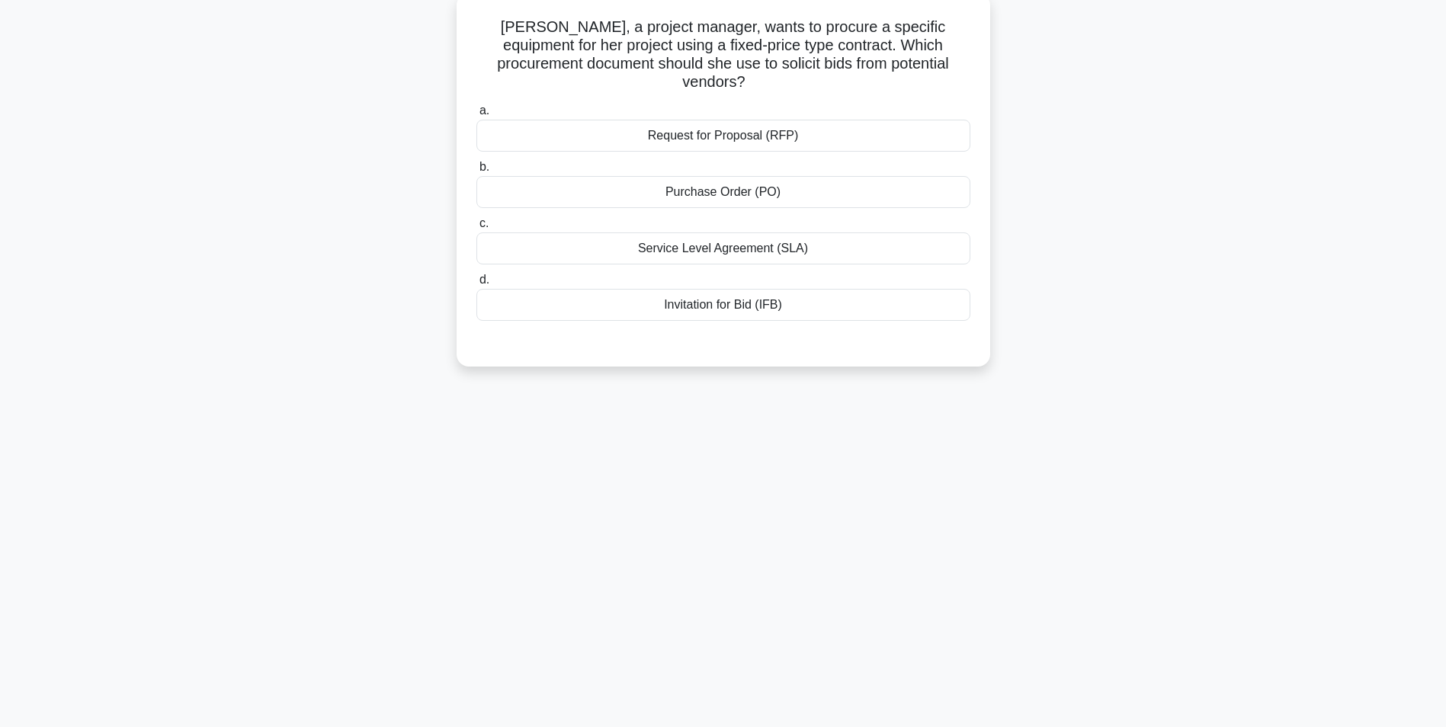
scroll to position [96, 0]
click at [768, 286] on div "Invitation for Bid (IFB)" at bounding box center [723, 301] width 494 height 32
click at [476, 281] on input "d. Invitation for Bid (IFB)" at bounding box center [476, 276] width 0 height 10
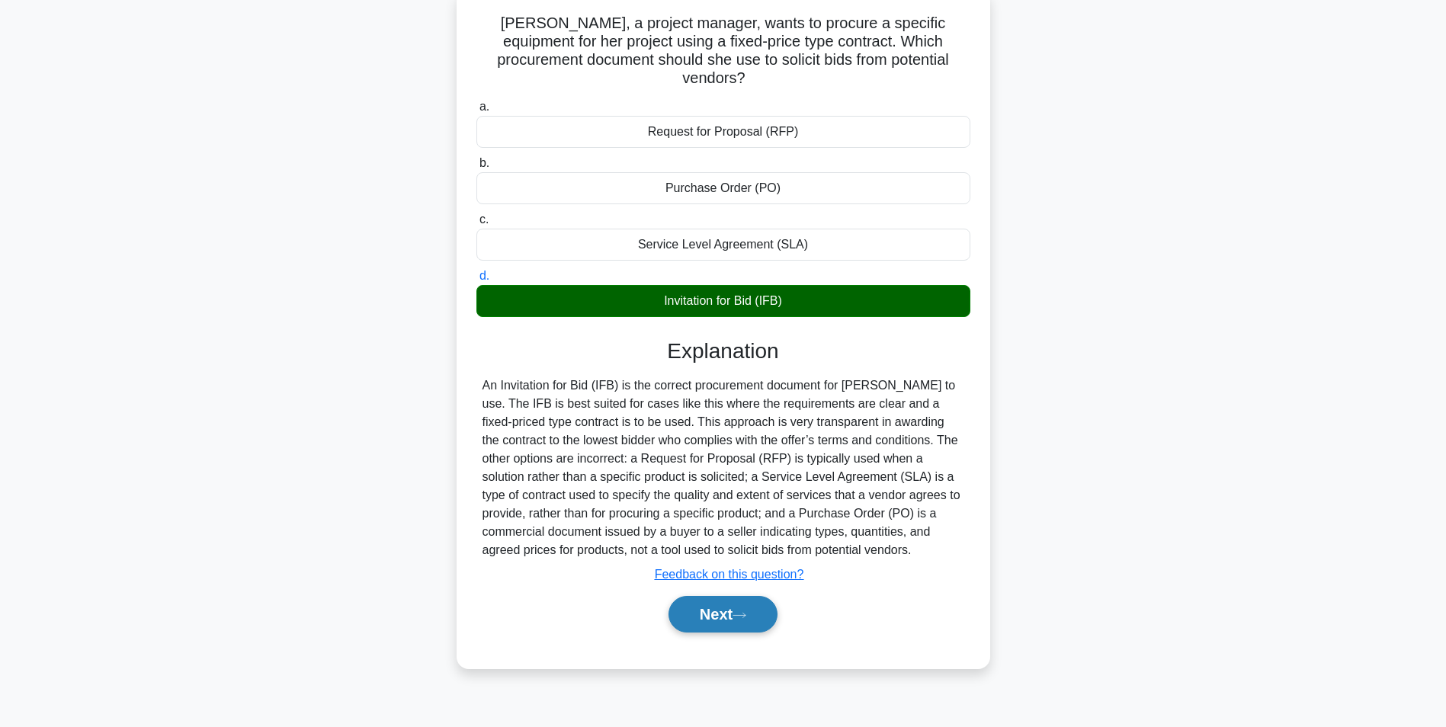
click at [720, 601] on button "Next" at bounding box center [722, 614] width 109 height 37
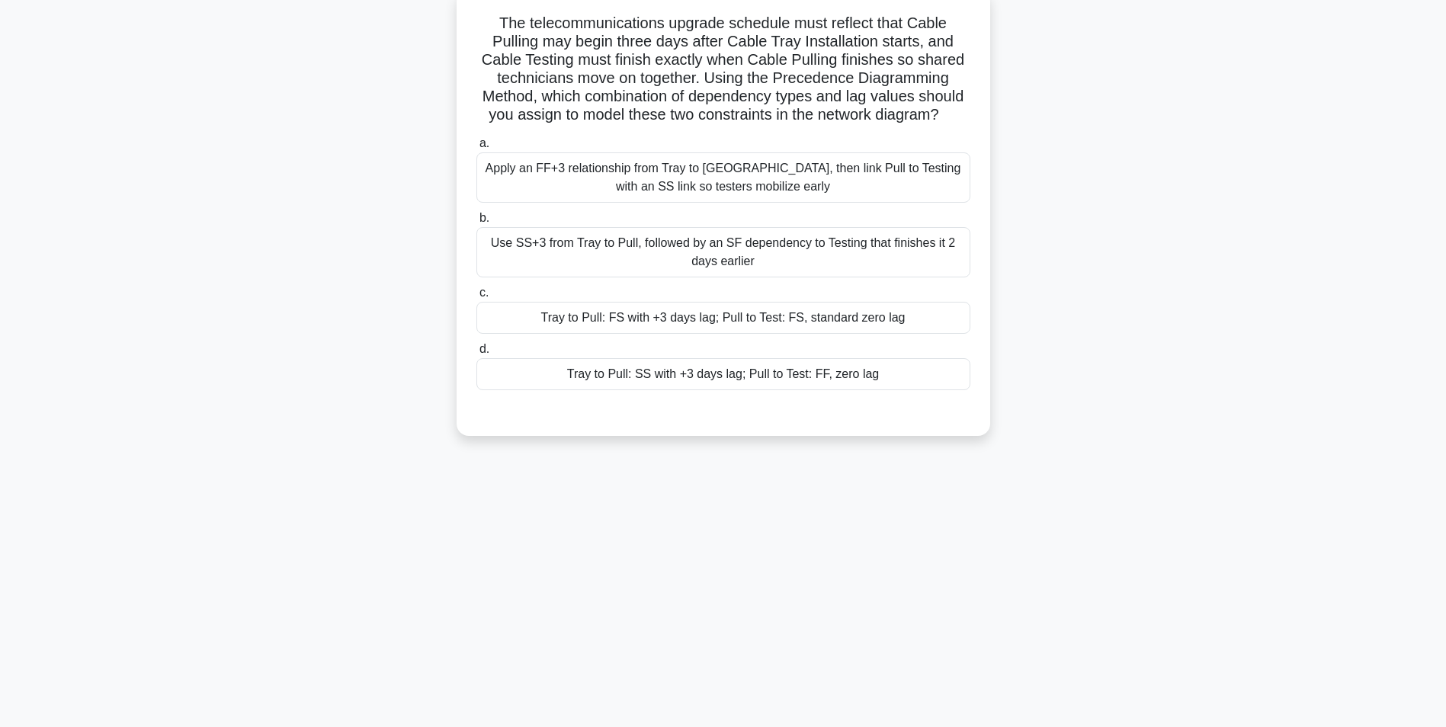
click at [826, 316] on div "Tray to Pull: FS with +3 days lag; Pull to Test: FS, standard zero lag" at bounding box center [723, 318] width 494 height 32
click at [476, 298] on input "c. Tray to Pull: FS with +3 days lag; Pull to Test: FS, standard zero lag" at bounding box center [476, 293] width 0 height 10
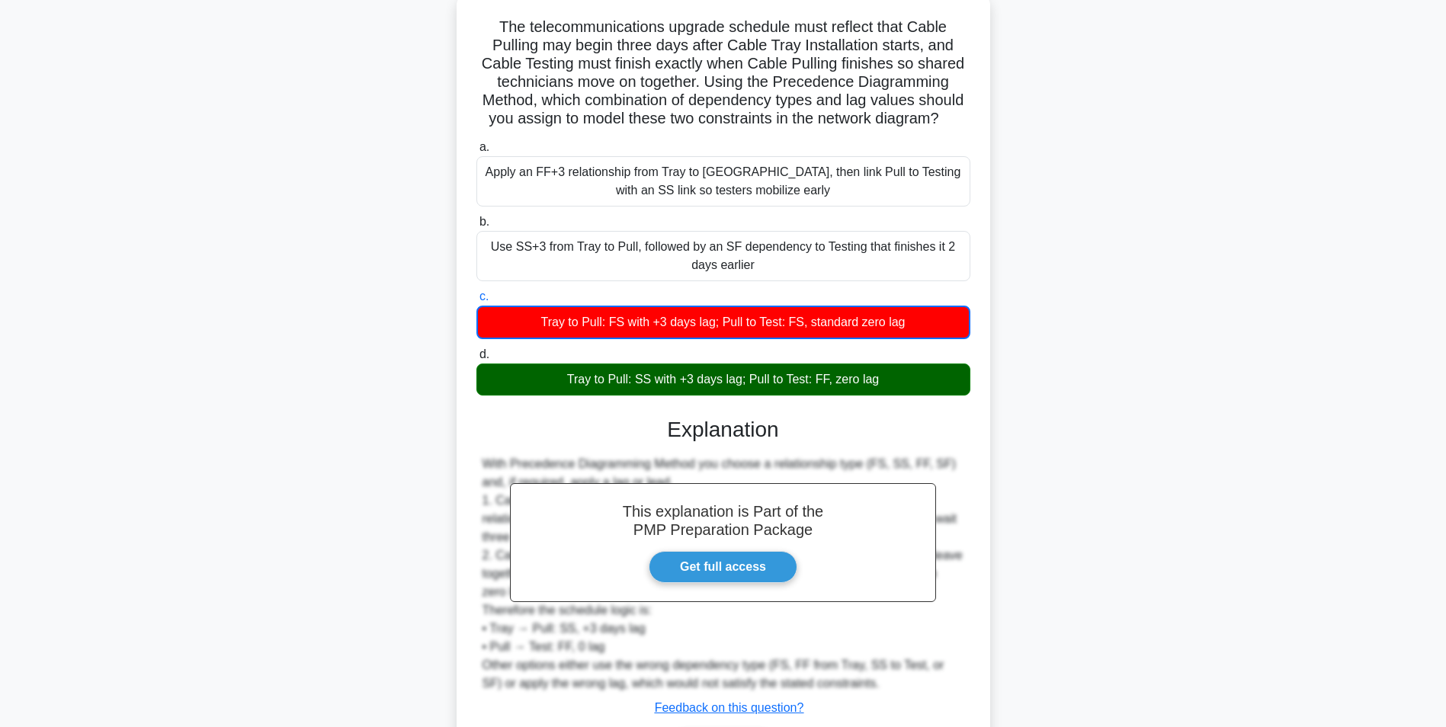
click at [1027, 409] on div "The telecommunications upgrade schedule must reflect that Cable Pulling may beg…" at bounding box center [723, 406] width 1006 height 827
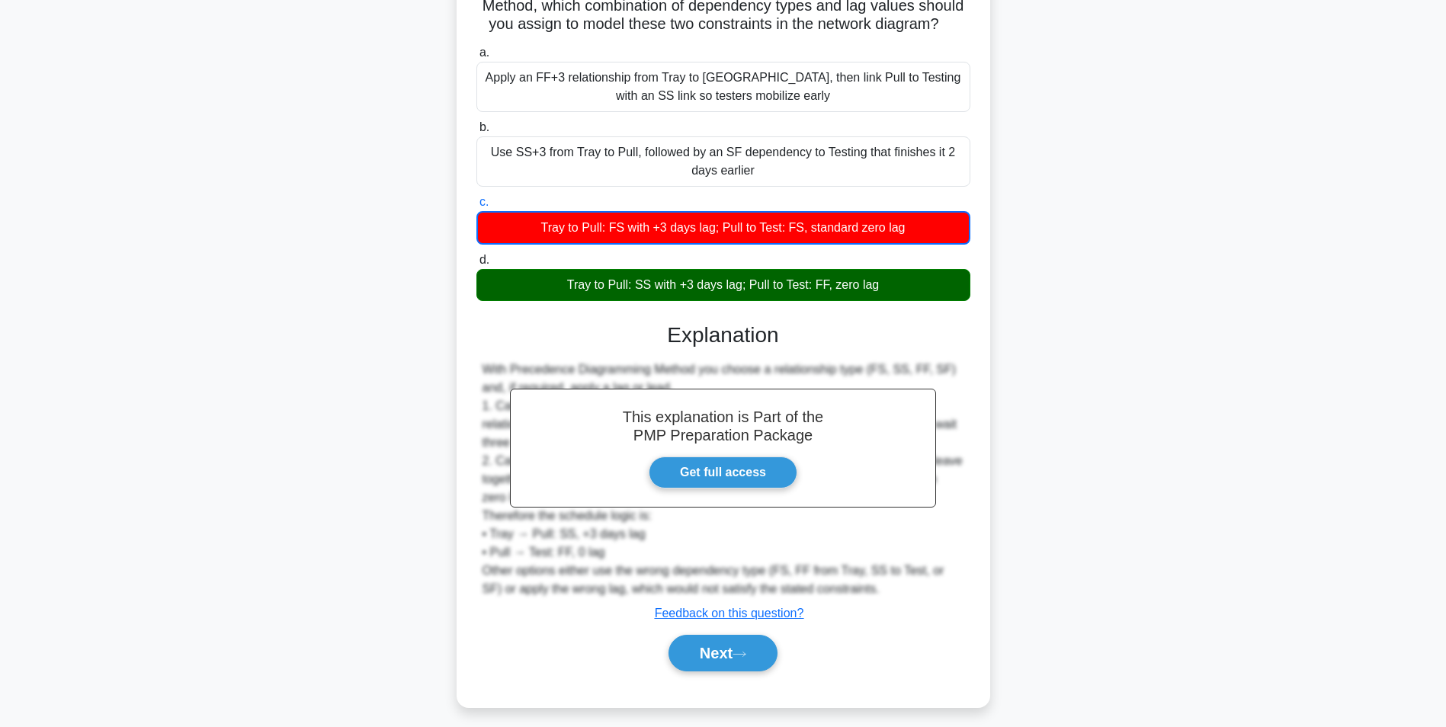
scroll to position [197, 0]
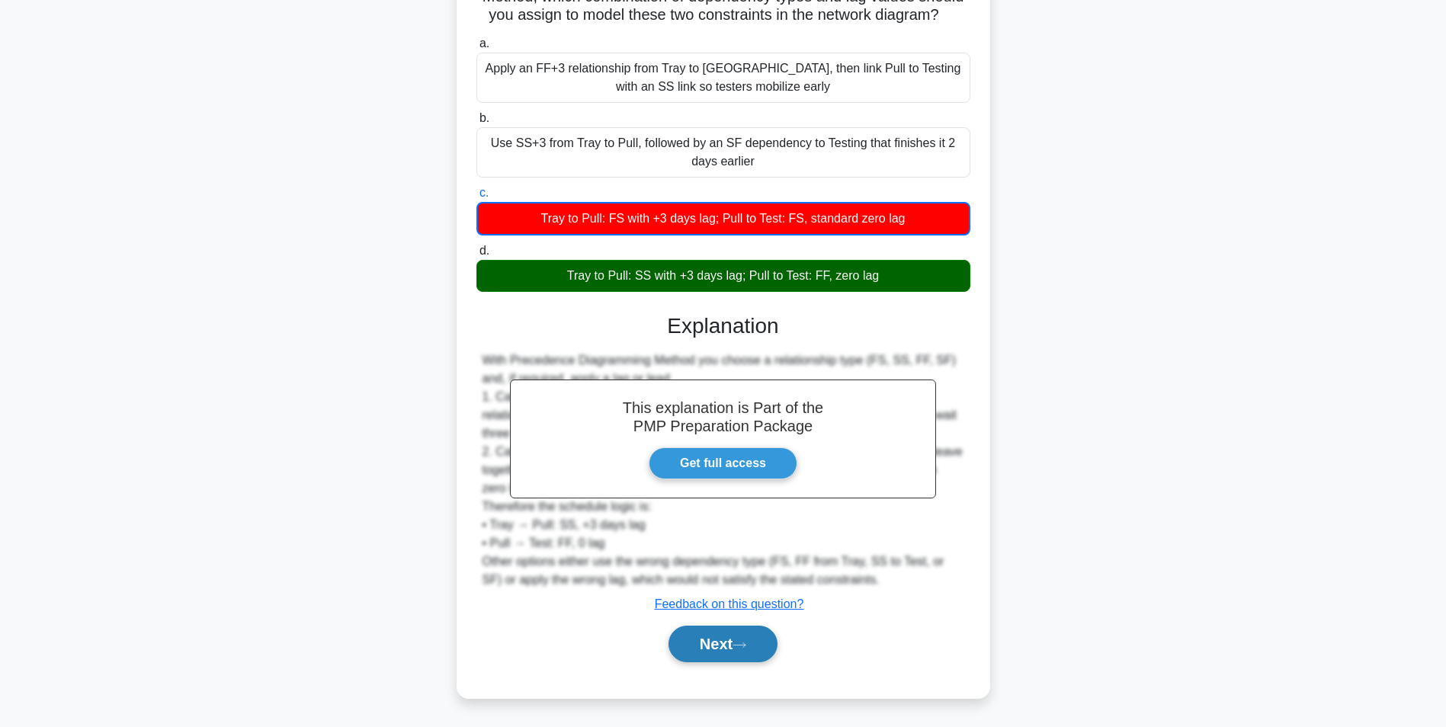
click at [700, 643] on button "Next" at bounding box center [722, 644] width 109 height 37
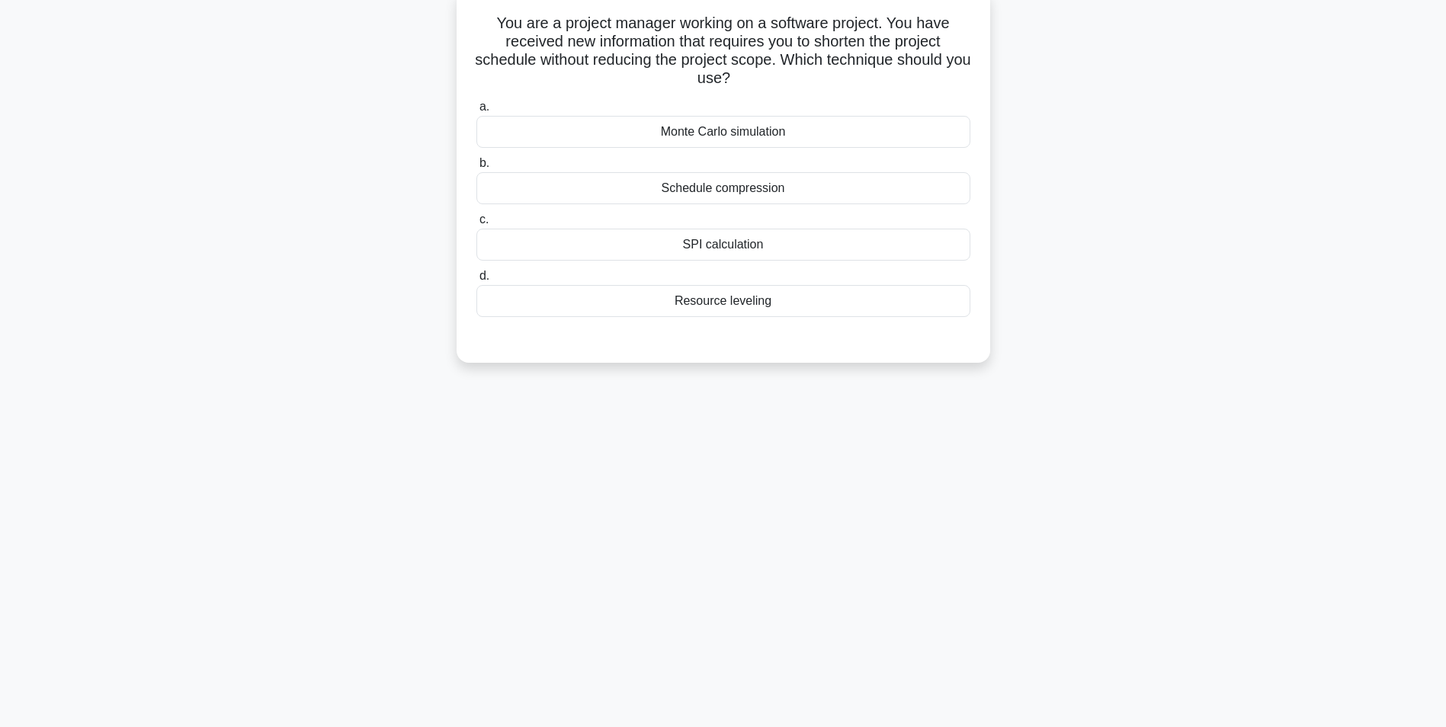
click at [851, 189] on div "Schedule compression" at bounding box center [723, 188] width 494 height 32
click at [476, 168] on input "b. Schedule compression" at bounding box center [476, 164] width 0 height 10
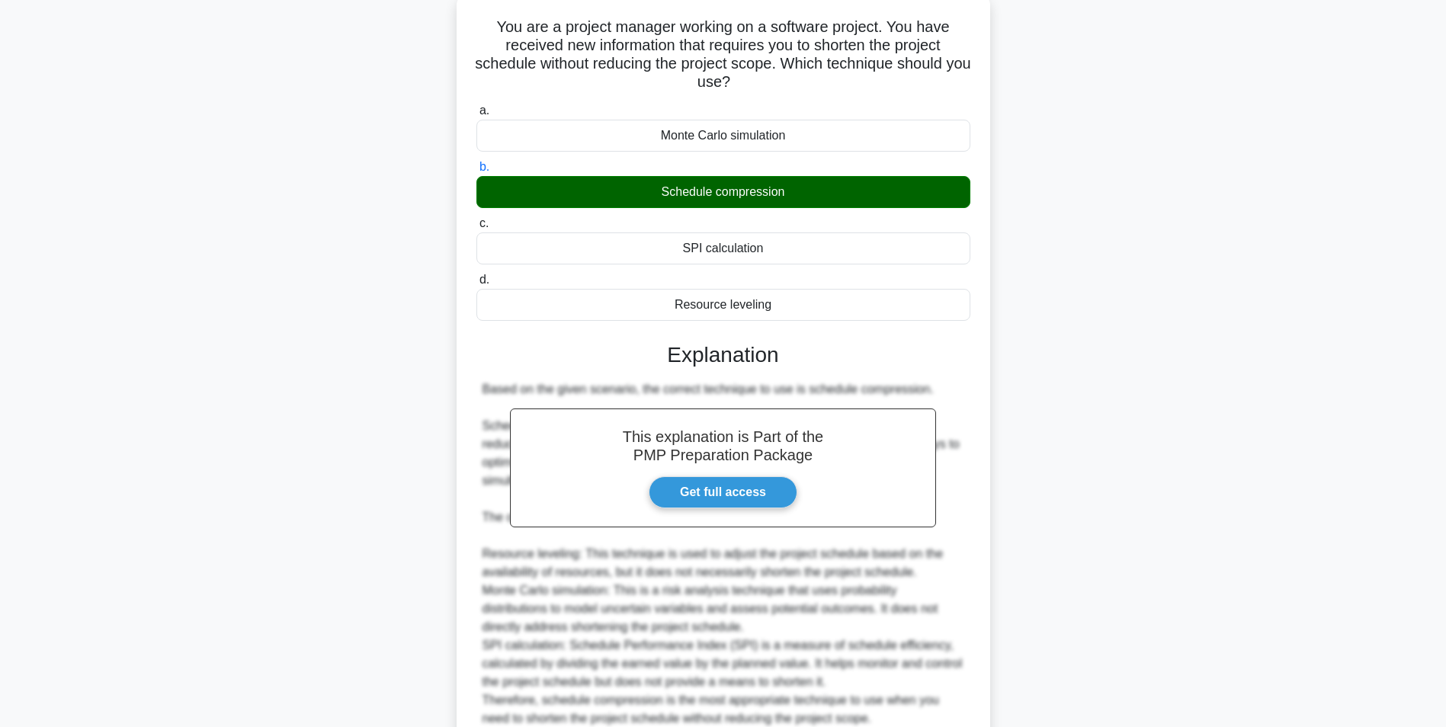
click at [1178, 425] on div "You are a project manager working on a software project. You have received new …" at bounding box center [723, 424] width 1006 height 862
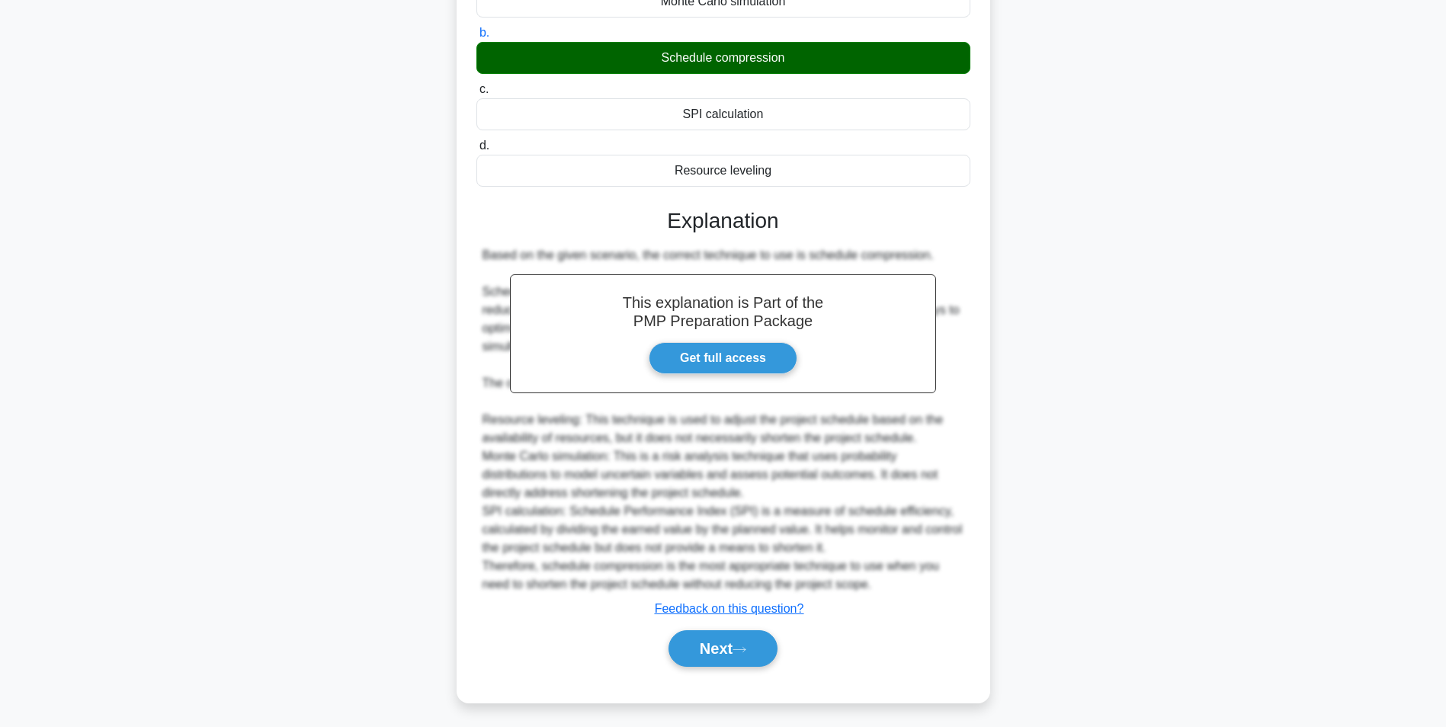
scroll to position [232, 0]
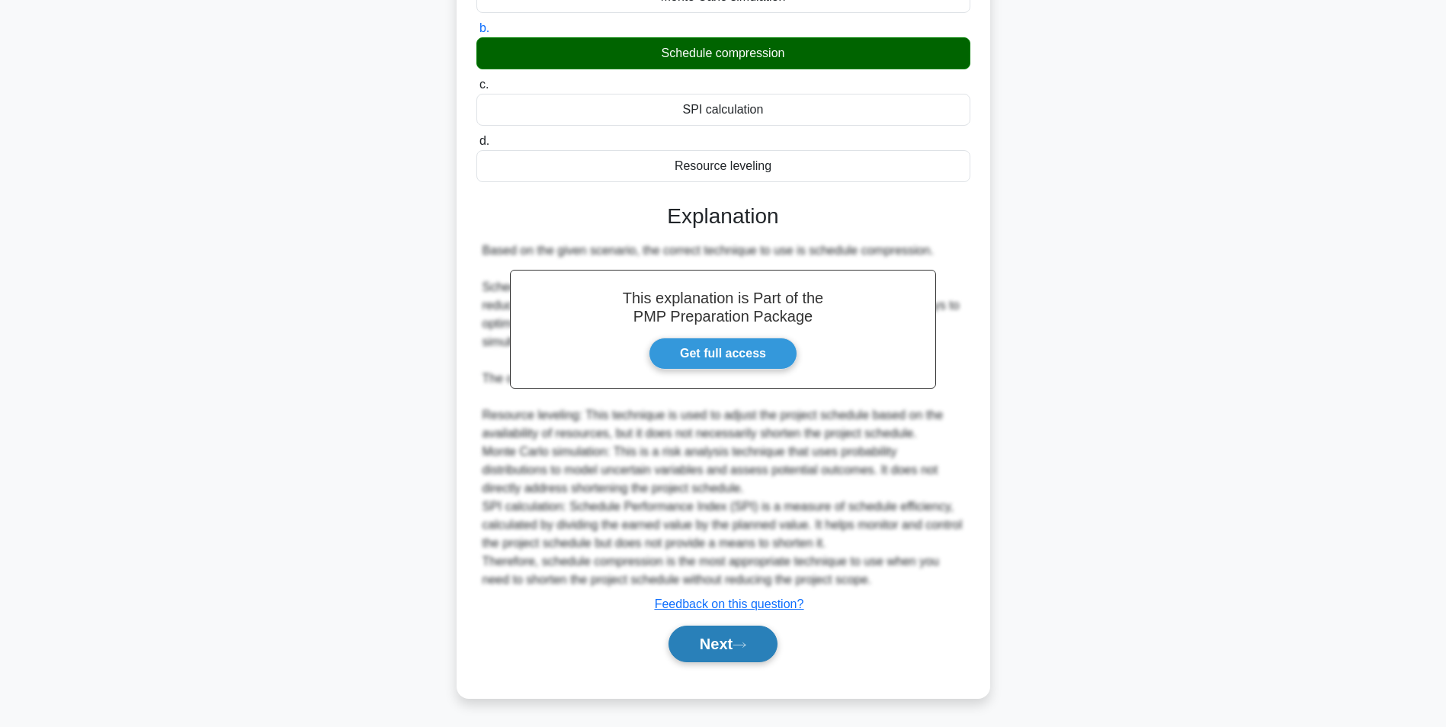
click at [747, 652] on button "Next" at bounding box center [722, 644] width 109 height 37
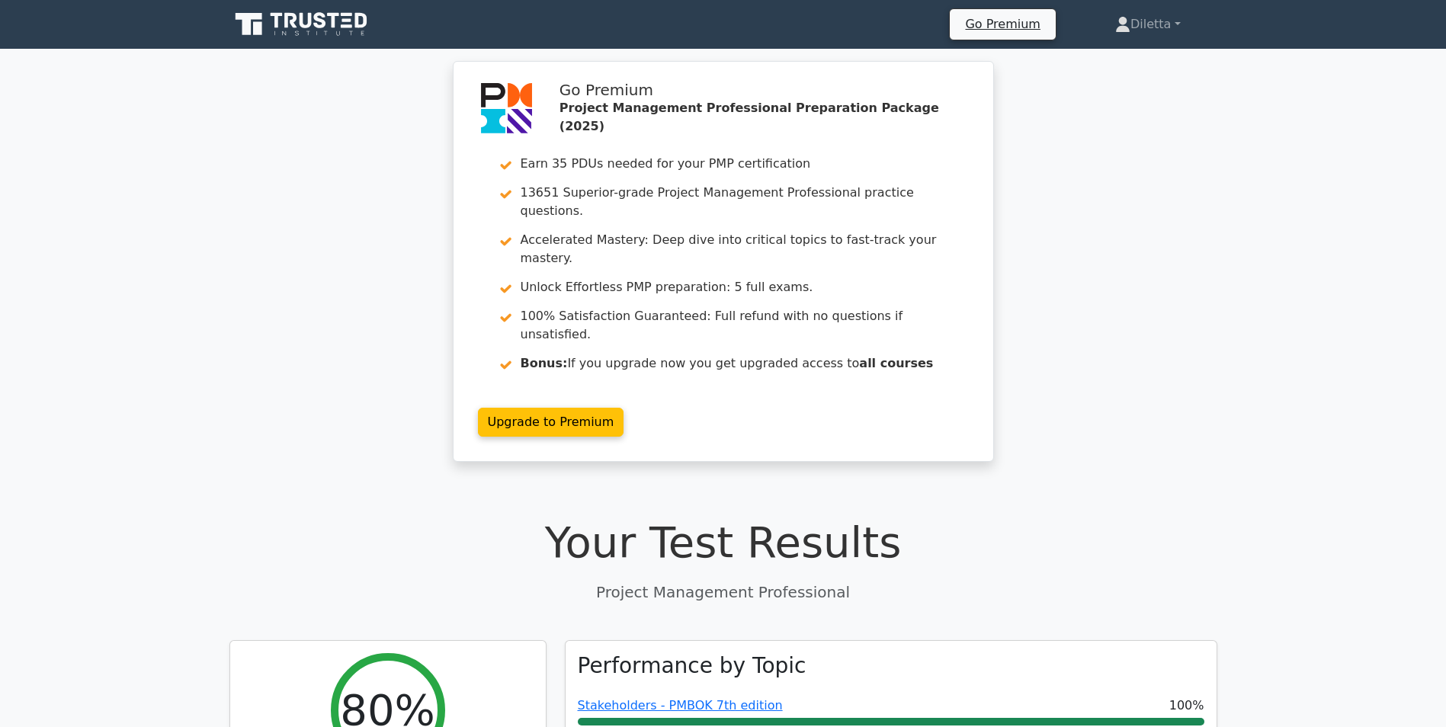
drag, startPoint x: 1444, startPoint y: 140, endPoint x: 1453, endPoint y: 142, distance: 9.3
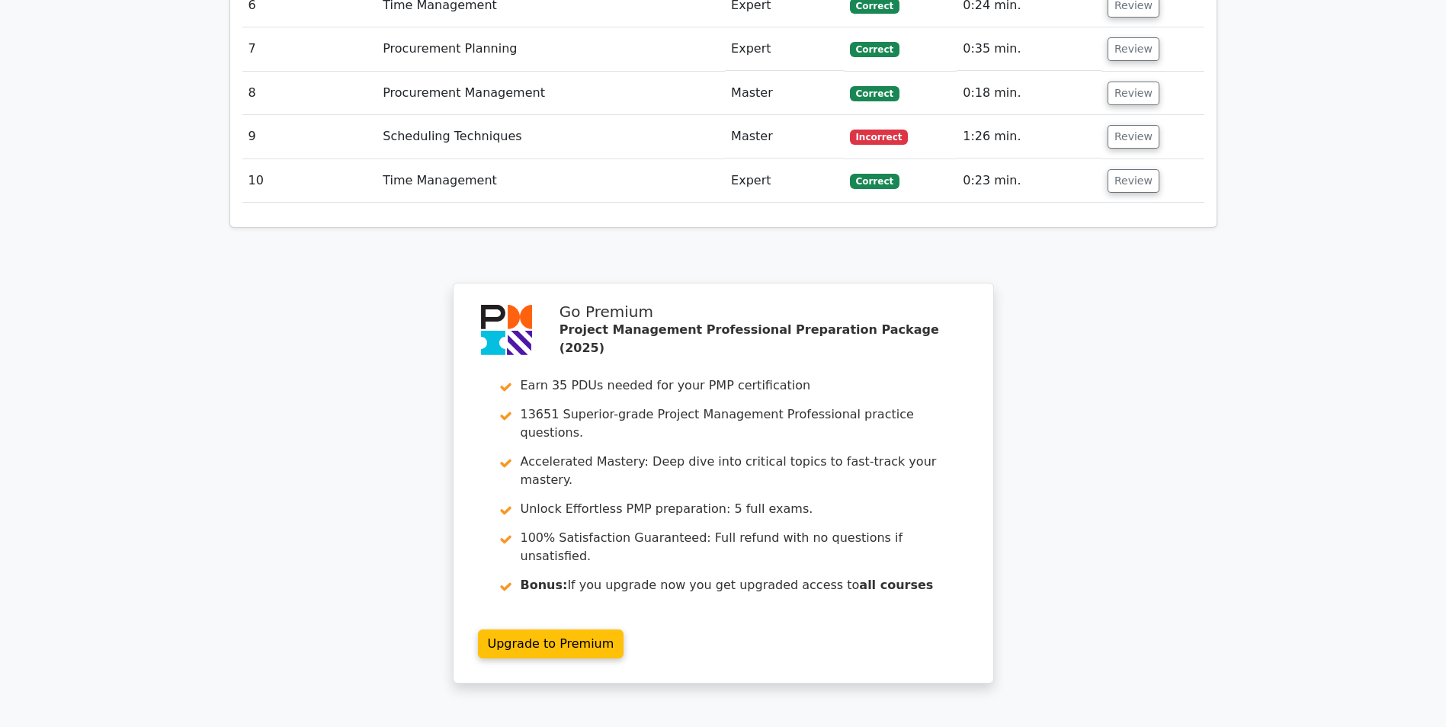
scroll to position [2233, 0]
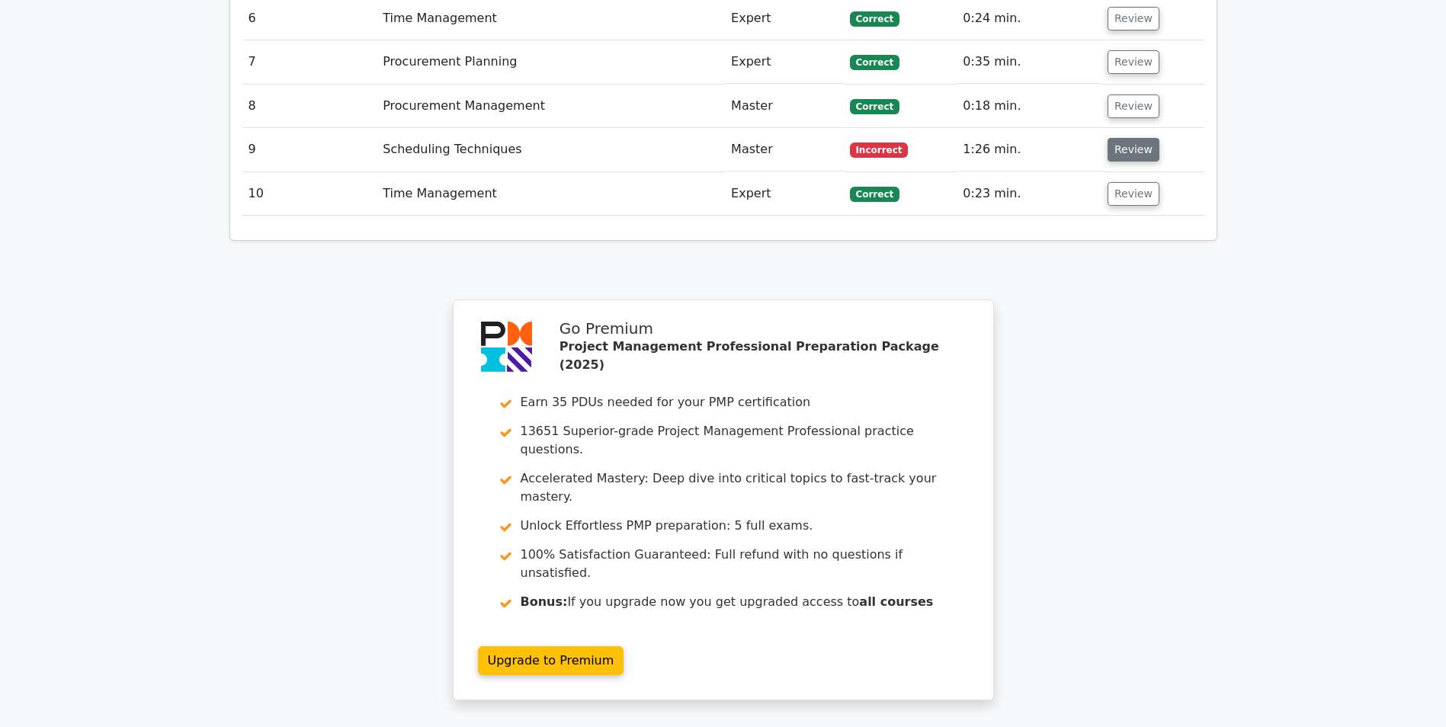
click at [1128, 138] on button "Review" at bounding box center [1134, 150] width 52 height 24
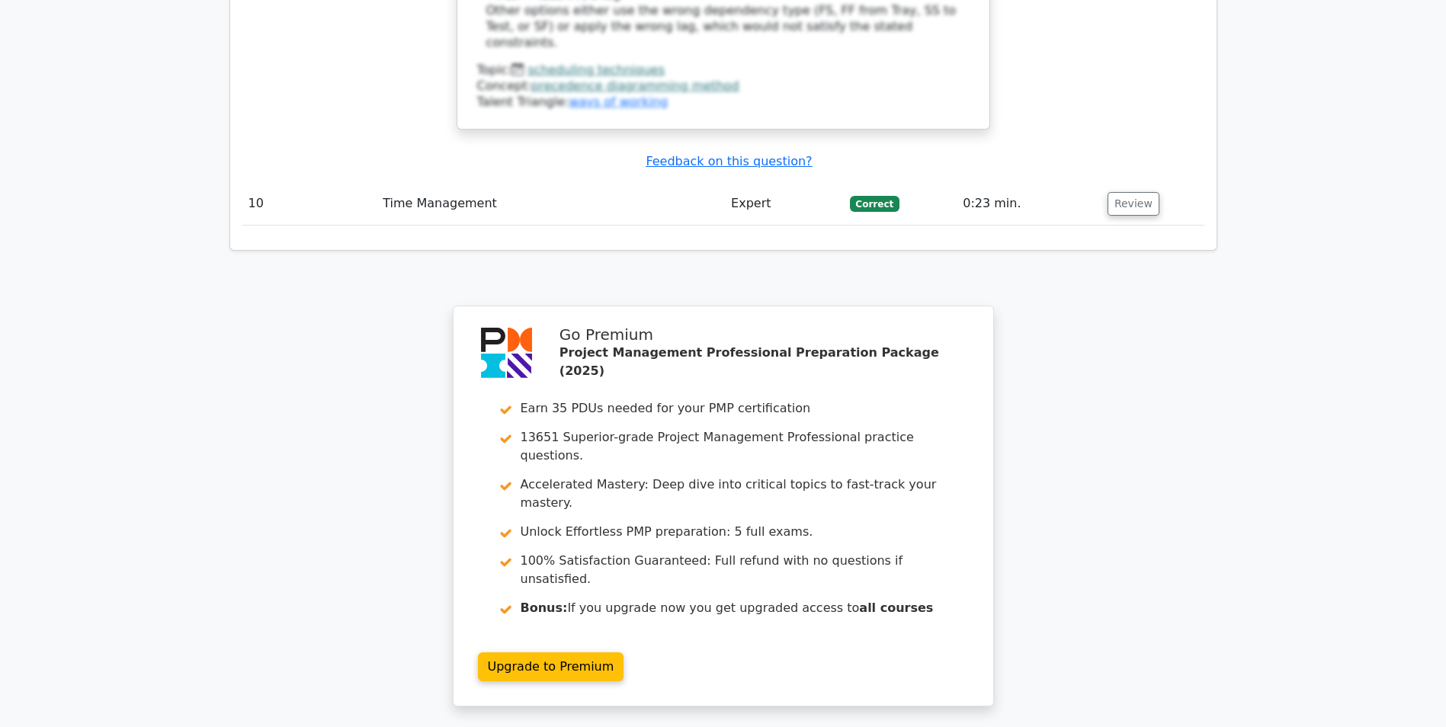
scroll to position [3181, 0]
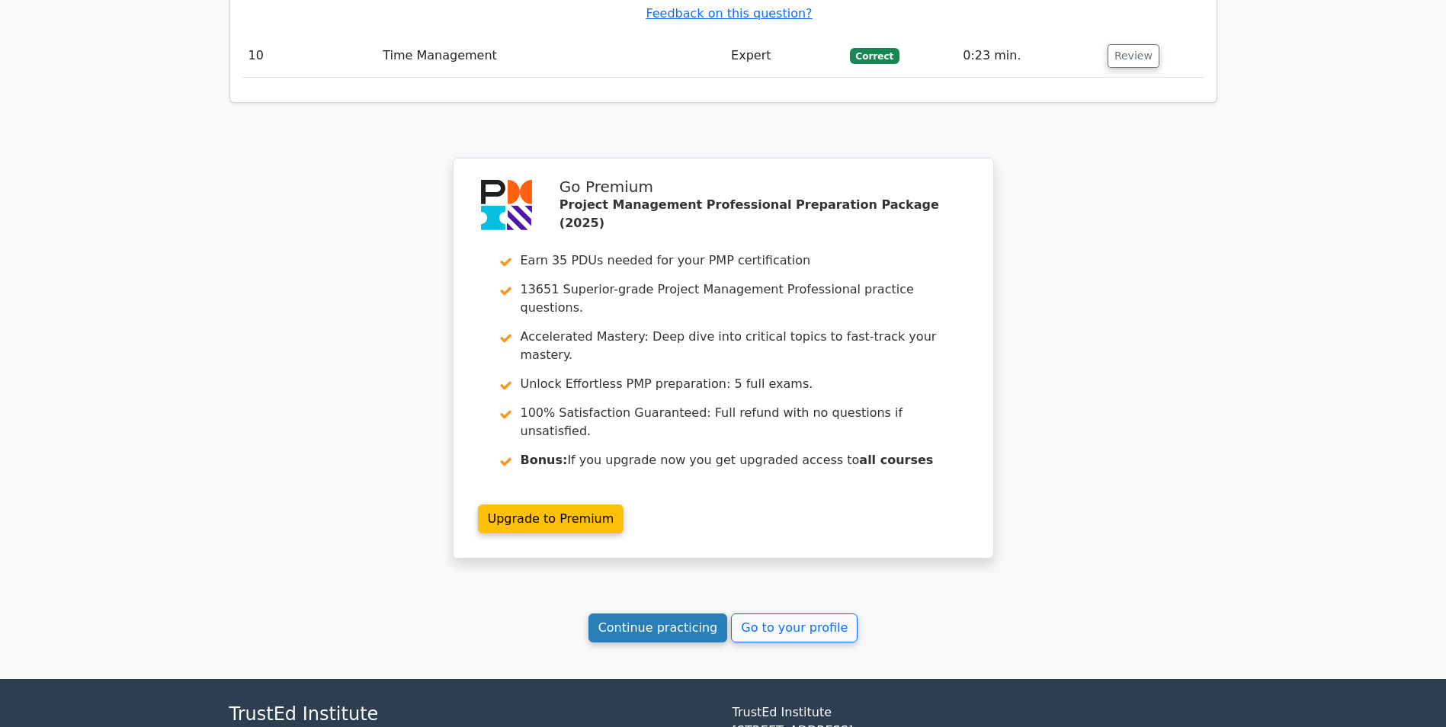
click at [631, 614] on link "Continue practicing" at bounding box center [657, 628] width 139 height 29
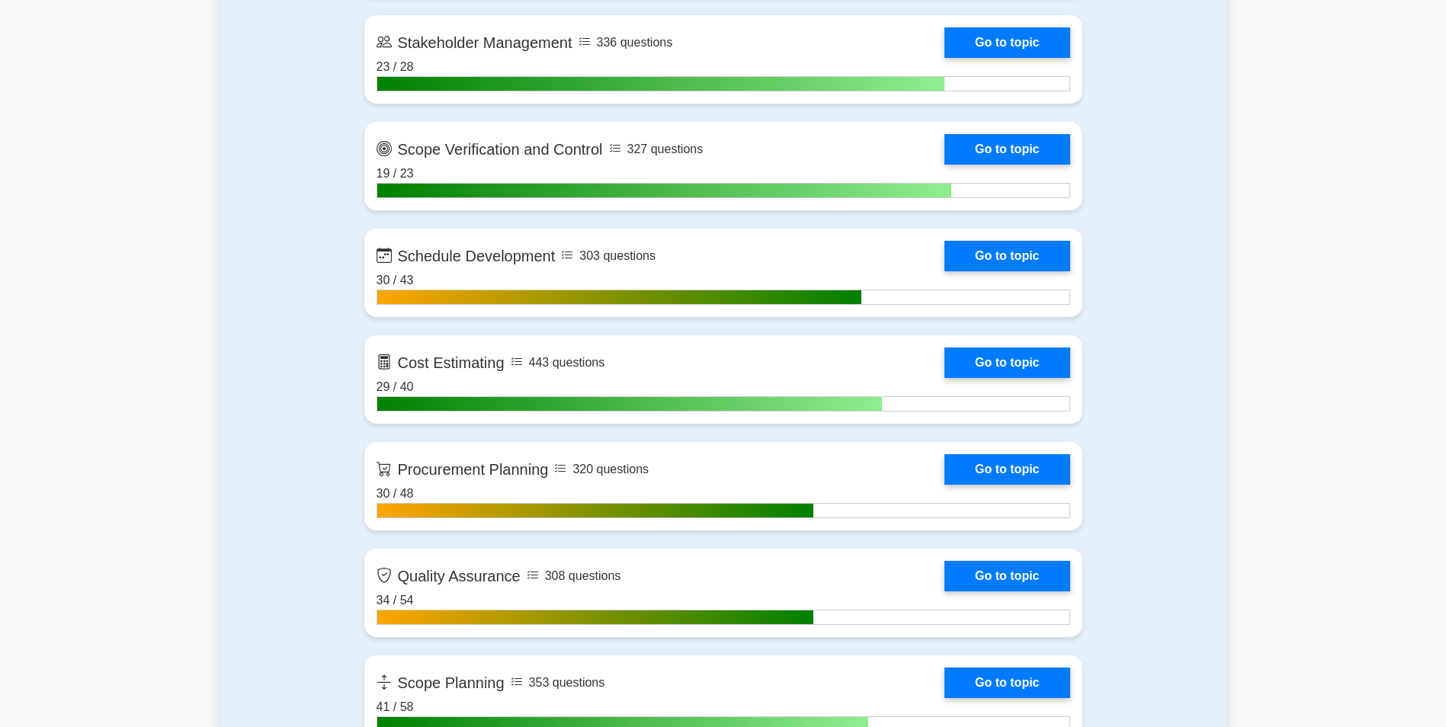
scroll to position [2063, 0]
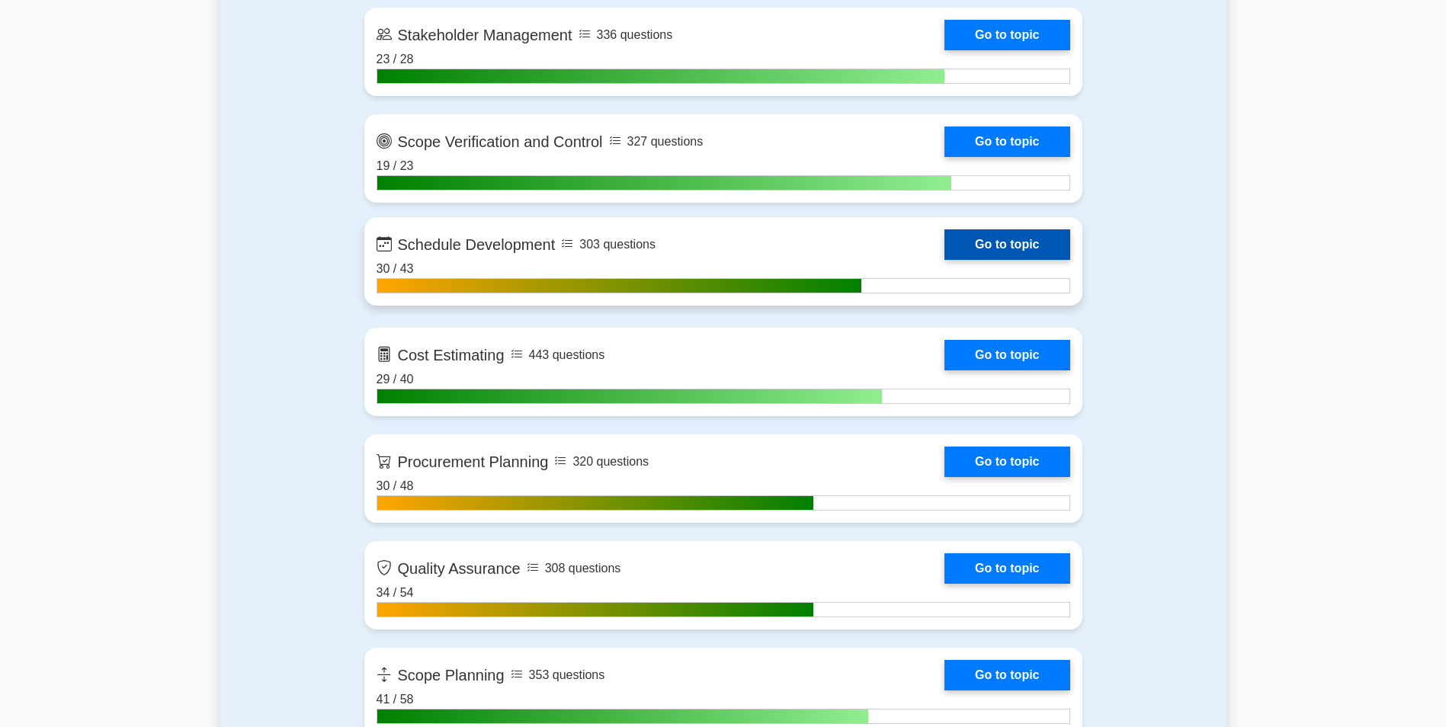
click at [995, 229] on link "Go to topic" at bounding box center [1006, 244] width 125 height 30
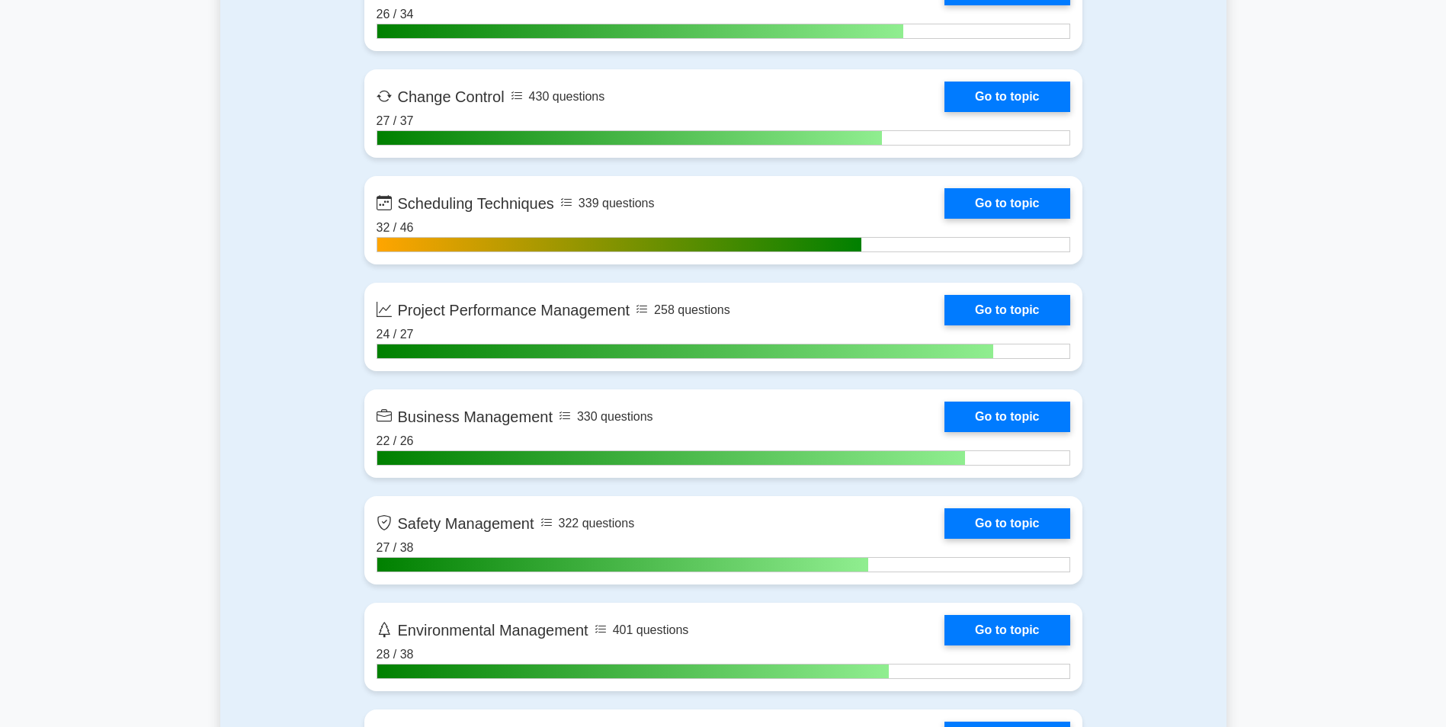
scroll to position [3405, 0]
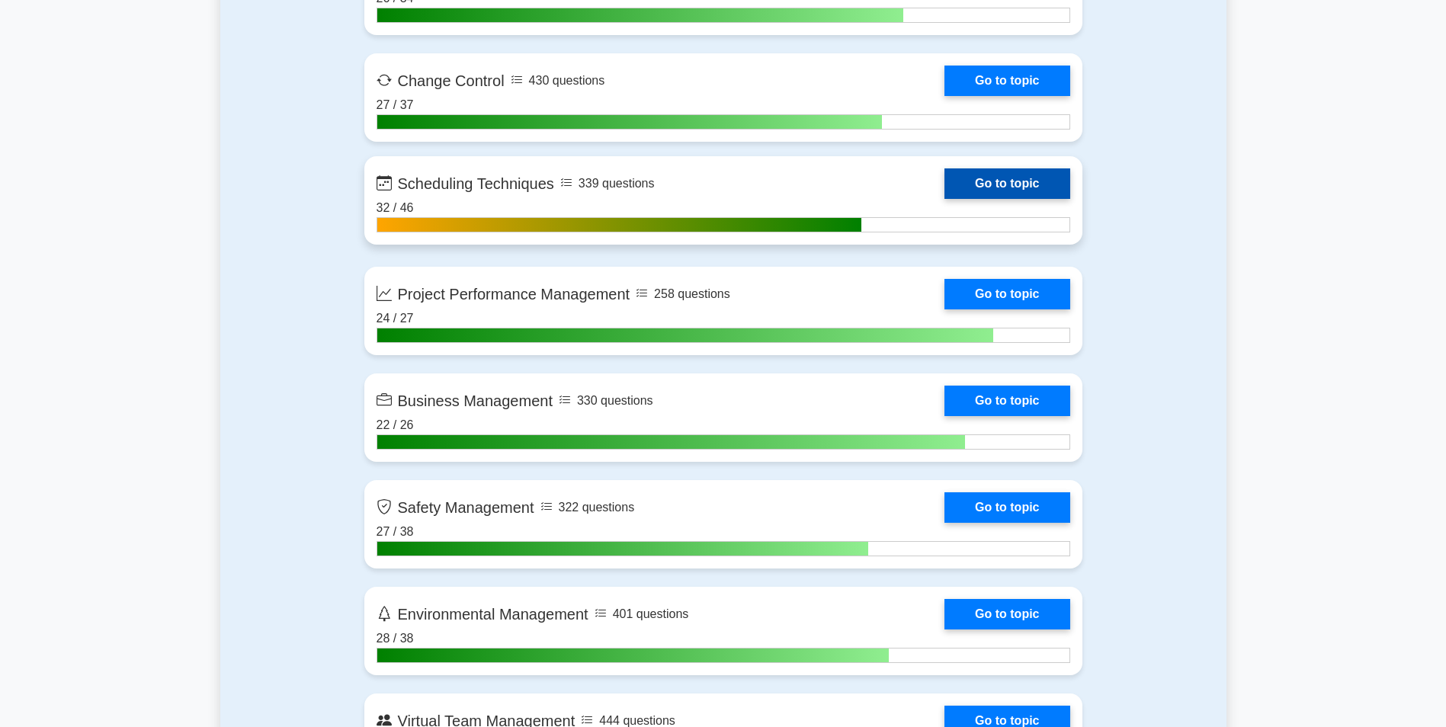
click at [978, 195] on link "Go to topic" at bounding box center [1006, 183] width 125 height 30
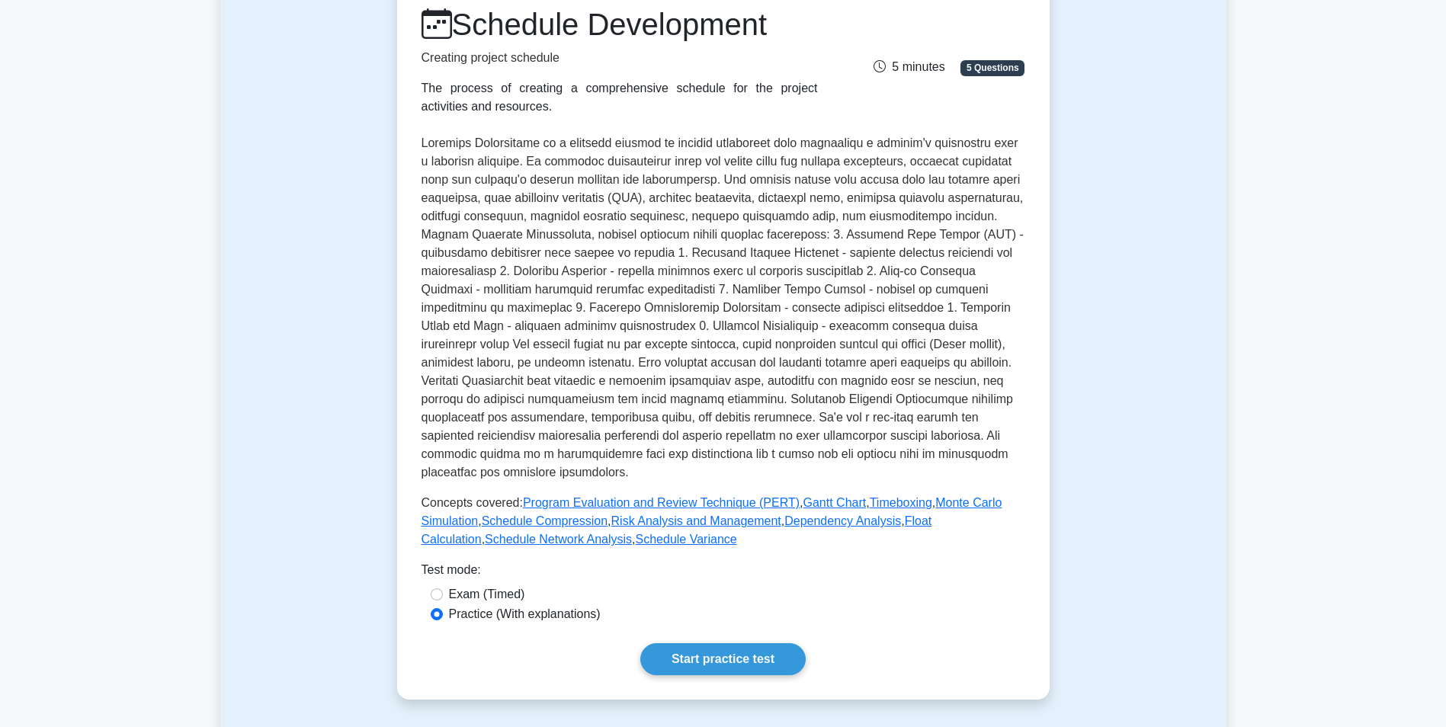
scroll to position [183, 0]
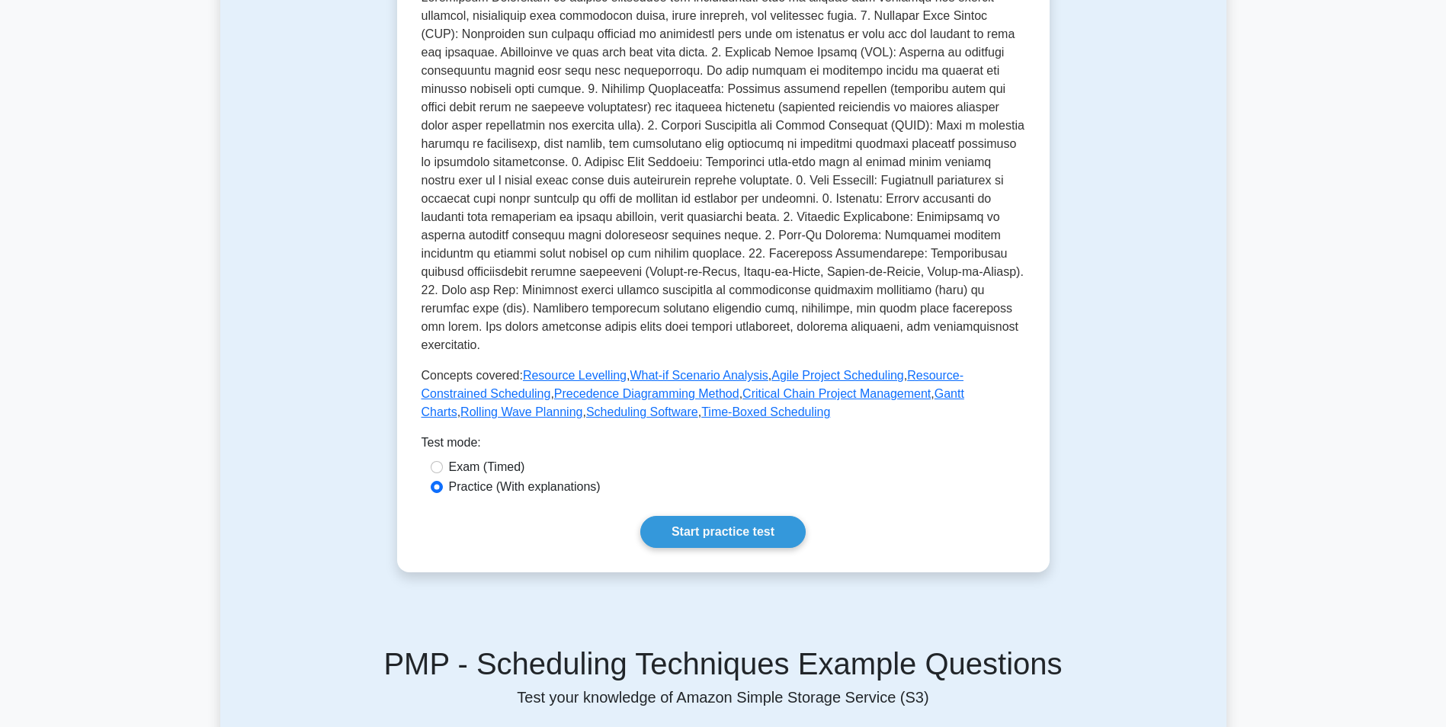
scroll to position [396, 0]
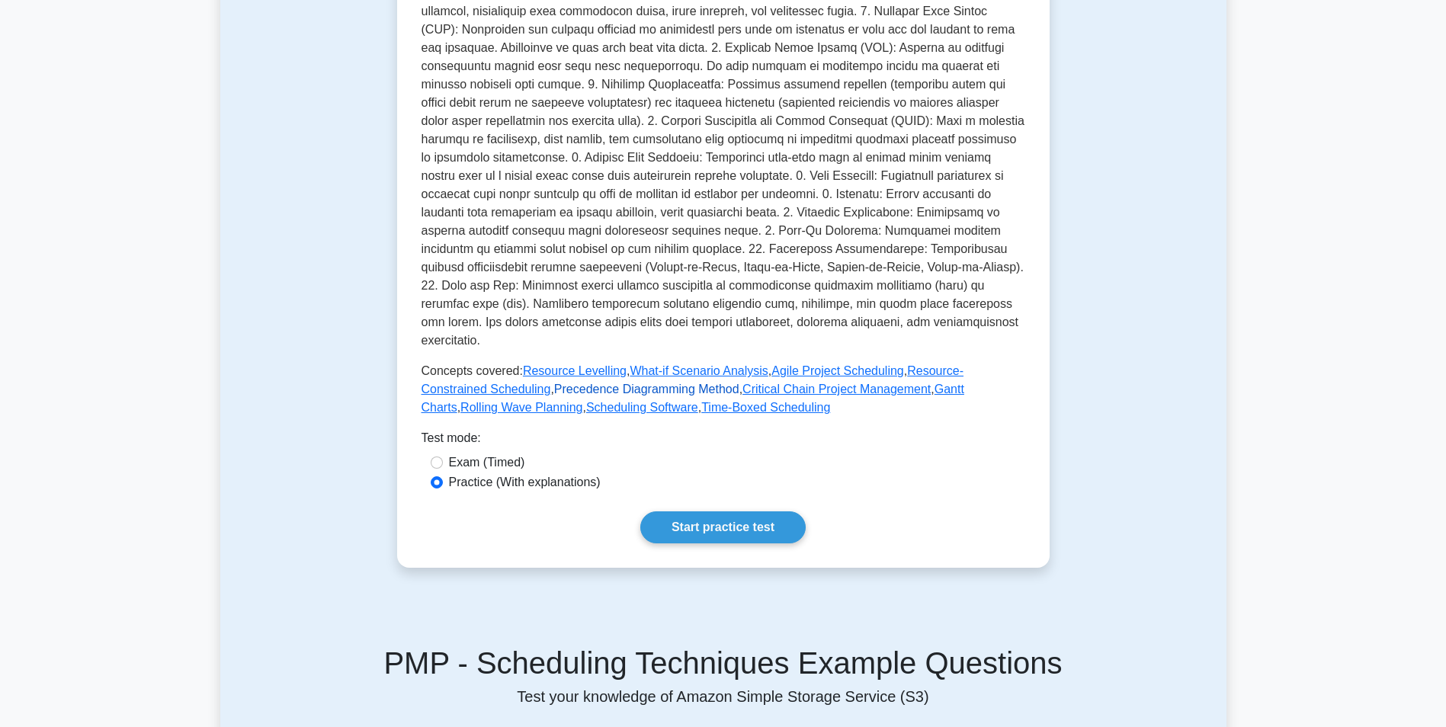
click at [602, 383] on link "Precedence Diagramming Method" at bounding box center [646, 389] width 185 height 13
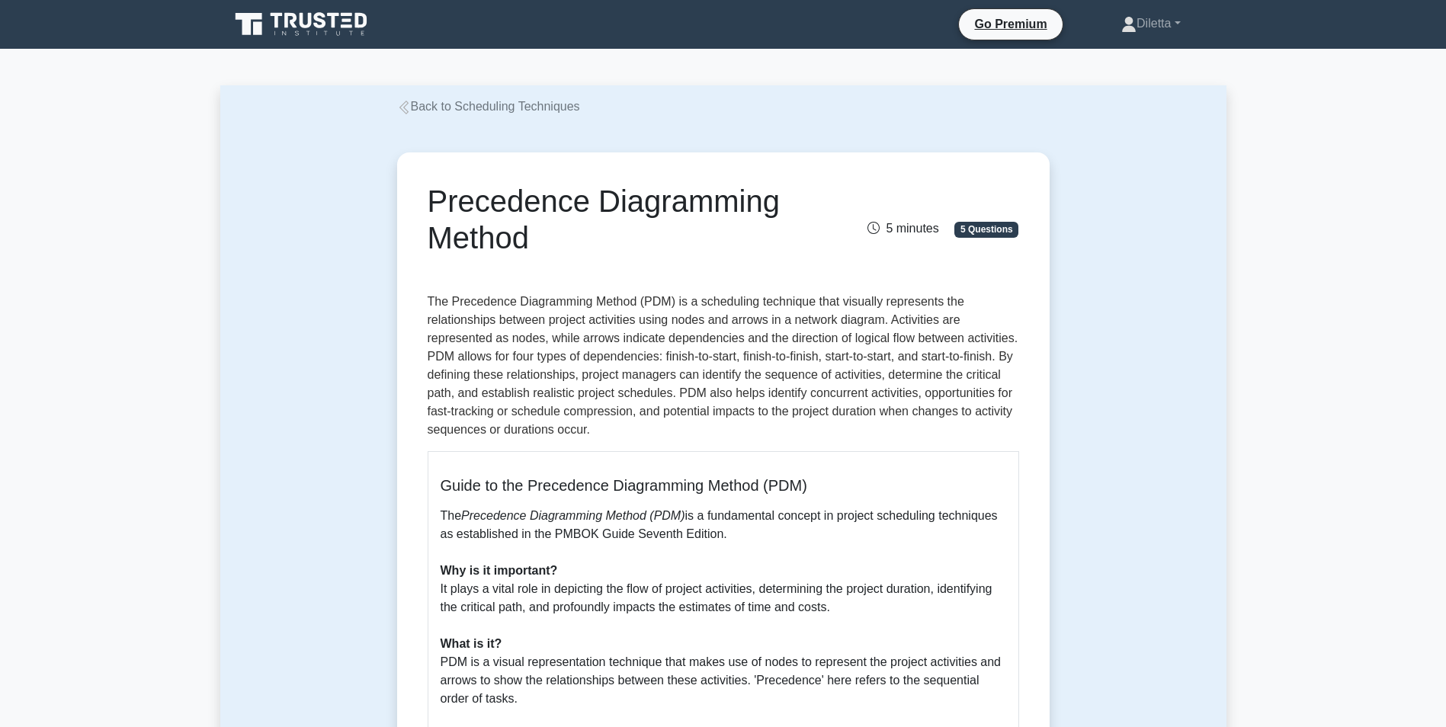
click at [1094, 443] on div "Precedence Diagramming Method 5 minutes 5 Questions Guide to the Precedence Dia…" at bounding box center [723, 658] width 1006 height 1085
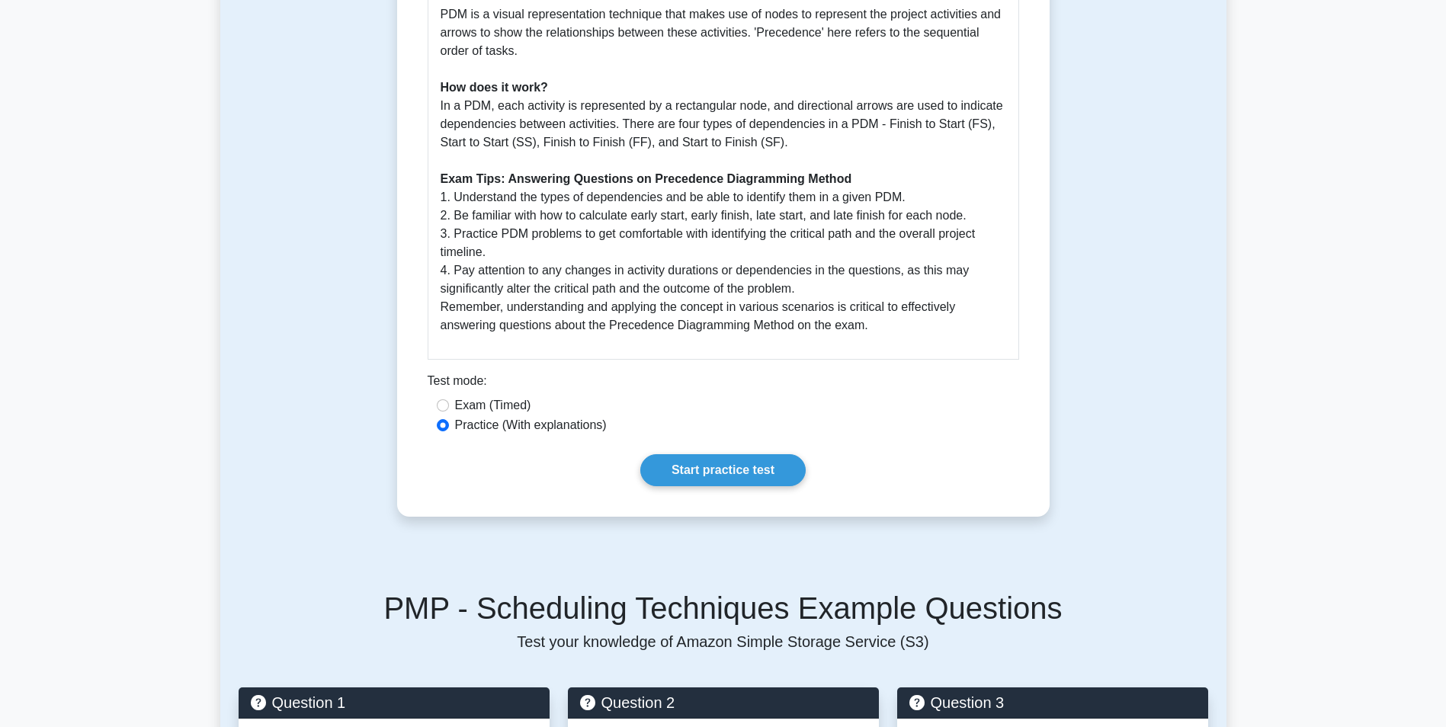
scroll to position [671, 0]
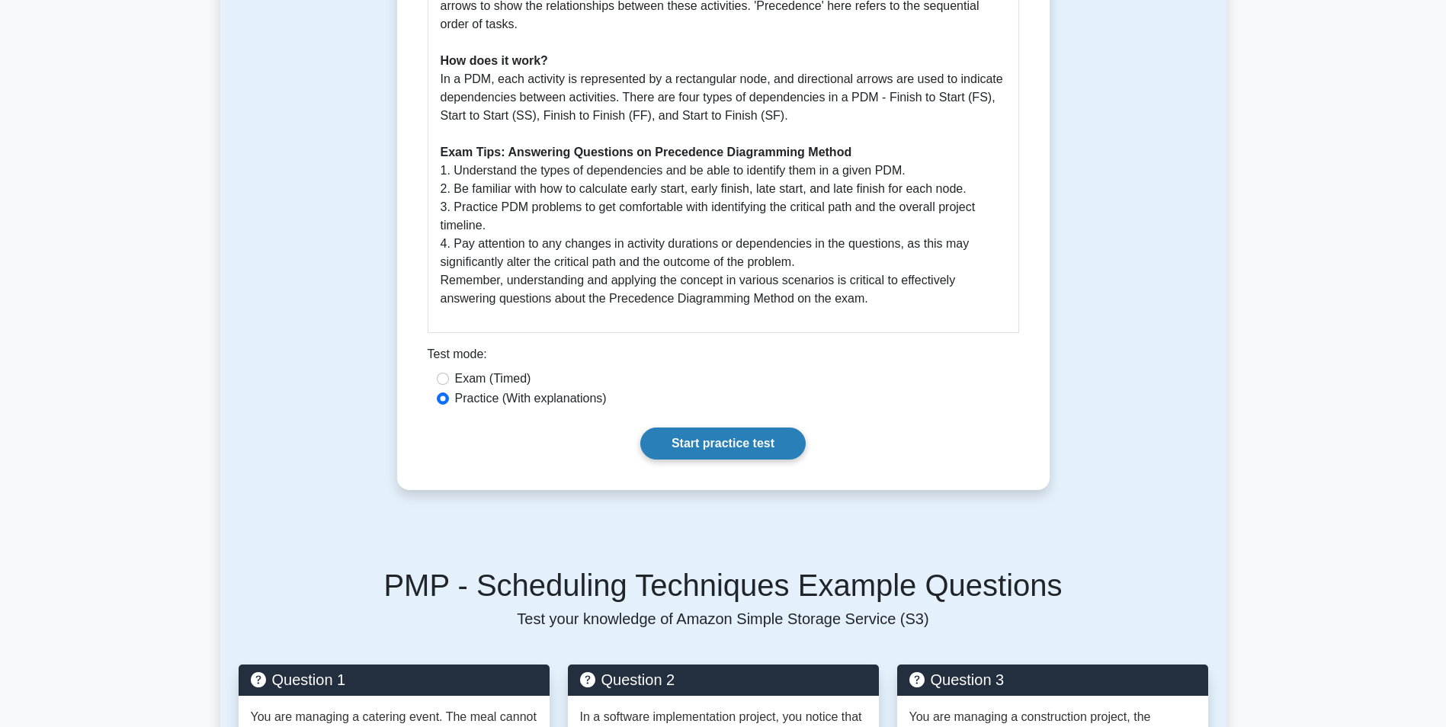
click at [752, 447] on link "Start practice test" at bounding box center [722, 444] width 165 height 32
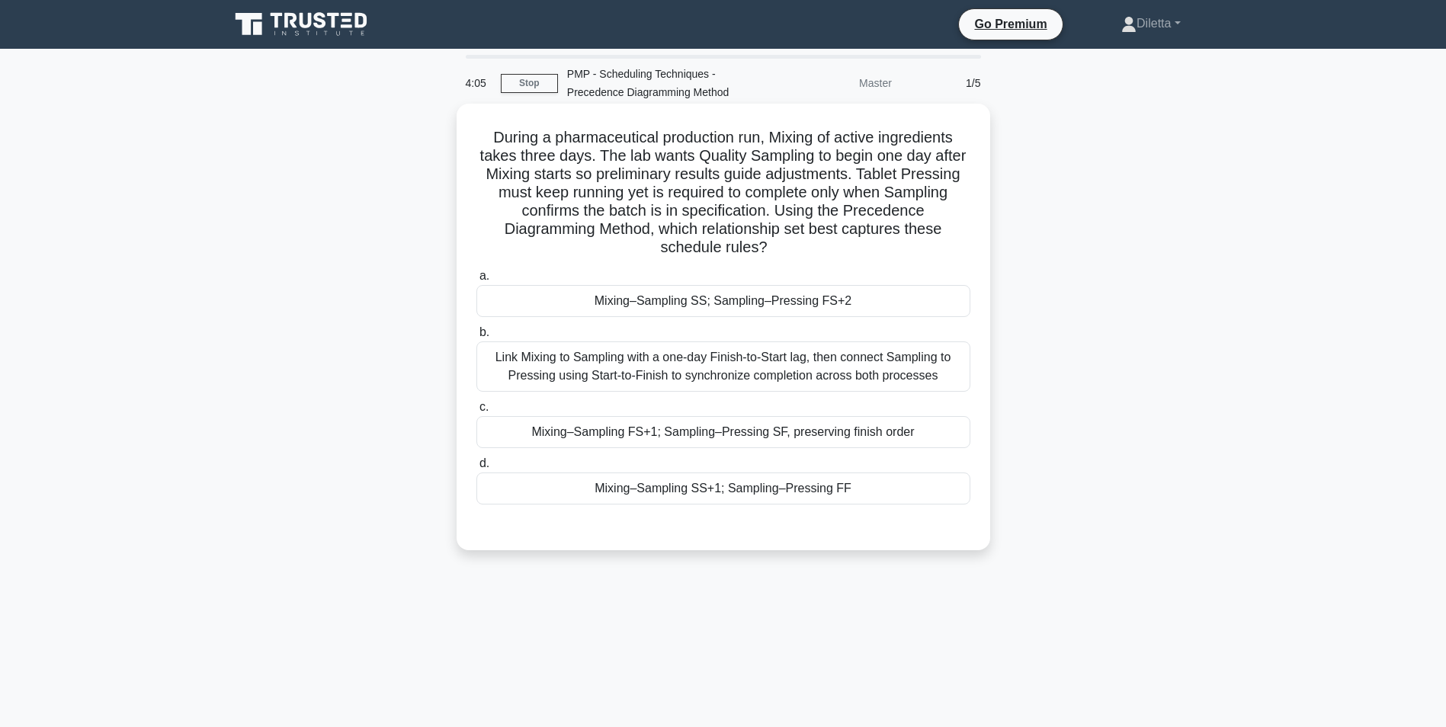
click at [850, 482] on div "Mixing–Sampling SS+1; Sampling–Pressing FF" at bounding box center [723, 489] width 494 height 32
click at [476, 469] on input "d. Mixing–Sampling SS+1; Sampling–Pressing FF" at bounding box center [476, 464] width 0 height 10
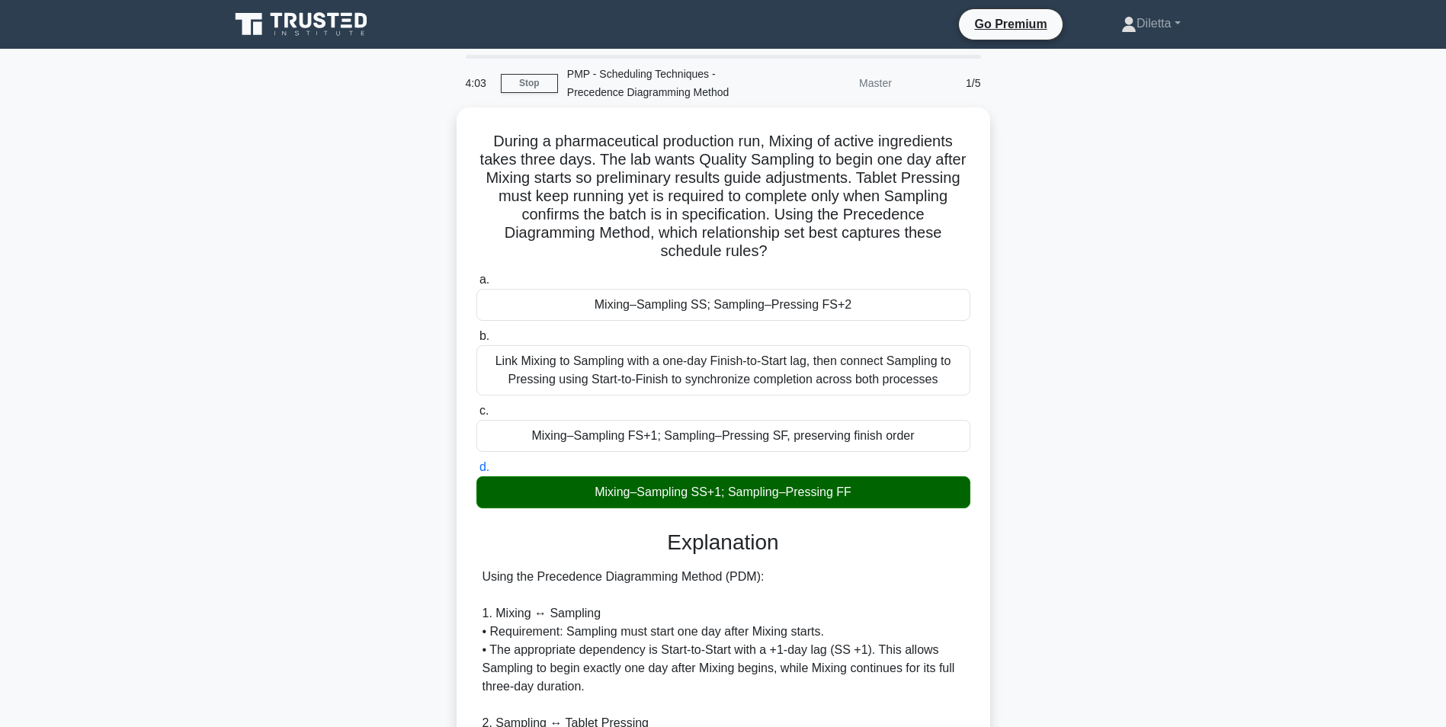
click at [1141, 502] on div "During a pharmaceutical production run, Mixing of active ingredients takes thre…" at bounding box center [723, 675] width 1006 height 1136
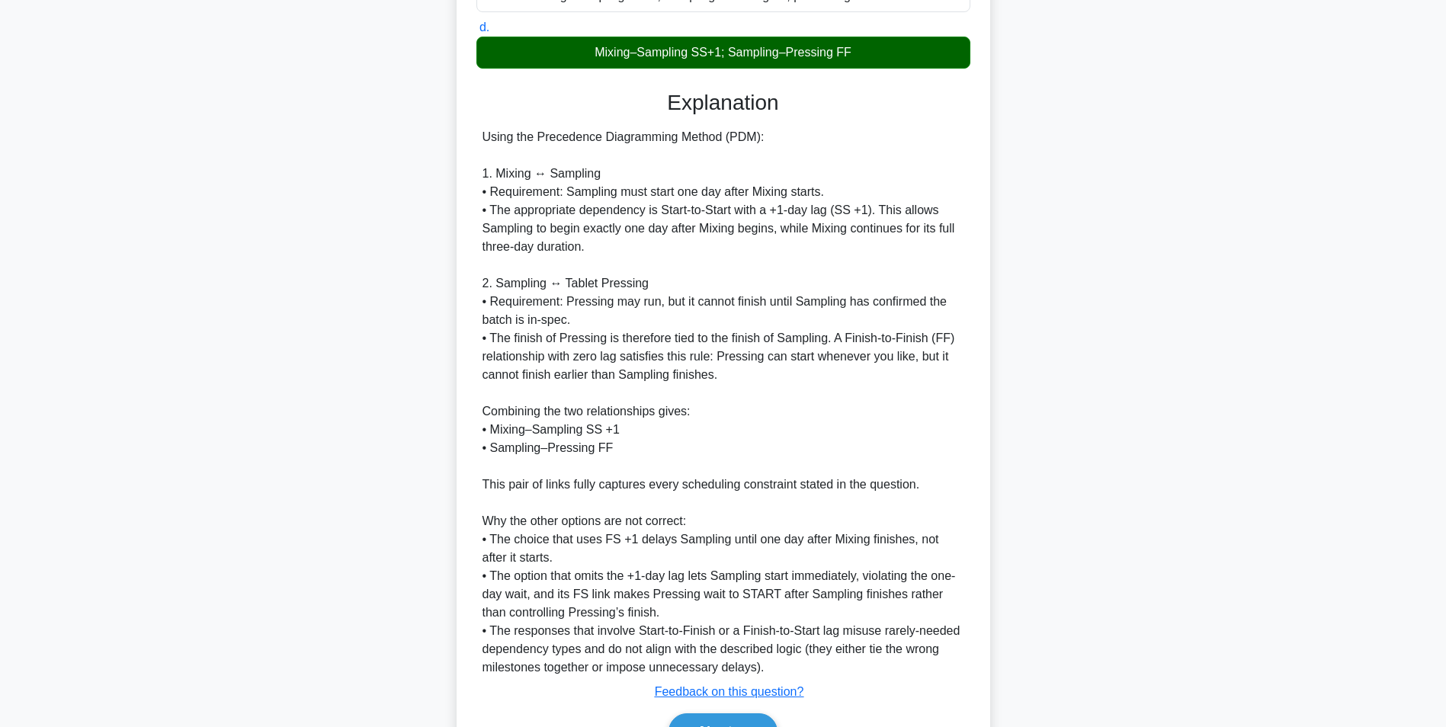
scroll to position [457, 0]
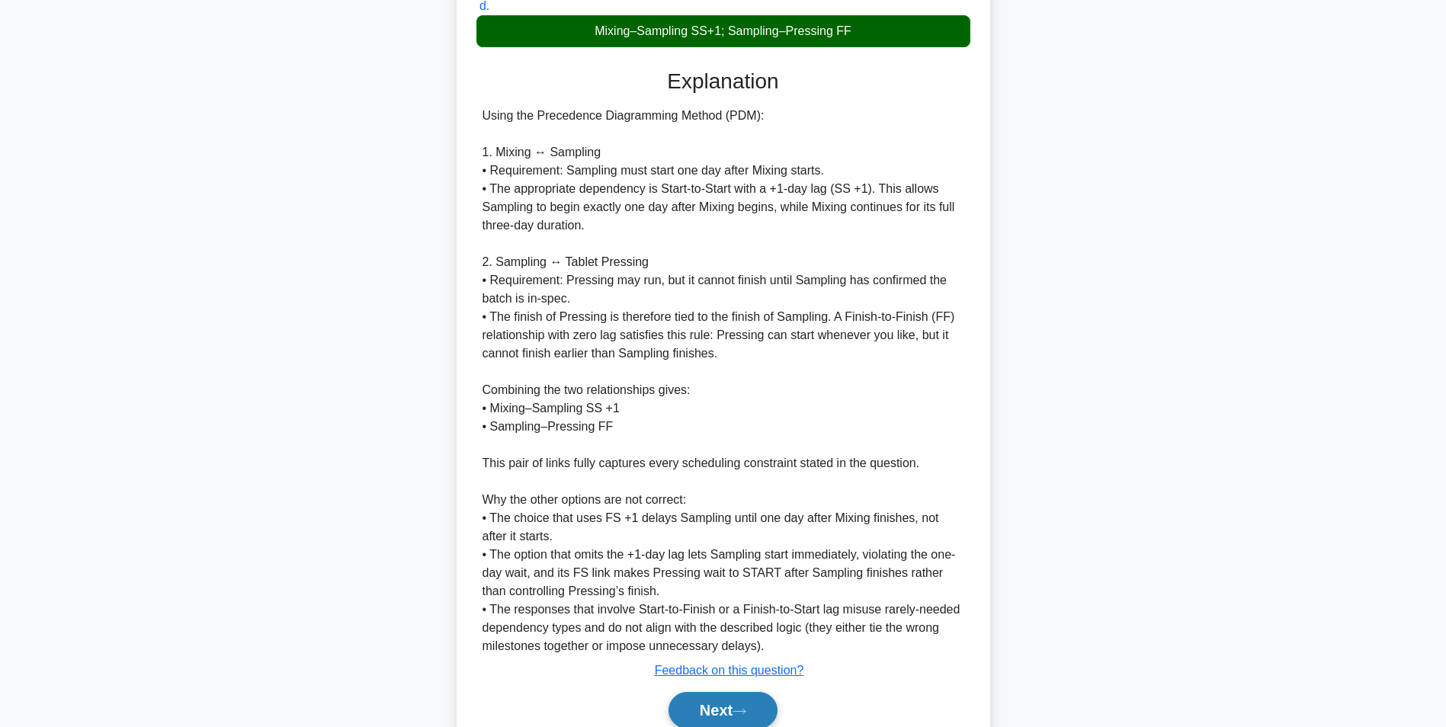
click at [739, 700] on button "Next" at bounding box center [722, 710] width 109 height 37
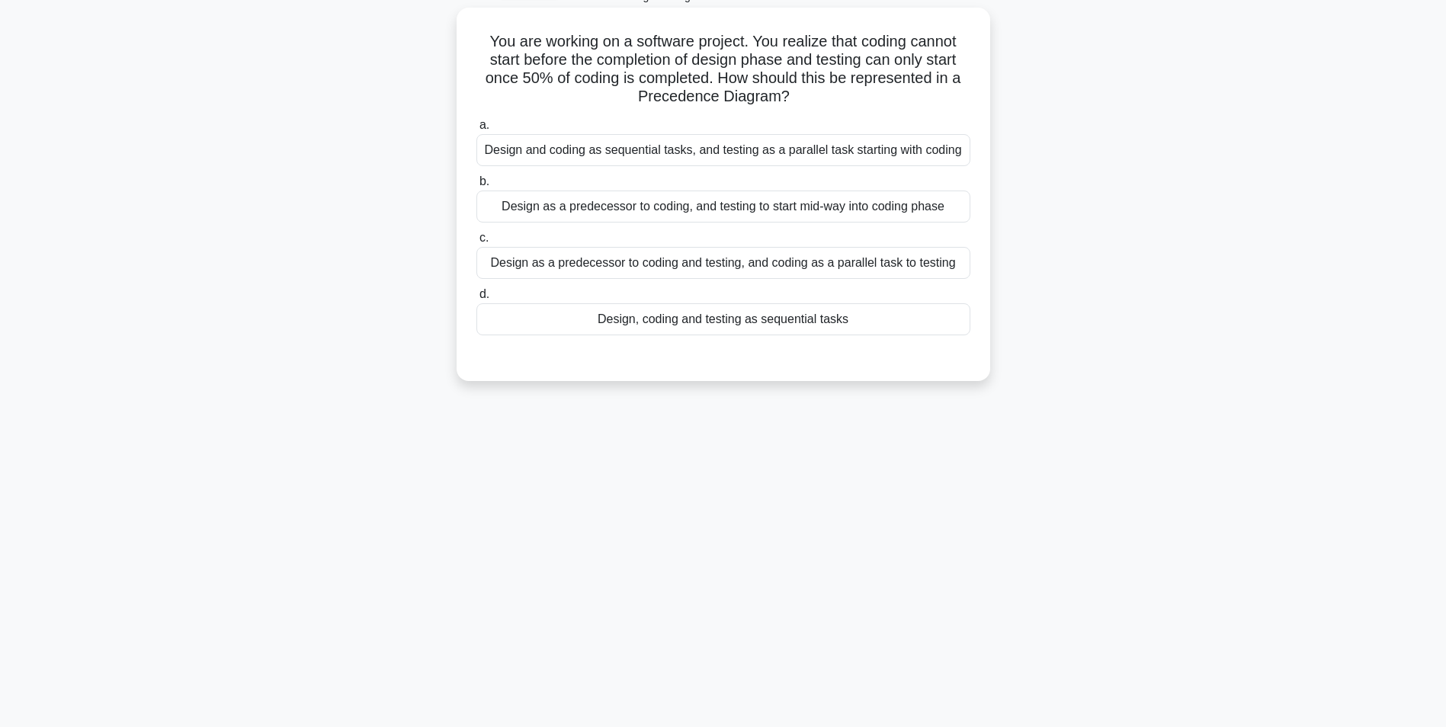
click at [944, 157] on div "Design and coding as sequential tasks, and testing as a parallel task starting …" at bounding box center [723, 150] width 494 height 32
click at [476, 130] on input "a. Design and coding as sequential tasks, and testing as a parallel task starti…" at bounding box center [476, 125] width 0 height 10
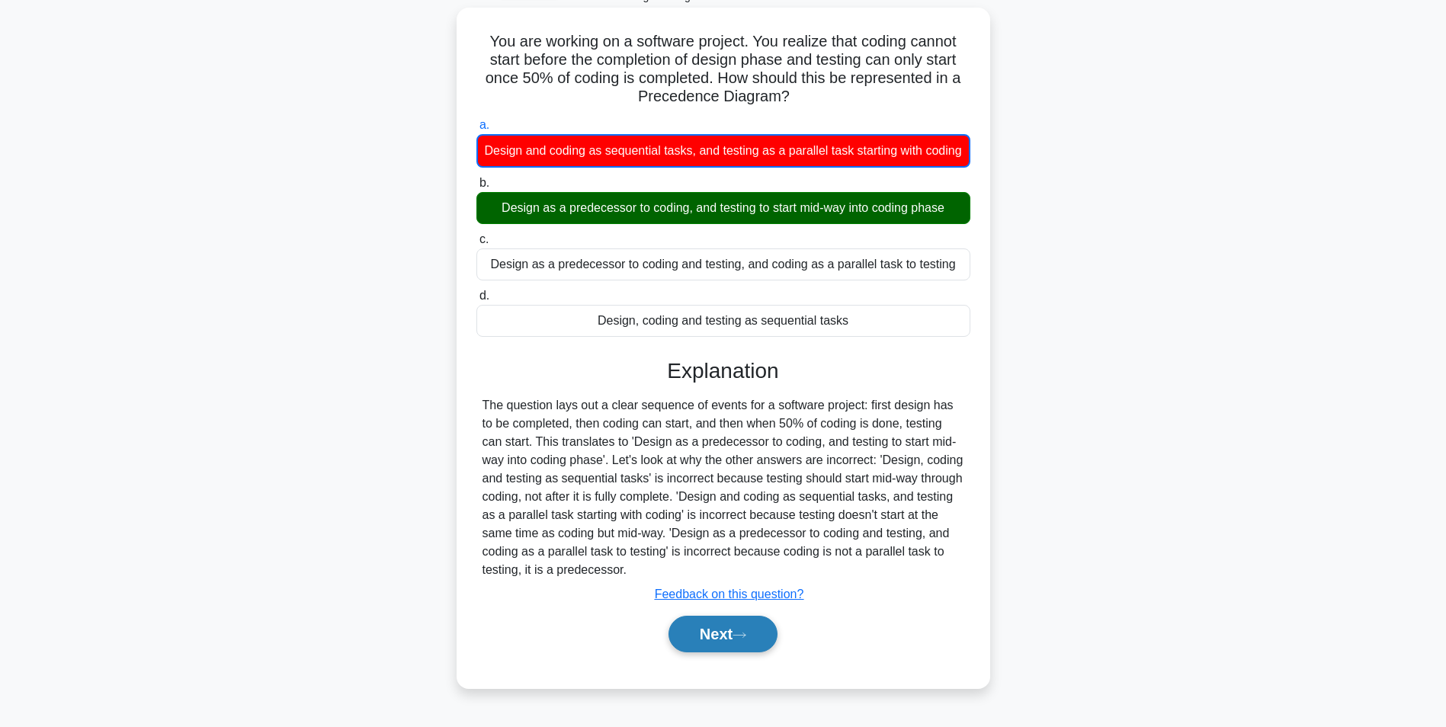
click at [721, 644] on button "Next" at bounding box center [722, 634] width 109 height 37
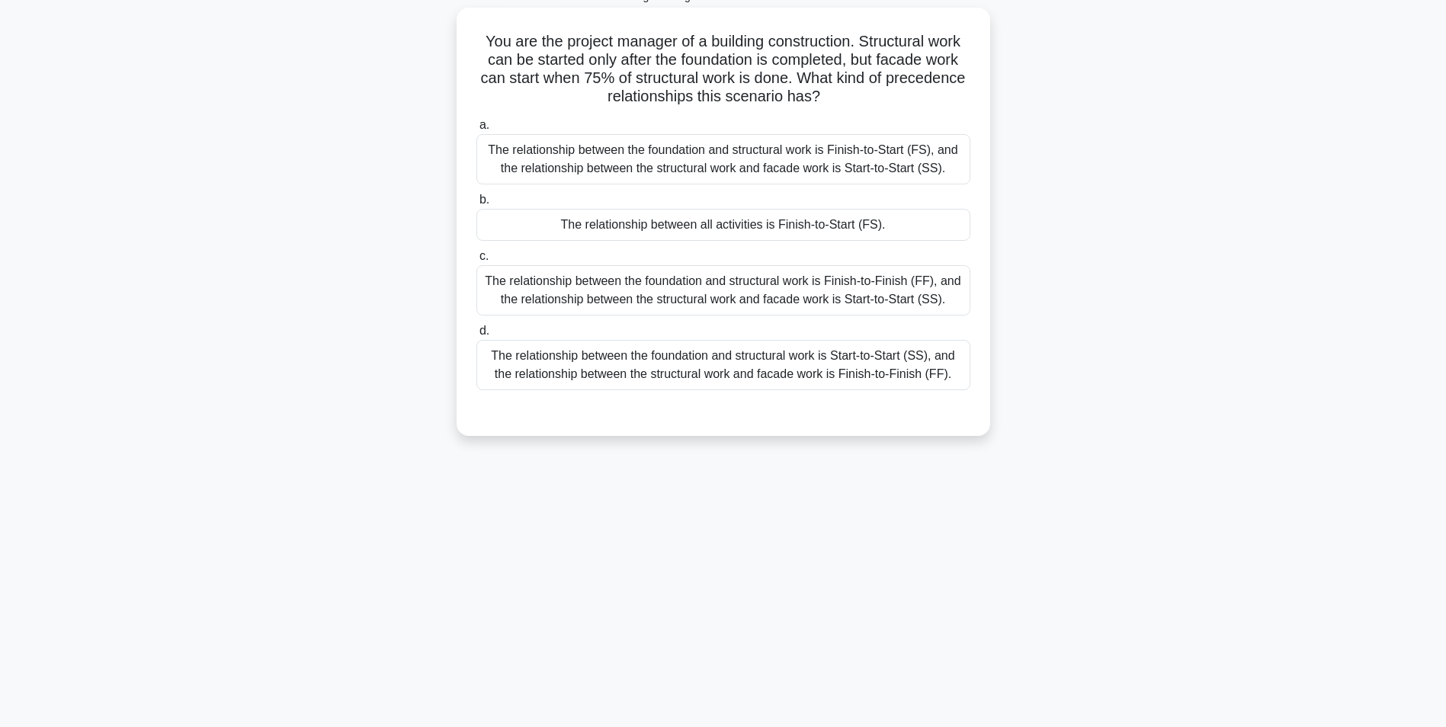
click at [818, 161] on div "The relationship between the foundation and structural work is Finish-to-Start …" at bounding box center [723, 159] width 494 height 50
click at [476, 130] on input "a. The relationship between the foundation and structural work is Finish-to-Sta…" at bounding box center [476, 125] width 0 height 10
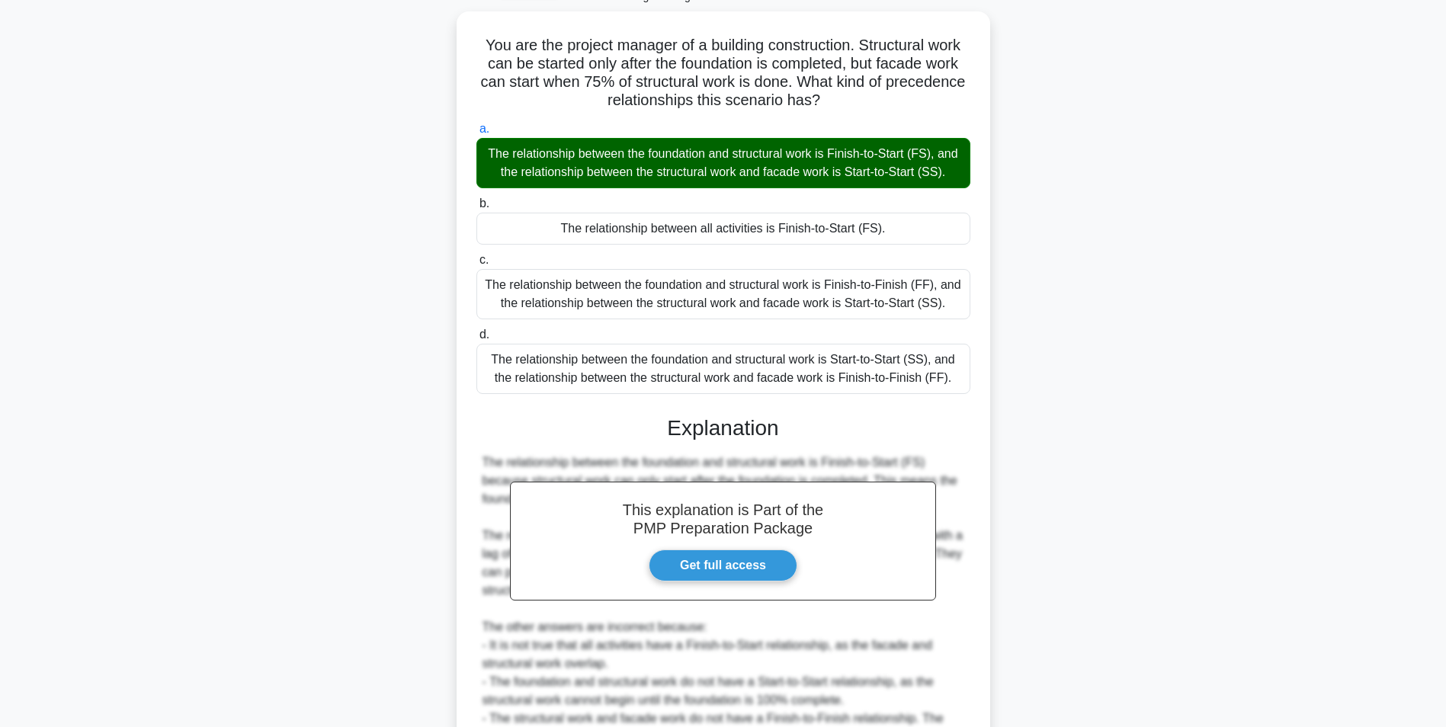
click at [476, 199] on input "b. The relationship between all activities is Finish-to-Start (FS)." at bounding box center [476, 204] width 0 height 10
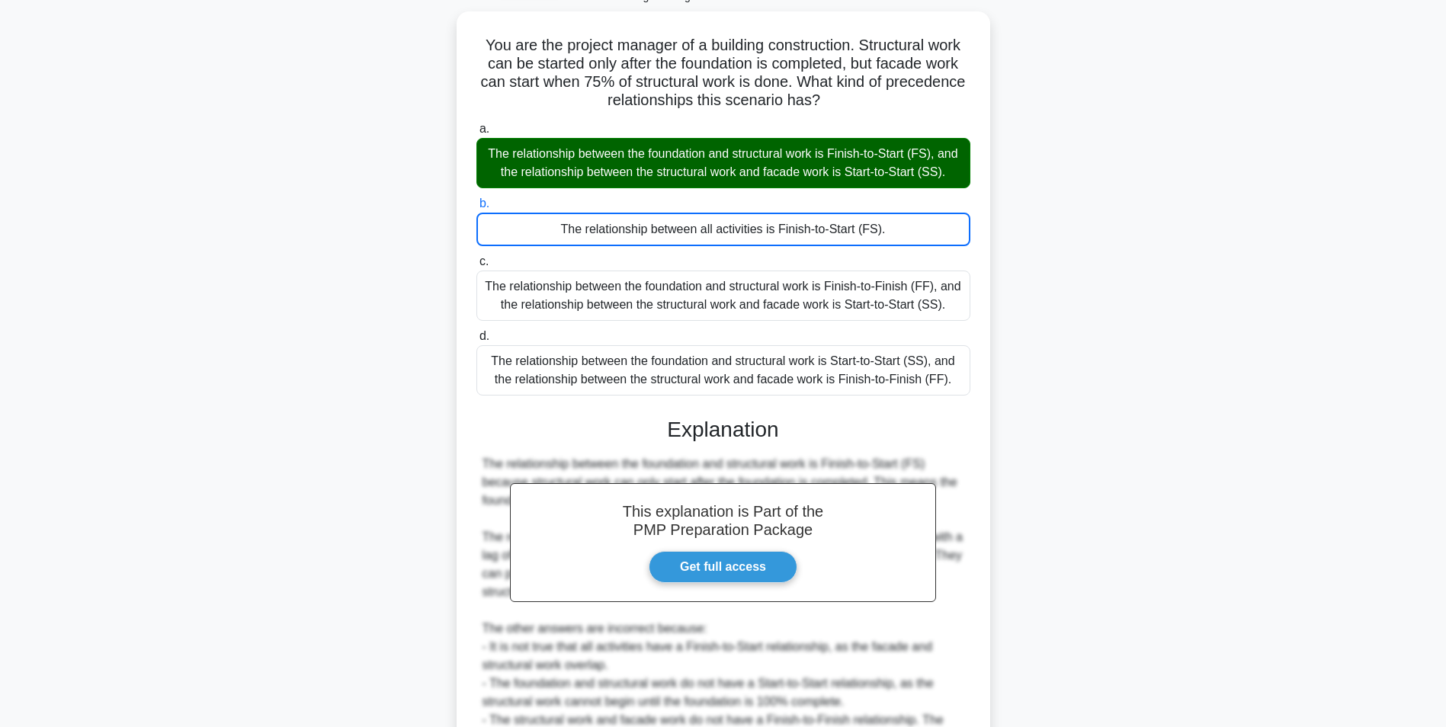
click at [476, 257] on input "c. The relationship between the foundation and structural work is Finish-to-Fin…" at bounding box center [476, 262] width 0 height 10
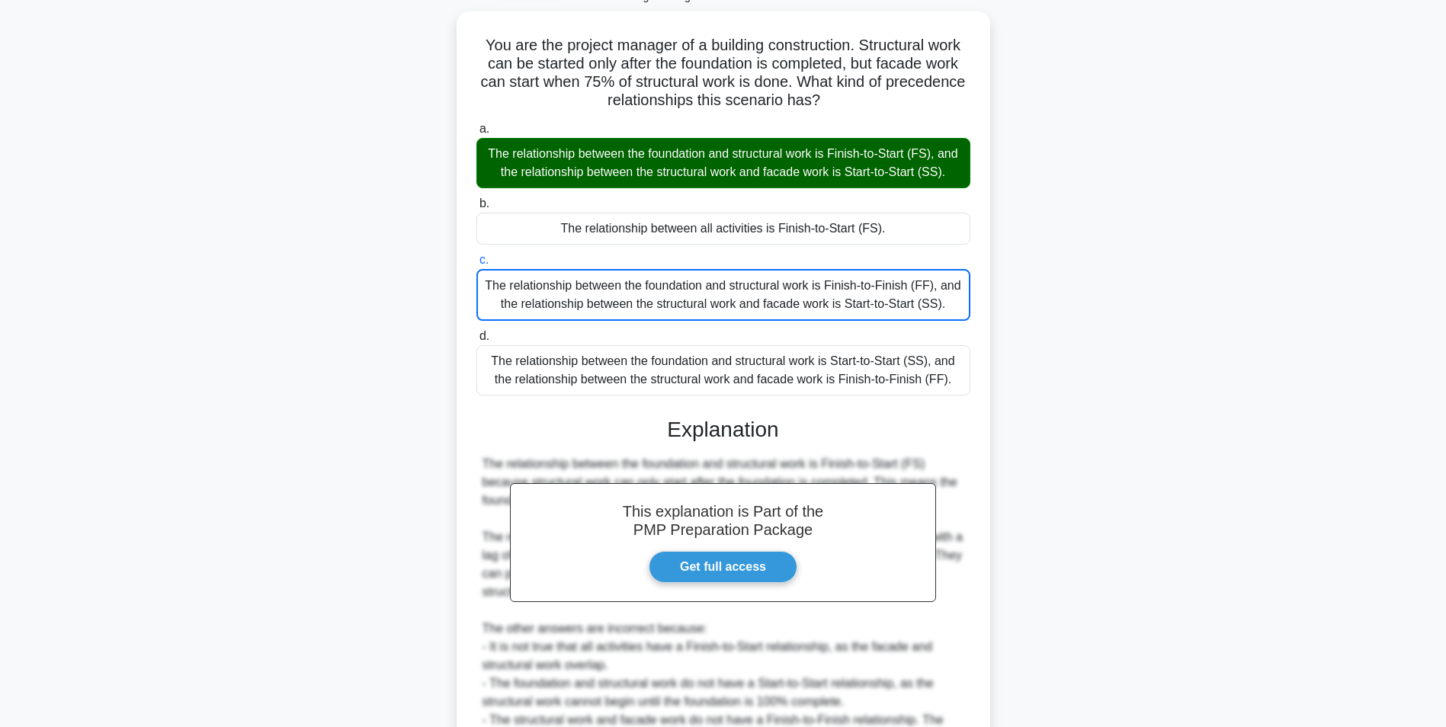
click at [476, 332] on input "d. The relationship between the foundation and structural work is Start-to-Star…" at bounding box center [476, 337] width 0 height 10
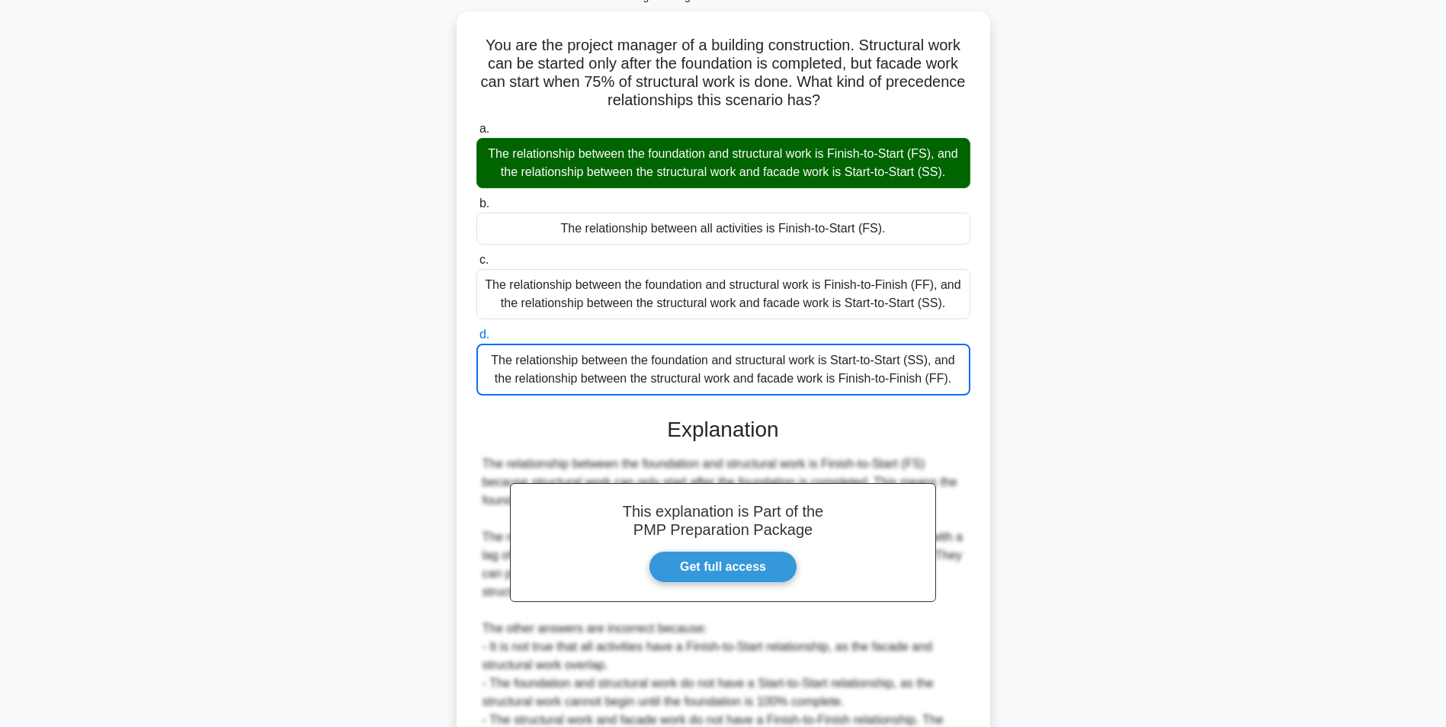
click at [476, 124] on input "a. The relationship between the foundation and structural work is Finish-to-Sta…" at bounding box center [476, 129] width 0 height 10
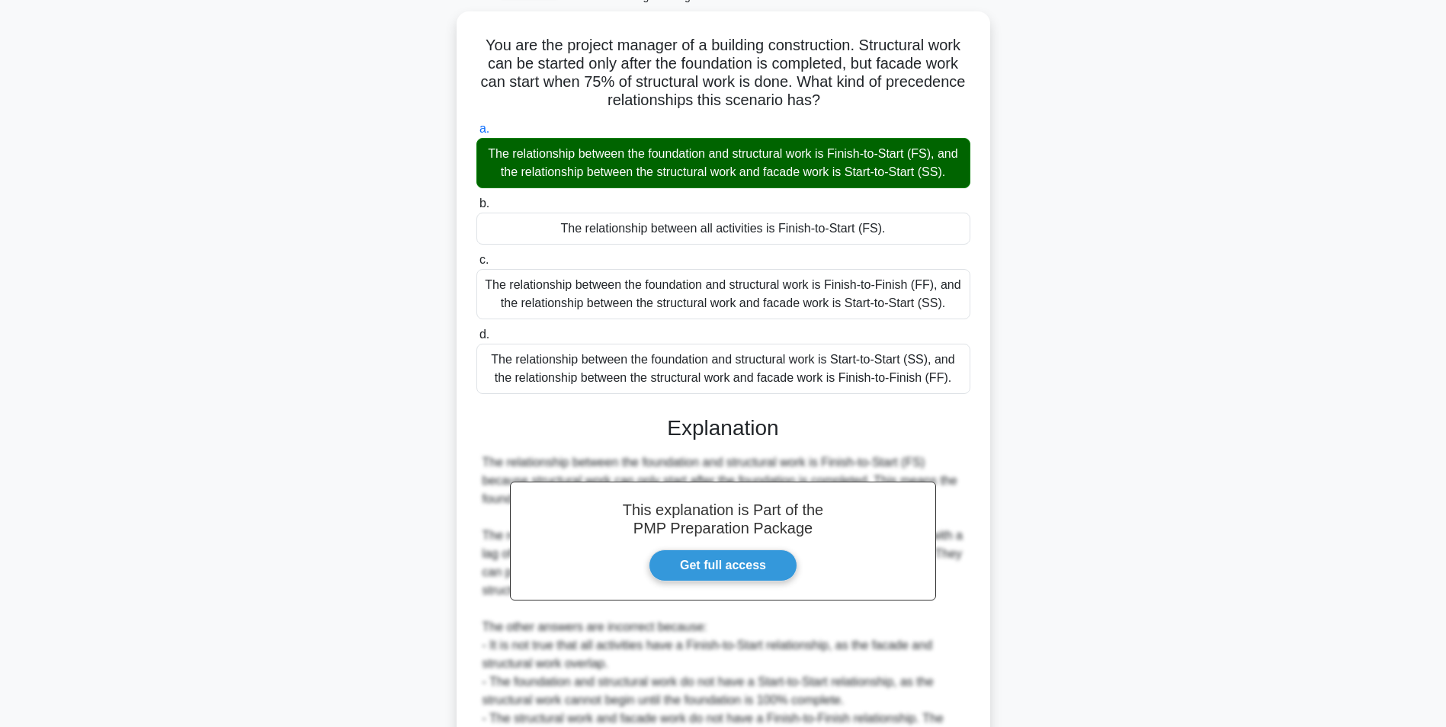
click at [476, 199] on input "b. The relationship between all activities is Finish-to-Start (FS)." at bounding box center [476, 204] width 0 height 10
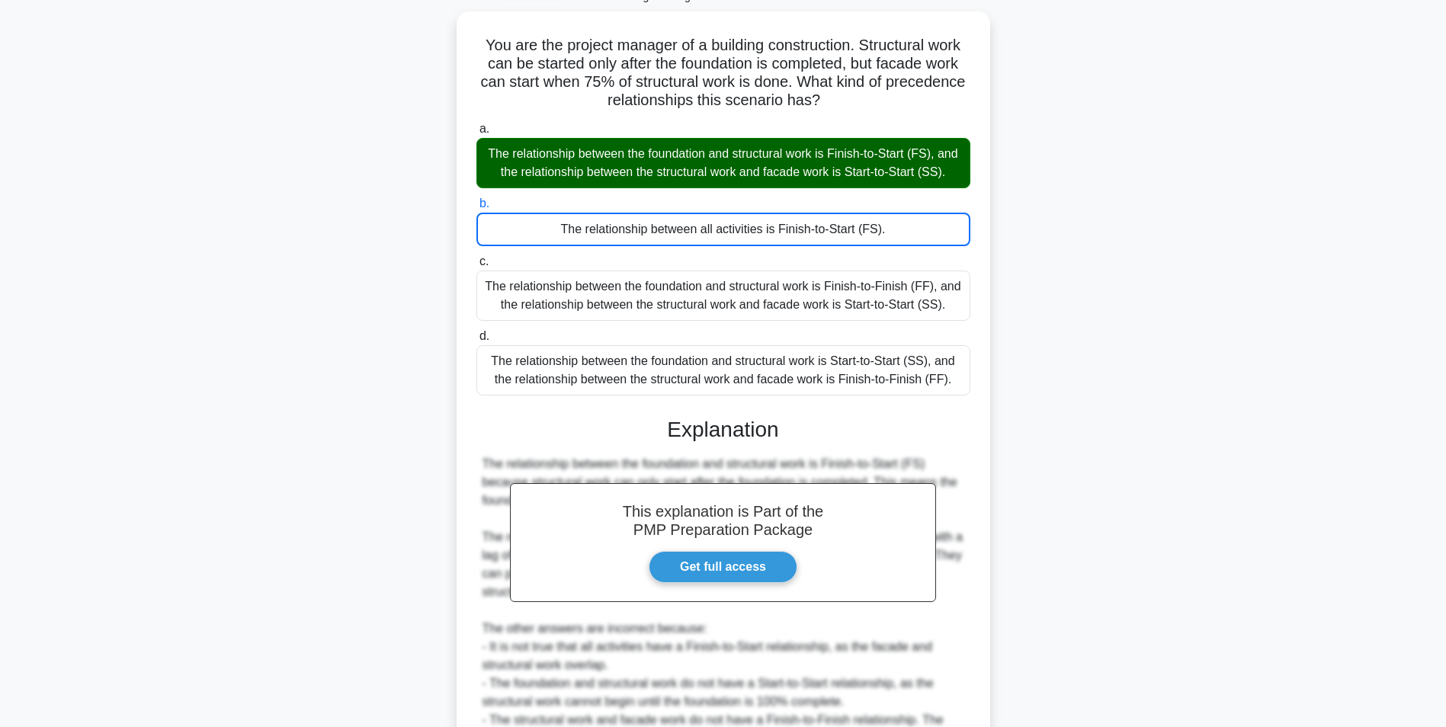
click at [476, 257] on input "c. The relationship between the foundation and structural work is Finish-to-Fin…" at bounding box center [476, 262] width 0 height 10
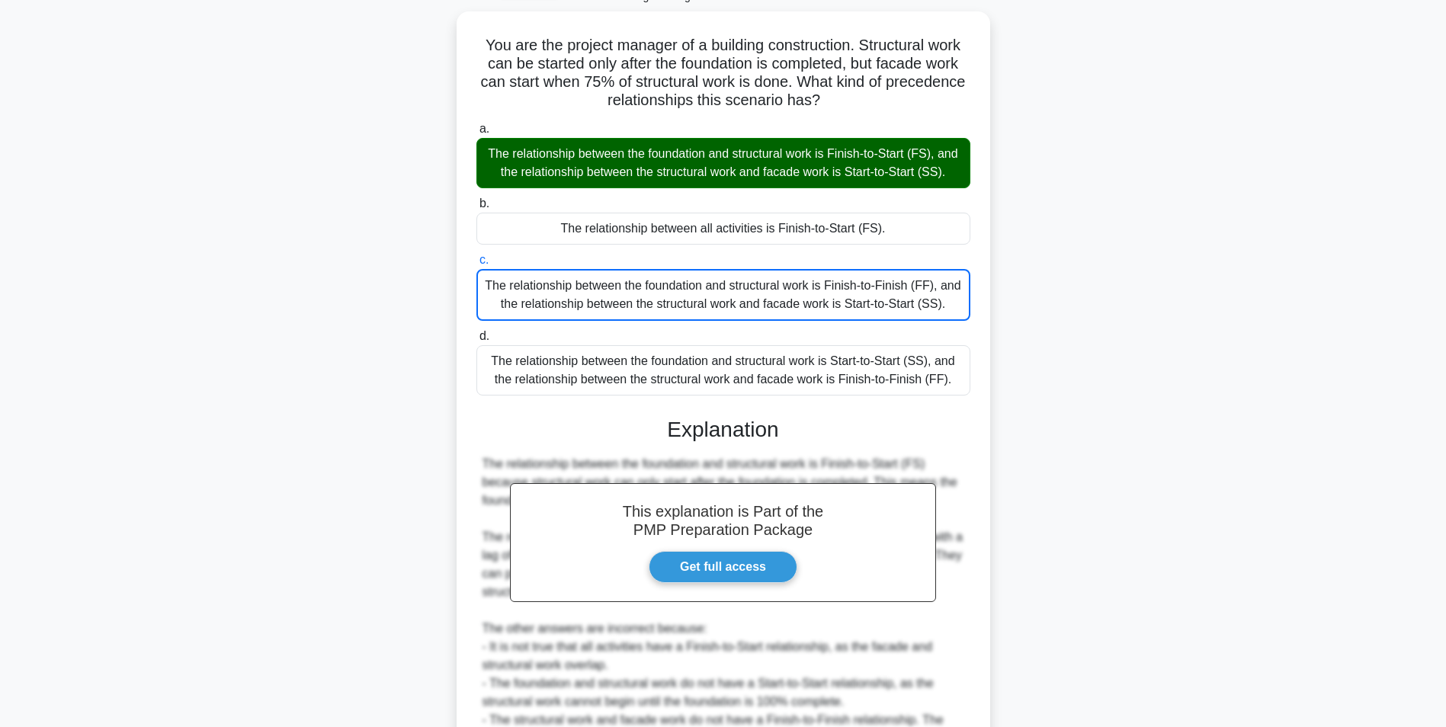
click at [476, 332] on input "d. The relationship between the foundation and structural work is Start-to-Star…" at bounding box center [476, 337] width 0 height 10
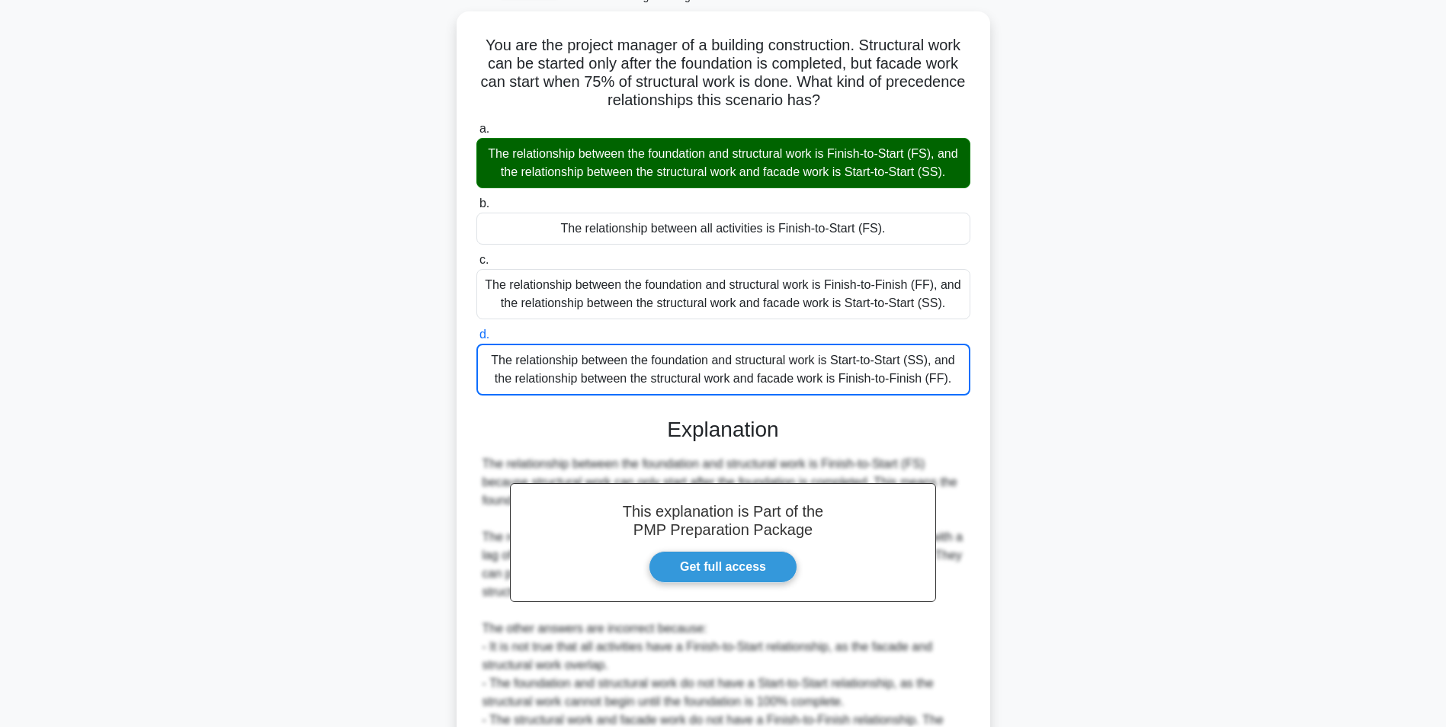
click at [476, 124] on input "a. The relationship between the foundation and structural work is Finish-to-Sta…" at bounding box center [476, 129] width 0 height 10
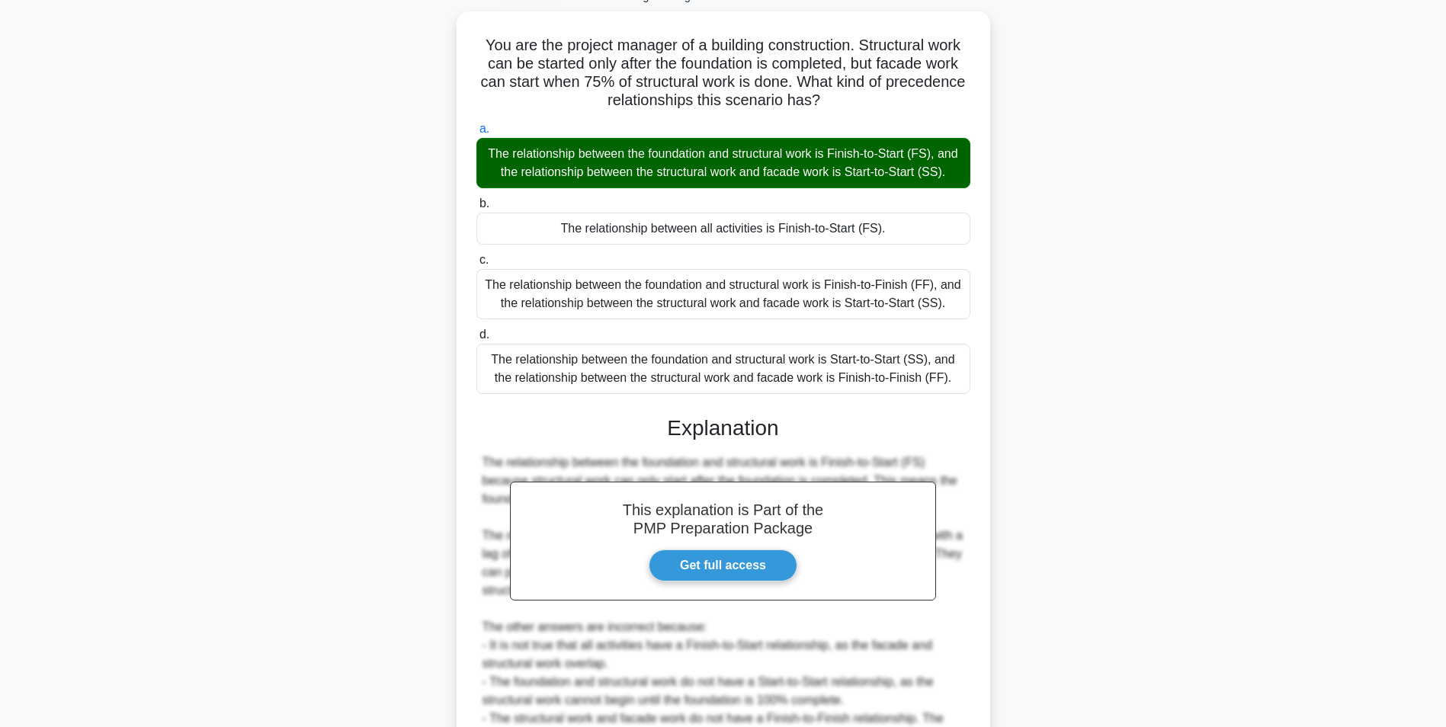
click at [476, 199] on input "b. The relationship between all activities is Finish-to-Start (FS)." at bounding box center [476, 204] width 0 height 10
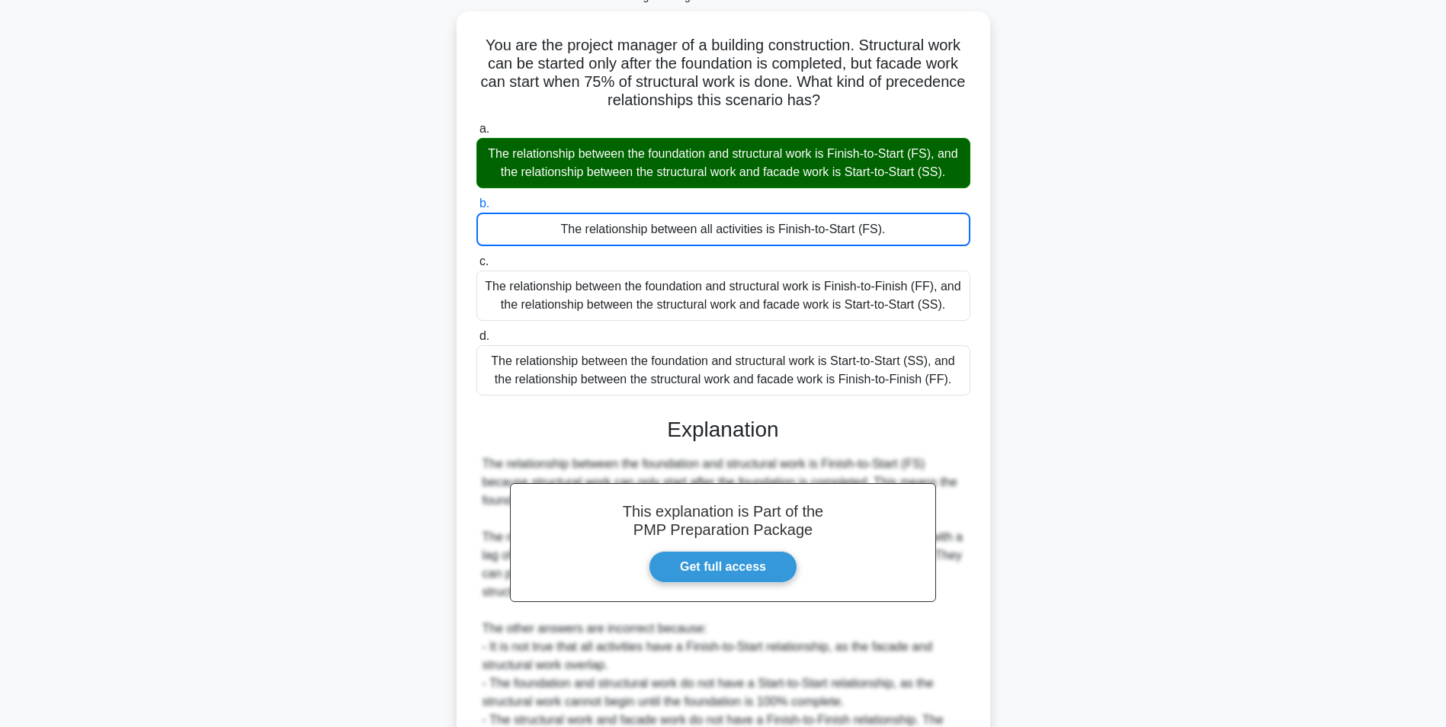
click at [476, 257] on input "c. The relationship between the foundation and structural work is Finish-to-Fin…" at bounding box center [476, 262] width 0 height 10
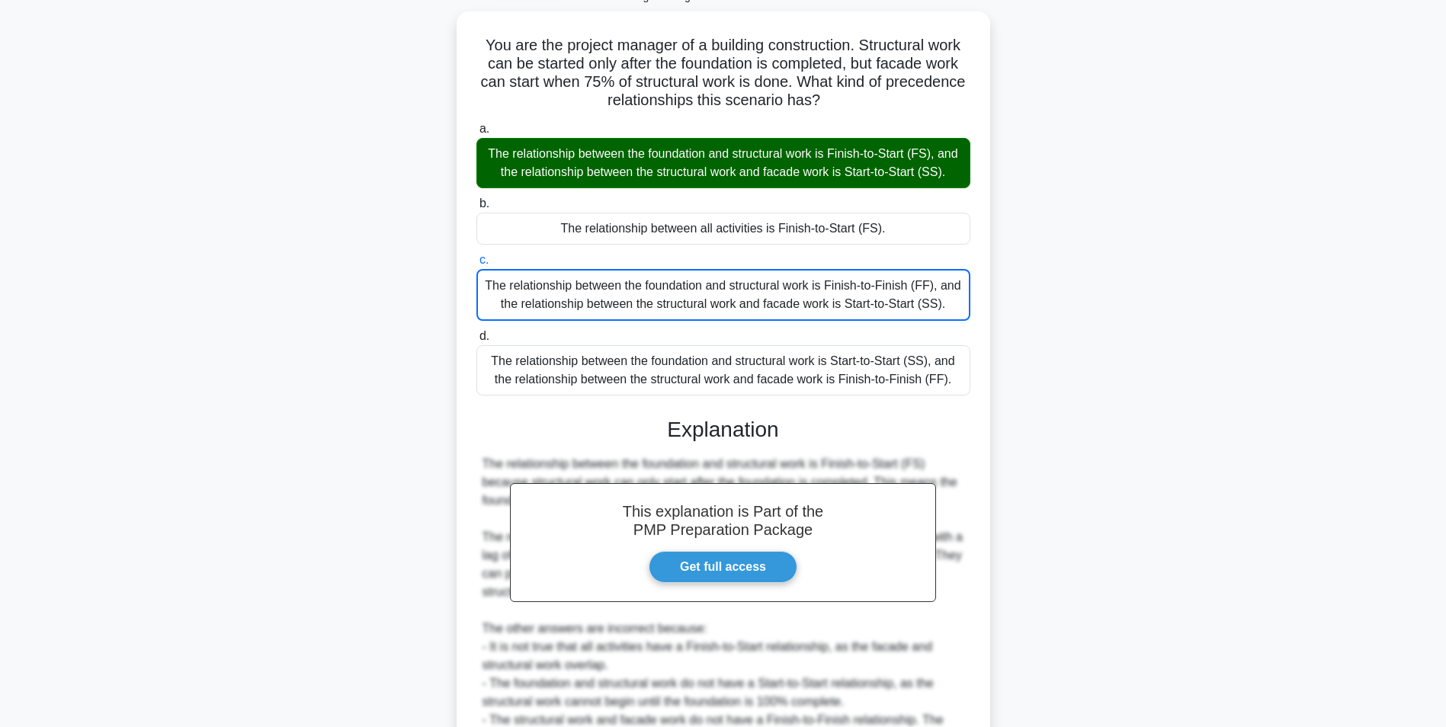
click at [476, 332] on input "d. The relationship between the foundation and structural work is Start-to-Star…" at bounding box center [476, 337] width 0 height 10
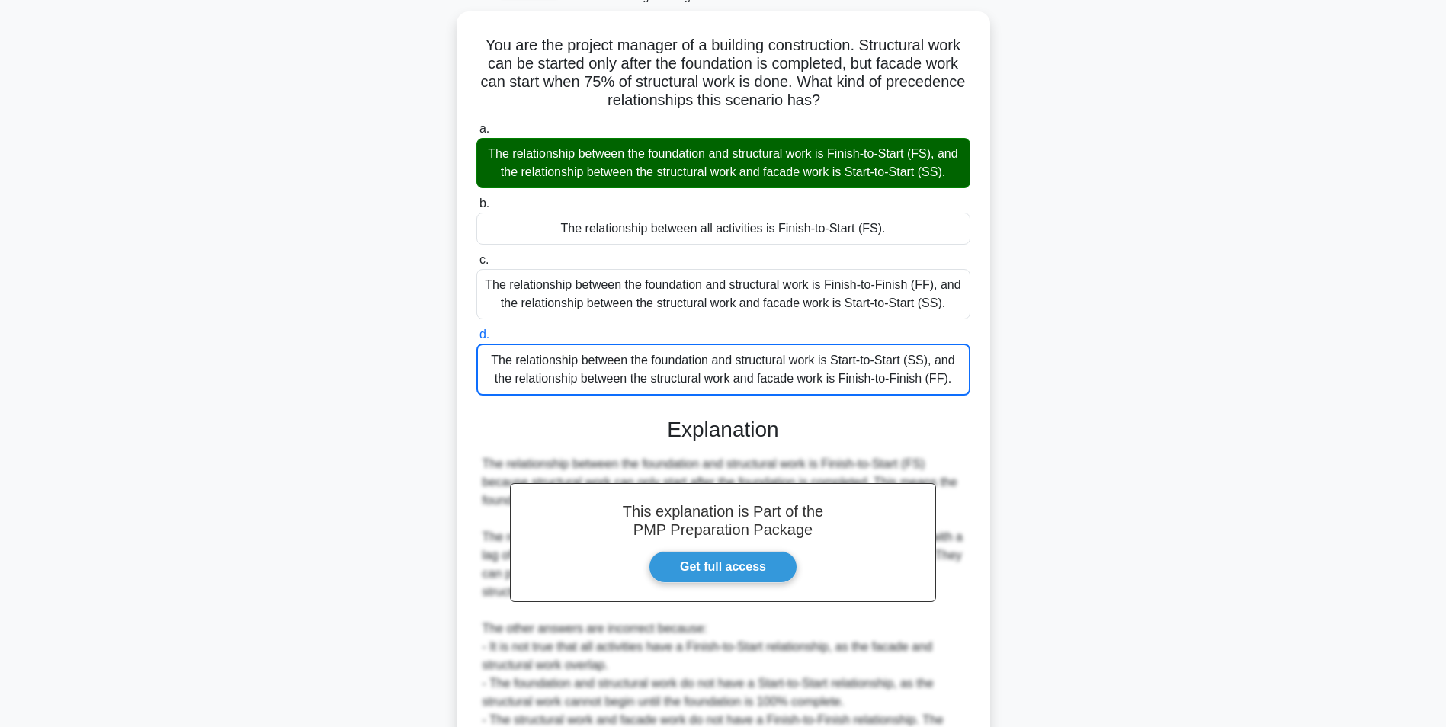
click at [476, 124] on input "a. The relationship between the foundation and structural work is Finish-to-Sta…" at bounding box center [476, 129] width 0 height 10
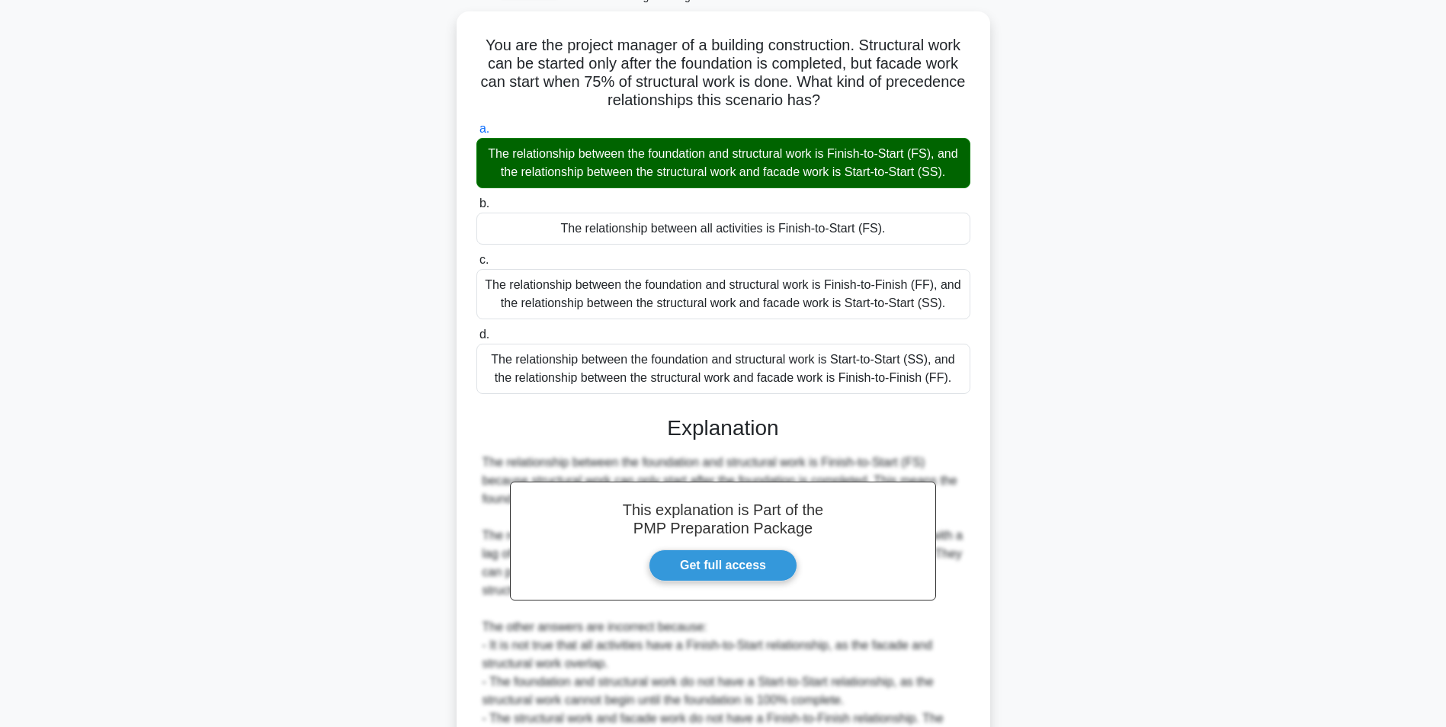
click at [476, 199] on input "b. The relationship between all activities is Finish-to-Start (FS)." at bounding box center [476, 204] width 0 height 10
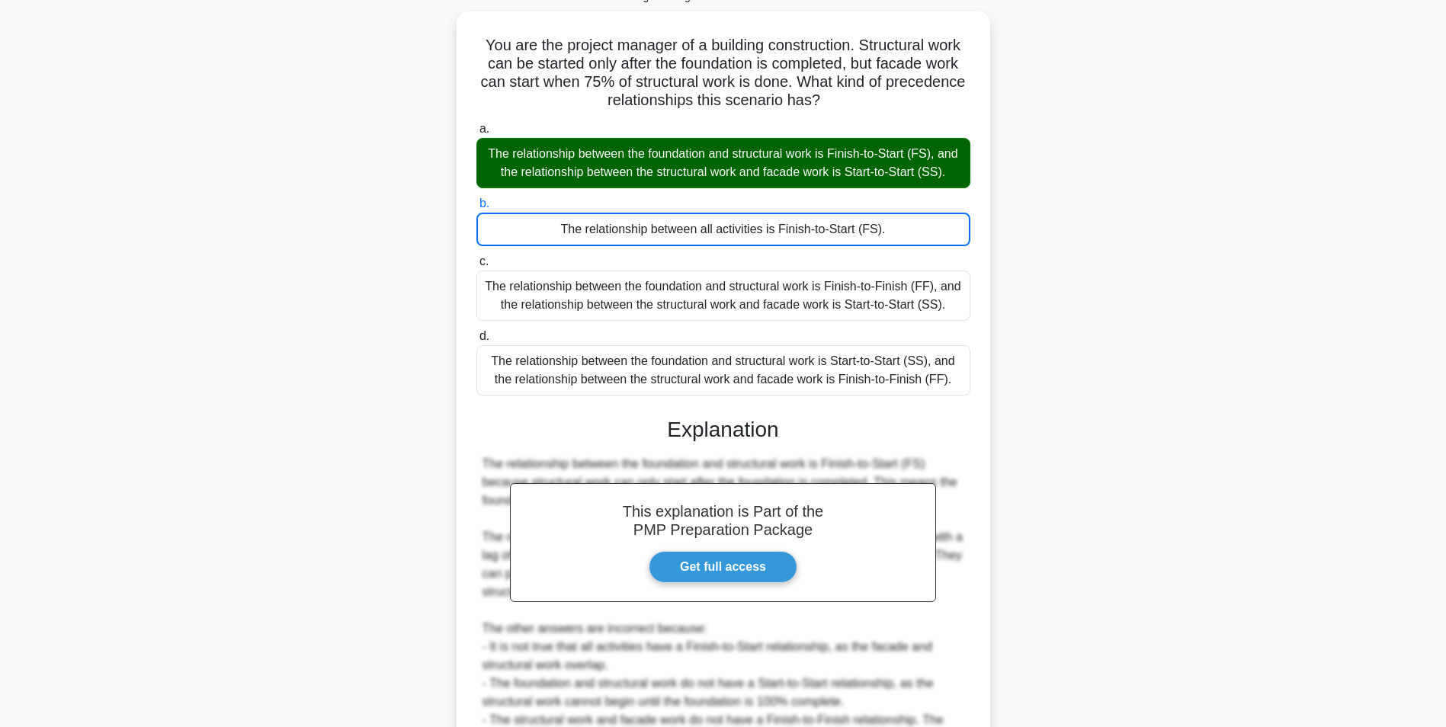
click at [476, 257] on input "c. The relationship between the foundation and structural work is Finish-to-Fin…" at bounding box center [476, 262] width 0 height 10
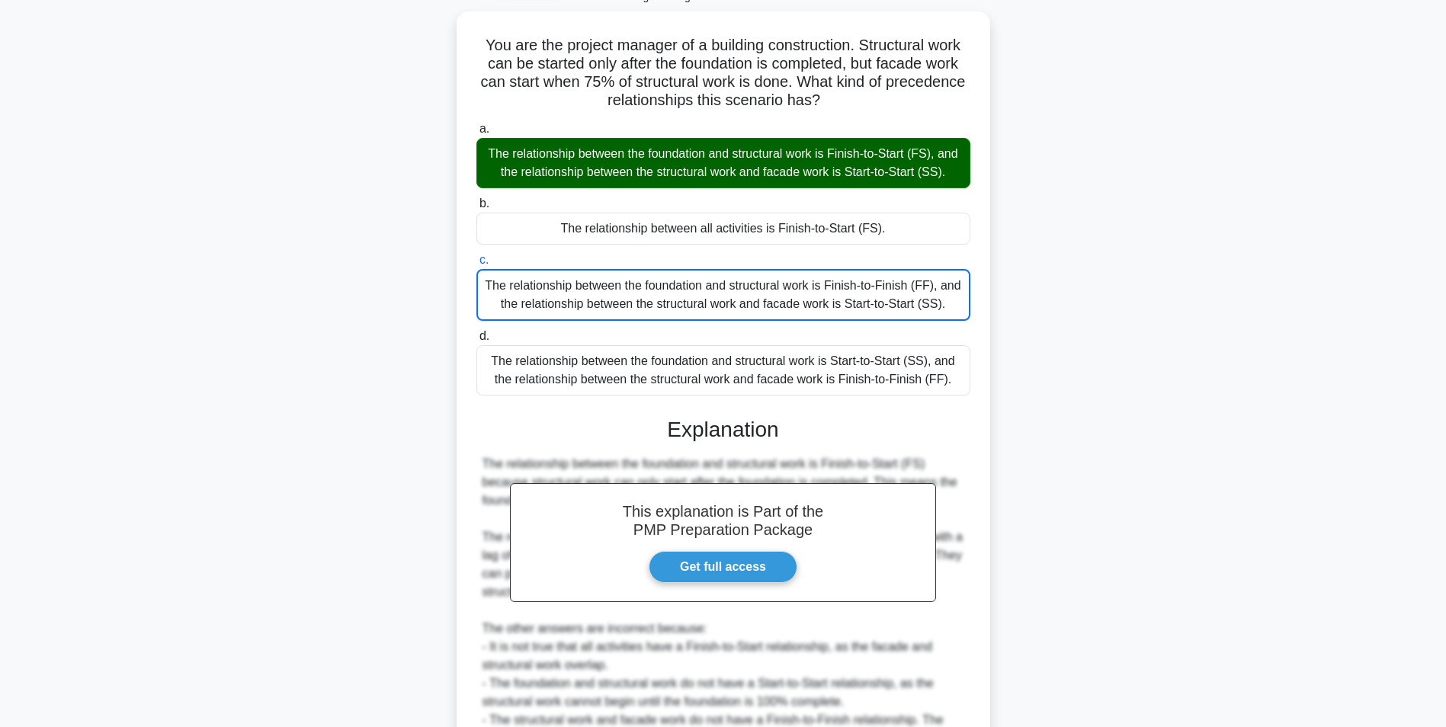
click at [1235, 364] on main "2:44 Stop PMP - Scheduling Techniques - Precedence Diagramming Method Master 3/…" at bounding box center [723, 417] width 1446 height 928
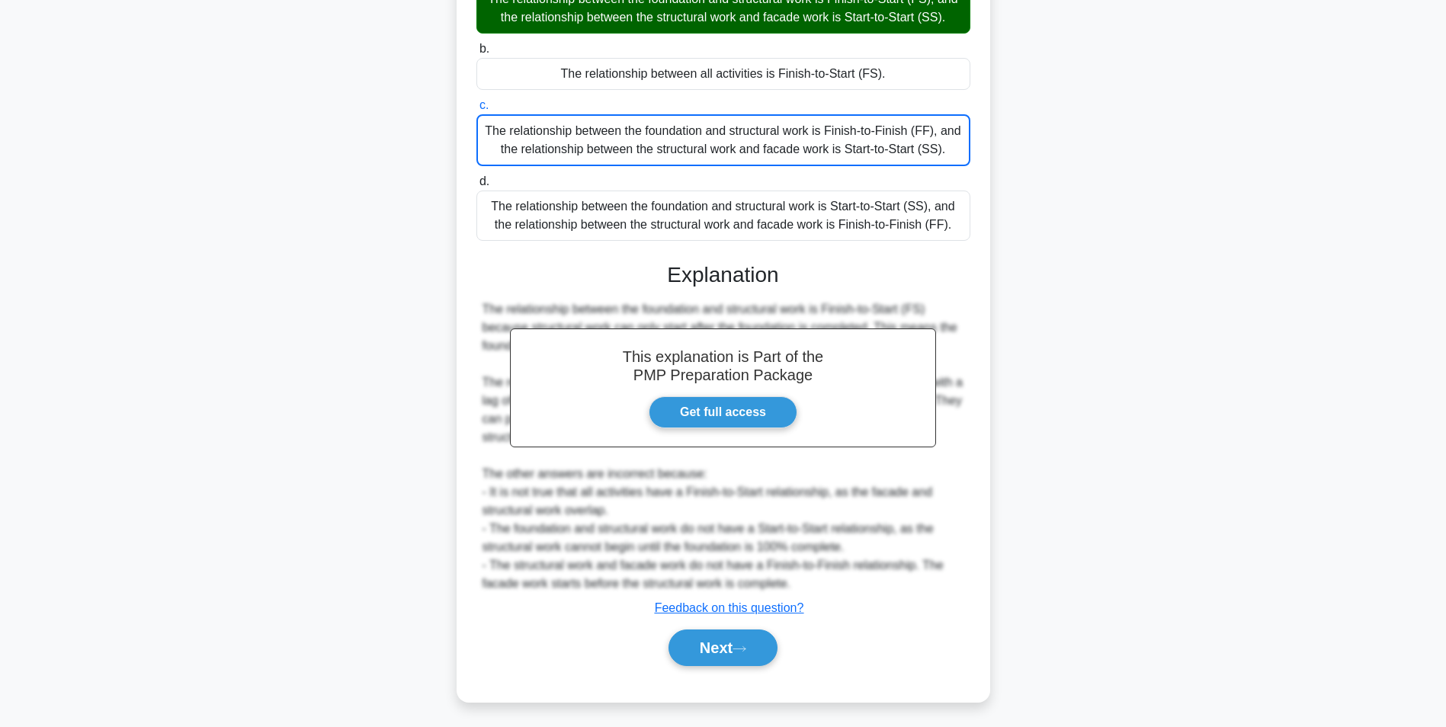
scroll to position [270, 0]
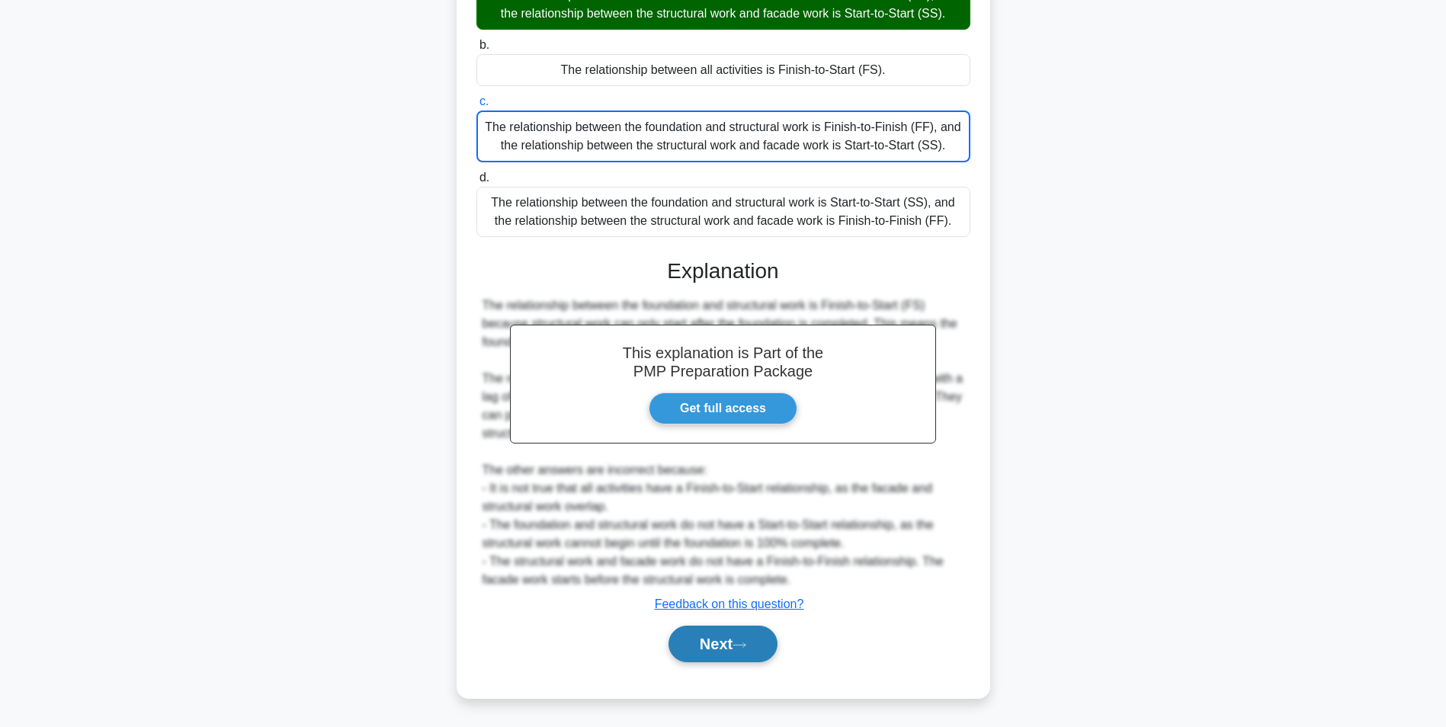
click at [745, 659] on button "Next" at bounding box center [722, 644] width 109 height 37
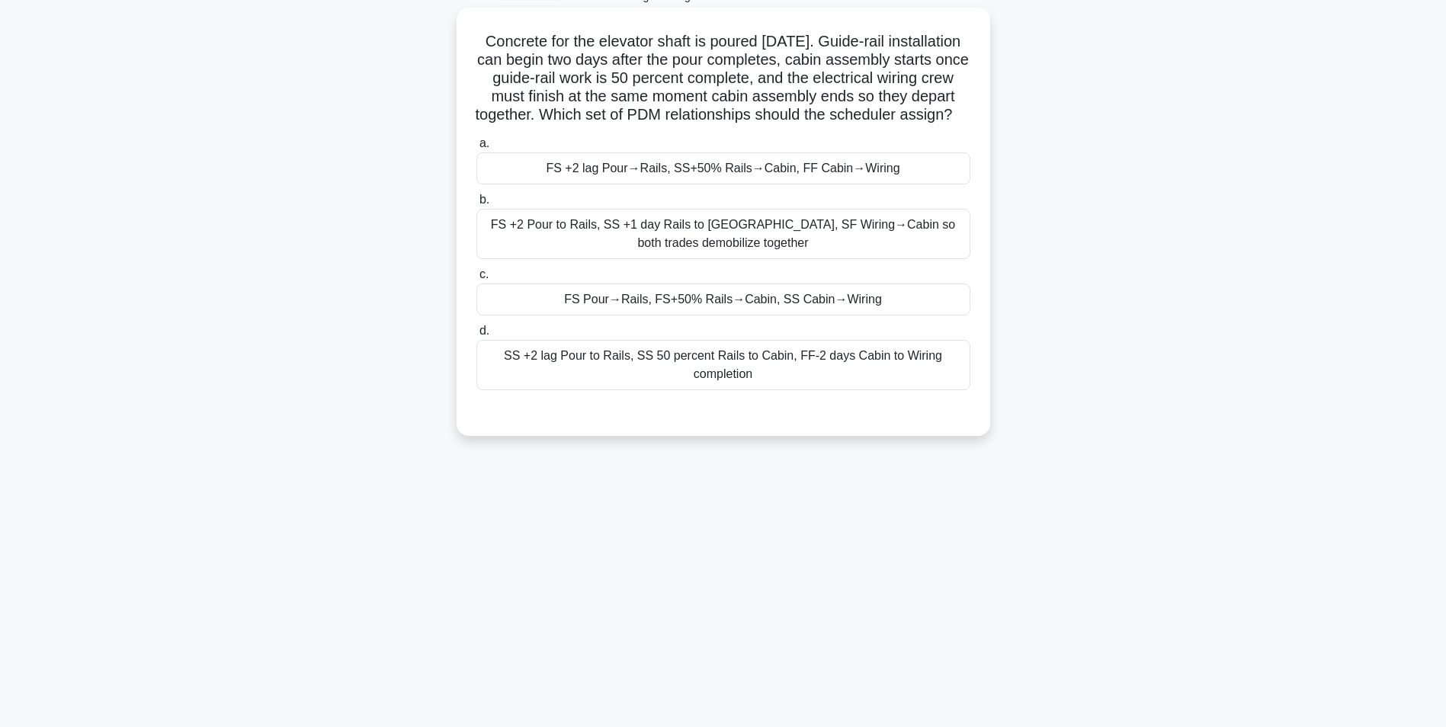
click at [888, 184] on div "FS +2 lag Pour→Rails, SS+50% Rails→Cabin, FF Cabin→Wiring" at bounding box center [723, 168] width 494 height 32
click at [476, 149] on input "a. FS +2 lag Pour→Rails, SS+50% Rails→Cabin, FF Cabin→Wiring" at bounding box center [476, 144] width 0 height 10
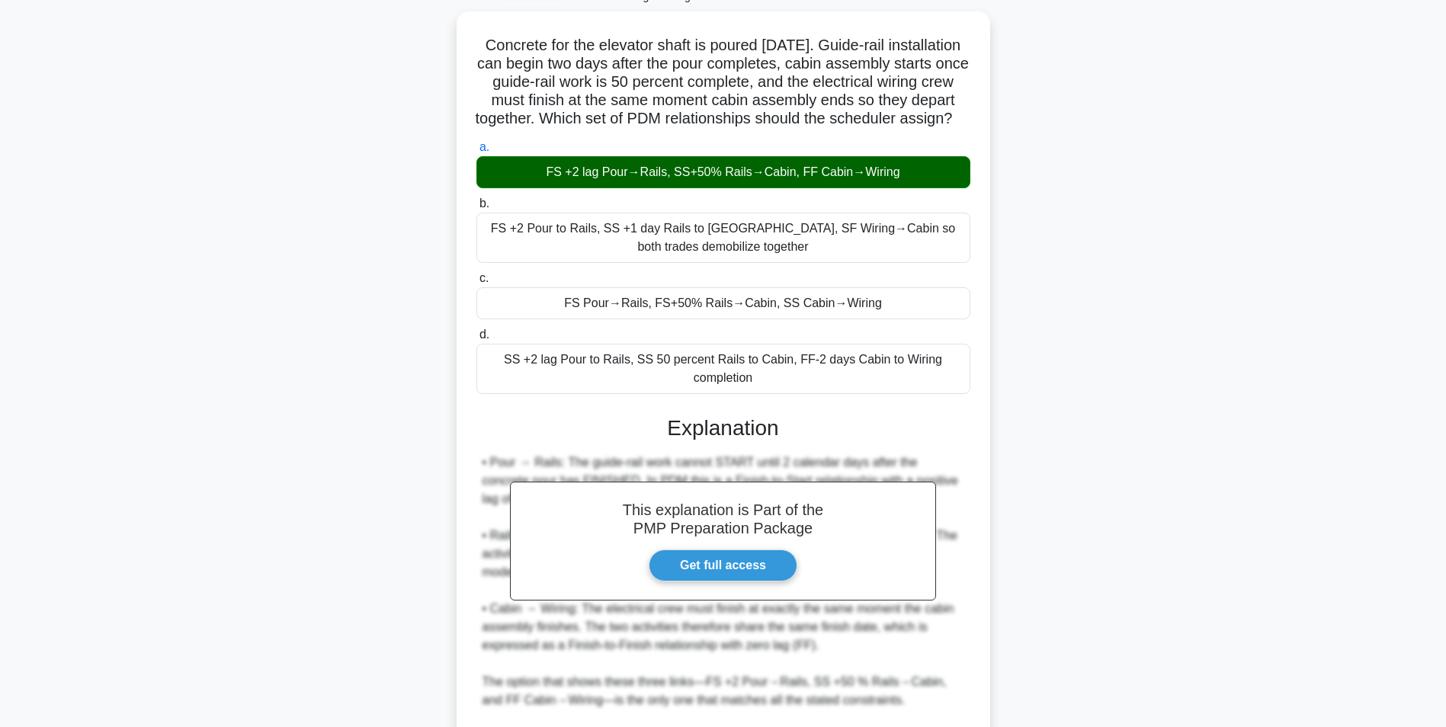
click at [1332, 395] on main "1:42 Stop PMP - Scheduling Techniques - Precedence Diagramming Method Master 4/…" at bounding box center [723, 434] width 1446 height 963
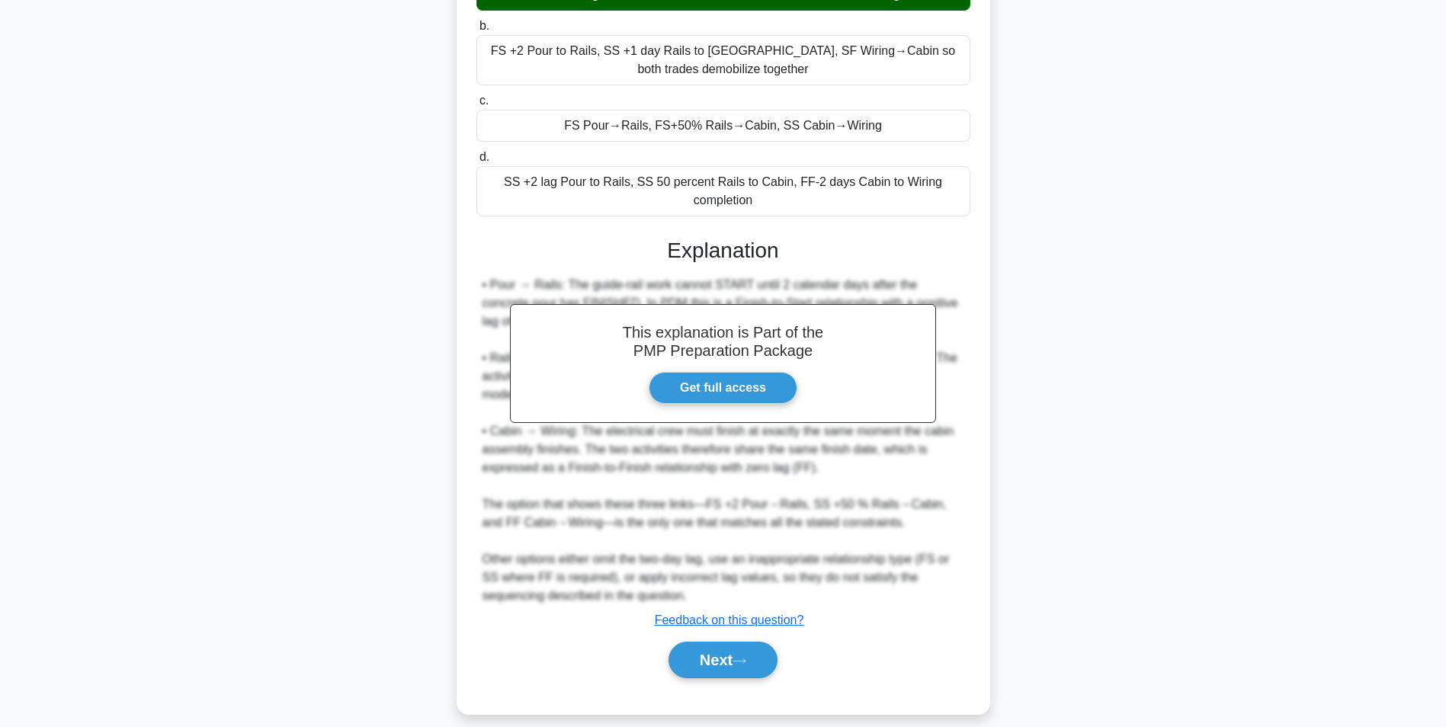
scroll to position [305, 0]
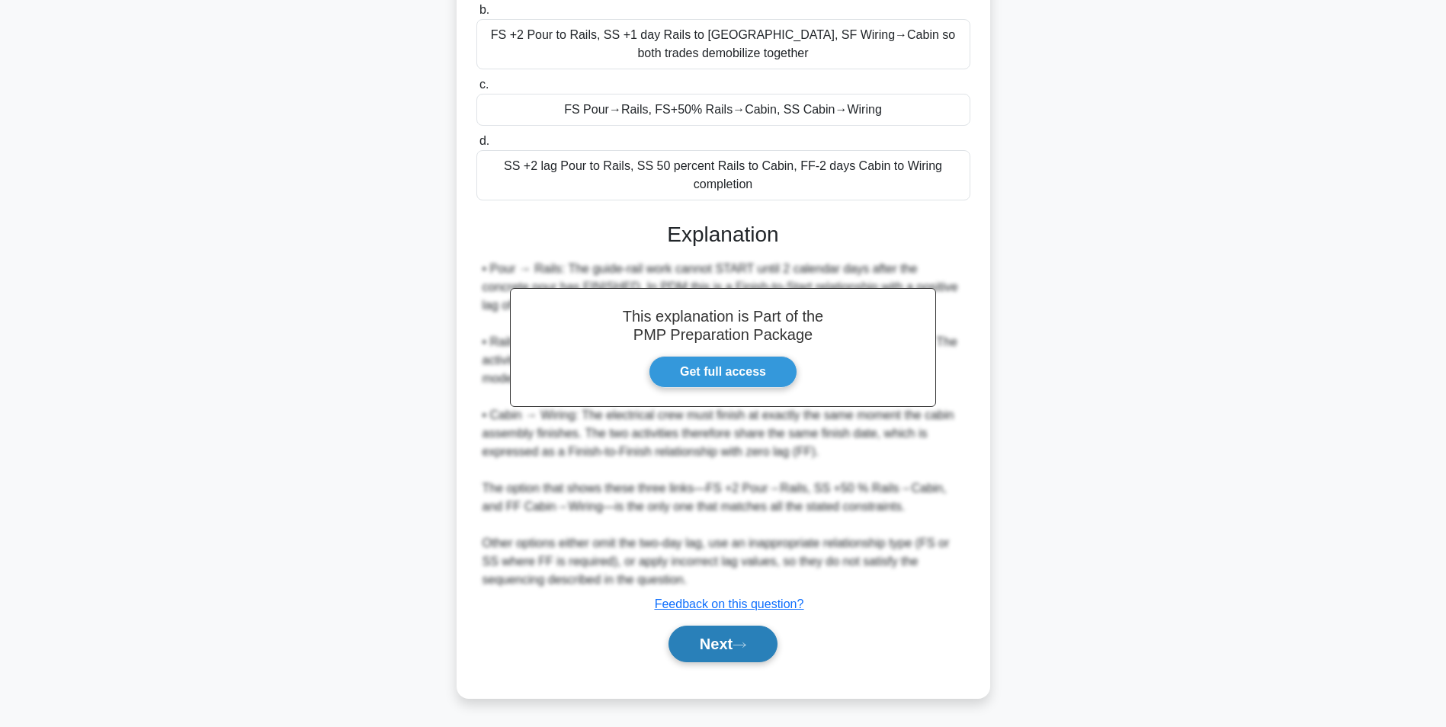
click at [771, 637] on button "Next" at bounding box center [722, 644] width 109 height 37
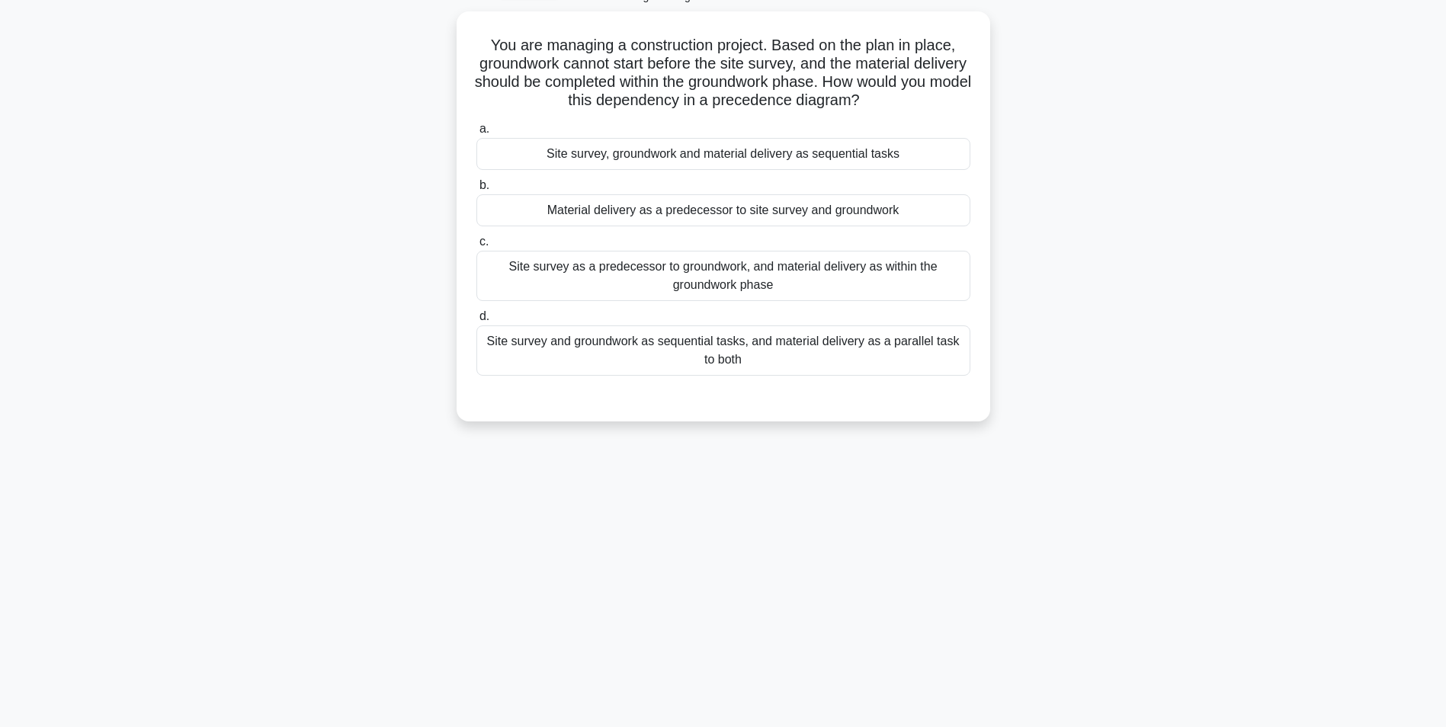
scroll to position [0, 0]
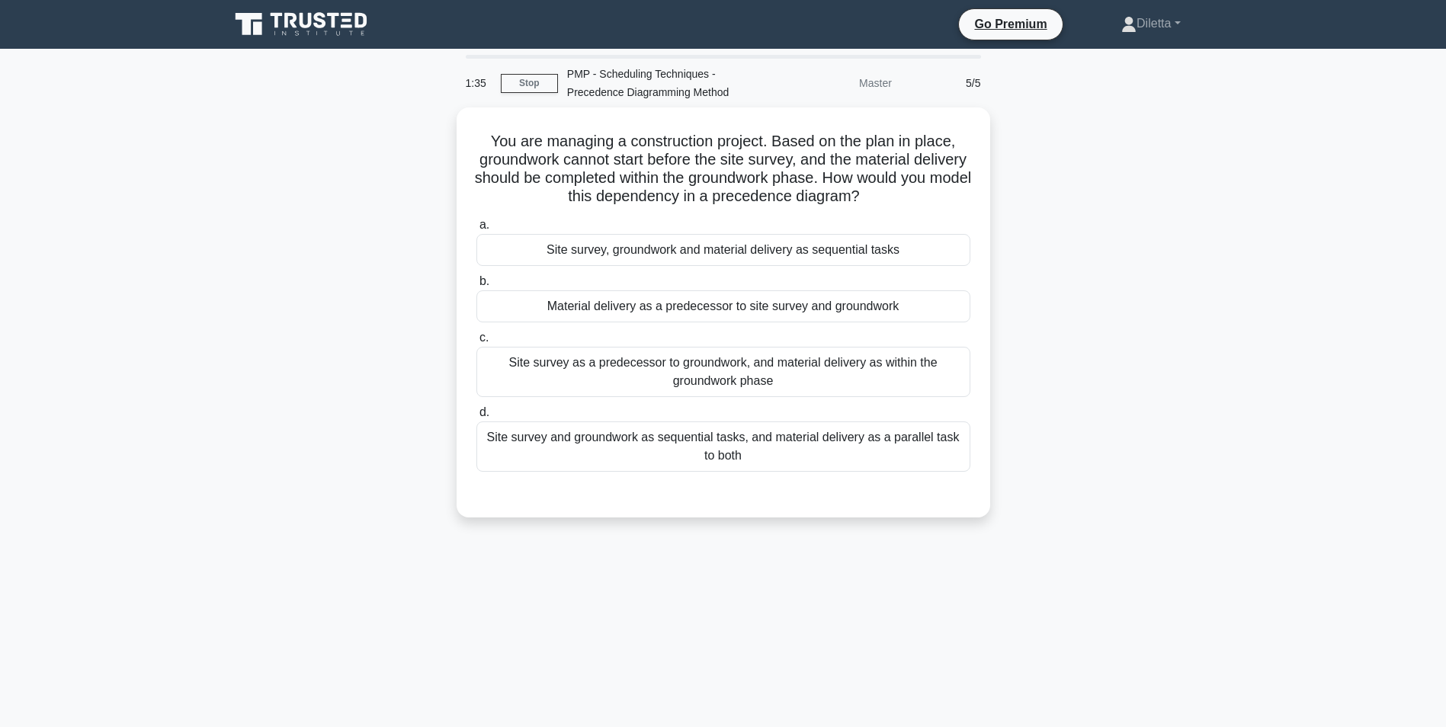
click at [1132, 370] on div "You are managing a construction project. Based on the plan in place, groundwork…" at bounding box center [723, 321] width 1006 height 428
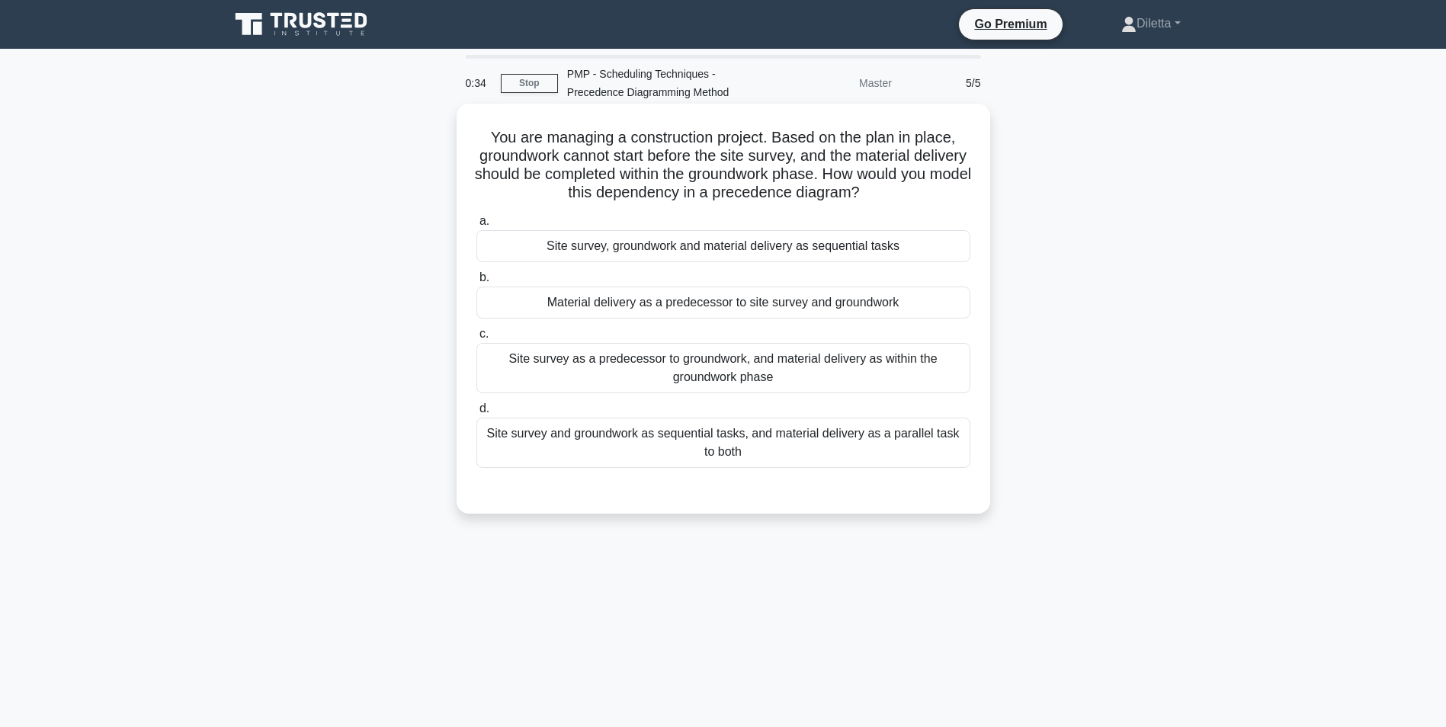
click at [942, 373] on div "Site survey as a predecessor to groundwork, and material delivery as within the…" at bounding box center [723, 368] width 494 height 50
click at [476, 339] on input "c. Site survey as a predecessor to groundwork, and material delivery as within …" at bounding box center [476, 334] width 0 height 10
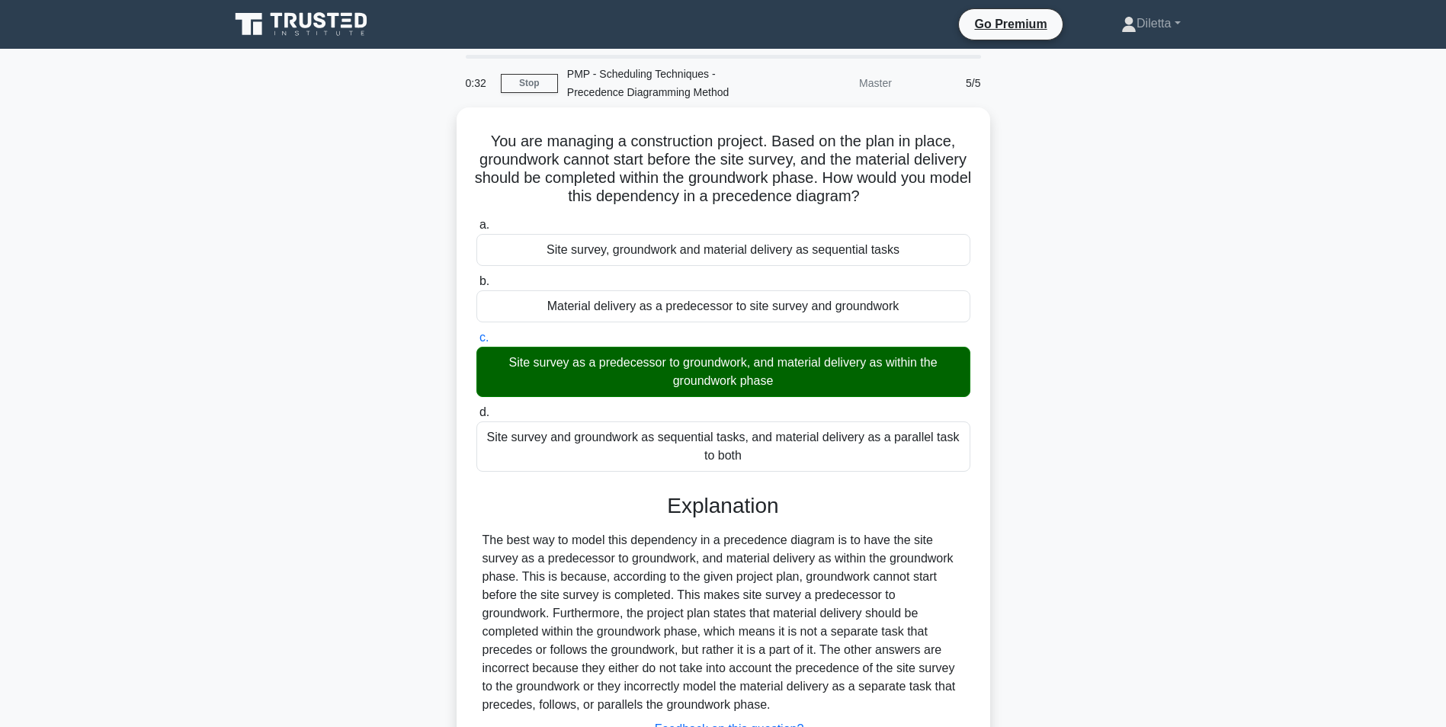
click at [1185, 472] on div "You are managing a construction project. Based on the plan in place, groundwork…" at bounding box center [723, 474] width 1006 height 734
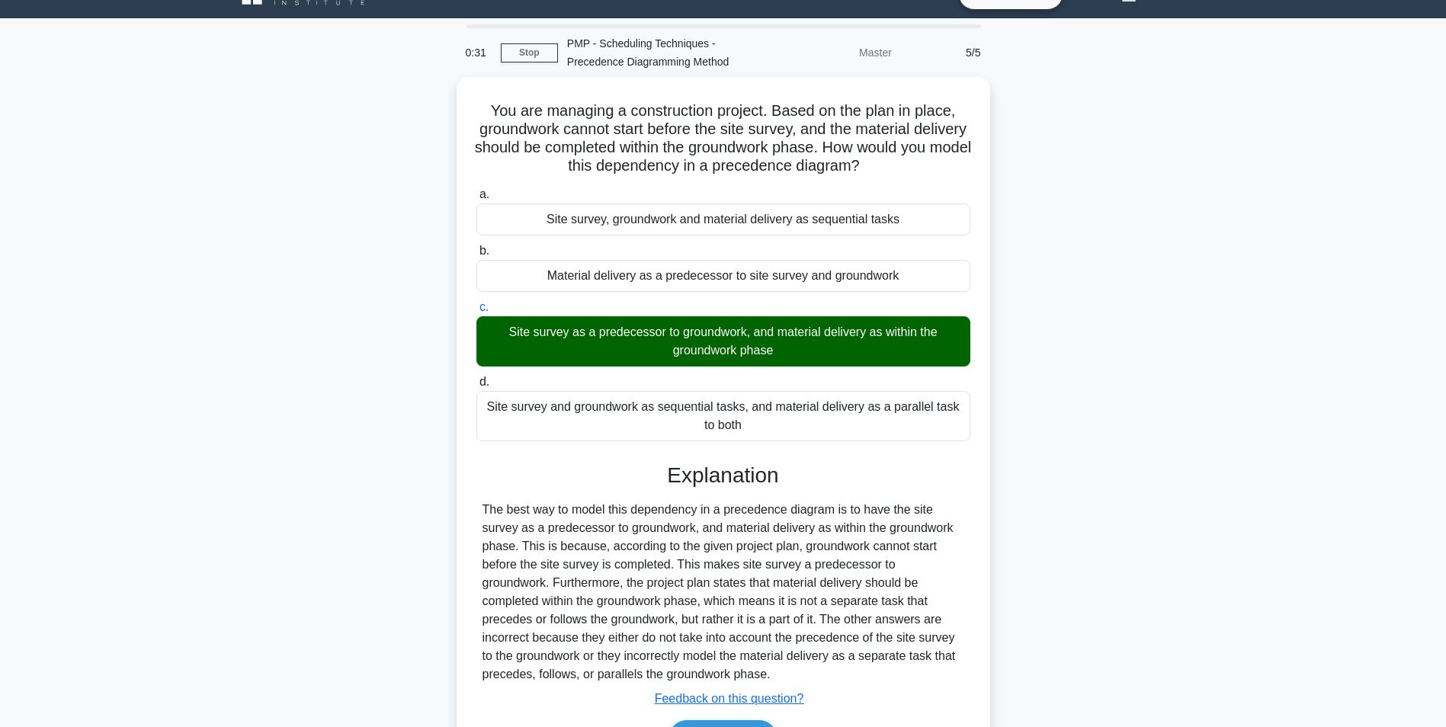
scroll to position [122, 0]
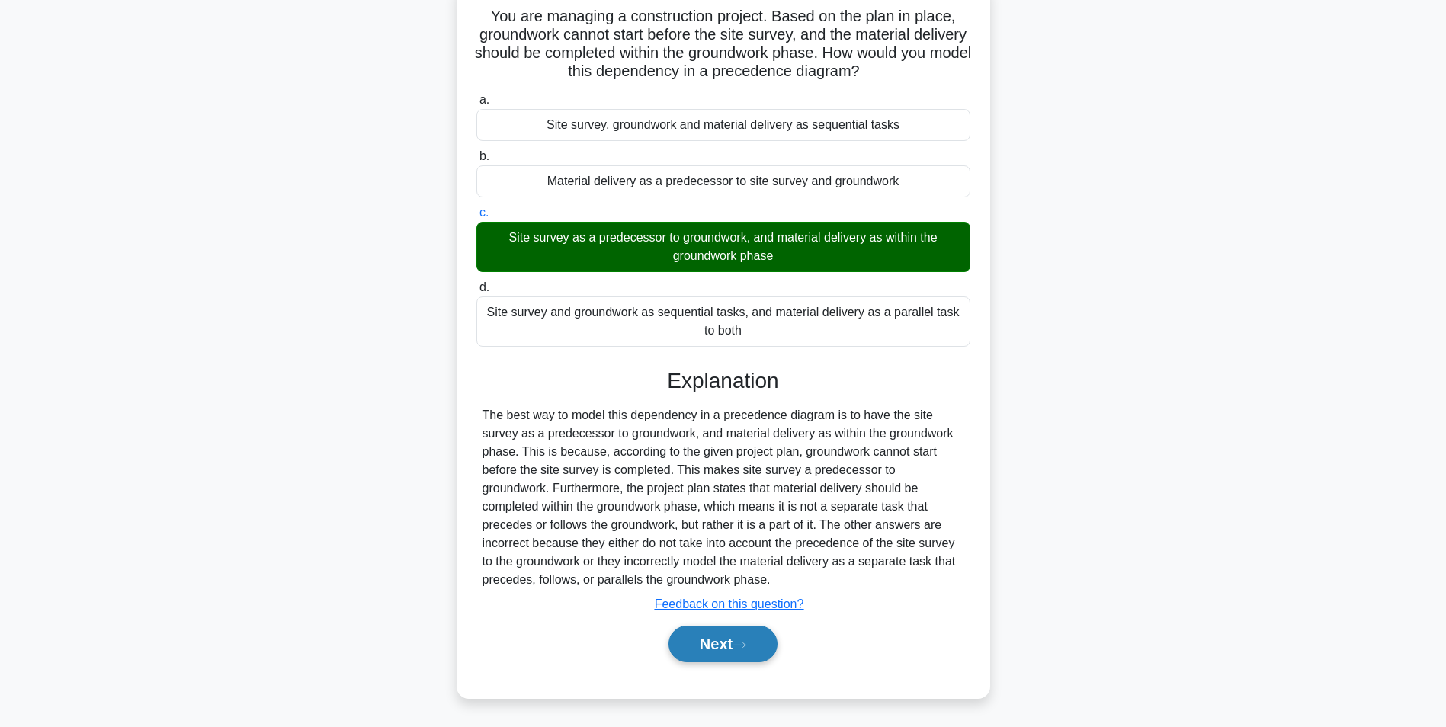
click at [748, 632] on button "Next" at bounding box center [722, 644] width 109 height 37
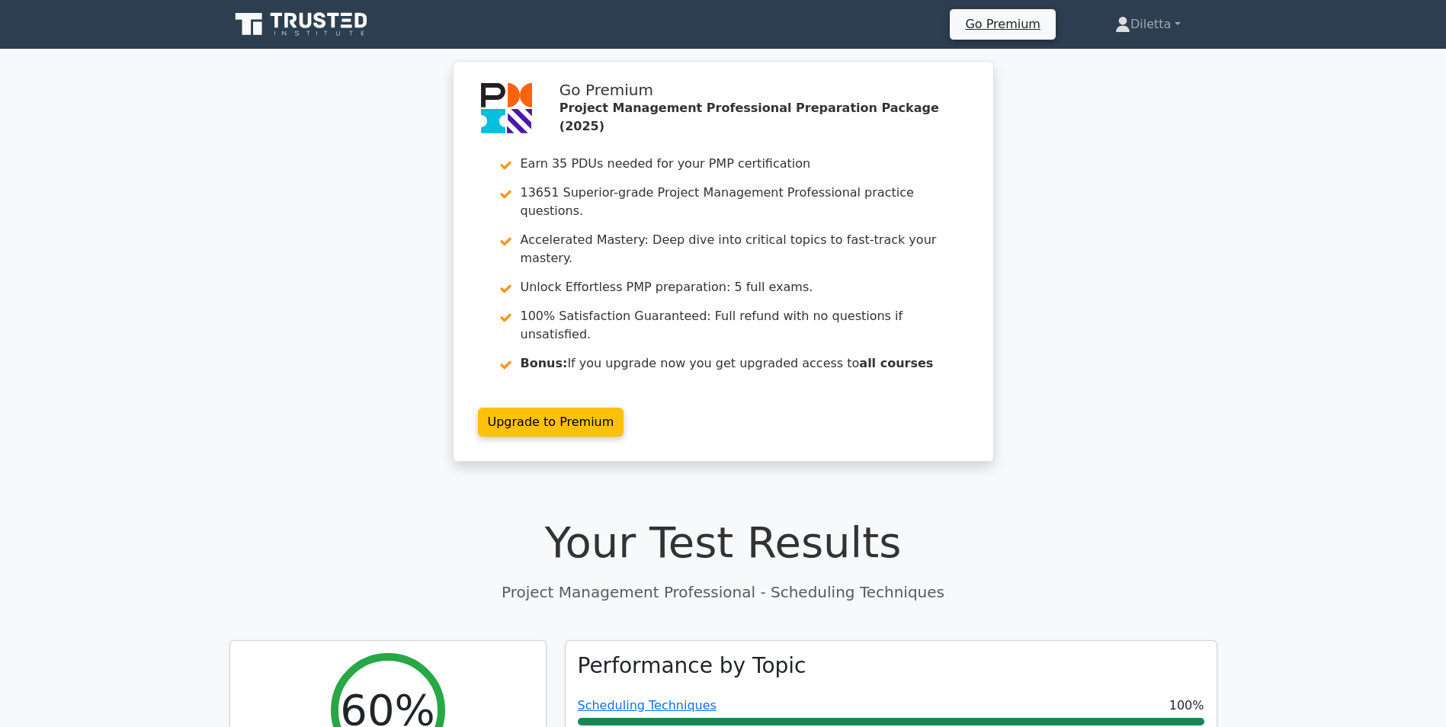
click at [1278, 366] on div "Go Premium Project Management Professional Preparation Package (2025) Earn 35 P…" at bounding box center [723, 270] width 1446 height 419
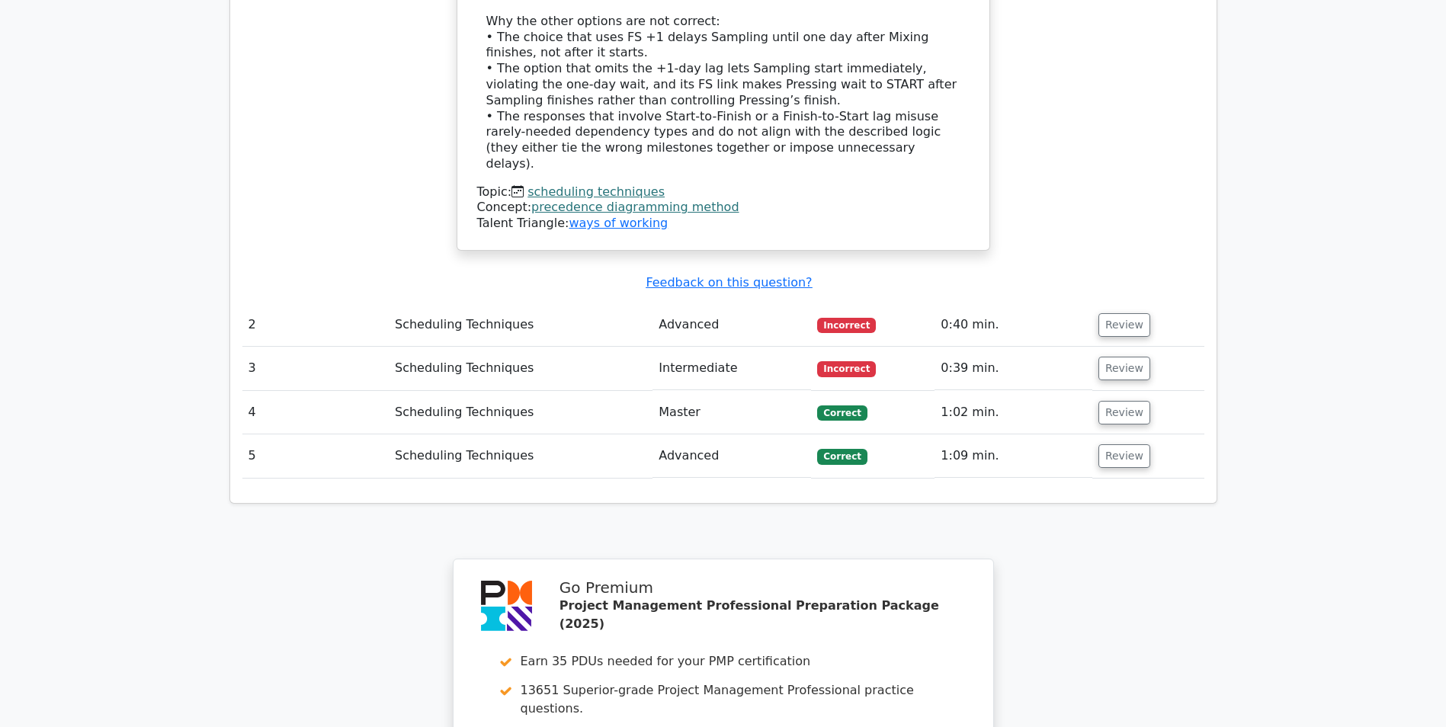
scroll to position [2043, 0]
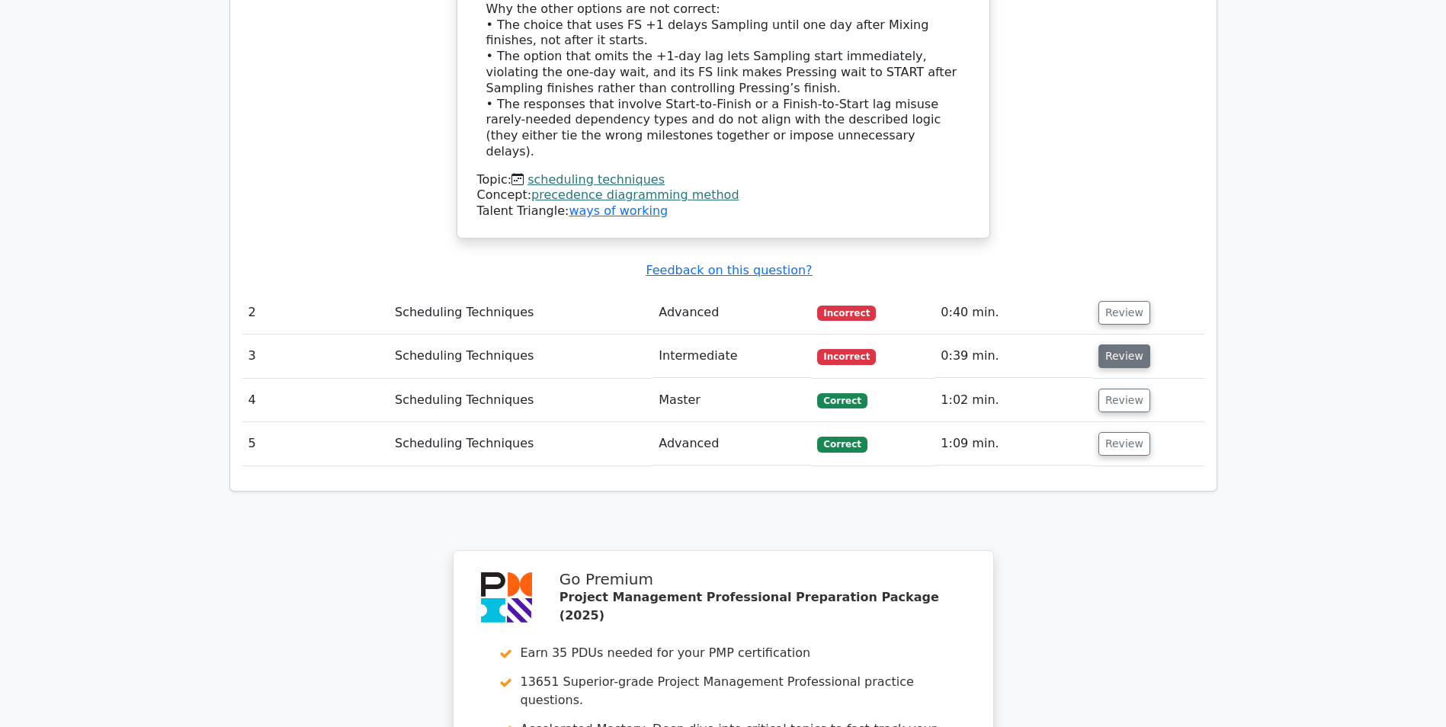
click at [1131, 345] on button "Review" at bounding box center [1124, 357] width 52 height 24
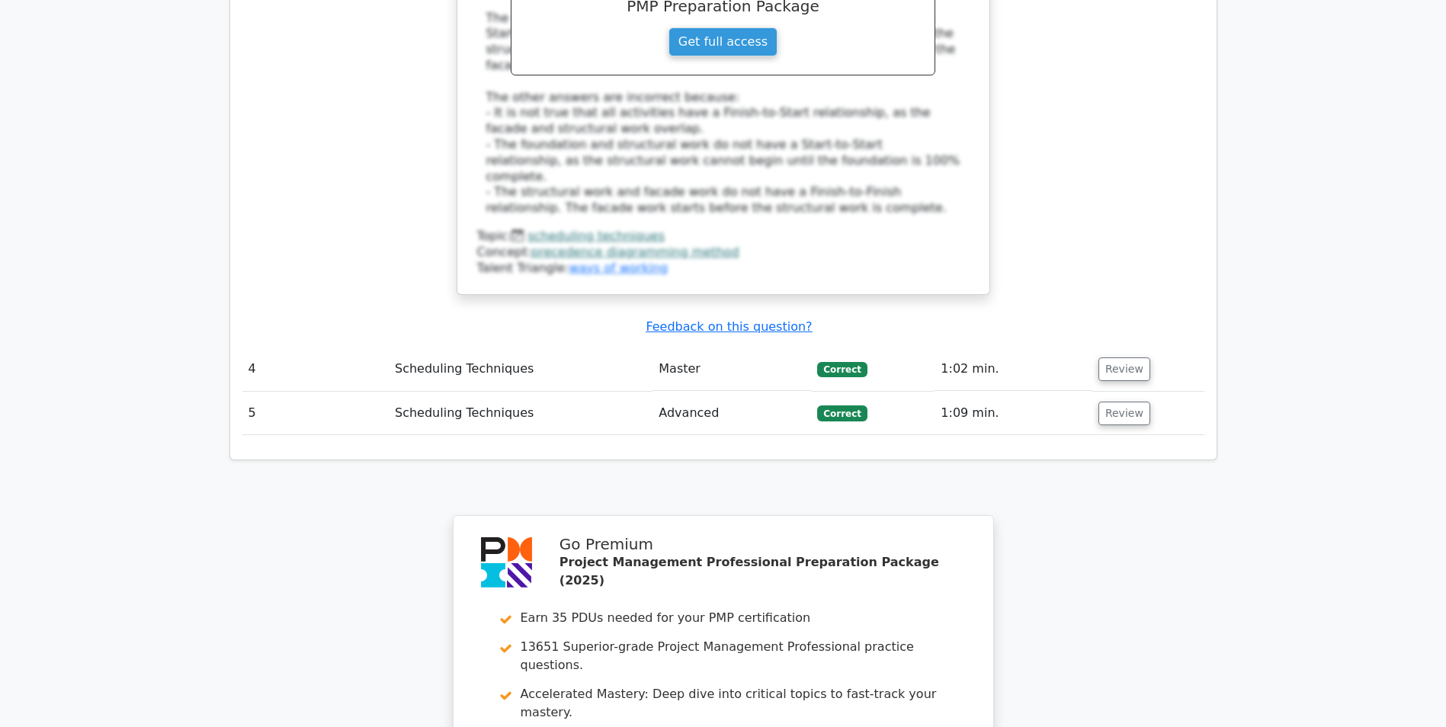
scroll to position [3018, 0]
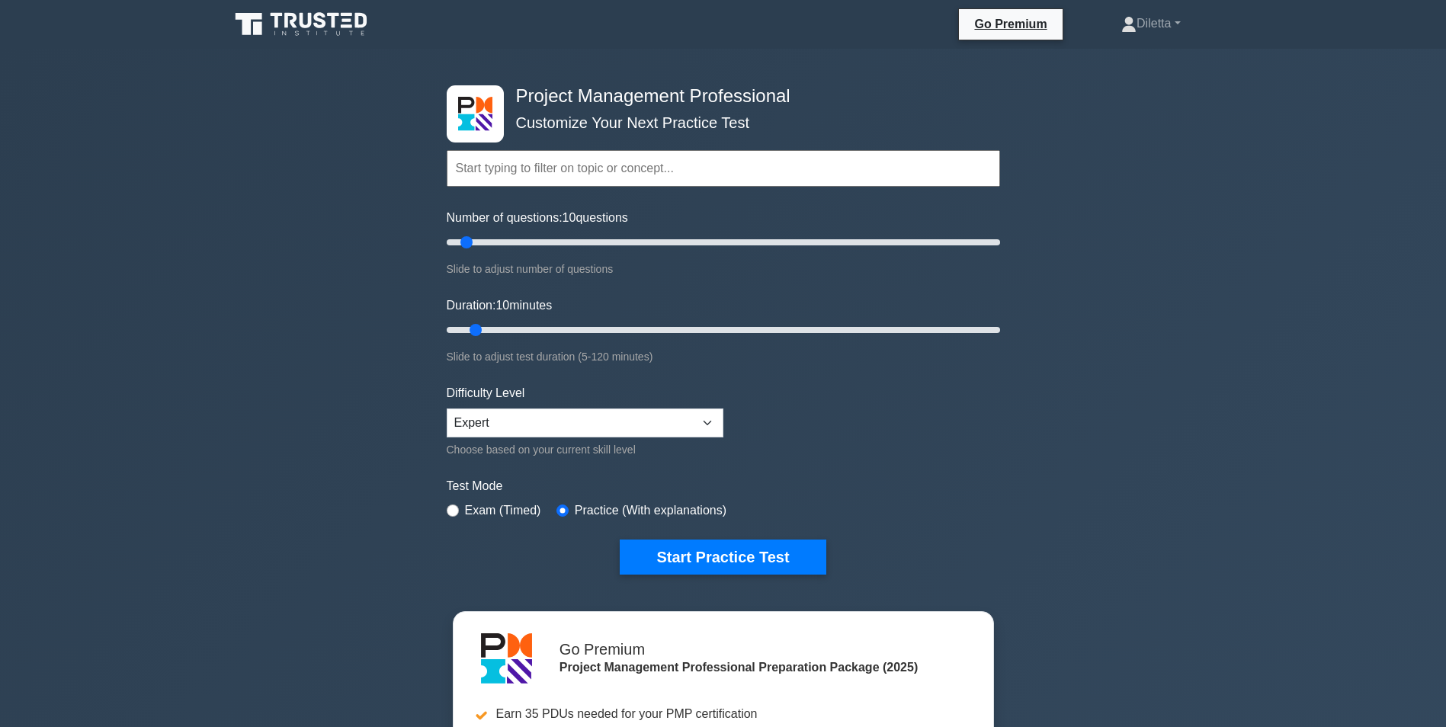
click at [915, 421] on form "Topics Scope Management Time Management Cost Management Quality Management Risk…" at bounding box center [723, 339] width 553 height 471
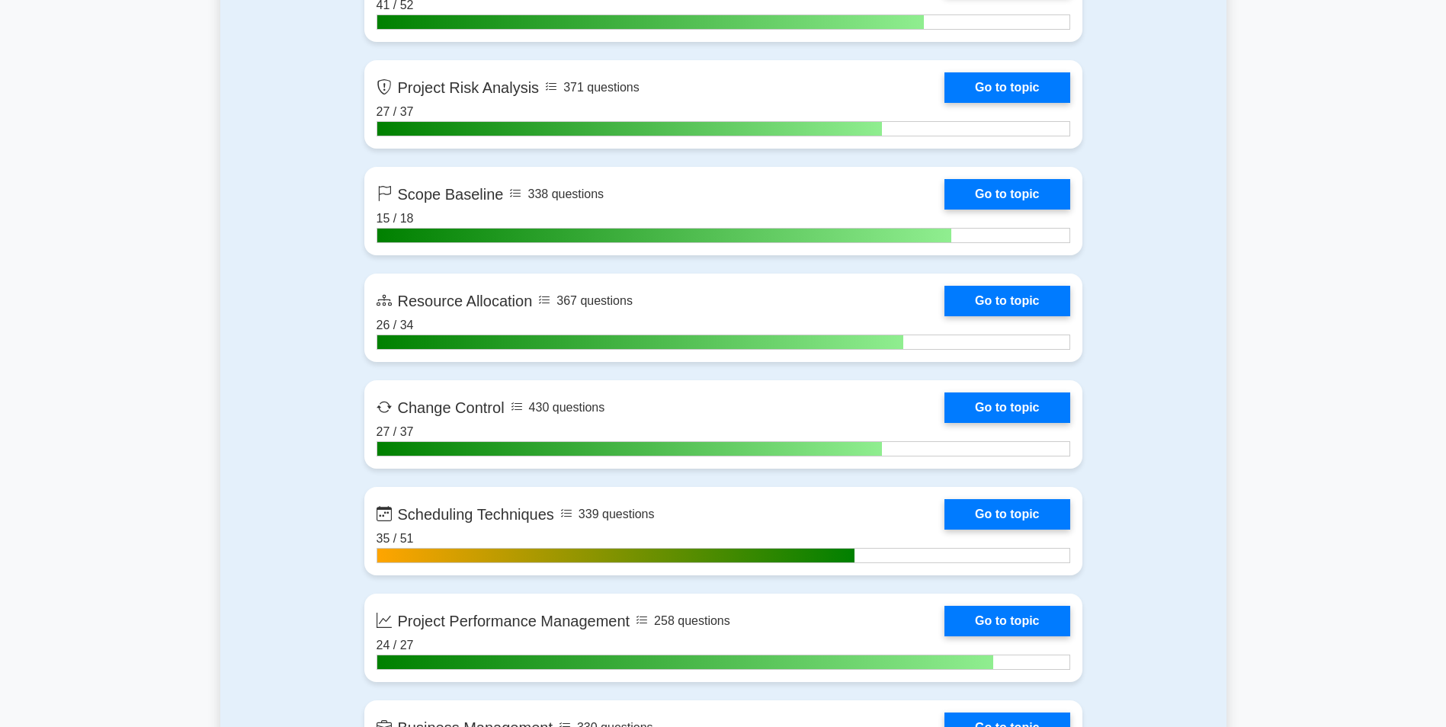
scroll to position [3079, 0]
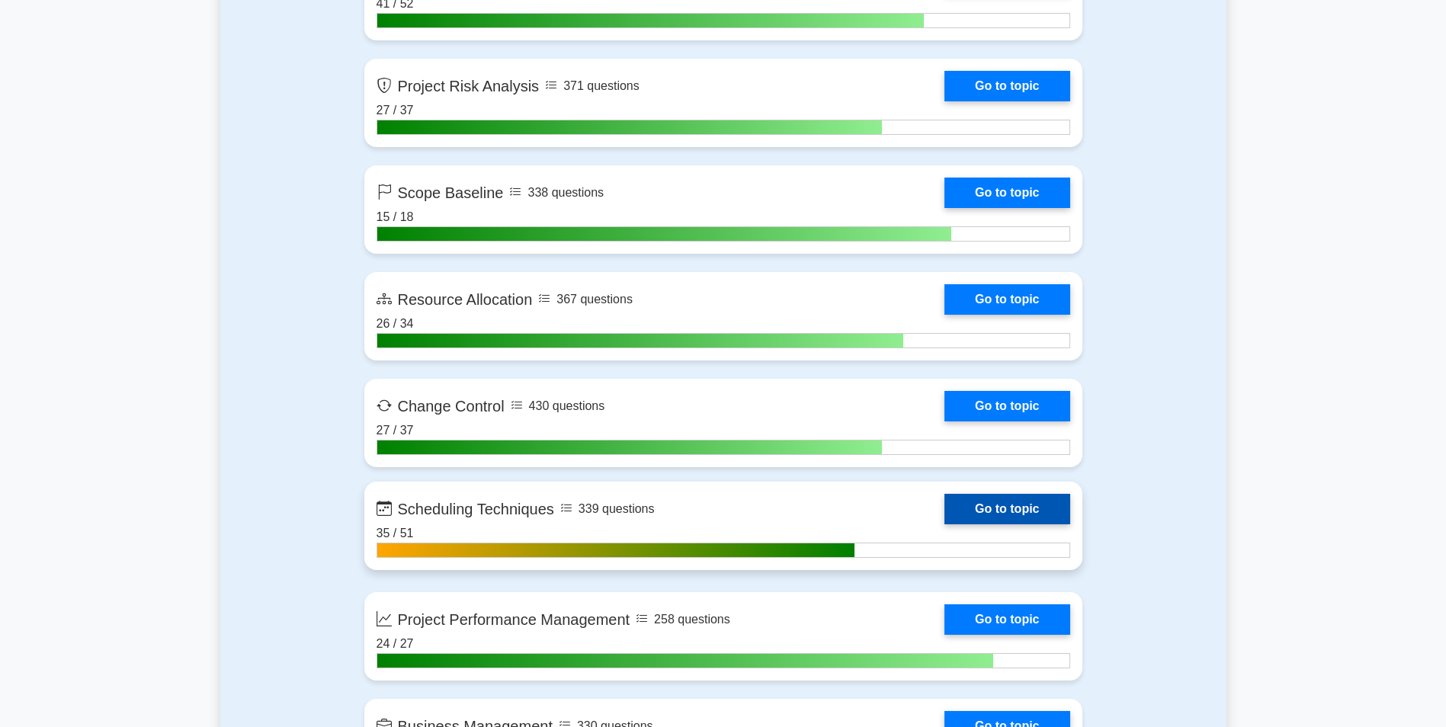
click at [999, 505] on link "Go to topic" at bounding box center [1006, 509] width 125 height 30
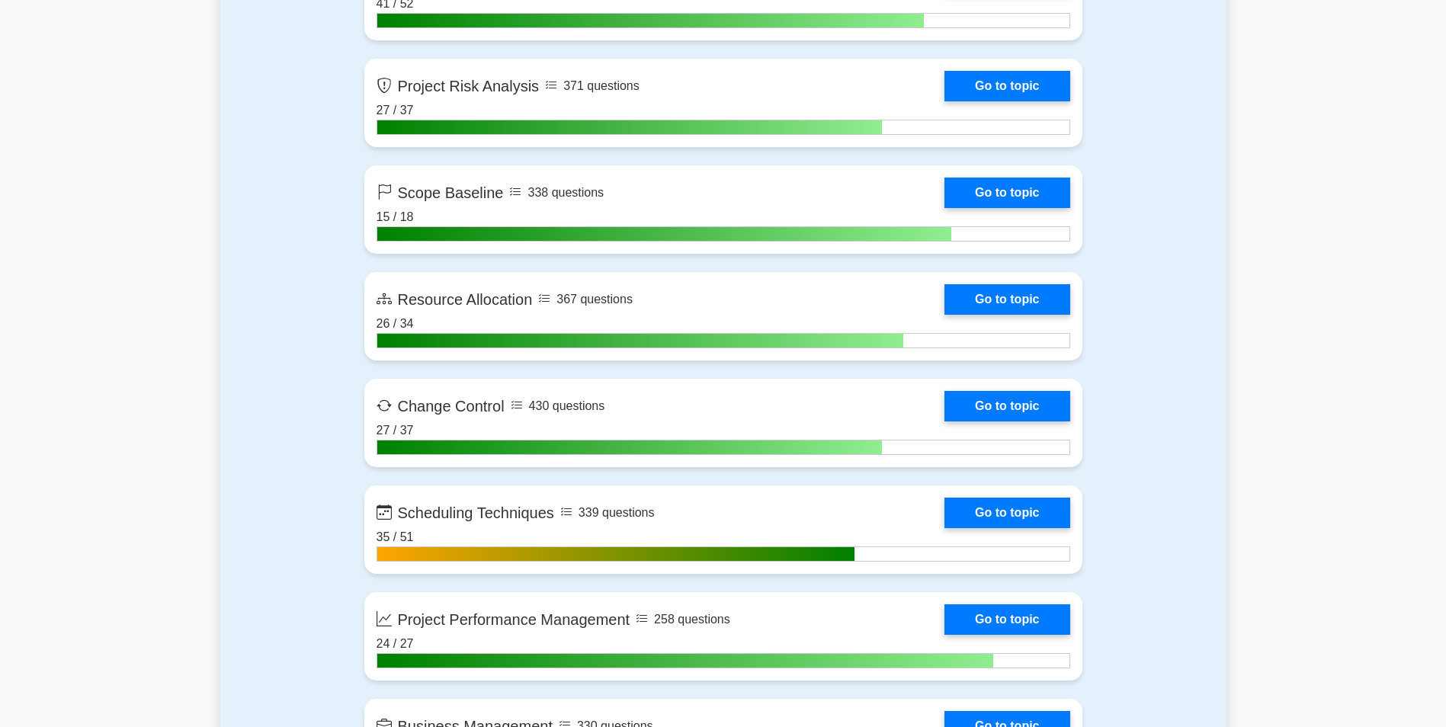
click at [229, 406] on div "Contents of the Project Management Professional package 10220 PMP questions gro…" at bounding box center [723, 124] width 1006 height 4376
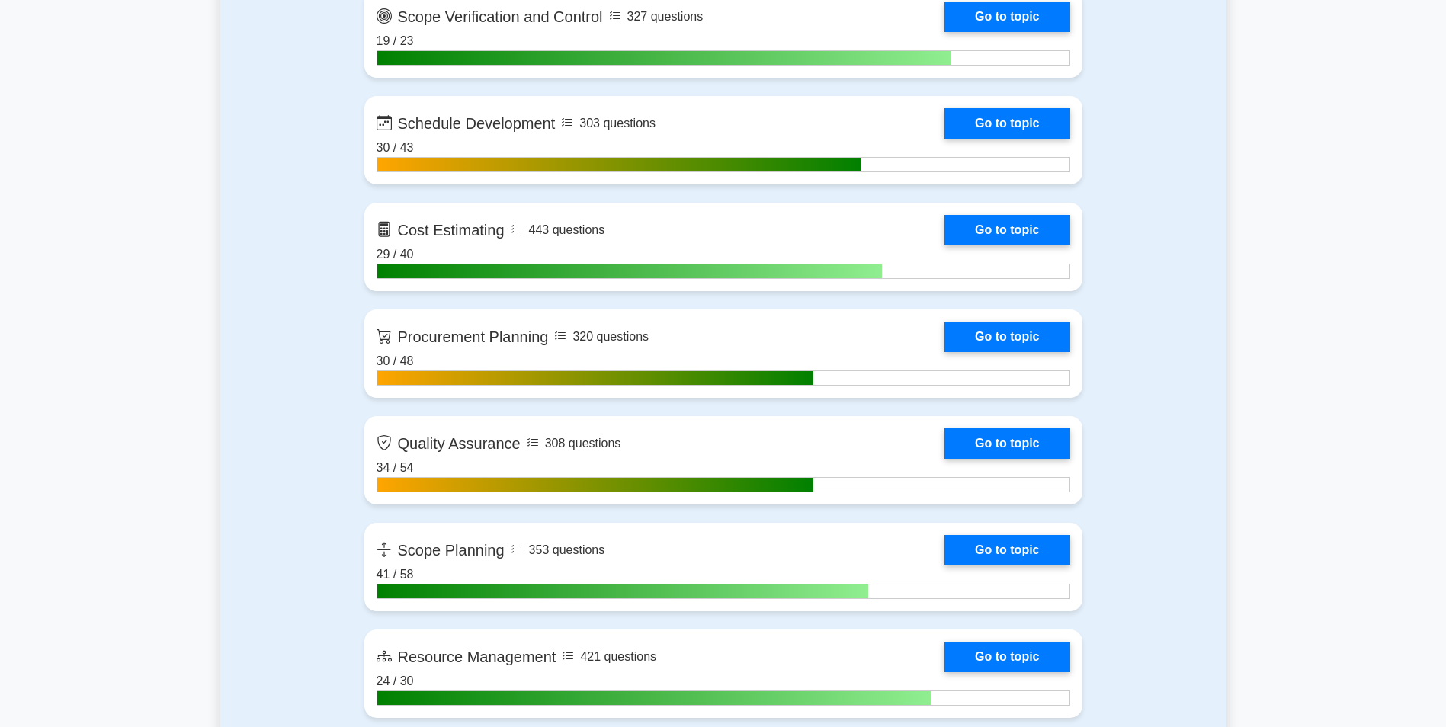
scroll to position [2165, 0]
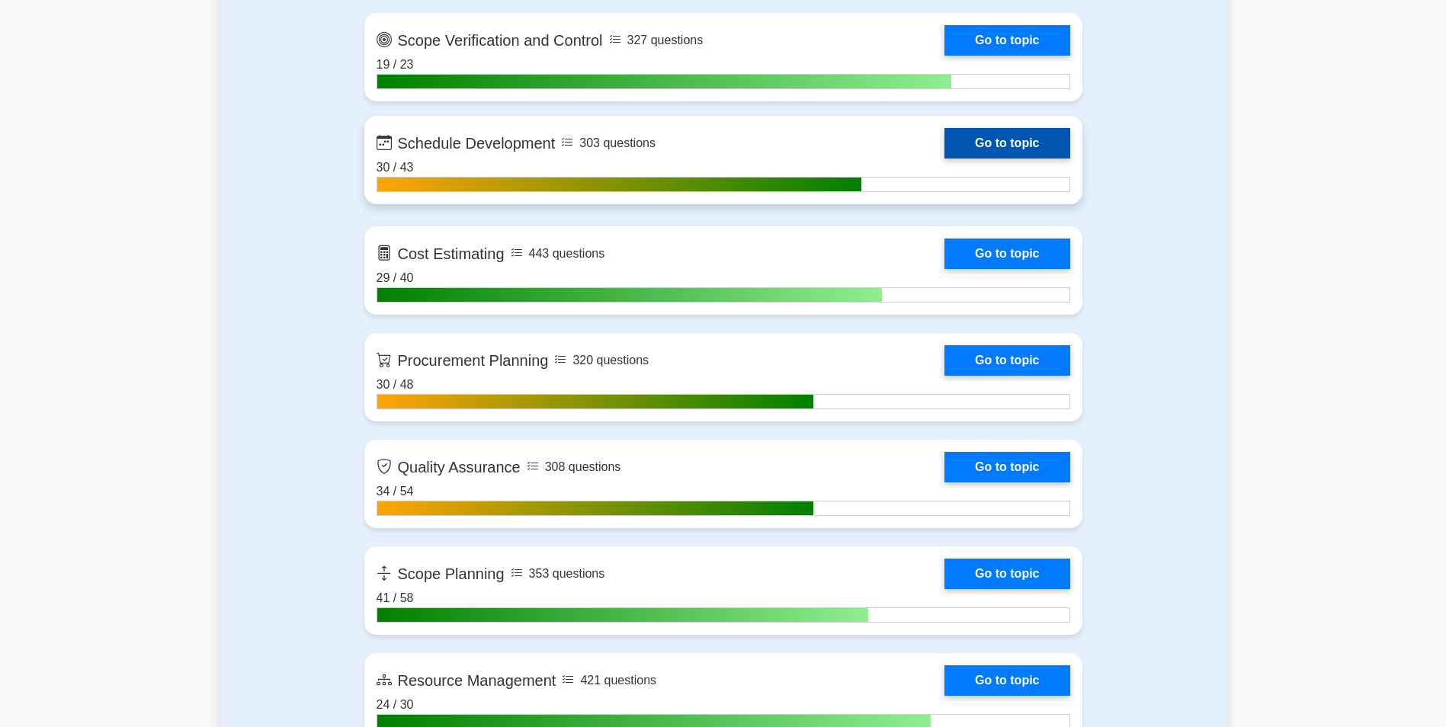
click at [1009, 143] on link "Go to topic" at bounding box center [1006, 143] width 125 height 30
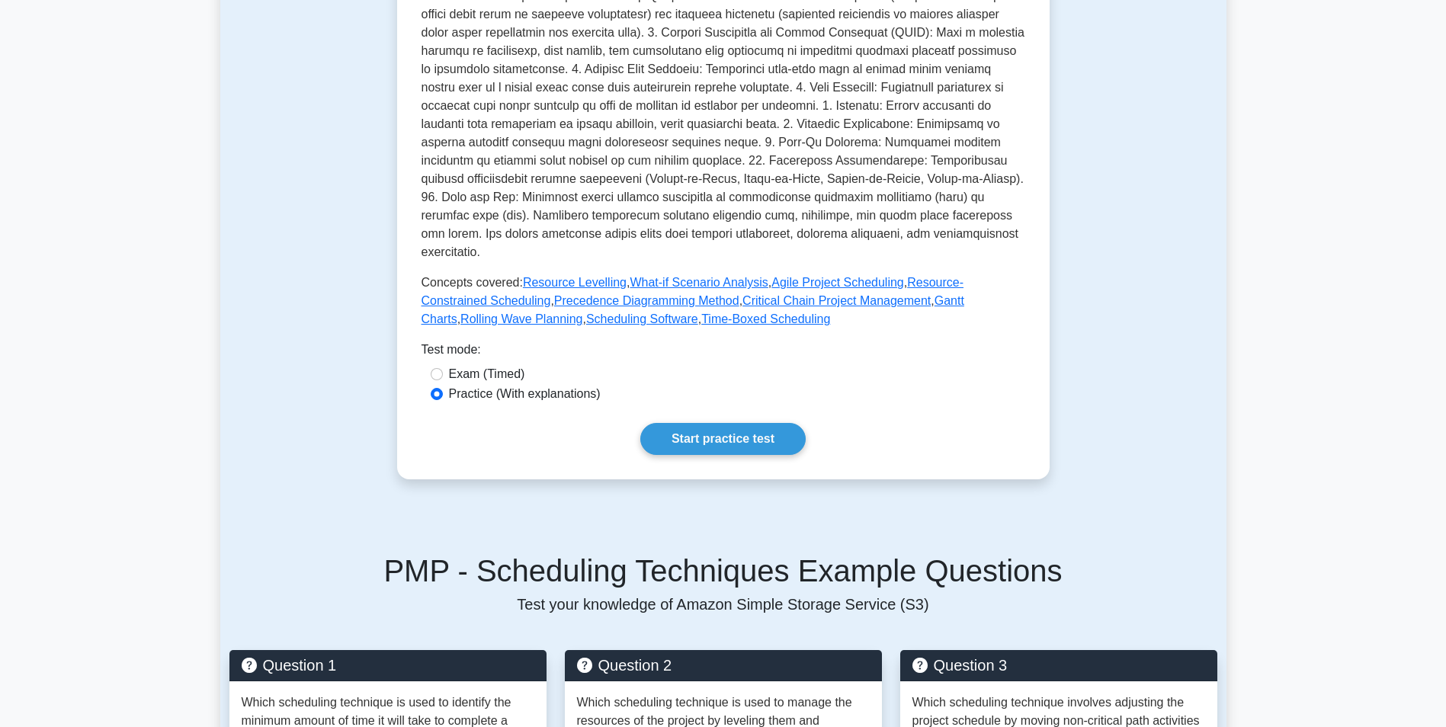
scroll to position [488, 0]
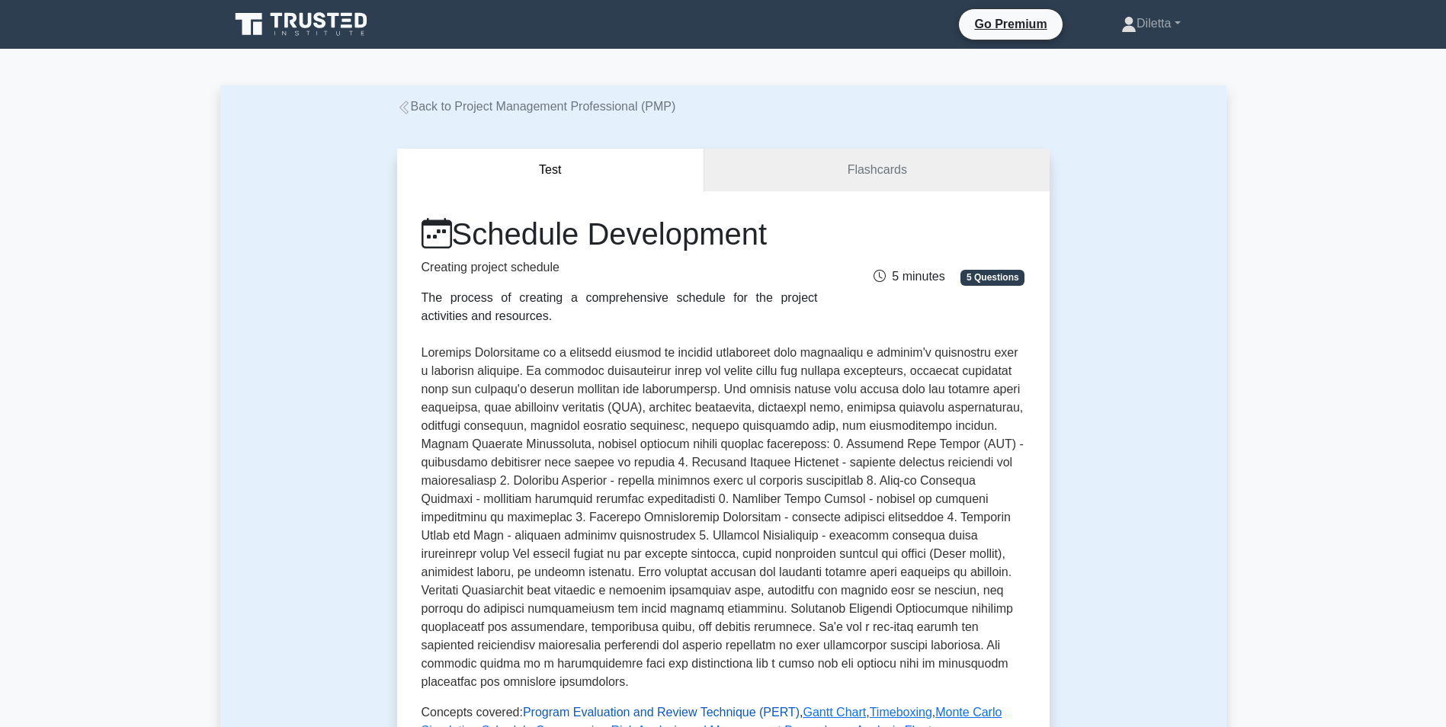
click at [680, 706] on link "Program Evaluation and Review Technique (PERT)" at bounding box center [661, 712] width 277 height 13
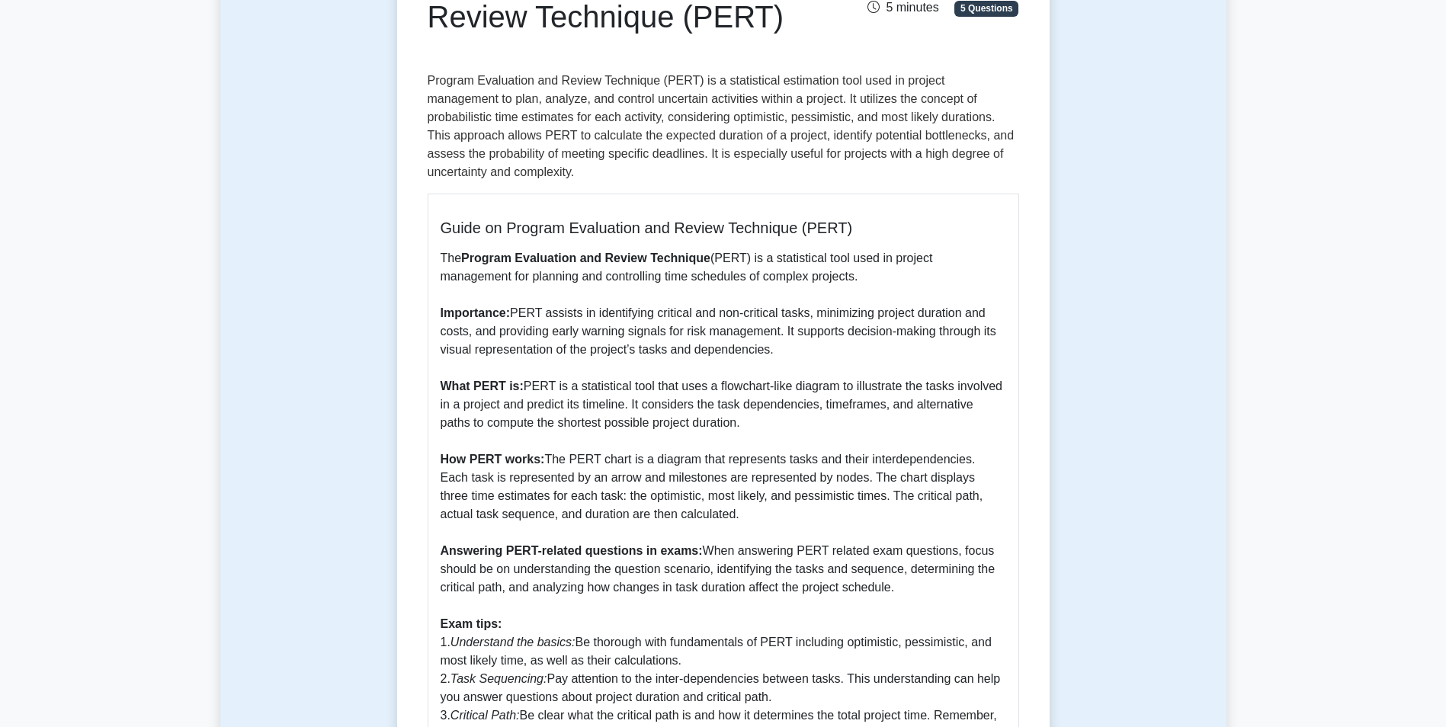
scroll to position [244, 0]
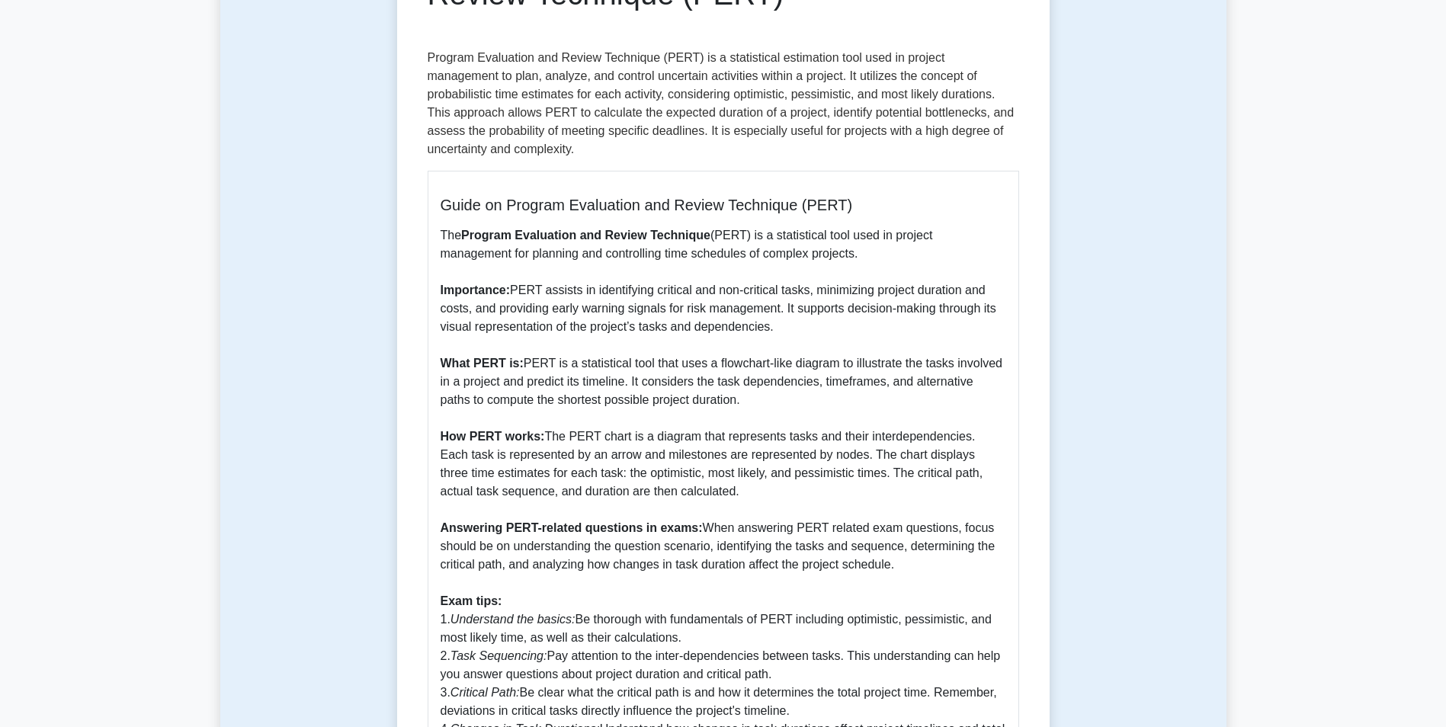
click at [1090, 298] on div "Program Evaluation and Review Technique (PERT) 5 minutes 5 Questions Guide on P…" at bounding box center [723, 433] width 1006 height 1122
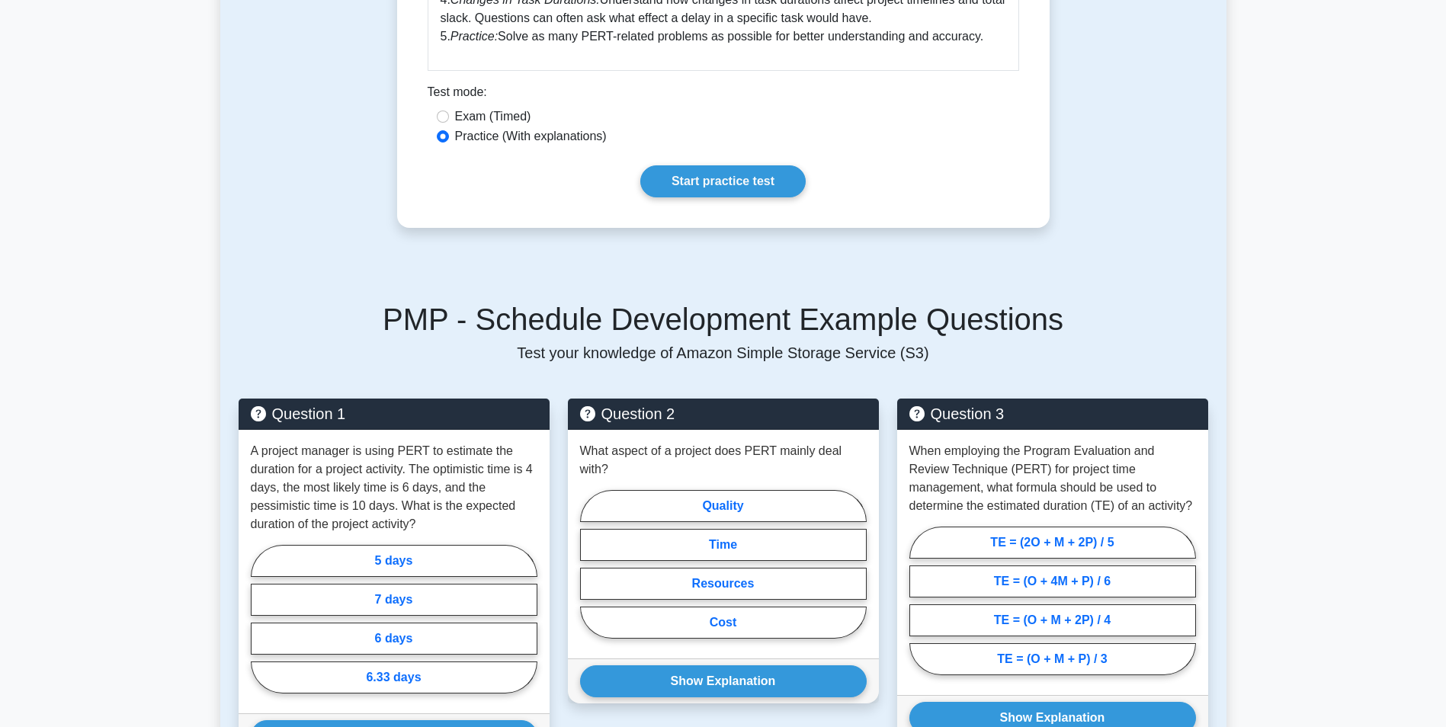
scroll to position [982, 0]
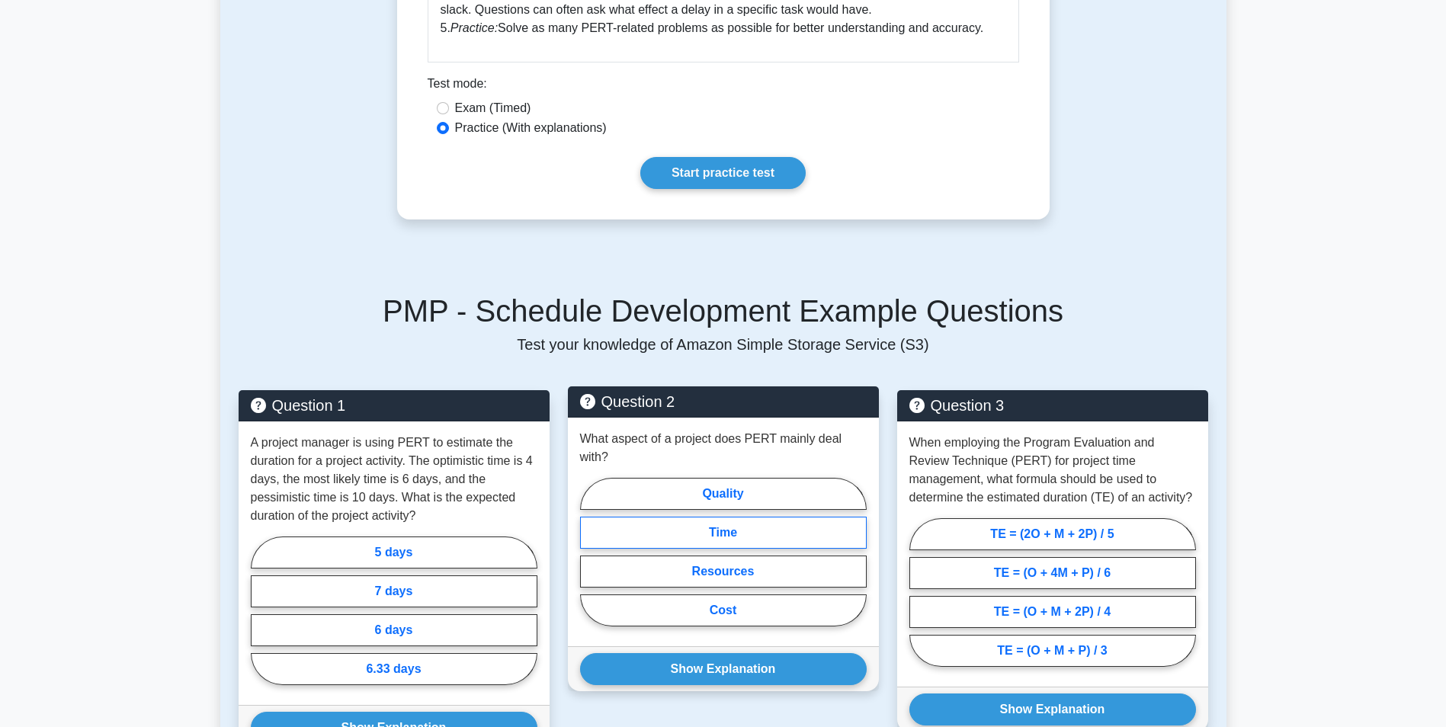
click at [806, 534] on label "Time" at bounding box center [723, 533] width 287 height 32
click at [590, 552] on input "Time" at bounding box center [585, 557] width 10 height 10
radio input "true"
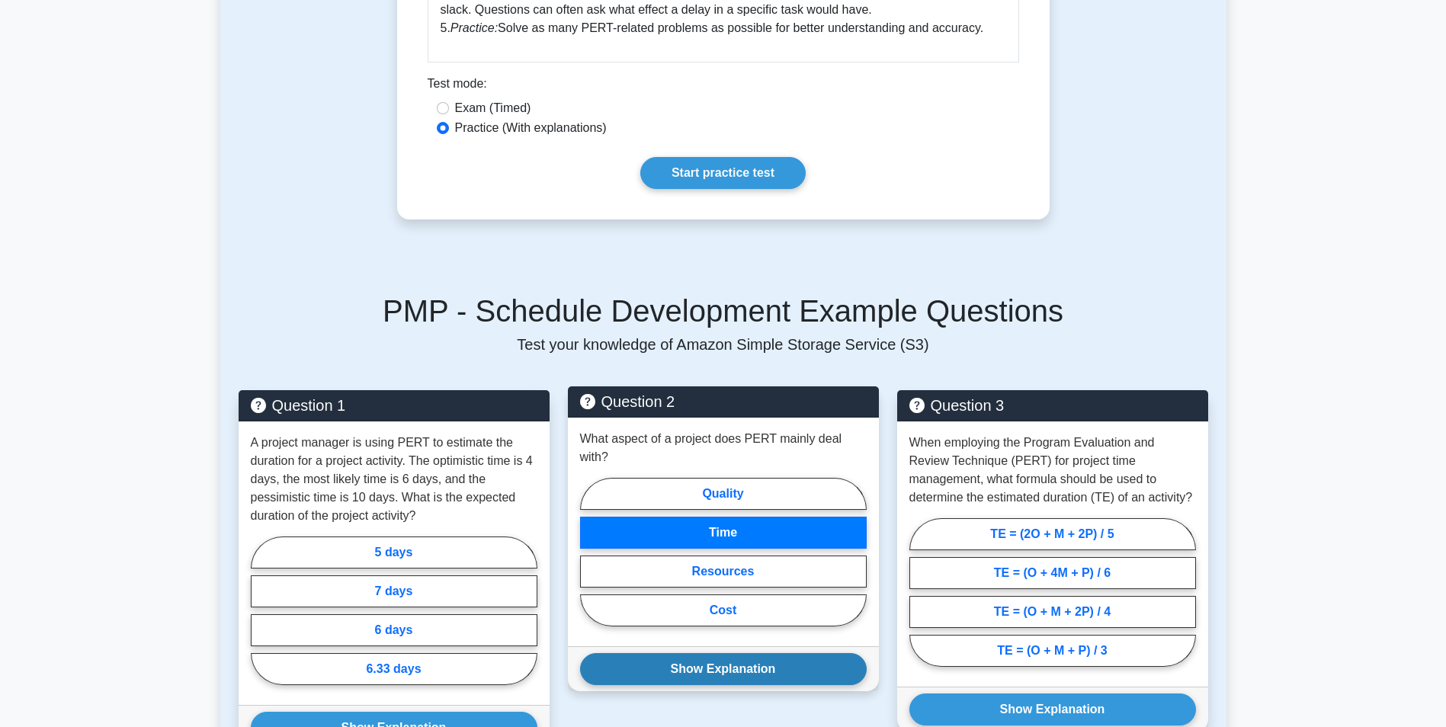
click at [763, 664] on button "Show Explanation" at bounding box center [723, 669] width 287 height 32
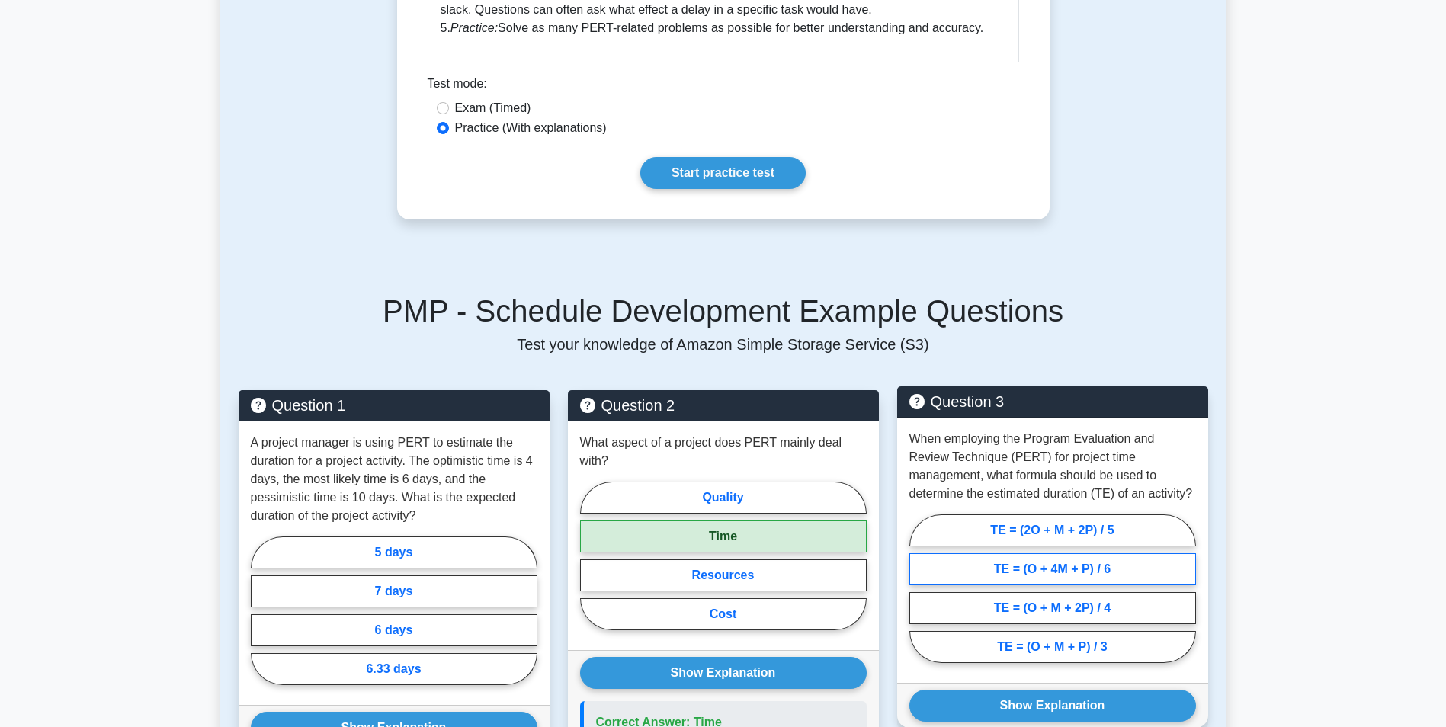
click at [1140, 572] on label "TE = (O + 4M + P) / 6" at bounding box center [1052, 569] width 287 height 32
click at [919, 588] on input "TE = (O + 4M + P) / 6" at bounding box center [914, 593] width 10 height 10
radio input "true"
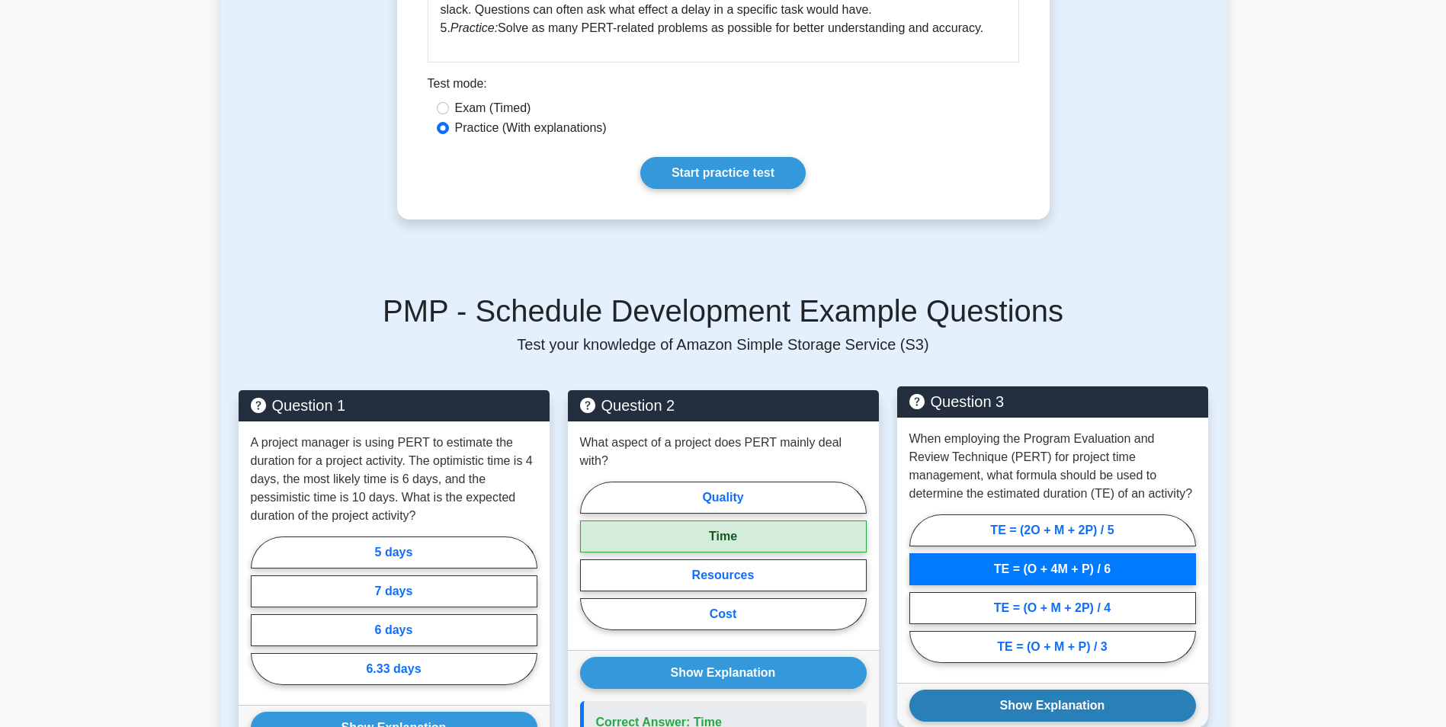
click at [1092, 700] on button "Show Explanation" at bounding box center [1052, 706] width 287 height 32
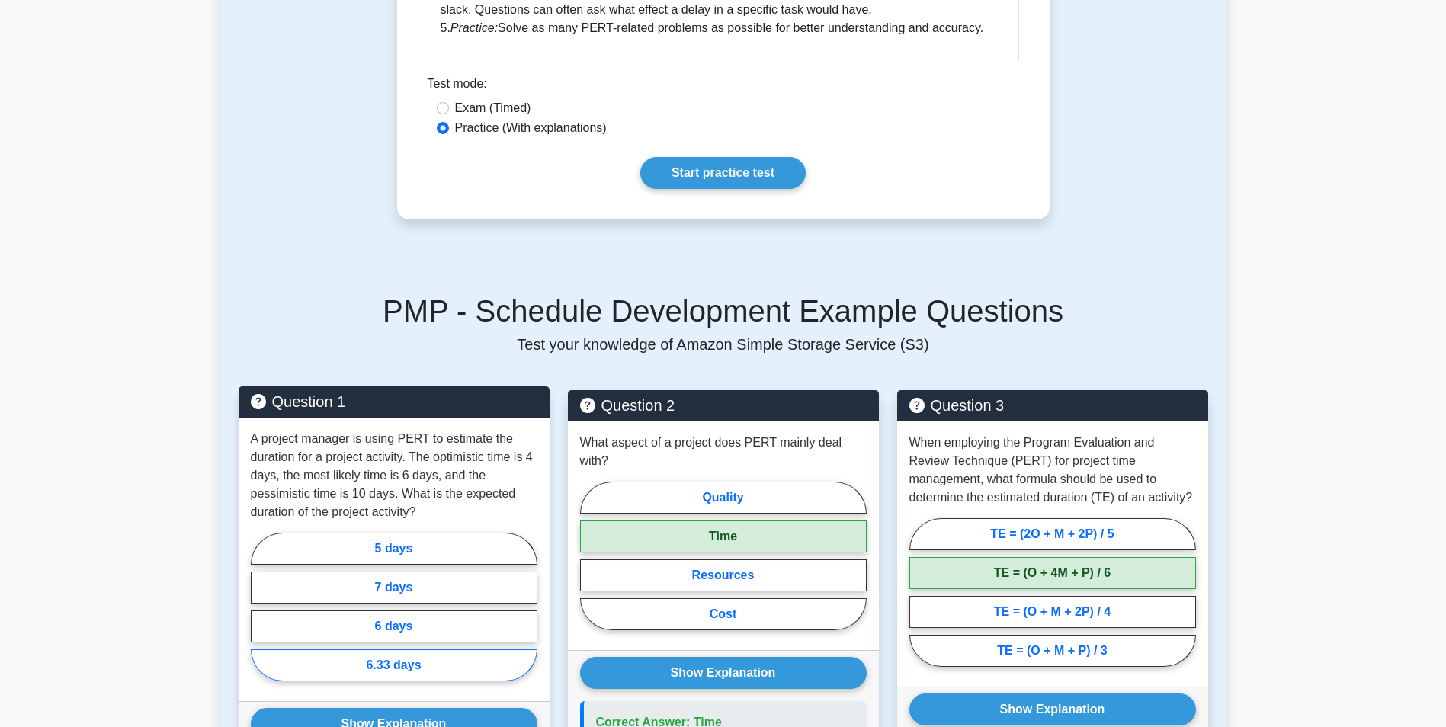
click at [438, 661] on label "6.33 days" at bounding box center [394, 665] width 287 height 32
click at [261, 617] on input "6.33 days" at bounding box center [256, 612] width 10 height 10
radio input "true"
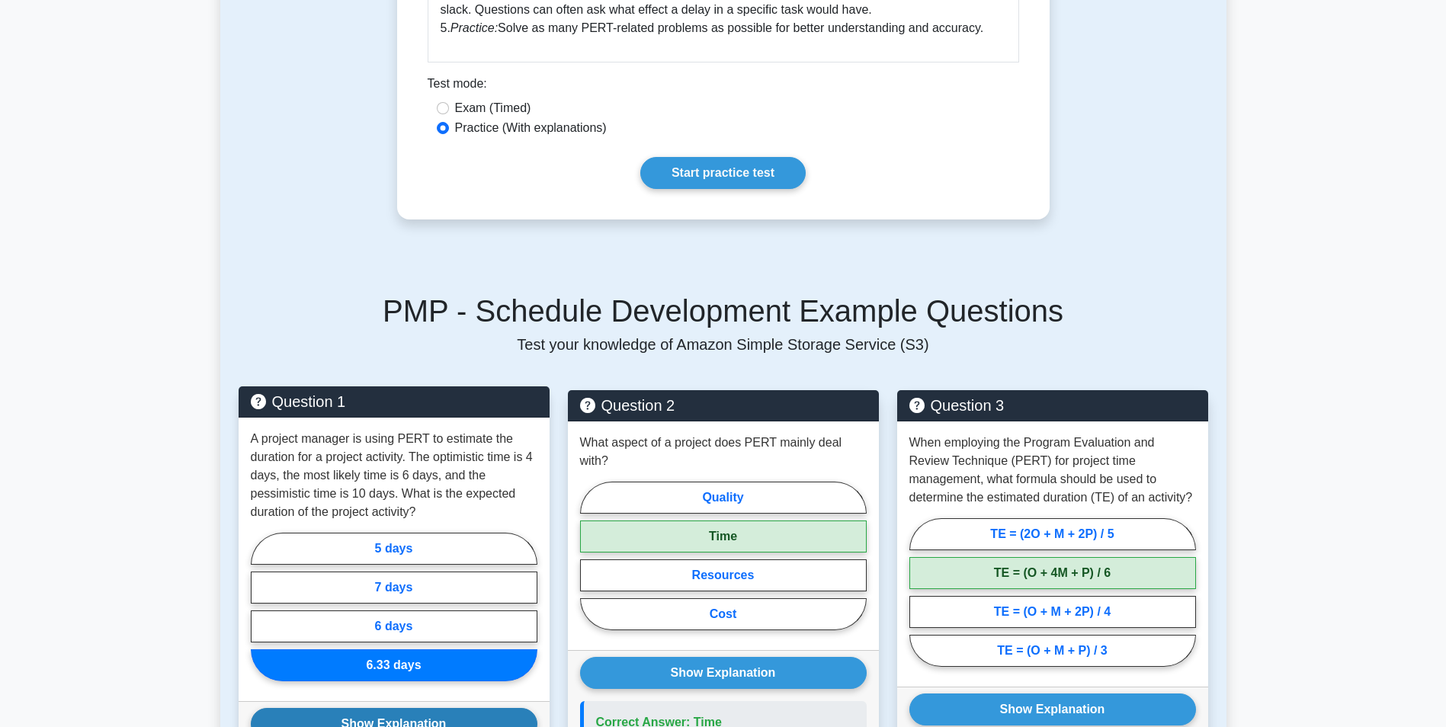
click at [427, 714] on button "Show Explanation" at bounding box center [394, 724] width 287 height 32
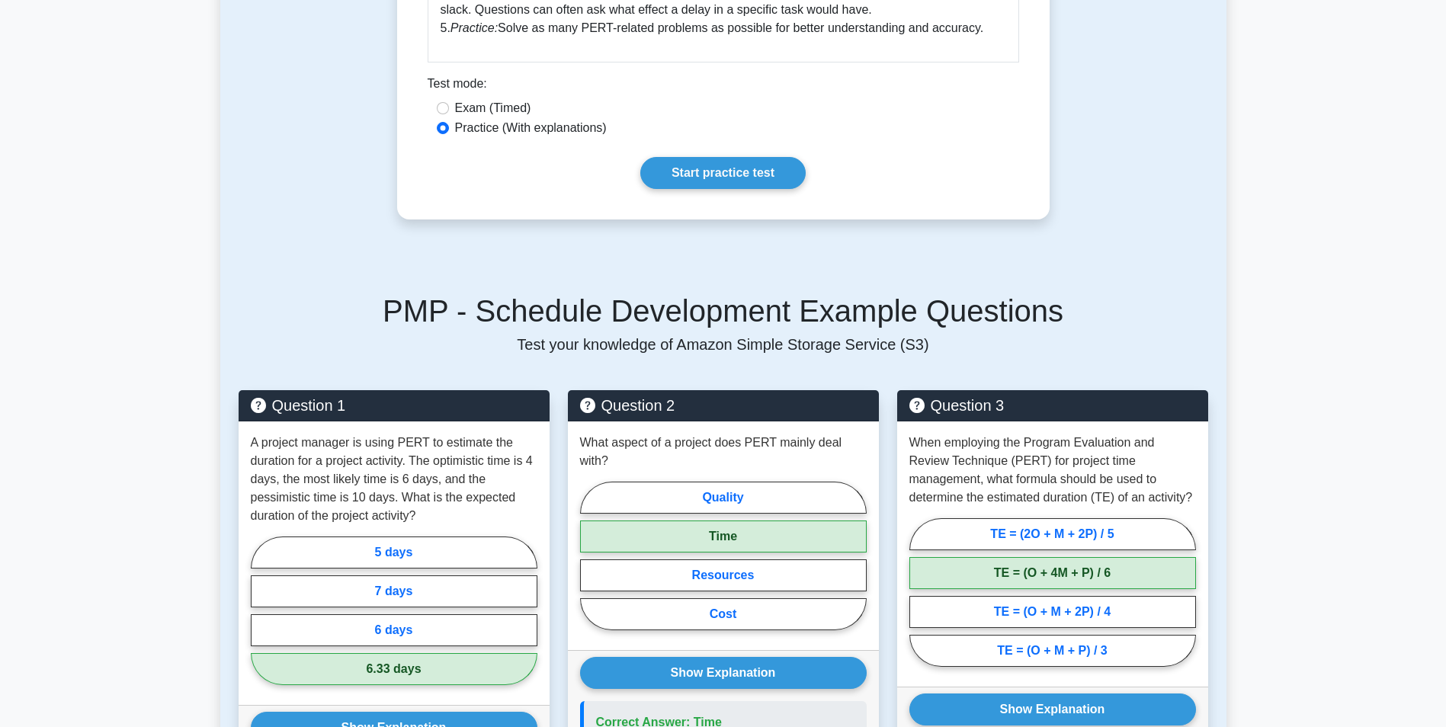
scroll to position [594, 0]
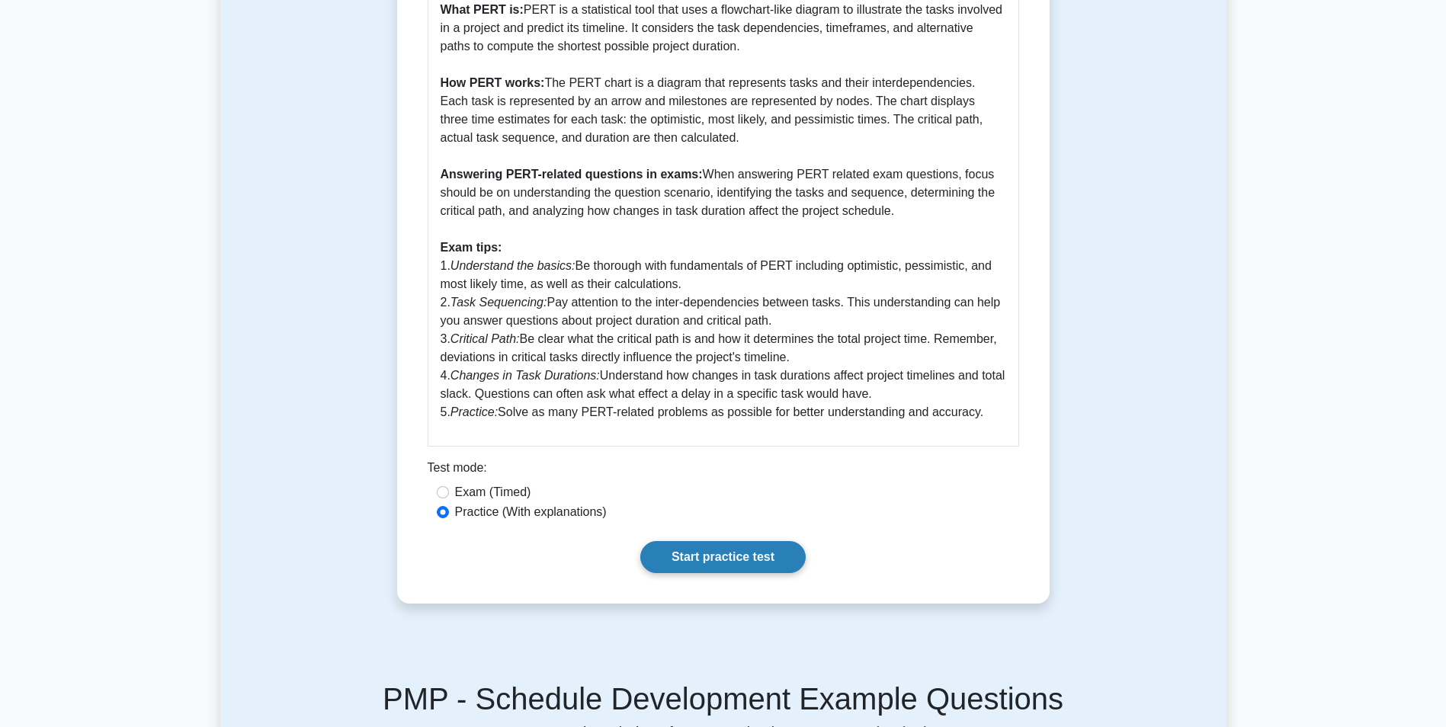
click at [725, 571] on link "Start practice test" at bounding box center [722, 557] width 165 height 32
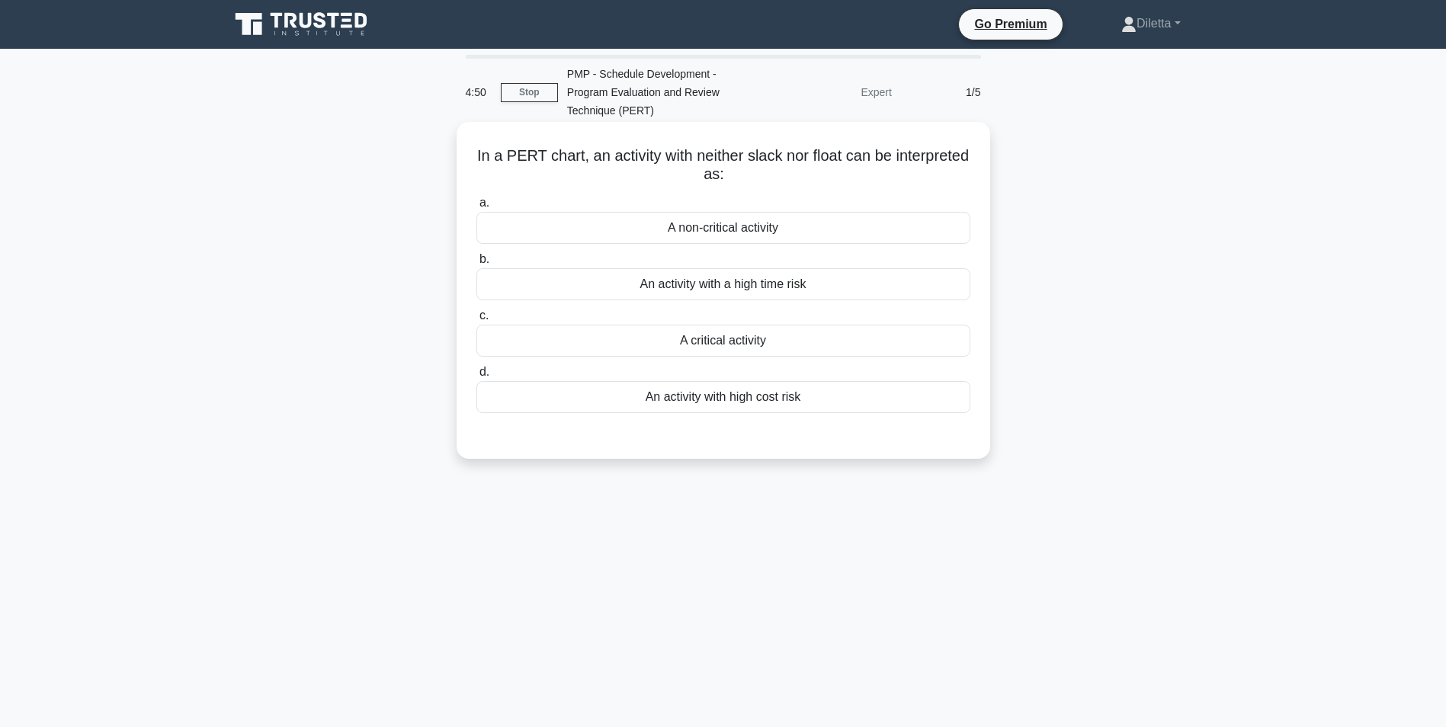
click at [778, 338] on div "A critical activity" at bounding box center [723, 341] width 494 height 32
click at [476, 321] on input "c. A critical activity" at bounding box center [476, 316] width 0 height 10
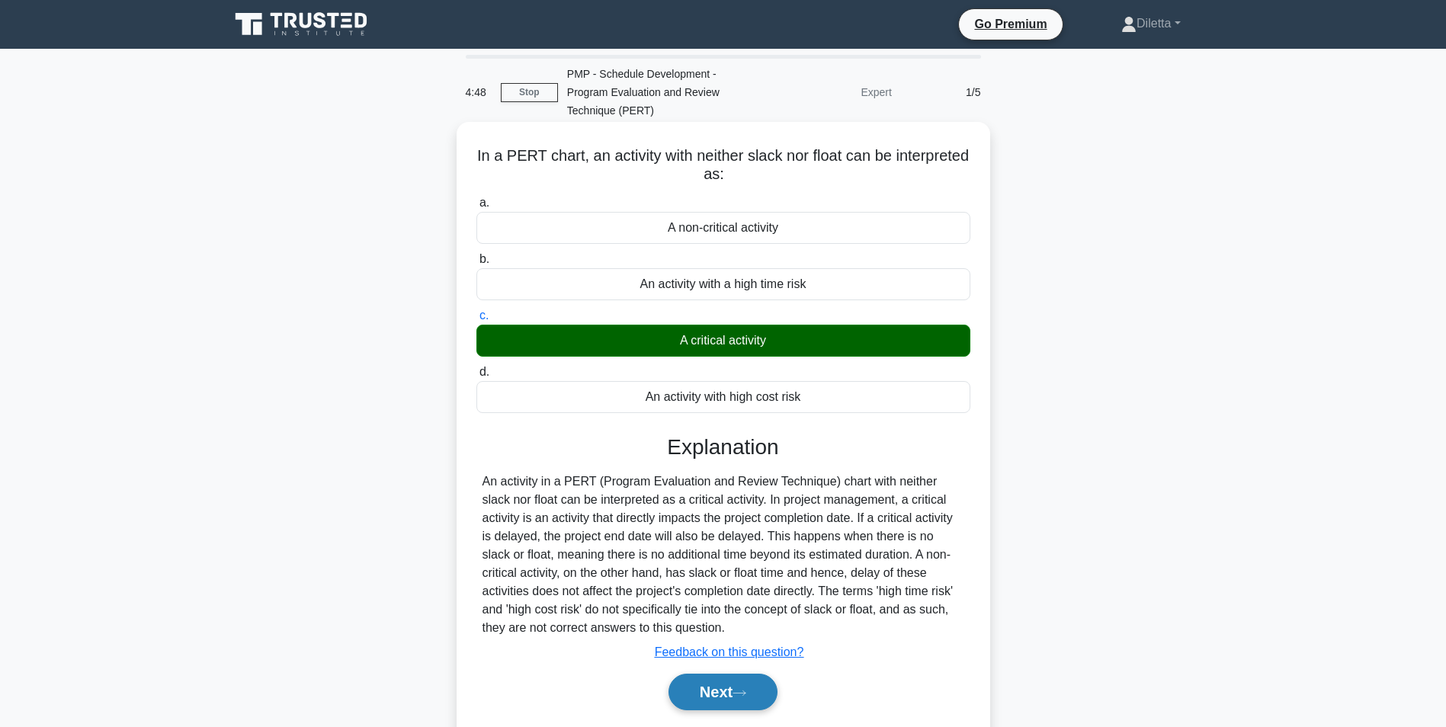
click at [697, 688] on button "Next" at bounding box center [722, 692] width 109 height 37
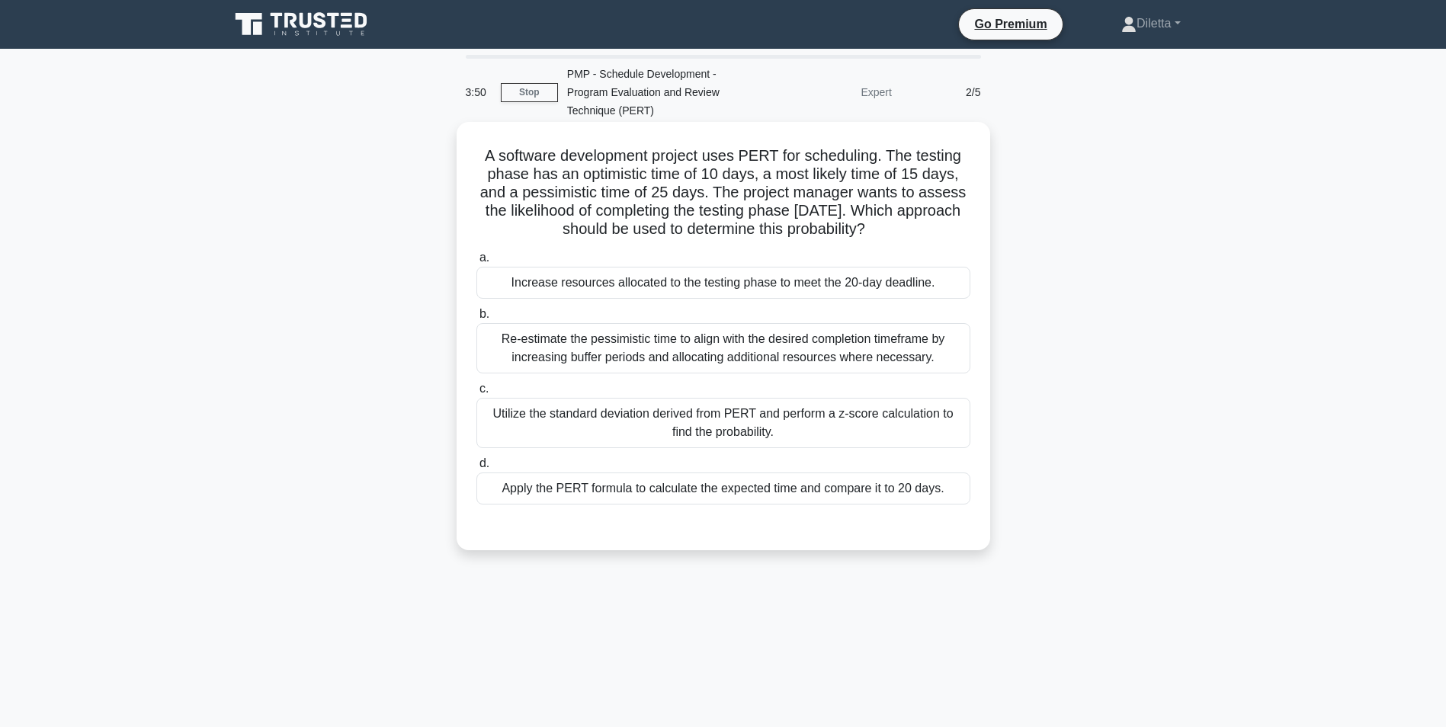
click at [957, 473] on div "Apply the PERT formula to calculate the expected time and compare it to 20 days." at bounding box center [723, 489] width 494 height 32
click at [476, 460] on input "d. Apply the PERT formula to calculate the expected time and compare it to 20 d…" at bounding box center [476, 464] width 0 height 10
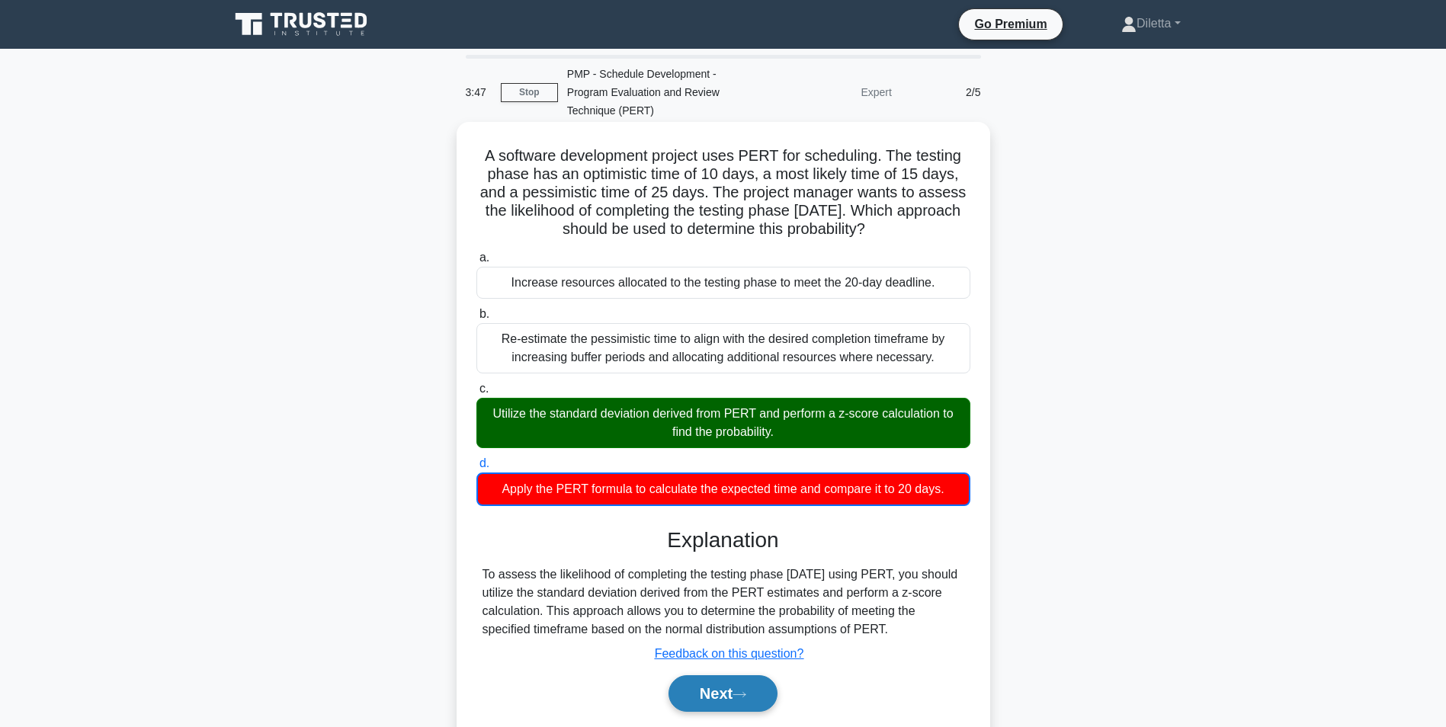
click at [746, 691] on icon at bounding box center [740, 695] width 14 height 8
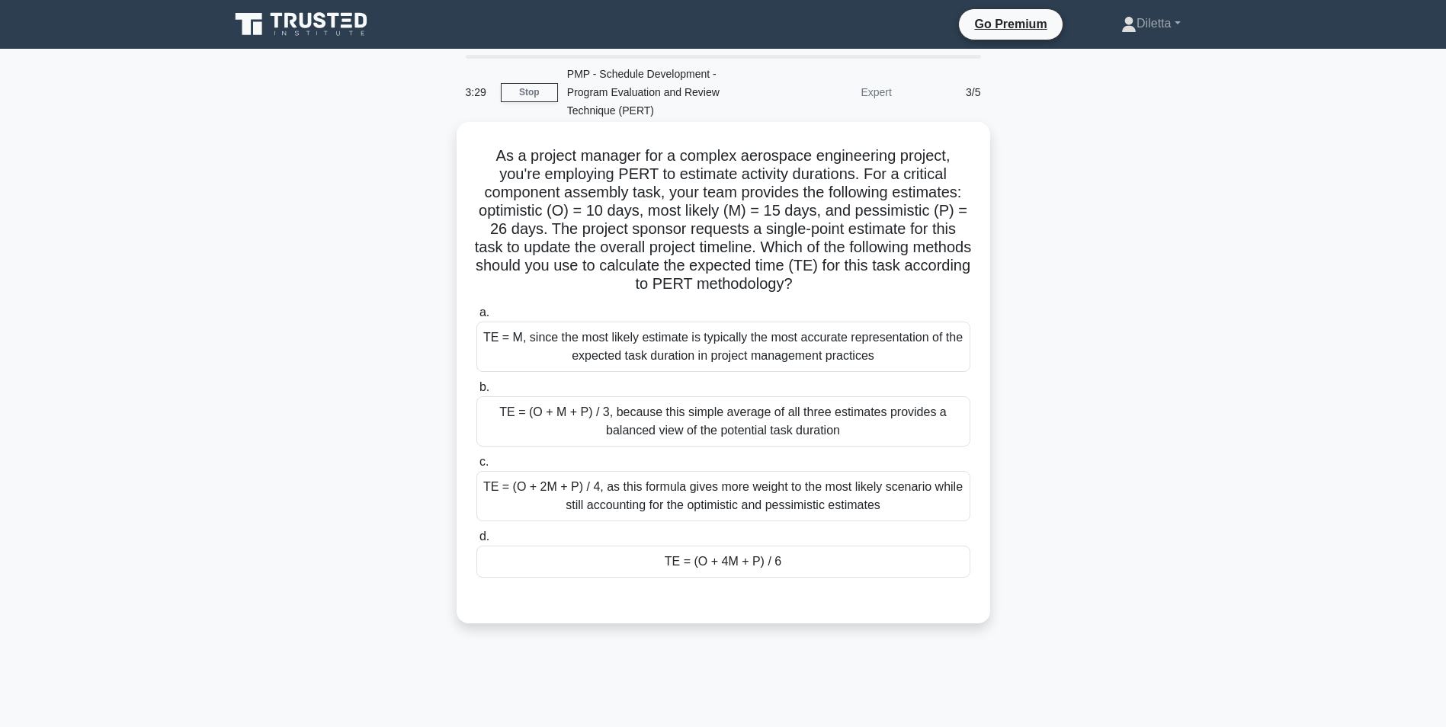
click at [905, 546] on div "TE = (O + 4M + P) / 6" at bounding box center [723, 562] width 494 height 32
click at [476, 534] on input "d. TE = (O + 4M + P) / 6" at bounding box center [476, 537] width 0 height 10
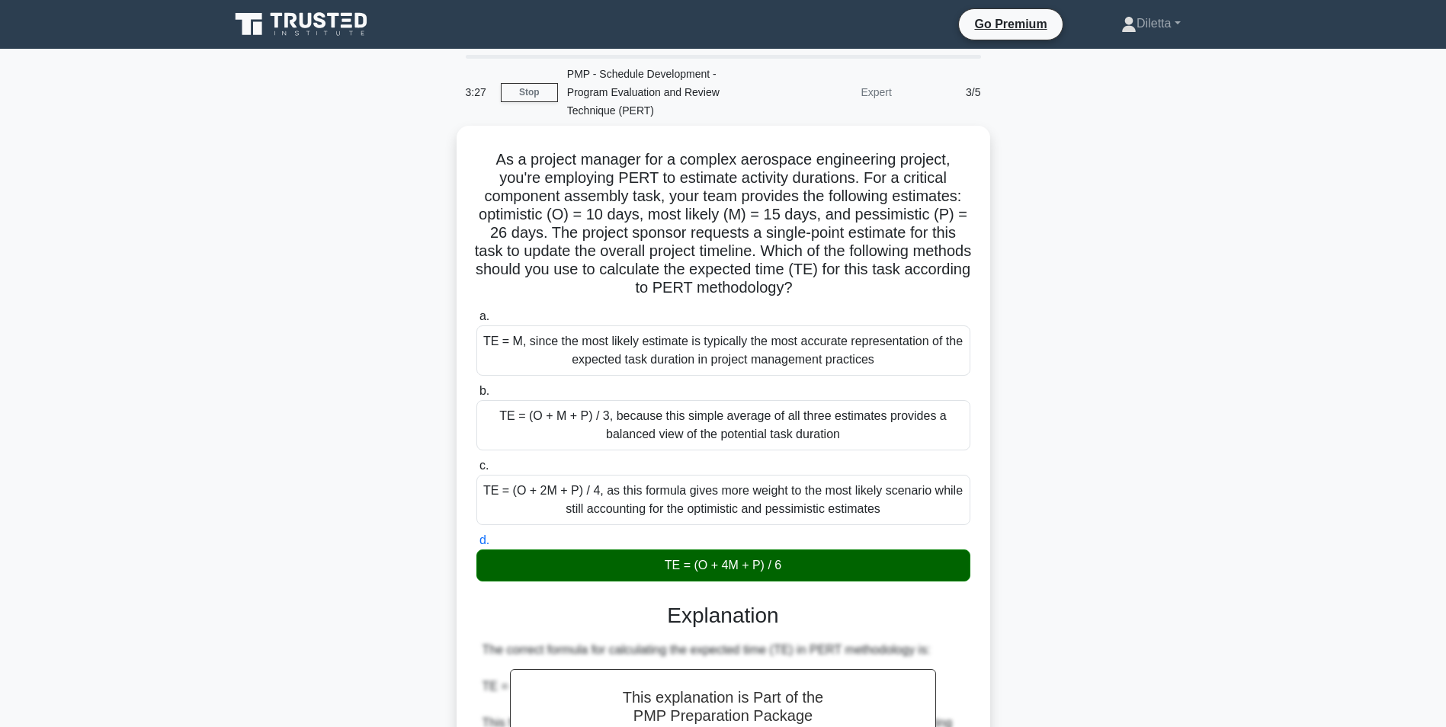
click at [1255, 422] on main "3:27 Stop PMP - Schedule Development - Program Evaluation and Review Technique …" at bounding box center [723, 668] width 1446 height 1238
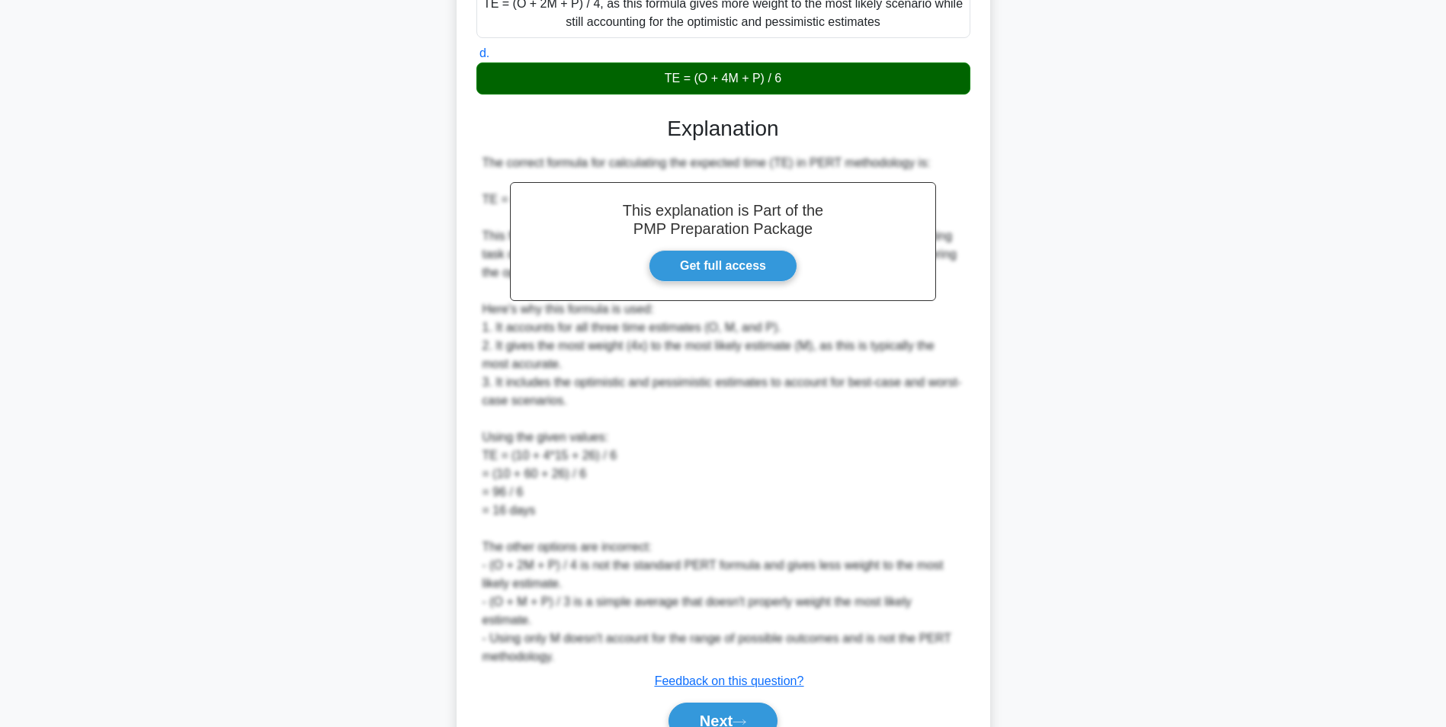
scroll to position [488, 0]
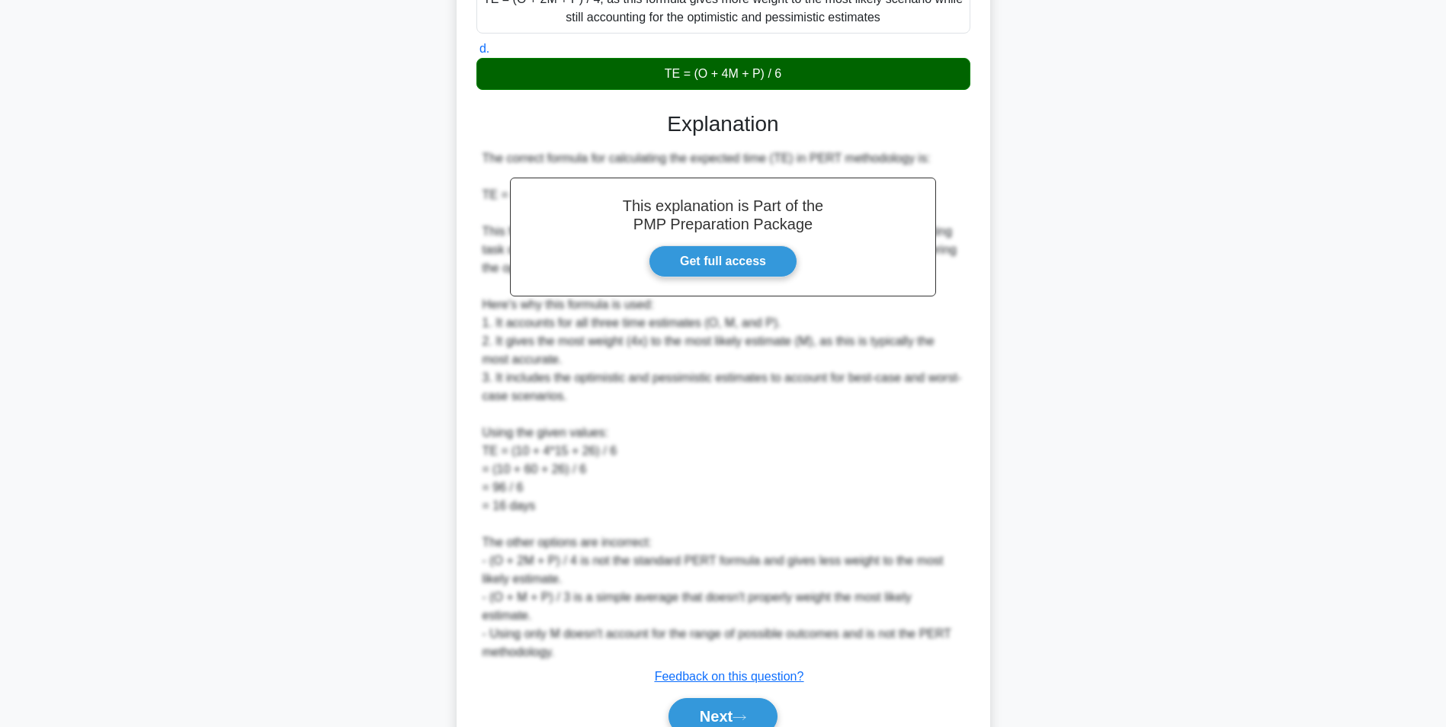
click at [771, 671] on div "This explanation is Part of the PMP Preparation Package Get full access Explana…" at bounding box center [723, 417] width 494 height 648
click at [763, 698] on button "Next" at bounding box center [722, 716] width 109 height 37
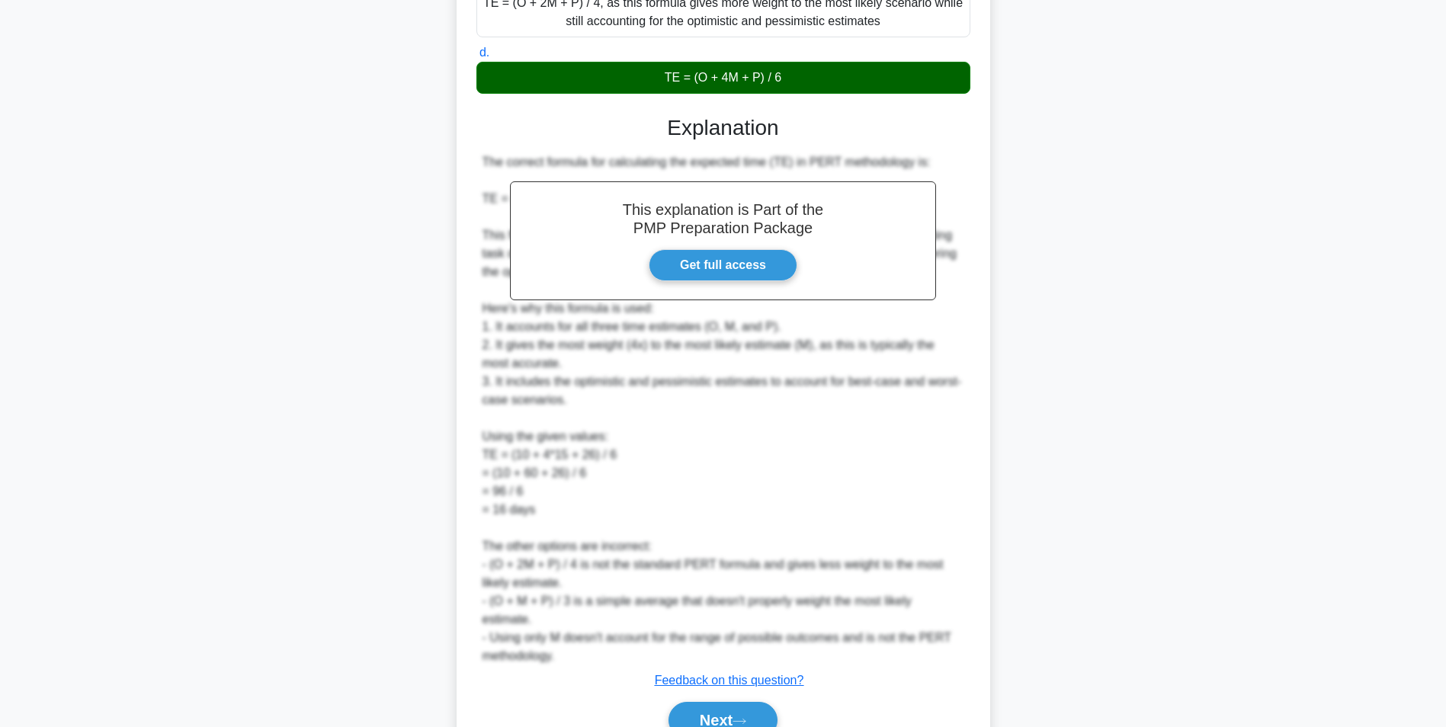
scroll to position [96, 0]
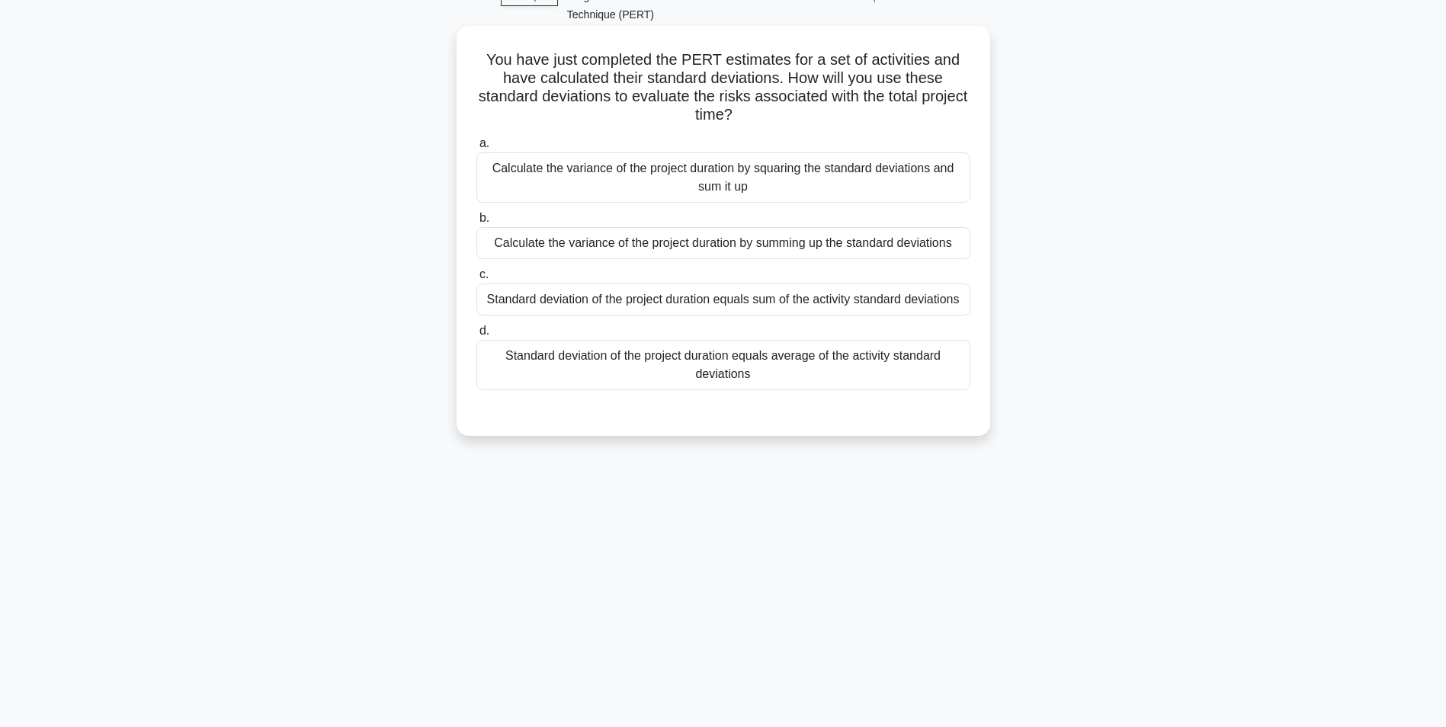
click at [963, 171] on div "Calculate the variance of the project duration by squaring the standard deviati…" at bounding box center [723, 177] width 494 height 50
click at [476, 149] on input "a. Calculate the variance of the project duration by squaring the standard devi…" at bounding box center [476, 144] width 0 height 10
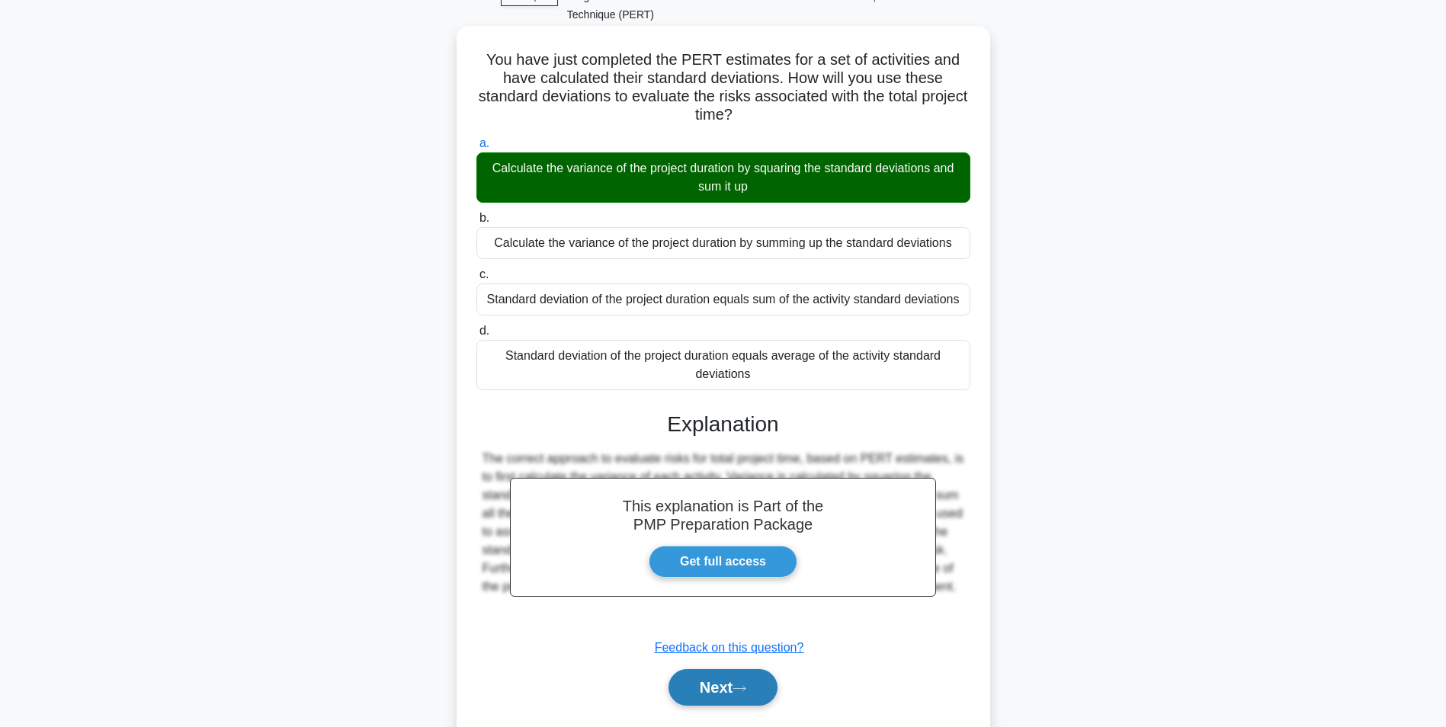
click at [749, 688] on button "Next" at bounding box center [722, 687] width 109 height 37
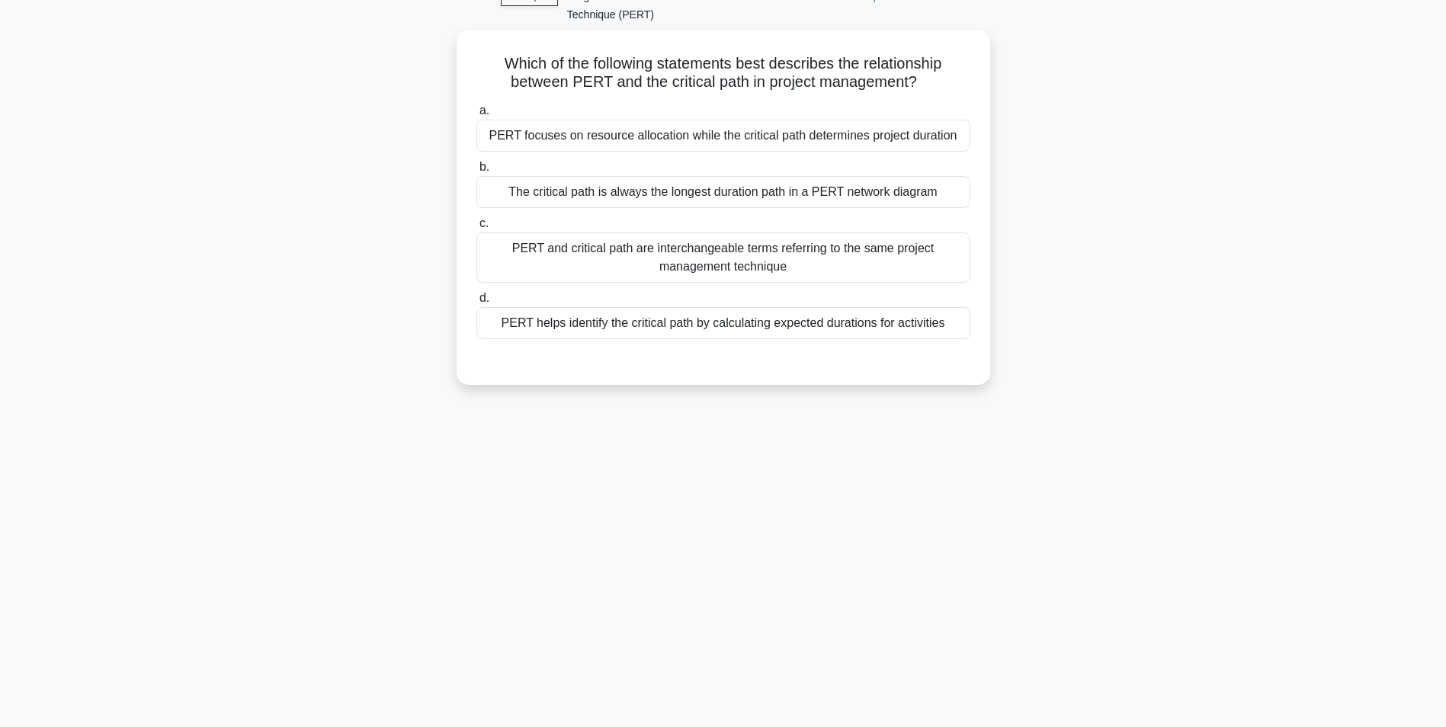
click at [1066, 298] on div "Which of the following statements best describes the relationship between PERT …" at bounding box center [723, 216] width 1006 height 373
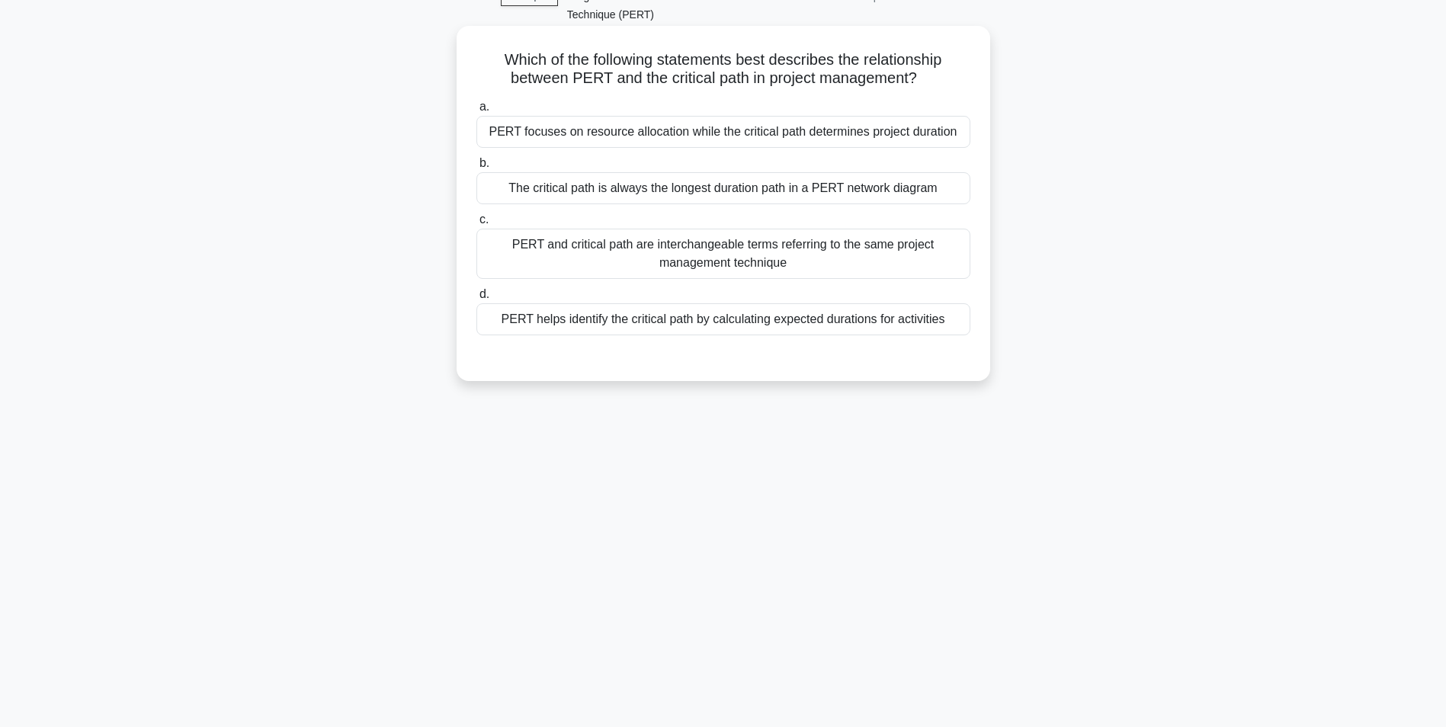
click at [941, 116] on div "PERT focuses on resource allocation while the critical path determines project …" at bounding box center [723, 132] width 494 height 32
click at [476, 112] on input "a. PERT focuses on resource allocation while the critical path determines proje…" at bounding box center [476, 107] width 0 height 10
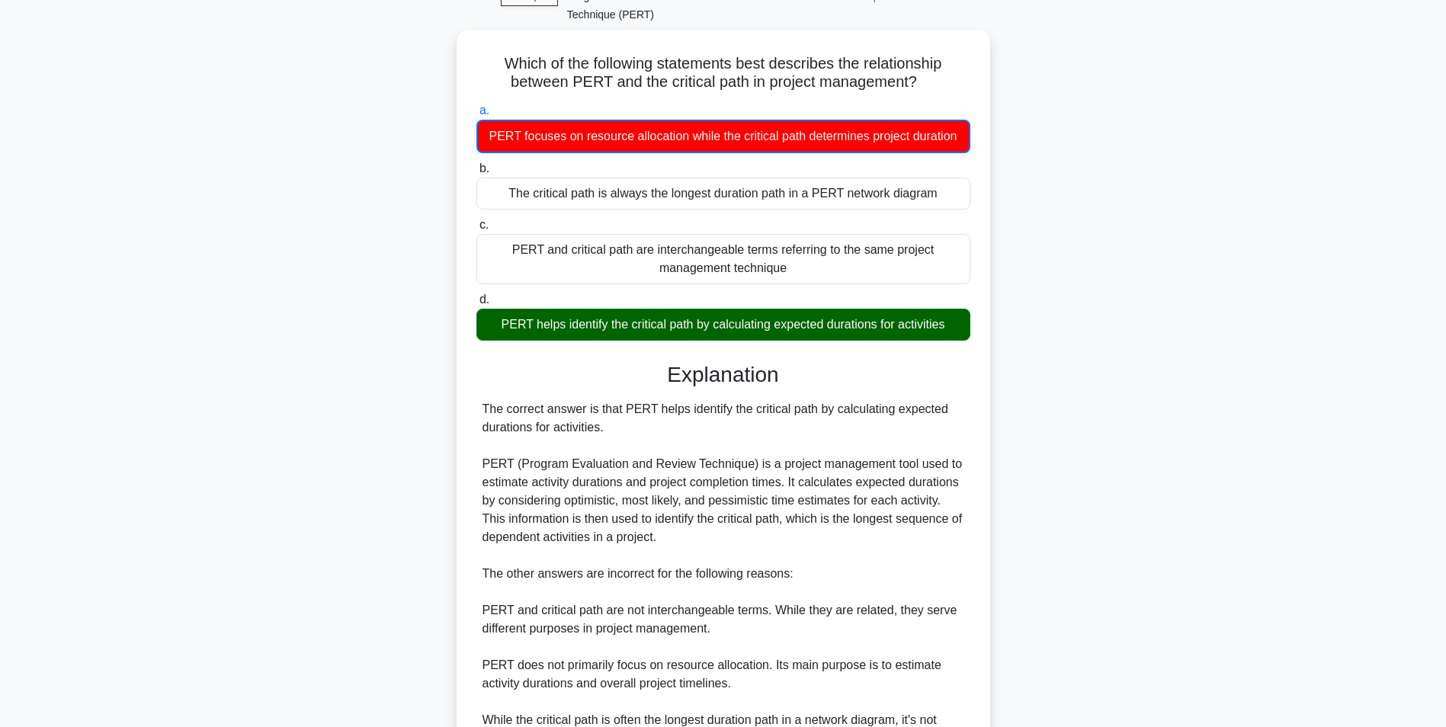
click at [1040, 422] on div "Which of the following statements best describes the relationship between PERT …" at bounding box center [723, 471] width 1006 height 882
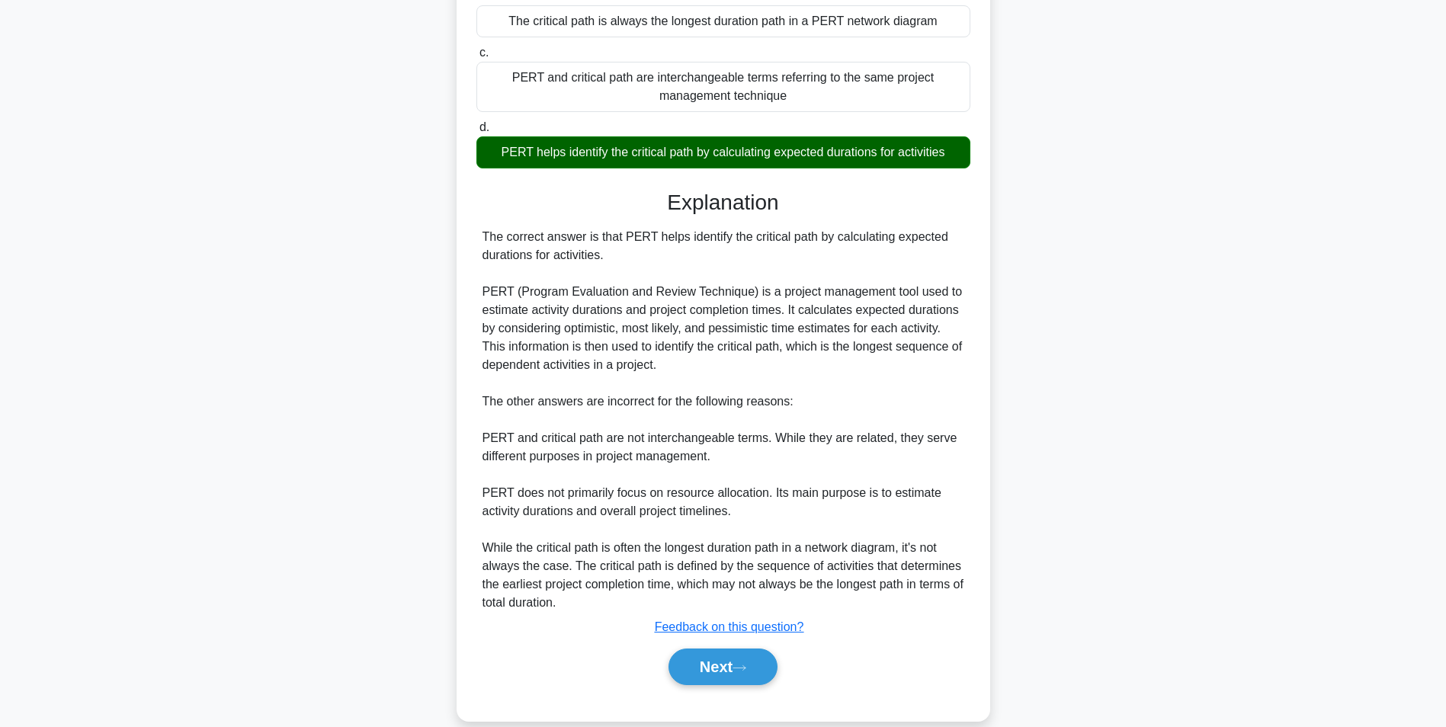
scroll to position [270, 0]
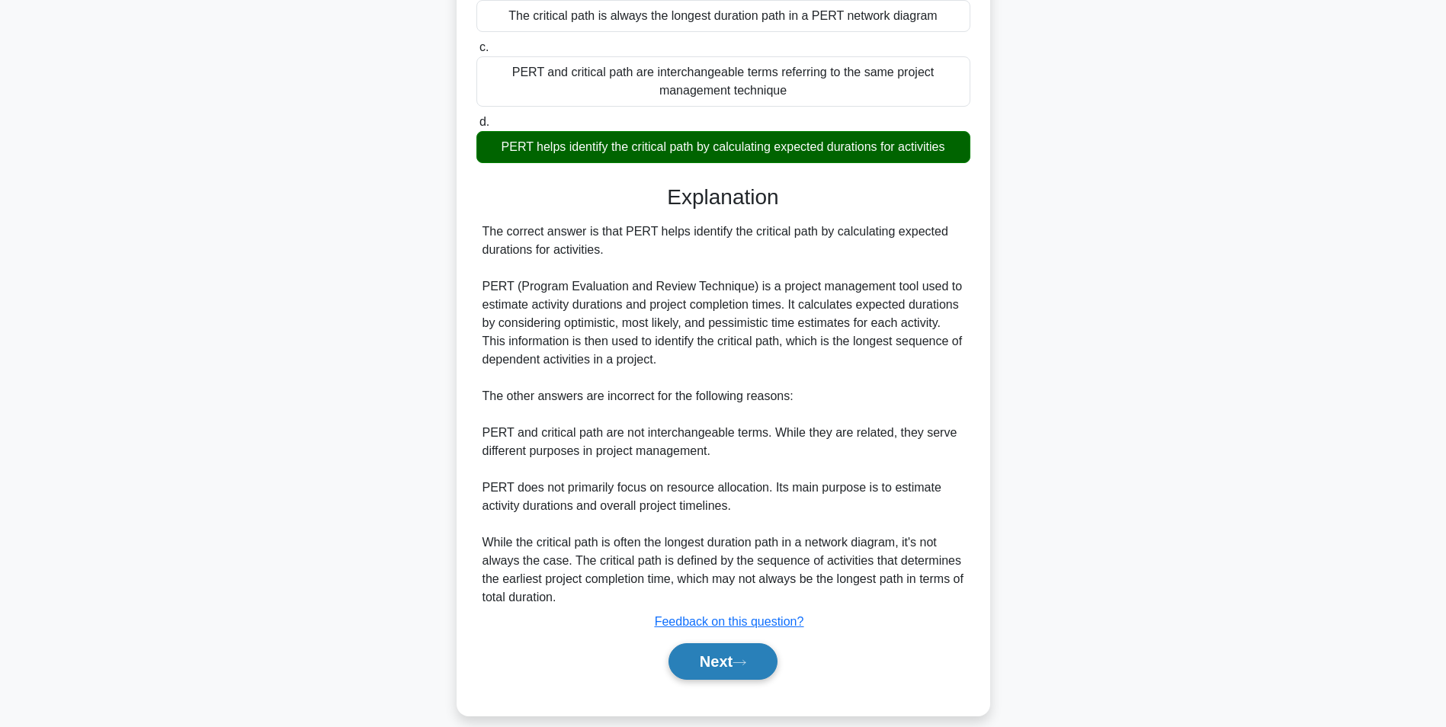
click at [700, 653] on button "Next" at bounding box center [722, 661] width 109 height 37
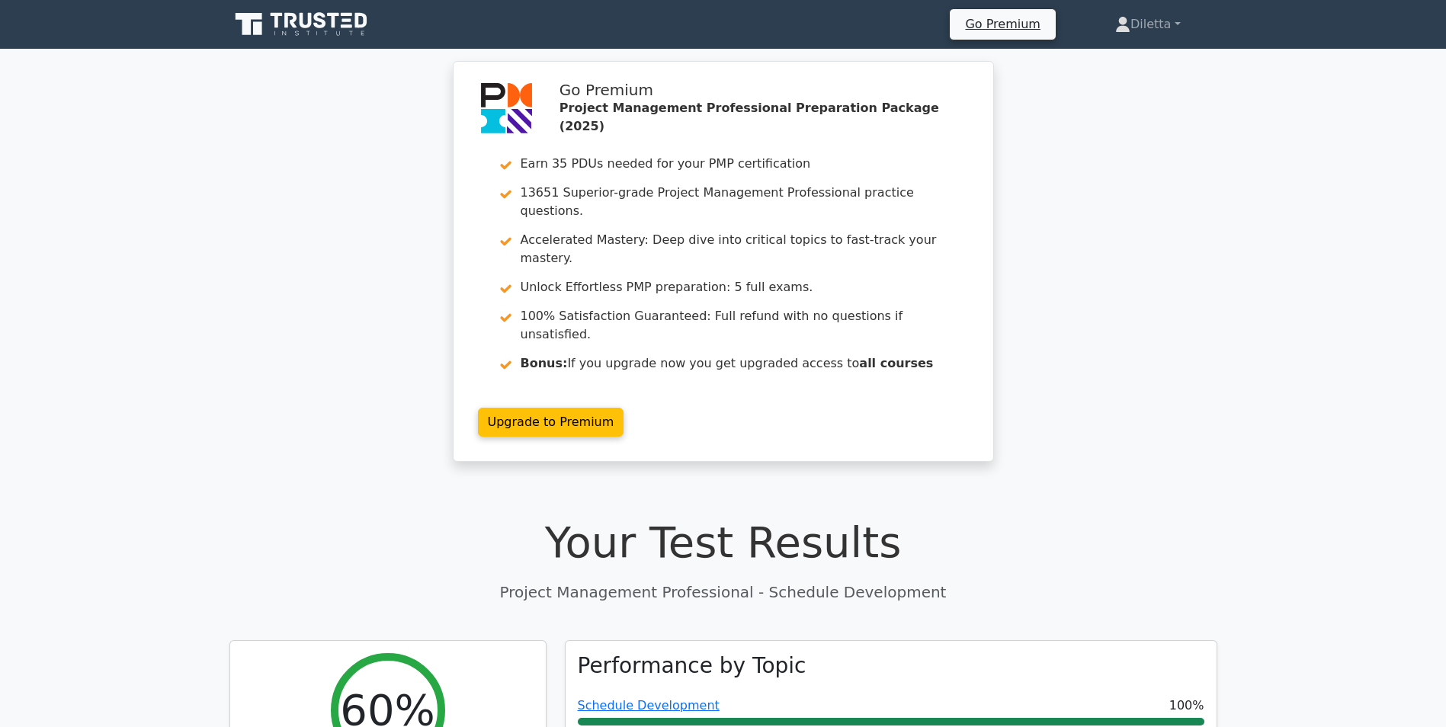
click at [1087, 379] on div "Go Premium Project Management Professional Preparation Package (2025) Earn 35 P…" at bounding box center [723, 270] width 1446 height 419
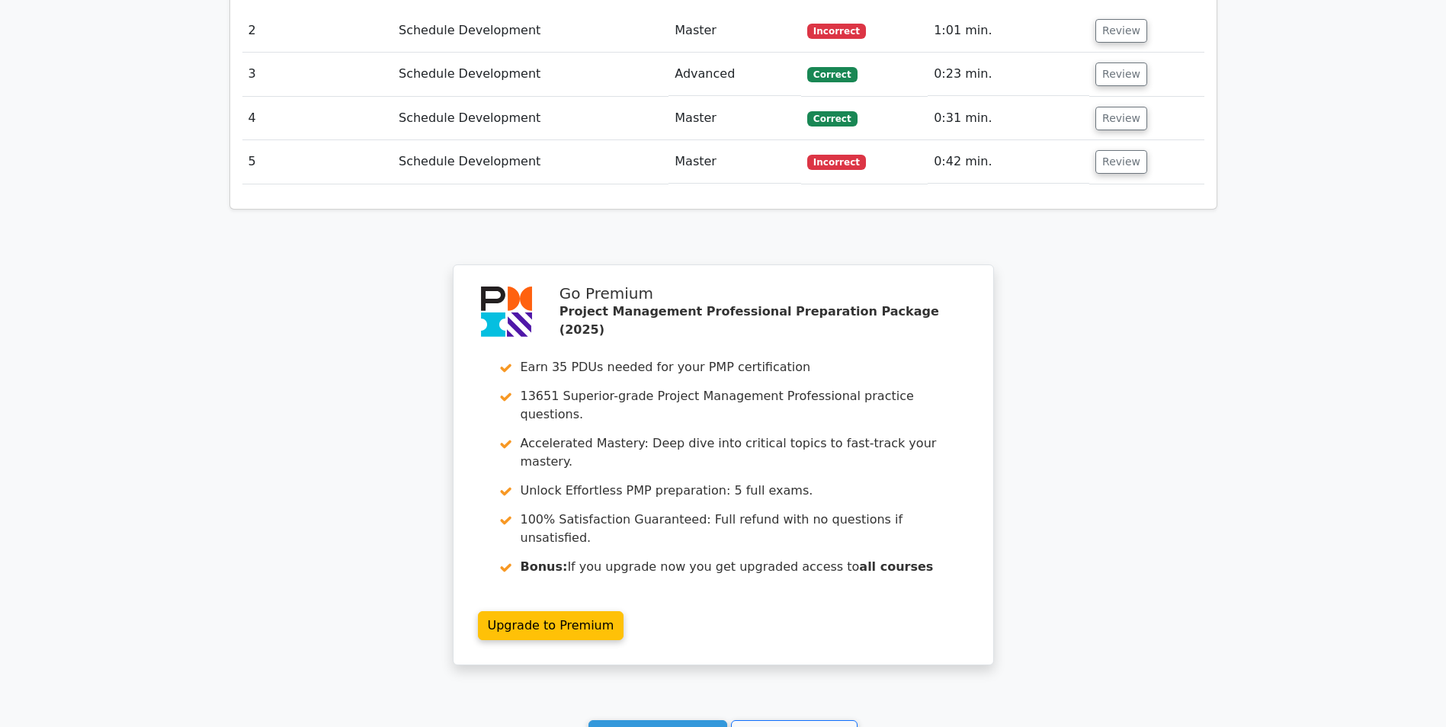
scroll to position [1860, 0]
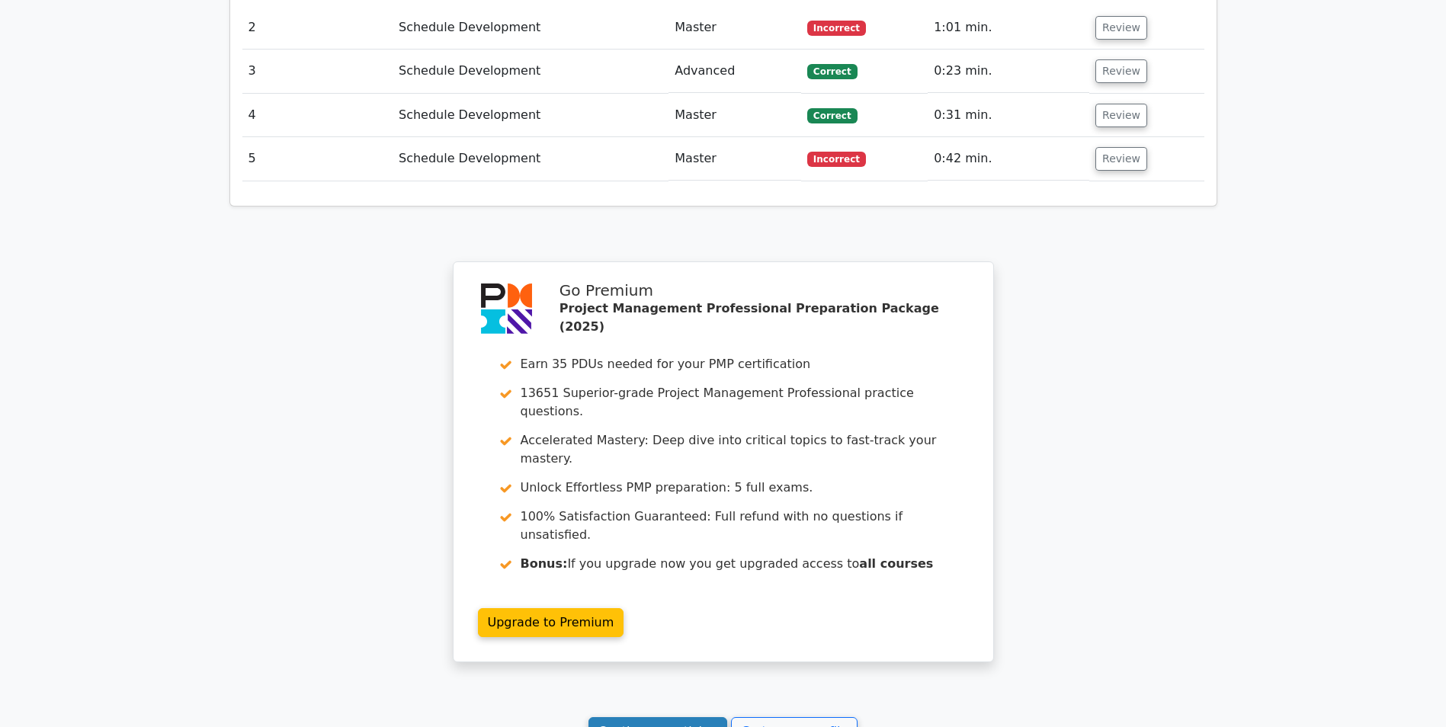
click at [618, 717] on link "Continue practicing" at bounding box center [657, 731] width 139 height 29
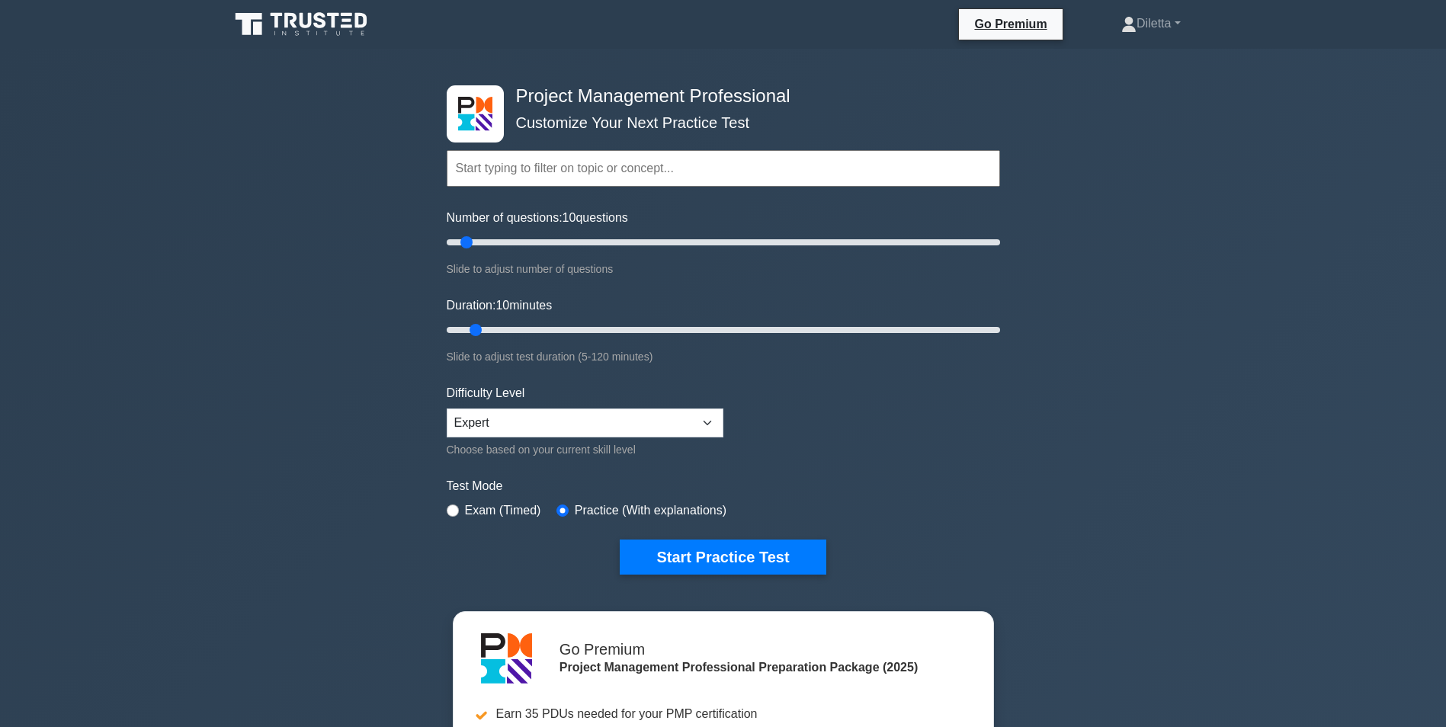
click at [918, 396] on form "Topics Scope Management Time Management Cost Management Quality Management Risk…" at bounding box center [723, 339] width 553 height 471
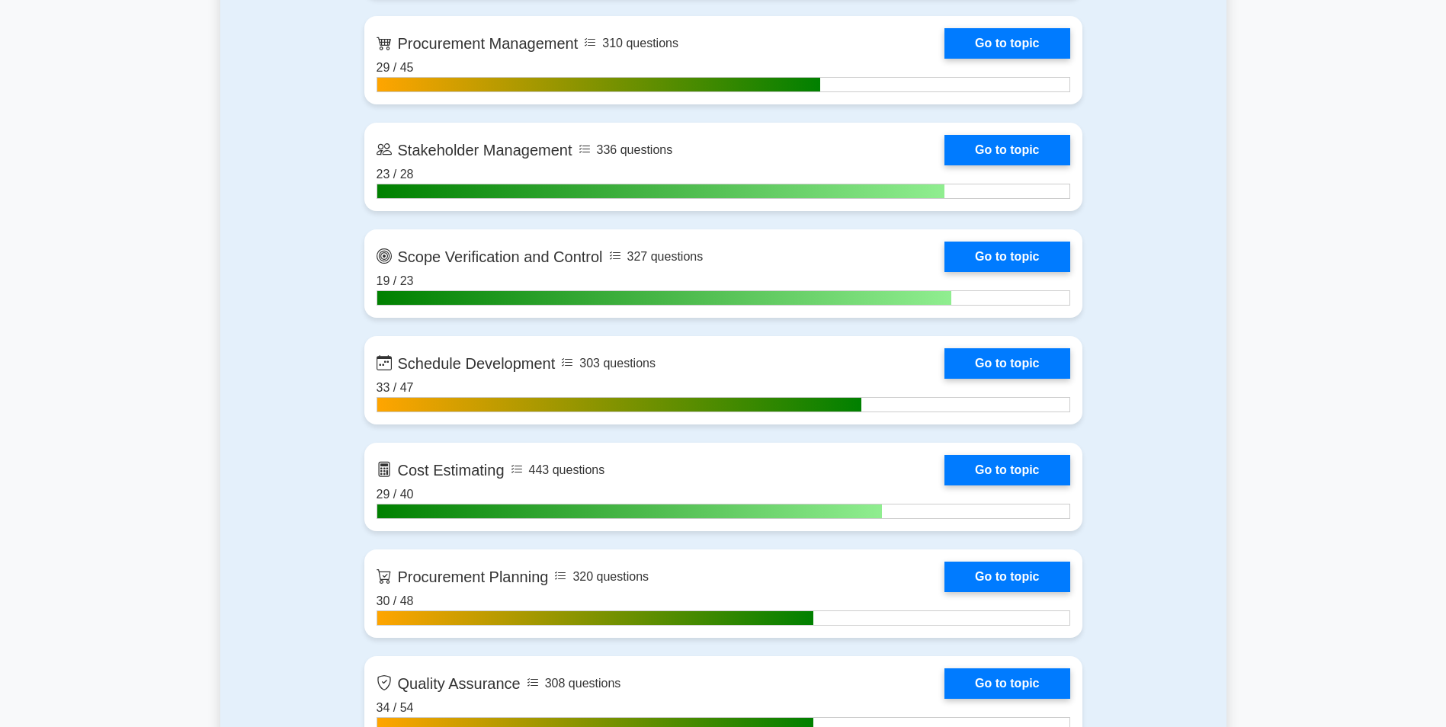
scroll to position [1951, 0]
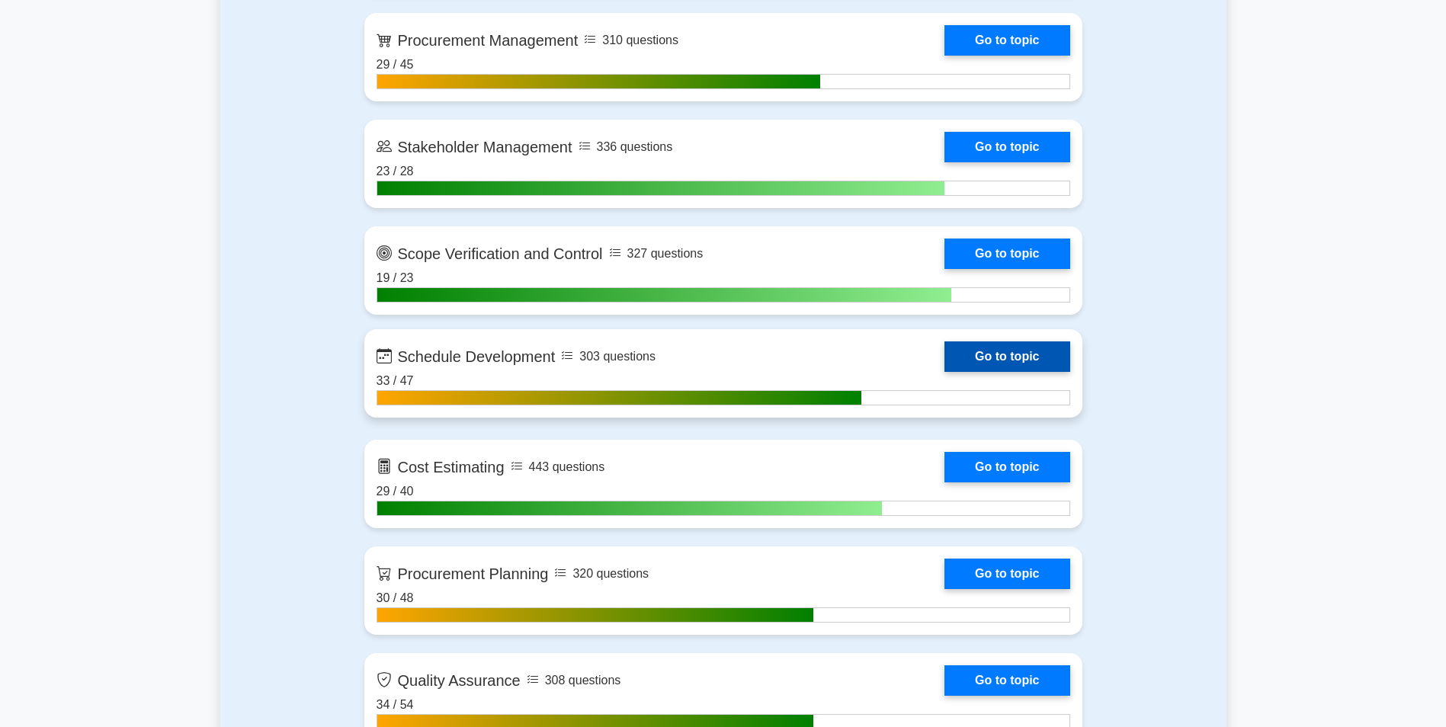
click at [1048, 360] on link "Go to topic" at bounding box center [1006, 356] width 125 height 30
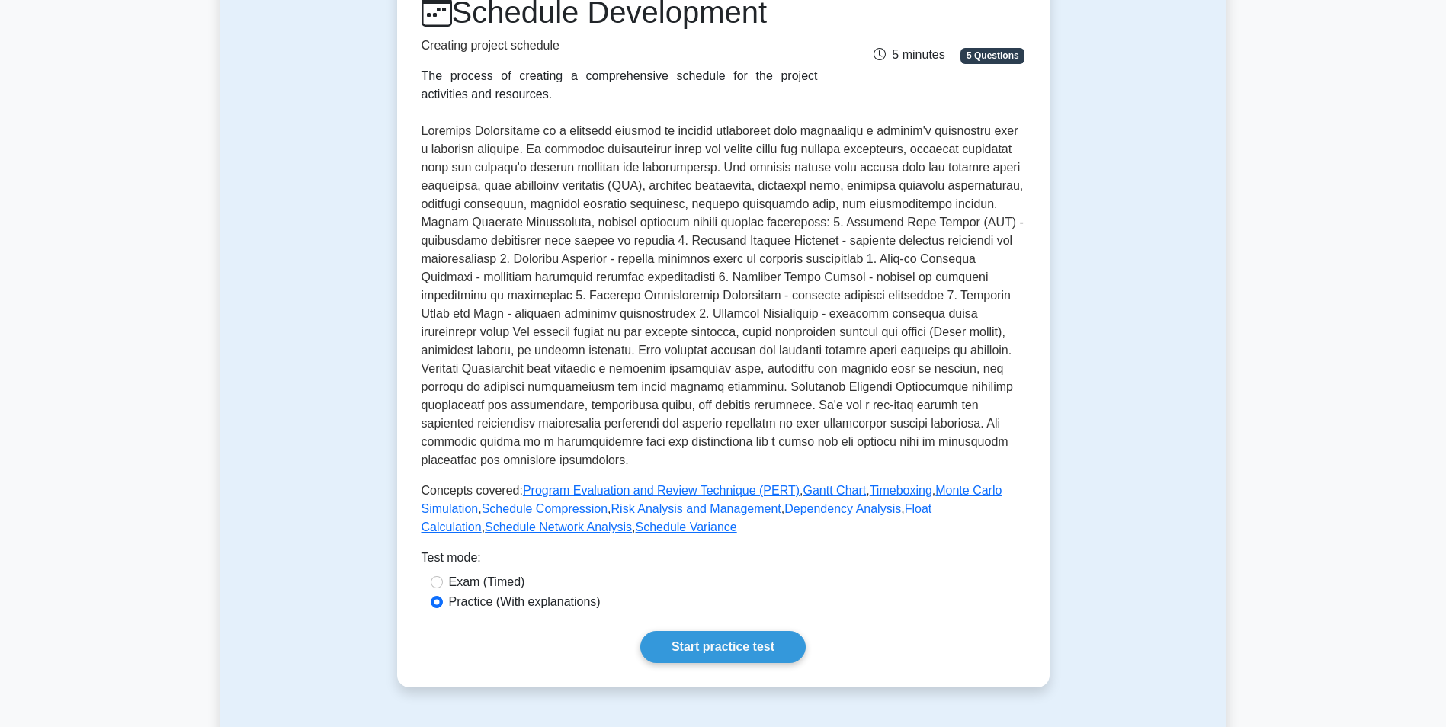
scroll to position [366, 0]
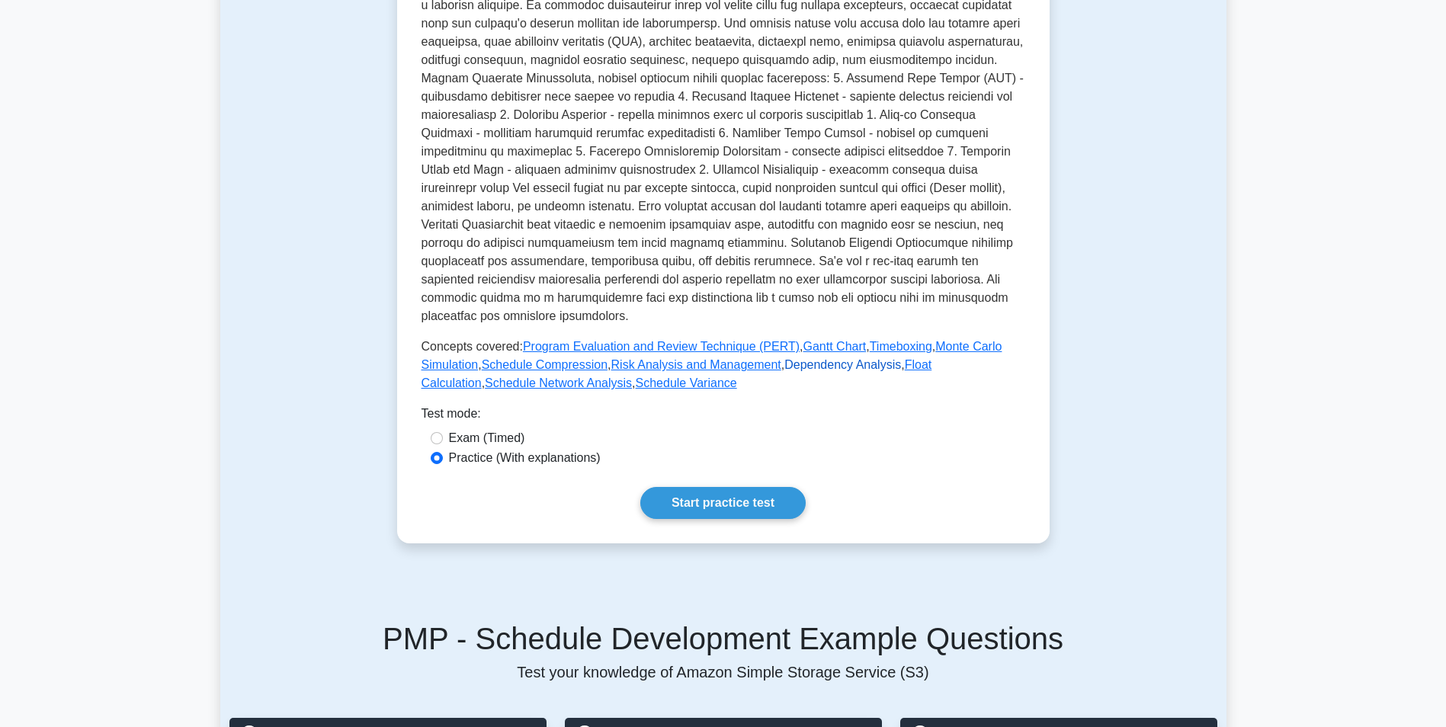
click at [848, 358] on link "Dependency Analysis" at bounding box center [842, 364] width 117 height 13
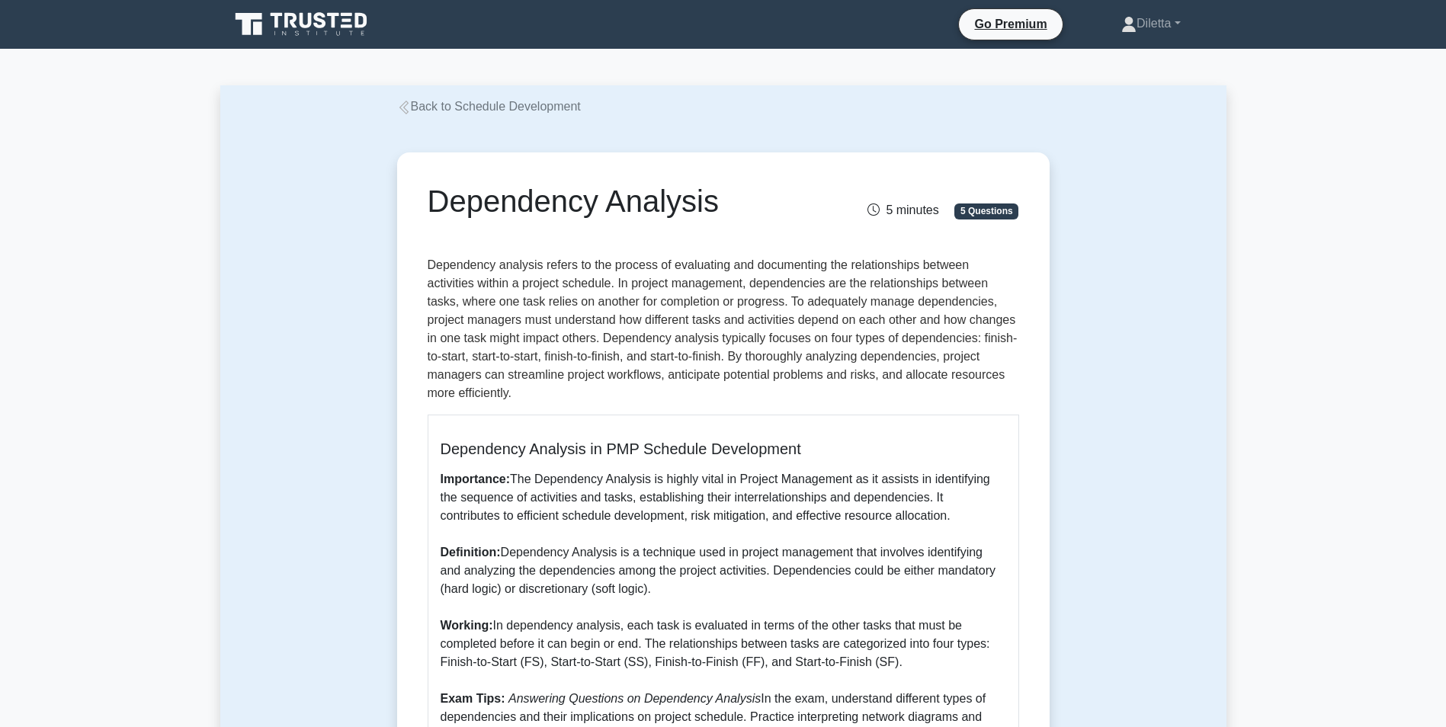
click at [1085, 389] on div "Dependency Analysis 5 minutes 5 Questions Dependency Analysis in PMP Schedule D…" at bounding box center [723, 567] width 1006 height 902
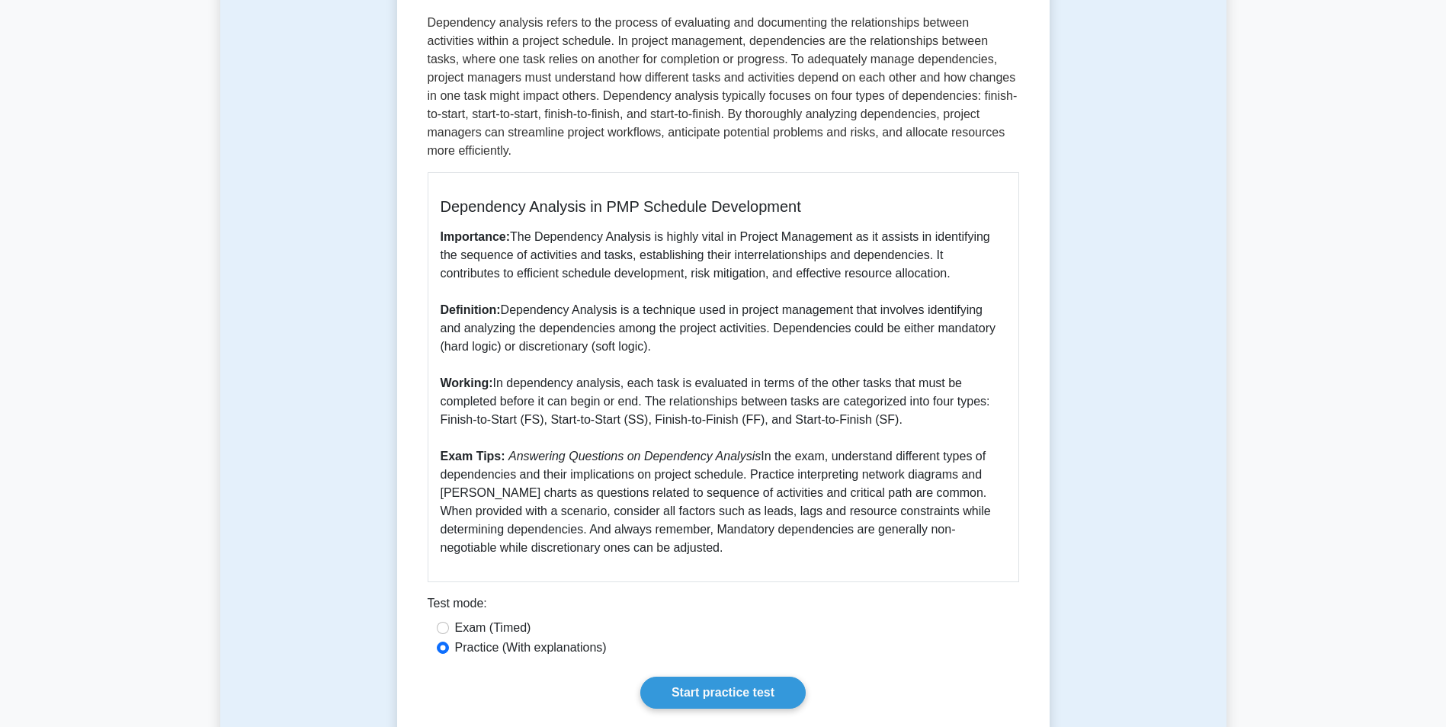
scroll to position [244, 0]
